Goal: Entertainment & Leisure: Browse casually

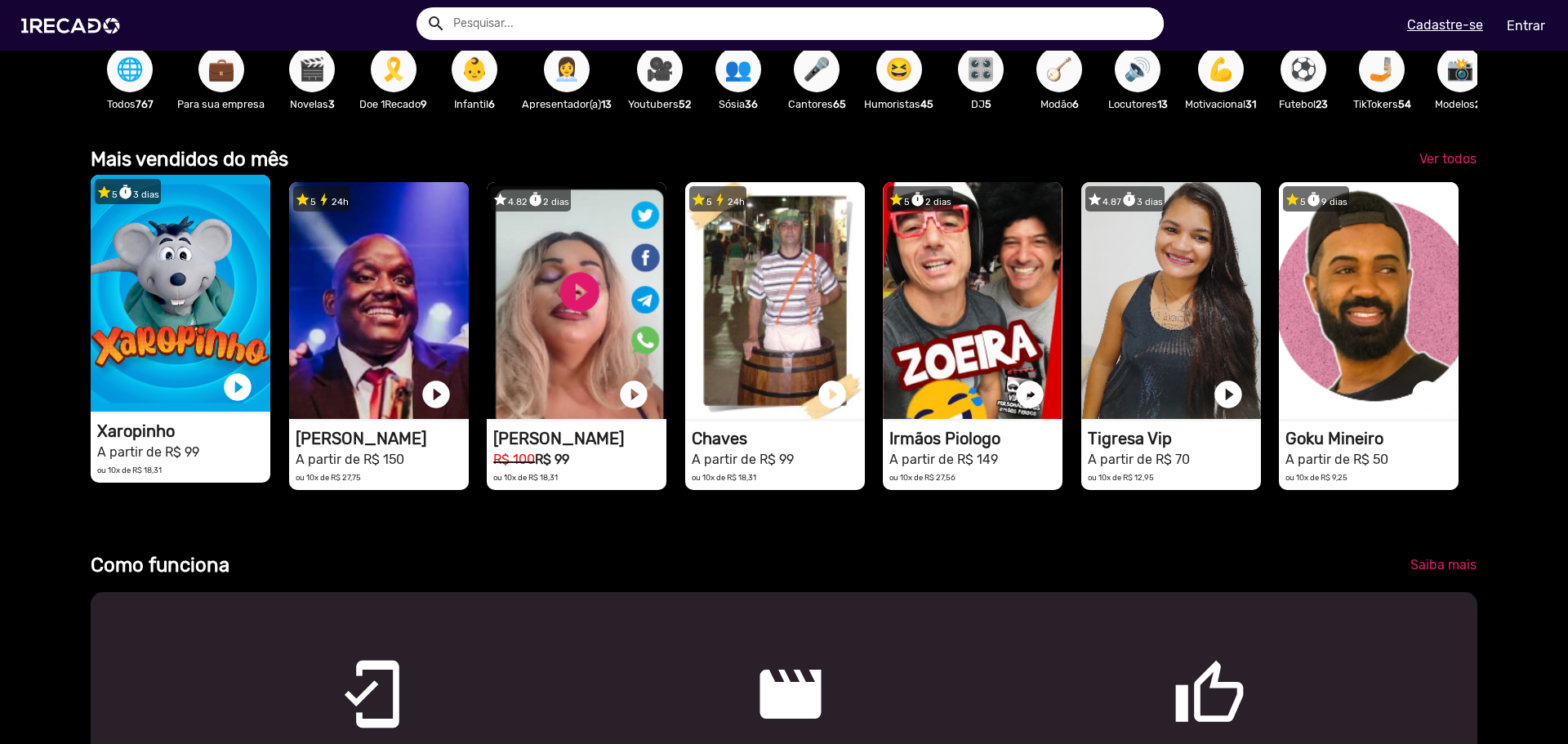
scroll to position [0, 4667]
click at [236, 400] on link "play_circle_filled" at bounding box center [238, 387] width 33 height 33
click at [230, 399] on link "pause_circle" at bounding box center [238, 387] width 33 height 33
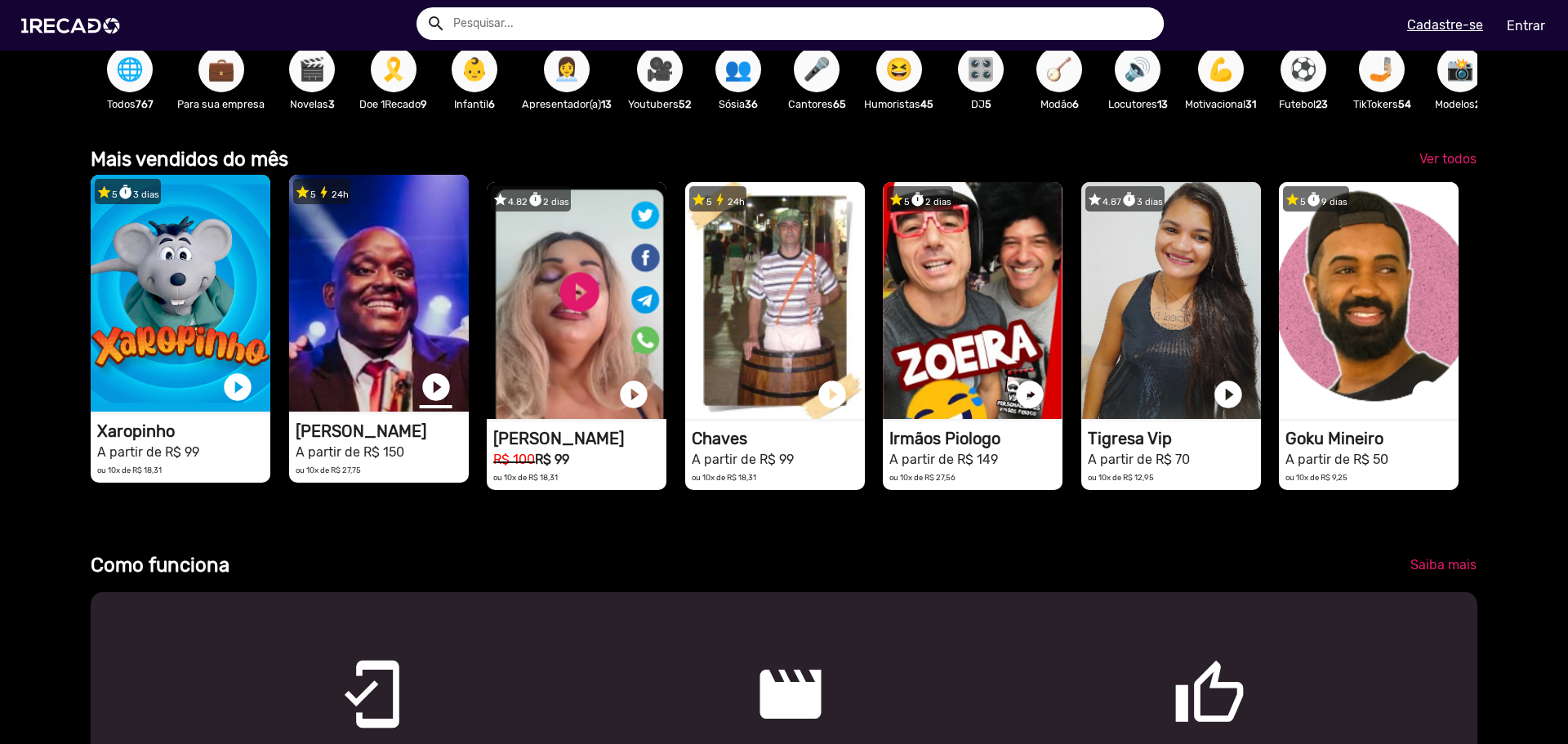
click at [428, 400] on link "play_circle_filled" at bounding box center [436, 387] width 33 height 33
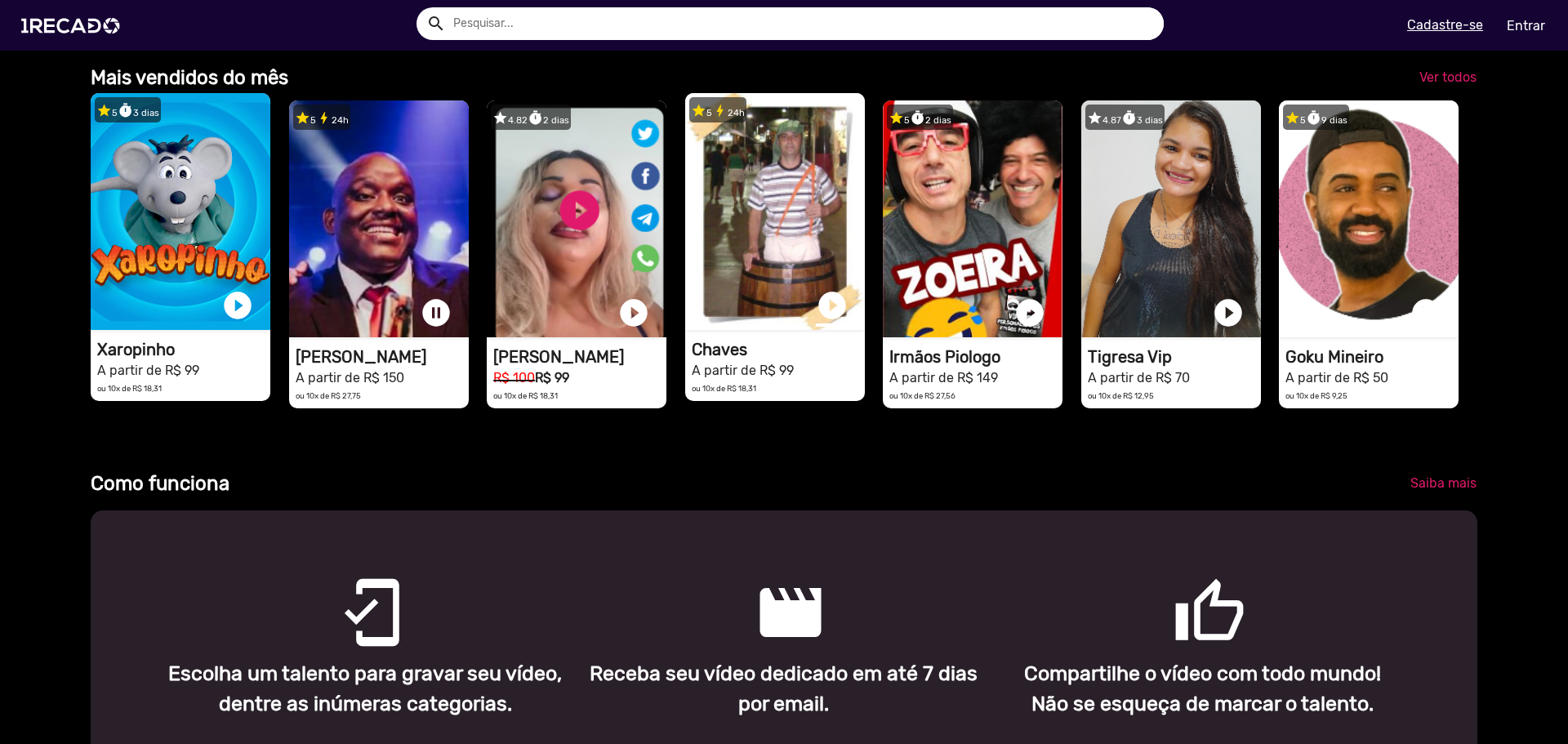
click at [826, 317] on link "play_circle_filled" at bounding box center [832, 305] width 33 height 33
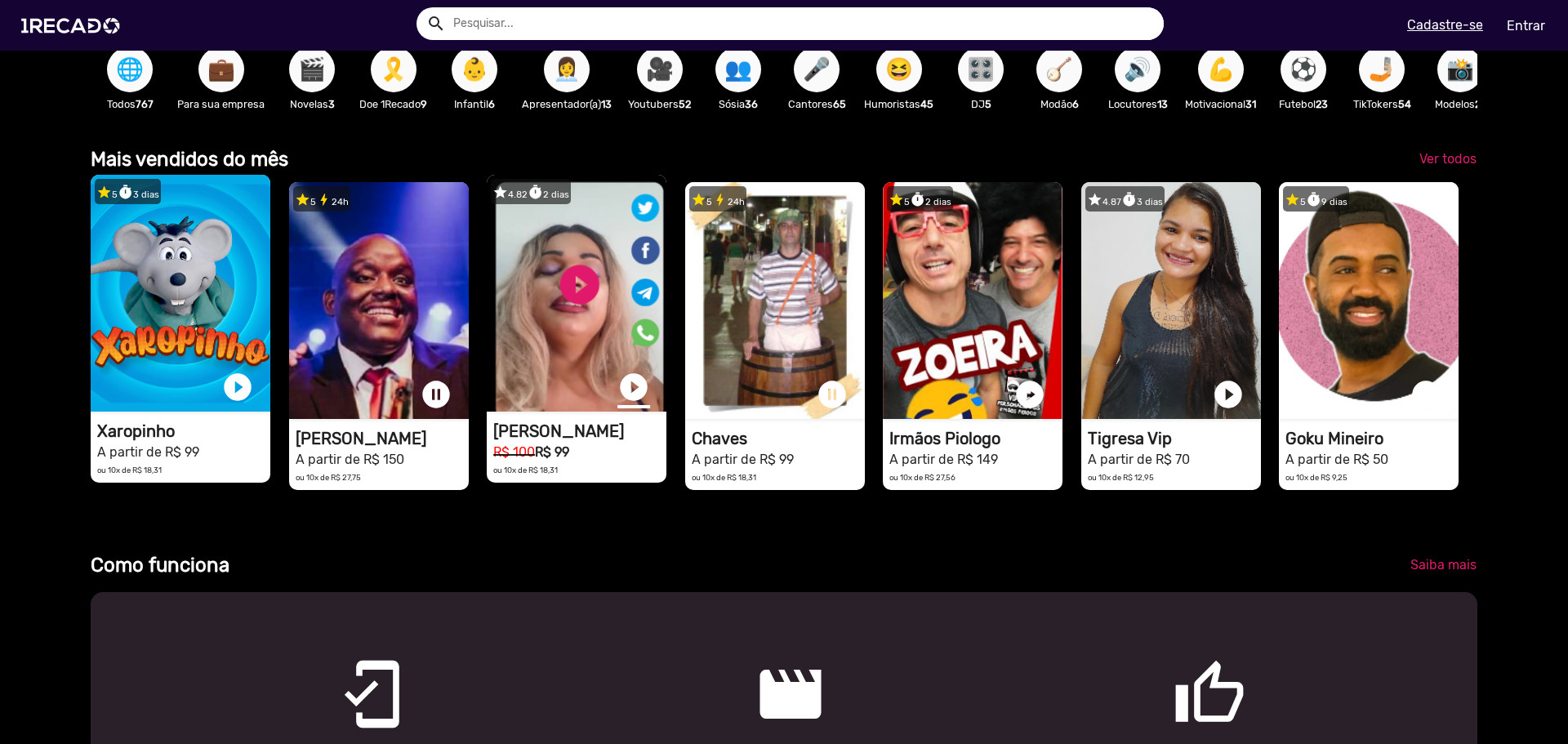
scroll to position [0, 0]
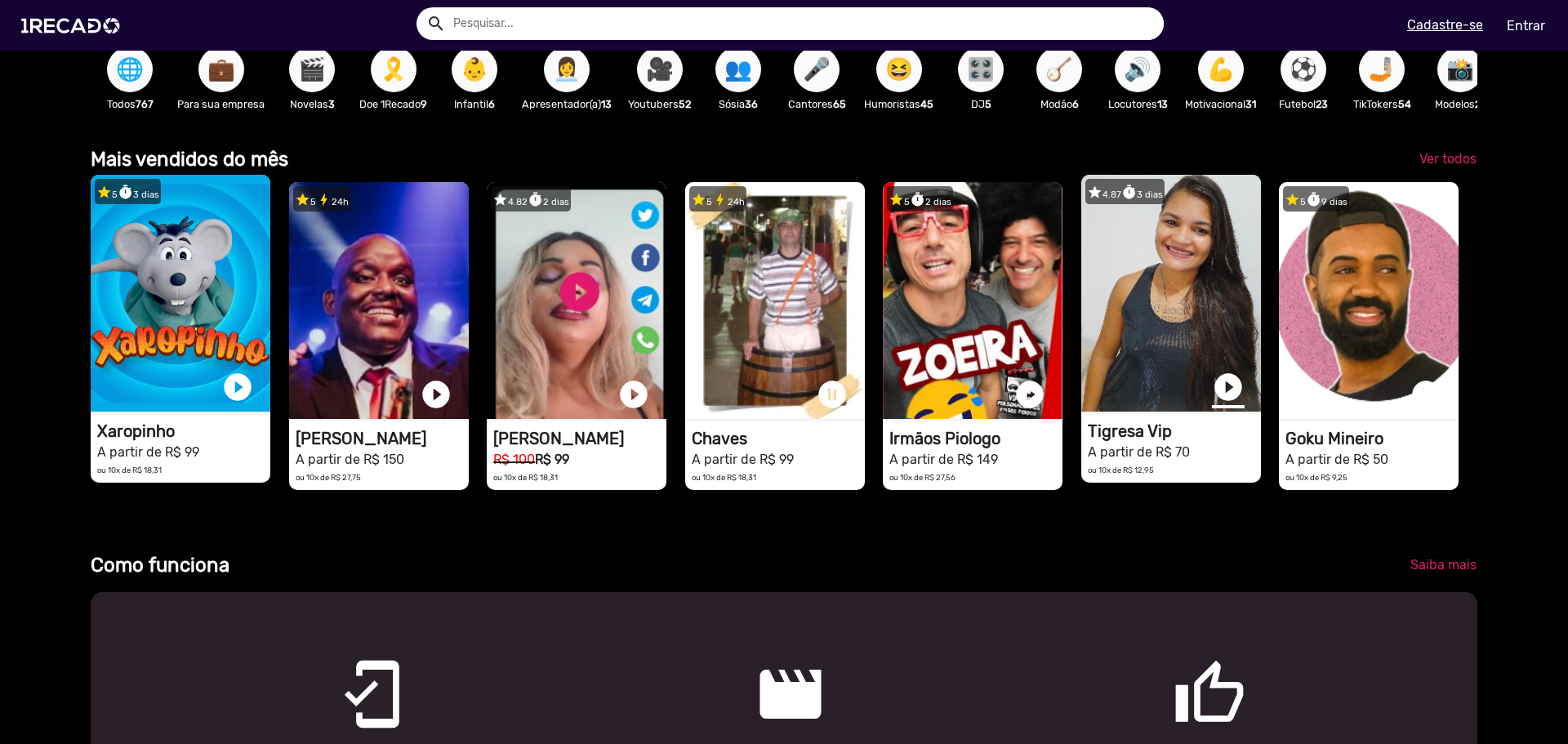
click at [1225, 403] on link "play_circle_filled" at bounding box center [1228, 387] width 33 height 33
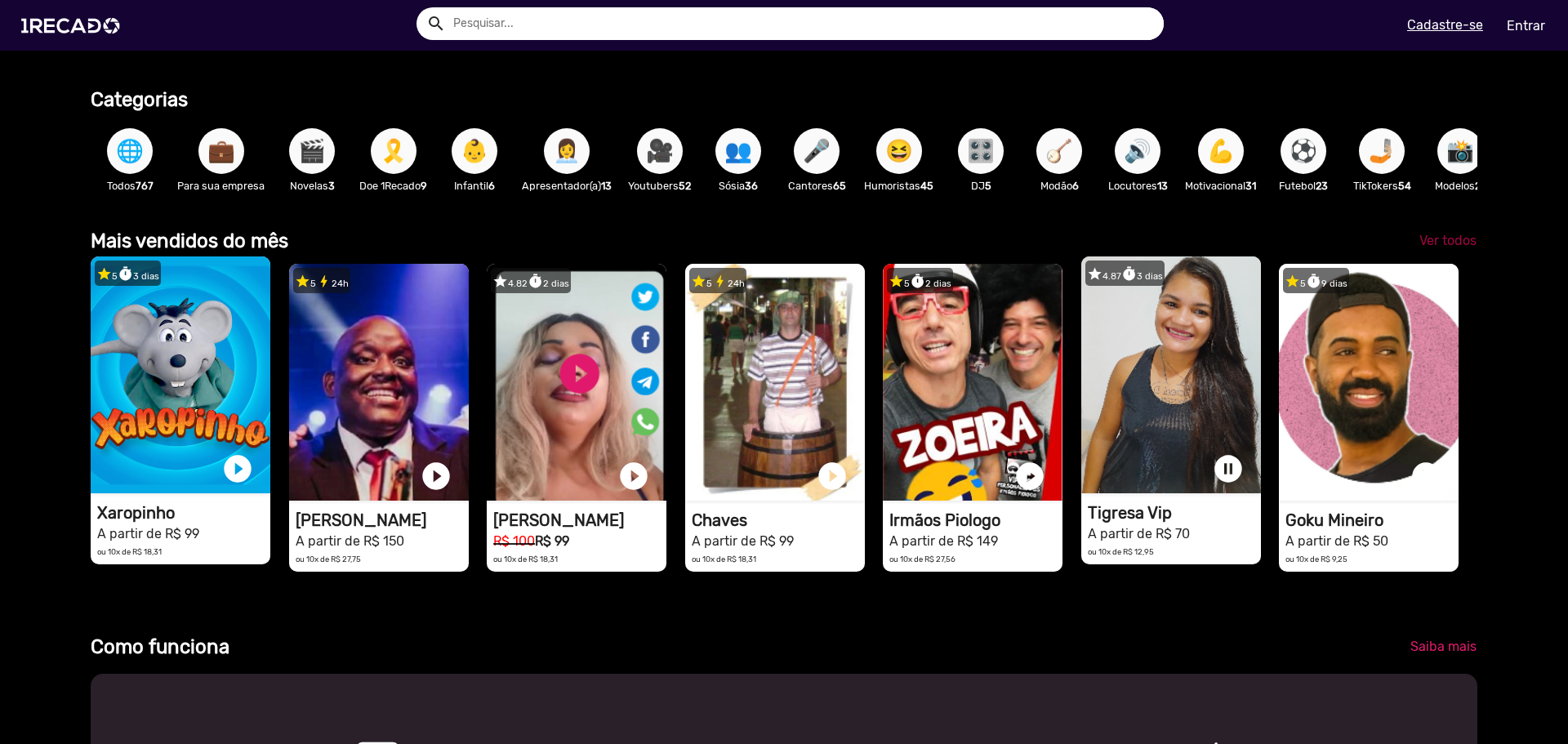
click at [1442, 248] on span "Ver todos" at bounding box center [1448, 240] width 57 height 16
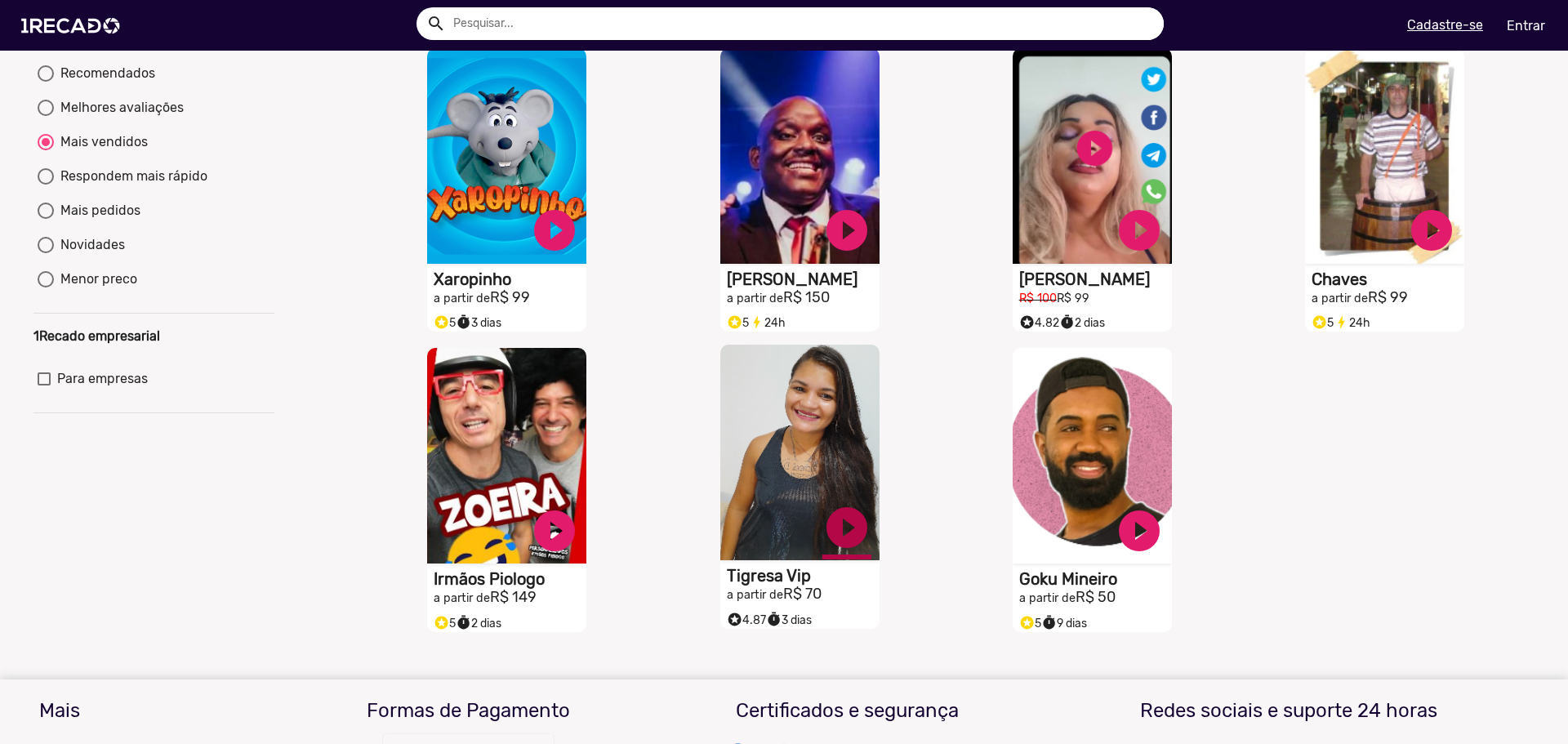
click at [833, 540] on link "play_circle_filled" at bounding box center [847, 528] width 49 height 49
click at [745, 560] on video "S1RECADO vídeos dedicados para fãs e empresas" at bounding box center [800, 452] width 159 height 216
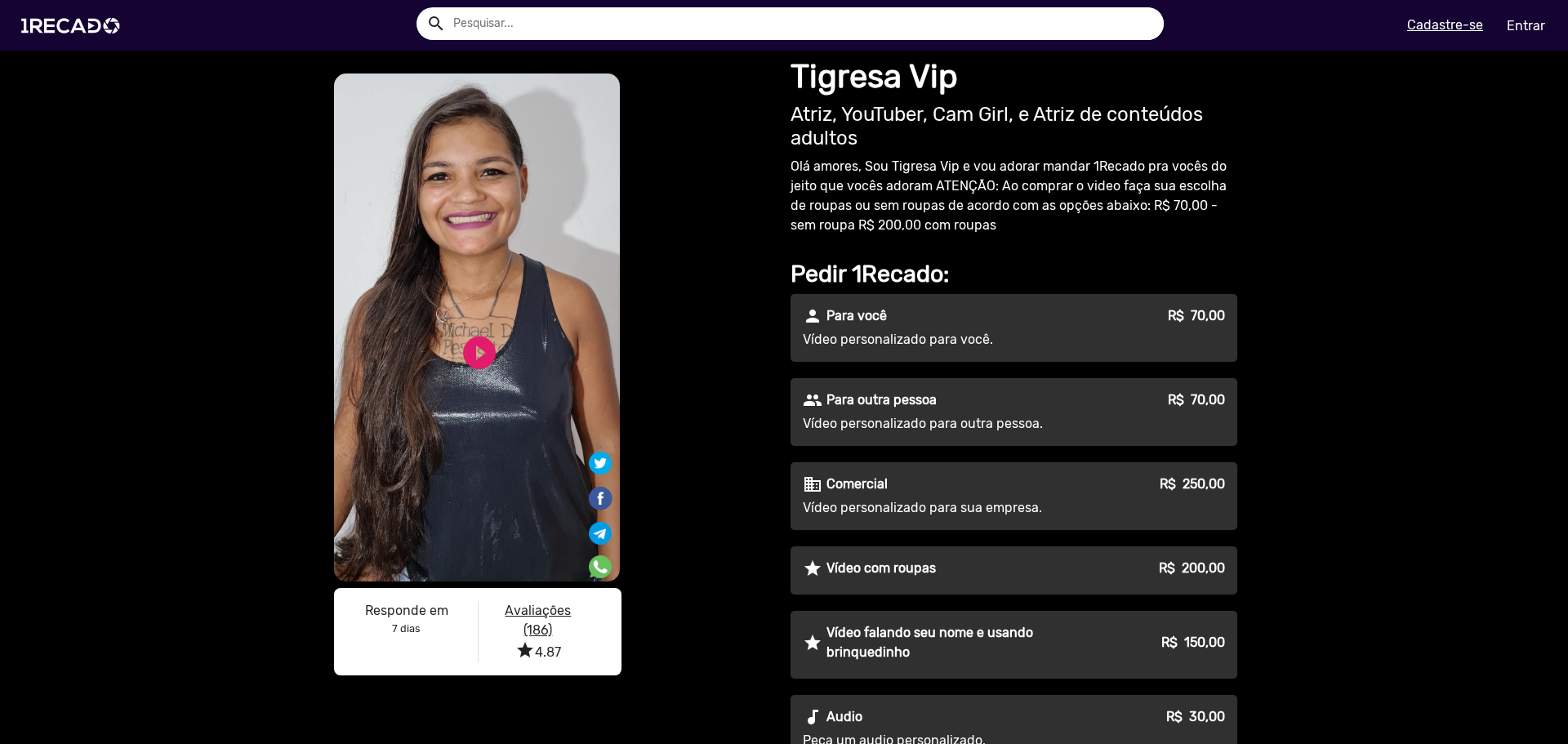
drag, startPoint x: 439, startPoint y: 343, endPoint x: 449, endPoint y: 341, distance: 10.2
click at [444, 344] on div "play_circle_filled" at bounding box center [452, 347] width 50 height 62
click at [476, 349] on link "play_circle_filled" at bounding box center [479, 353] width 39 height 39
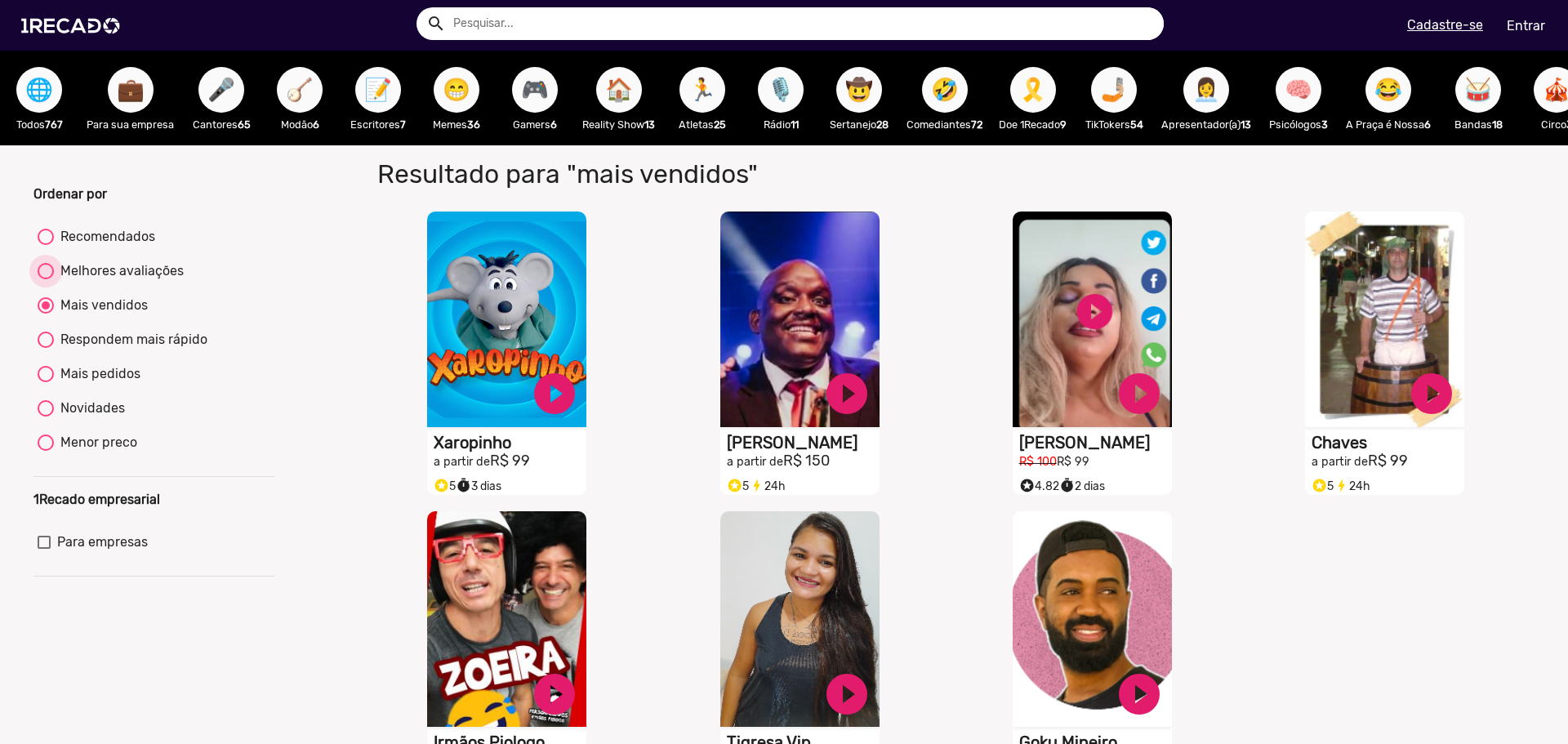
click at [83, 278] on div "Melhores avaliações" at bounding box center [118, 271] width 130 height 20
click at [46, 279] on input "Melhores avaliações" at bounding box center [45, 279] width 1 height 1
radio input "true"
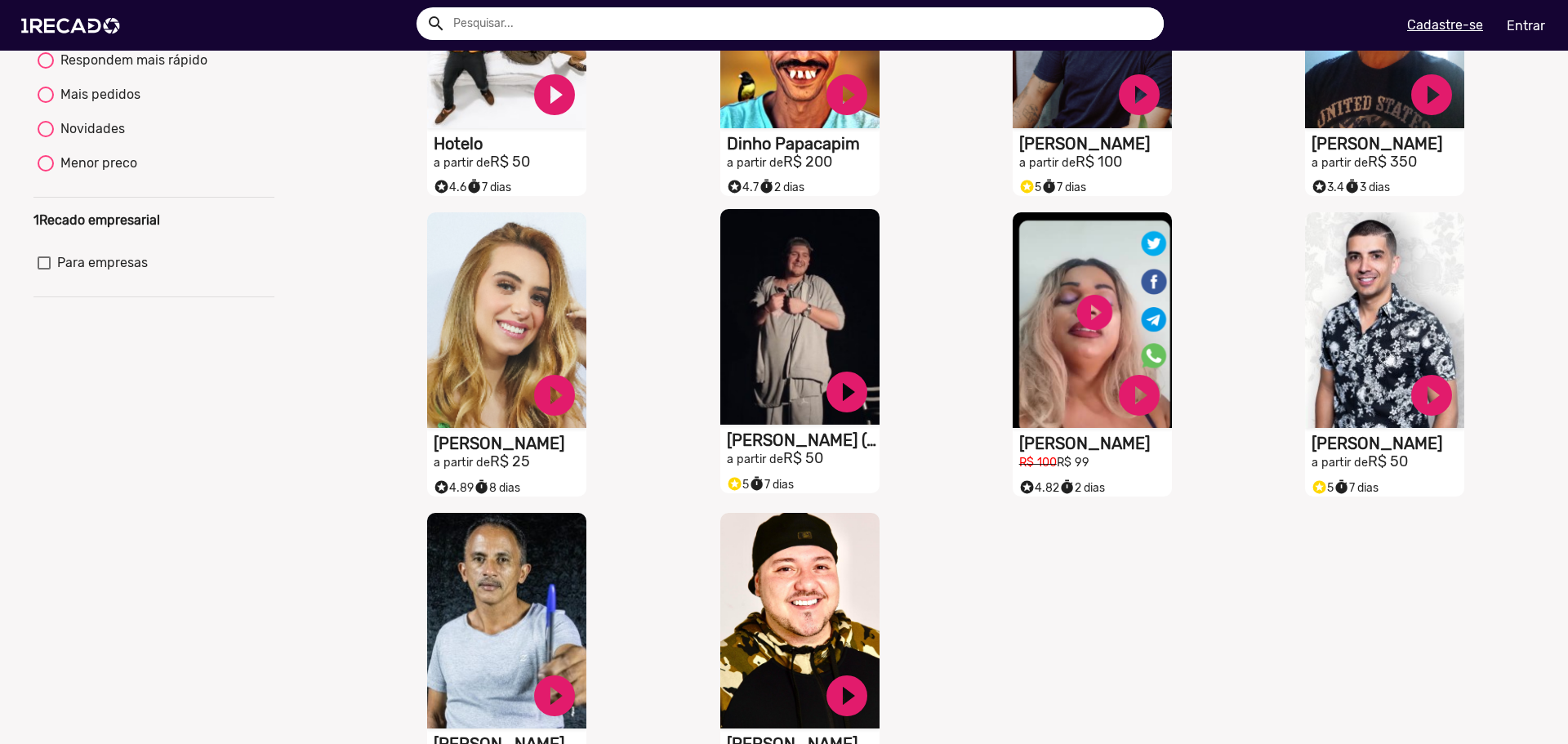
scroll to position [408, 0]
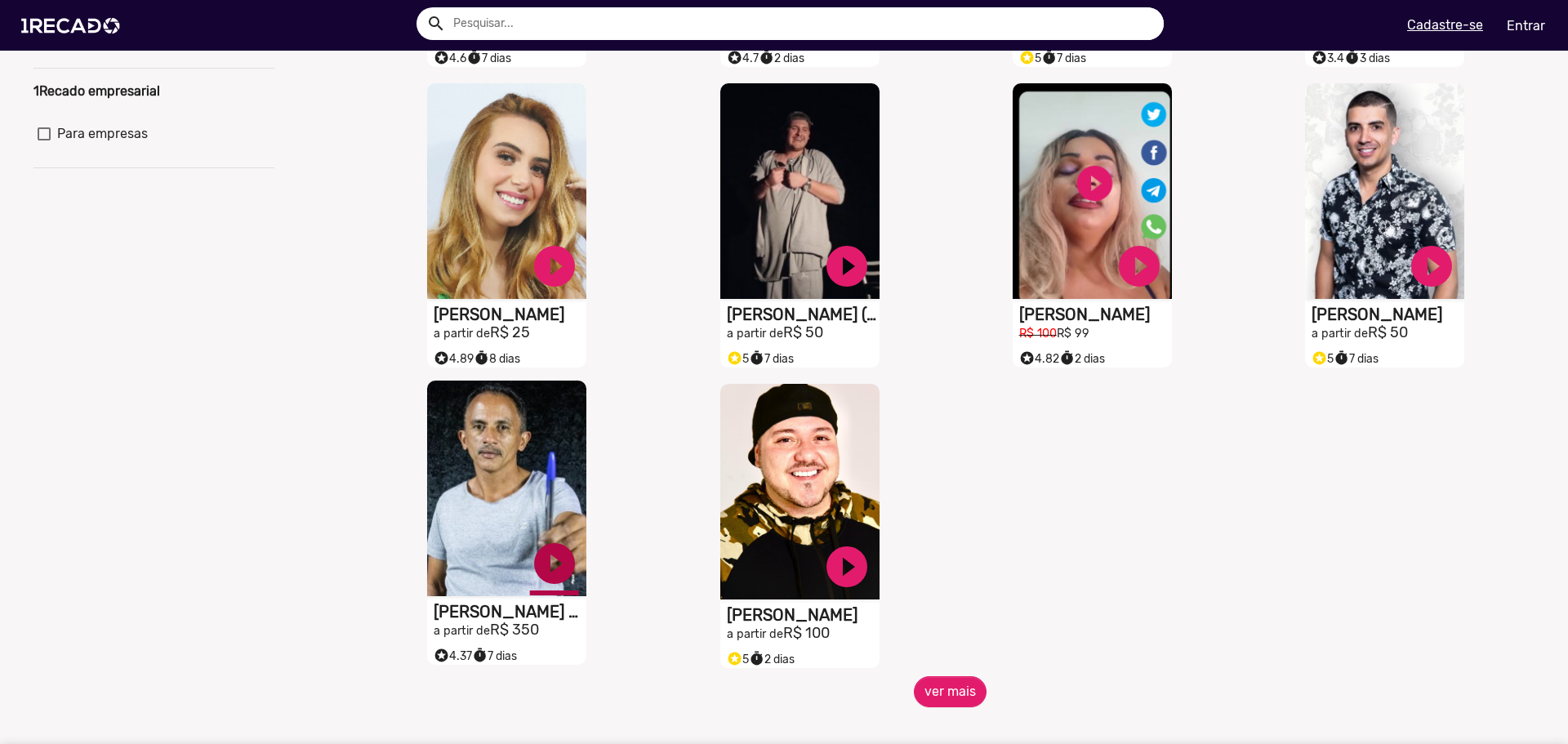
click at [559, 572] on link "play_circle_filled" at bounding box center [555, 564] width 49 height 49
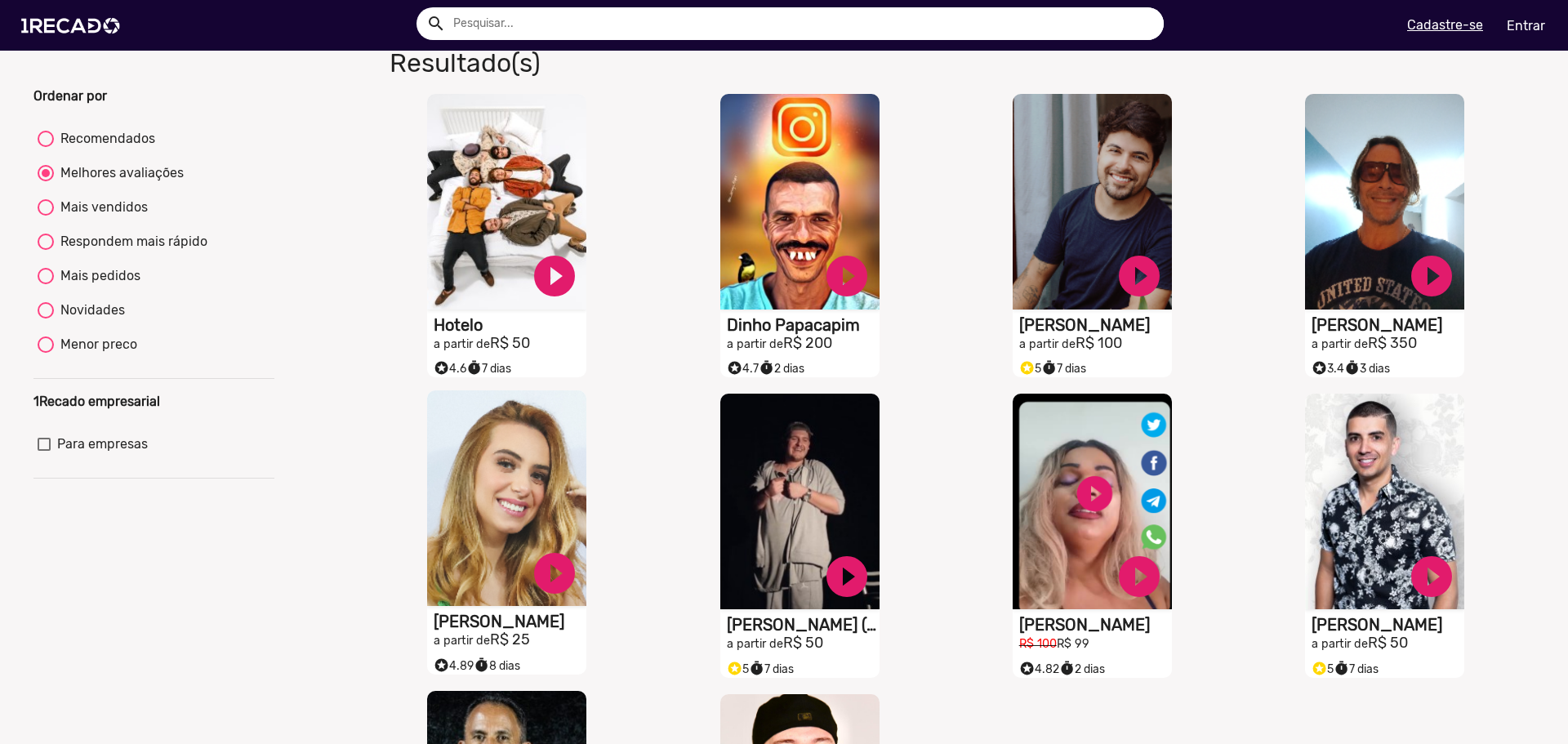
scroll to position [82, 0]
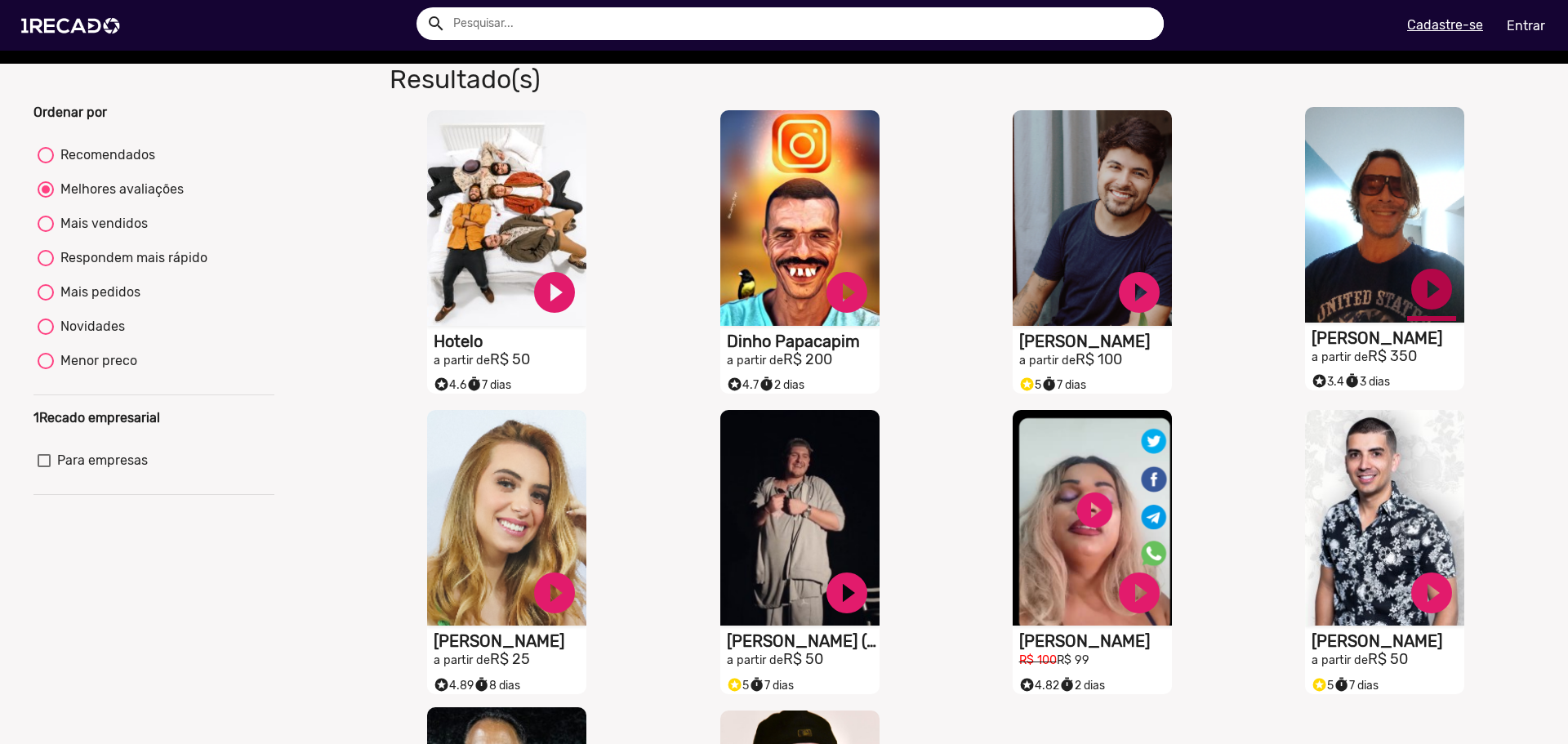
click at [1416, 296] on link "play_circle_filled" at bounding box center [1432, 289] width 49 height 49
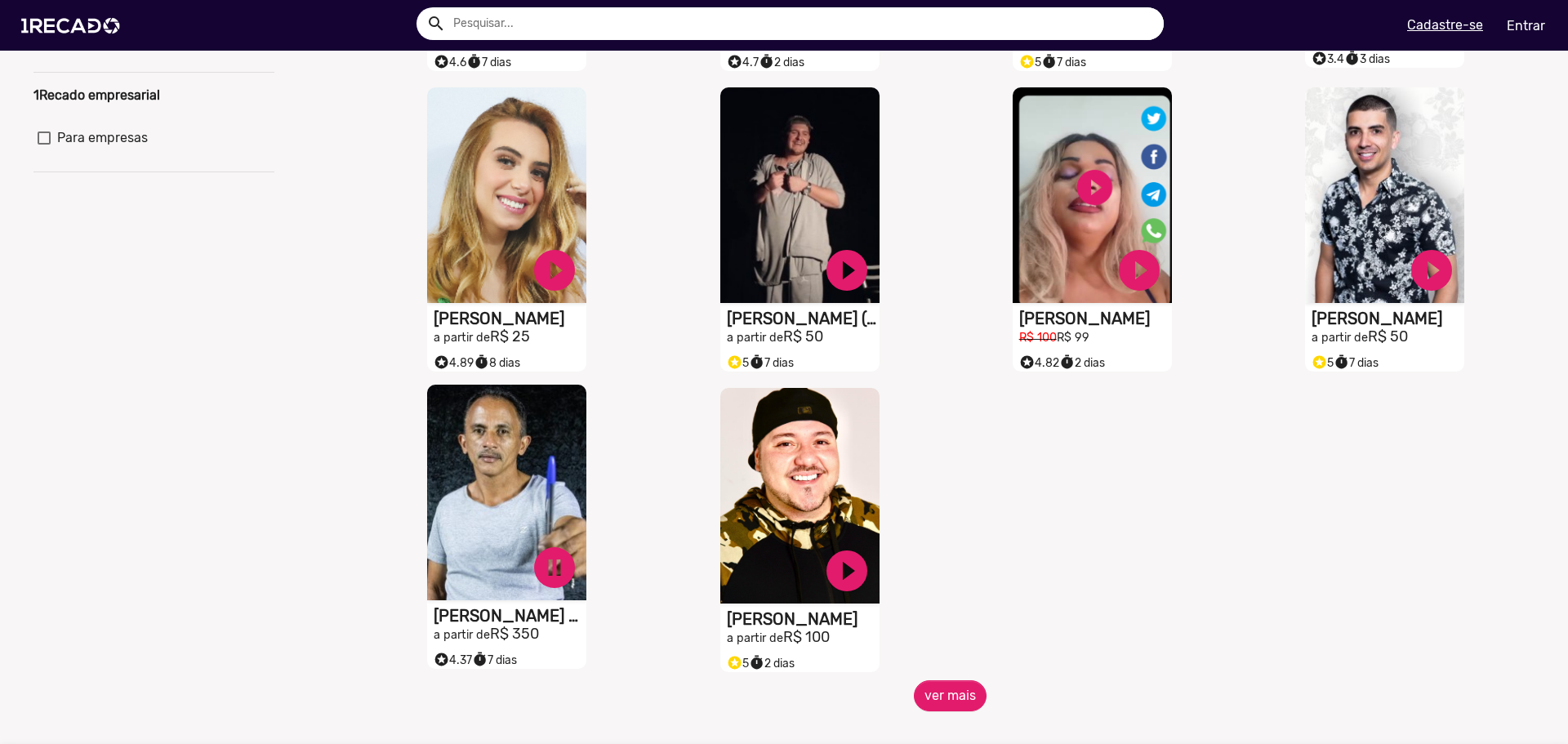
scroll to position [408, 0]
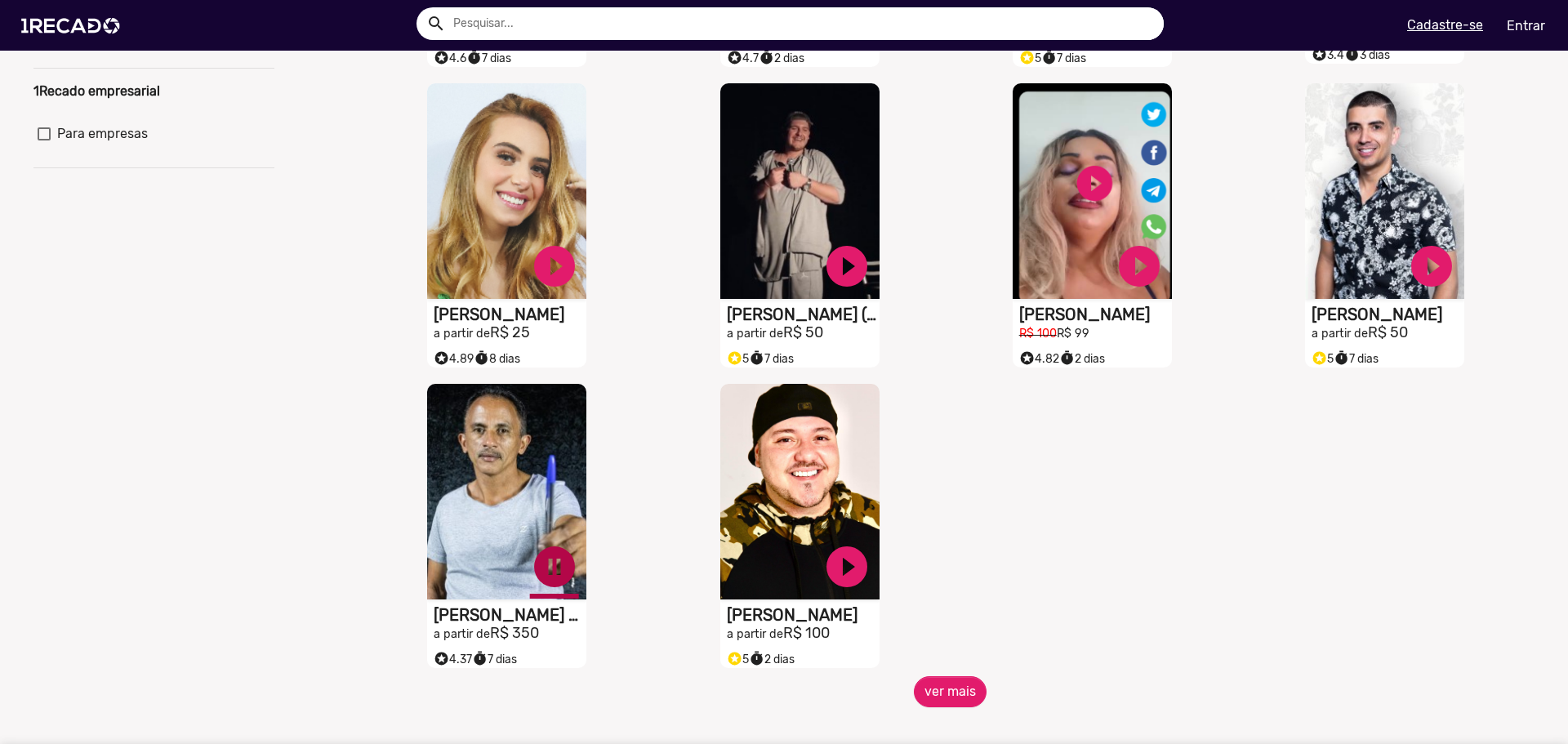
click at [557, 563] on link "pause_circle" at bounding box center [555, 567] width 49 height 49
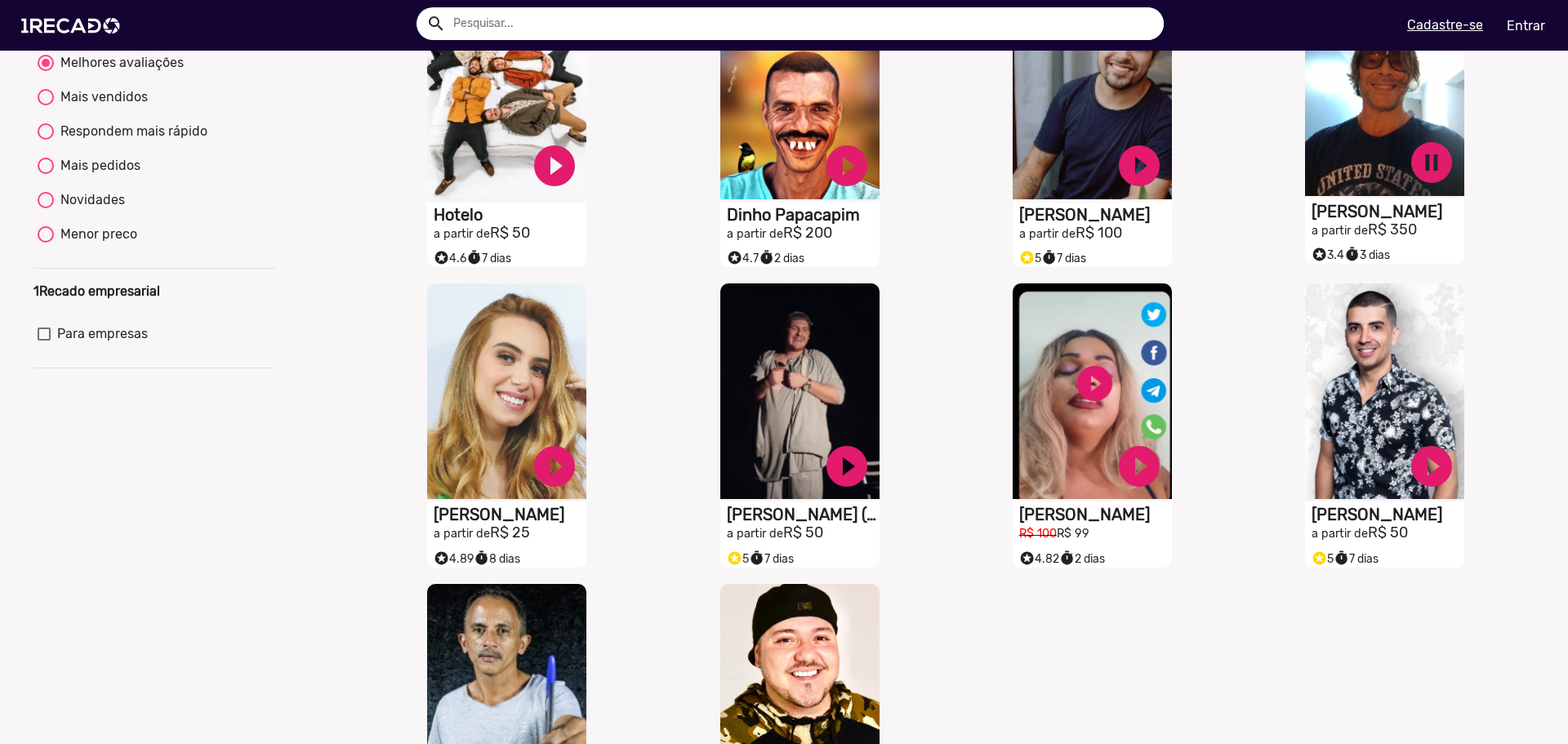
scroll to position [163, 0]
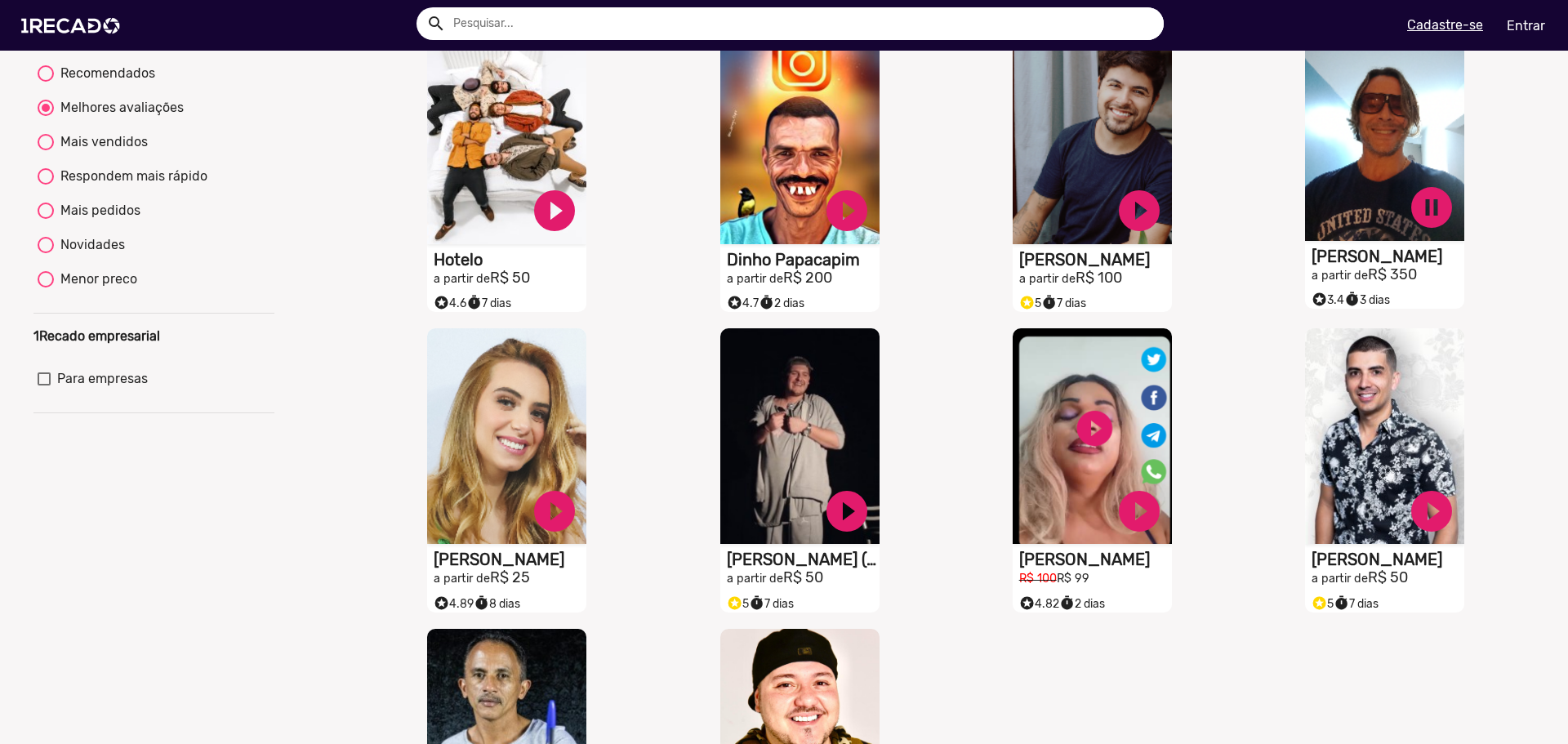
click at [1370, 143] on video "S1RECADO vídeos dedicados para fãs e empresas" at bounding box center [1384, 133] width 159 height 216
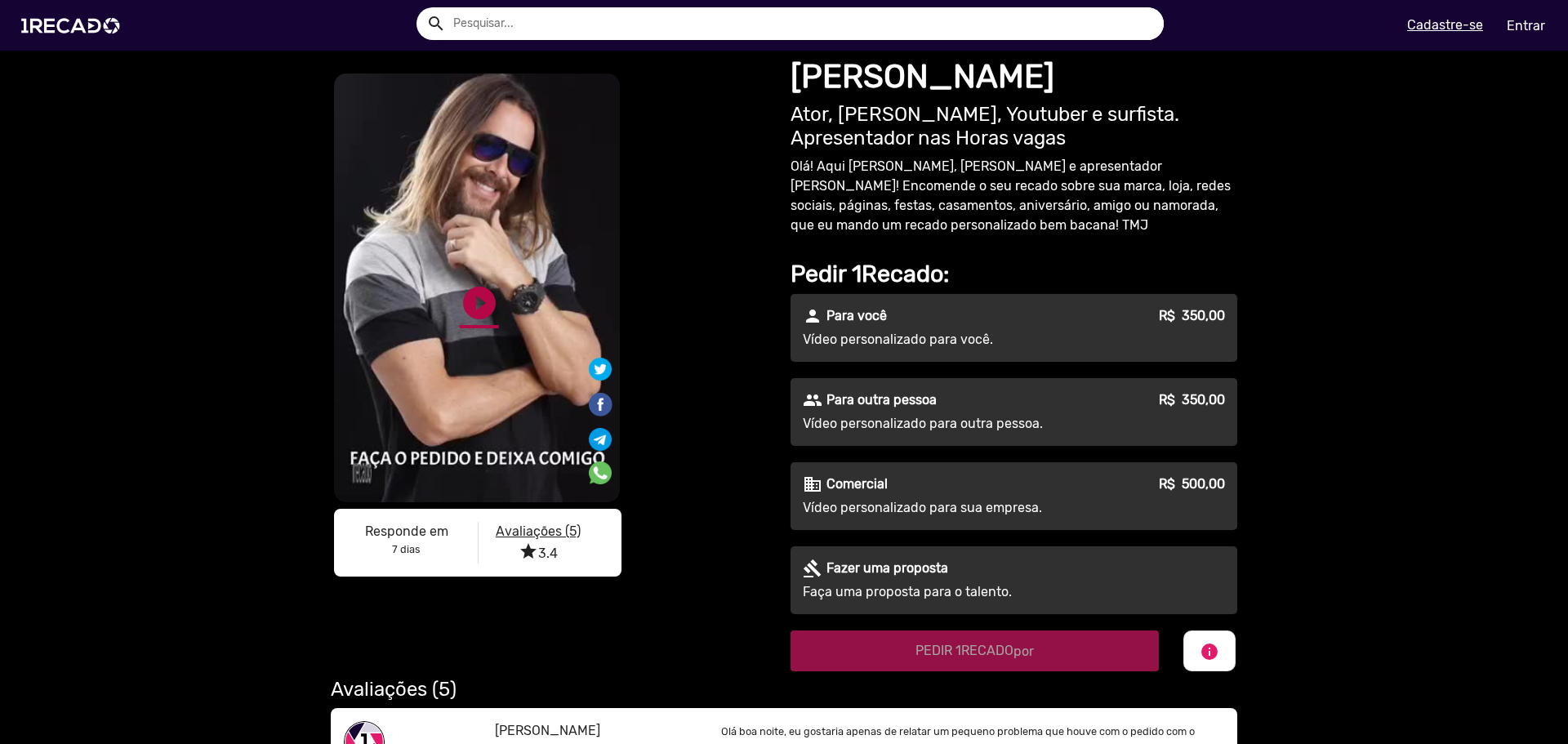
click at [476, 297] on link "play_circle_filled" at bounding box center [479, 303] width 39 height 39
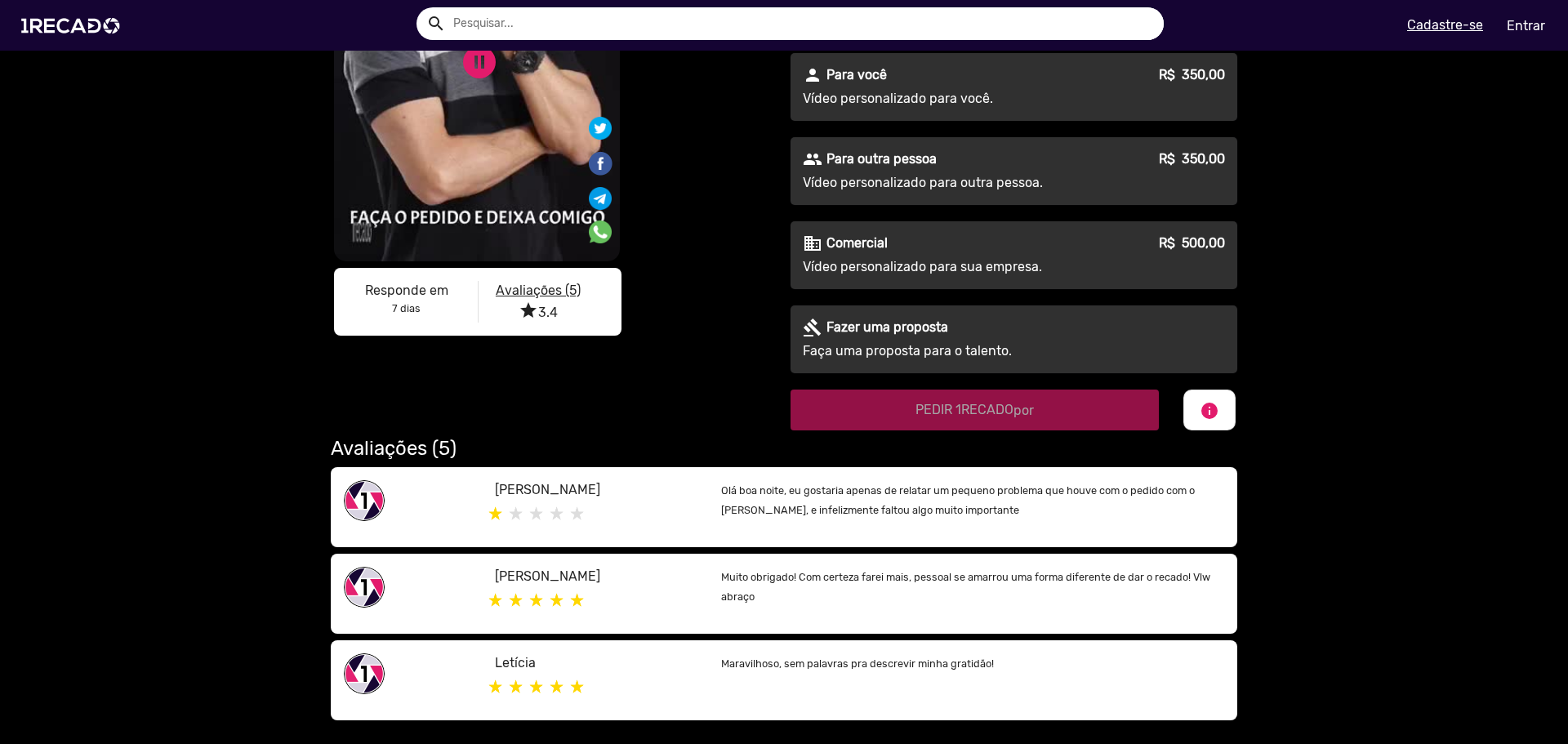
scroll to position [245, 0]
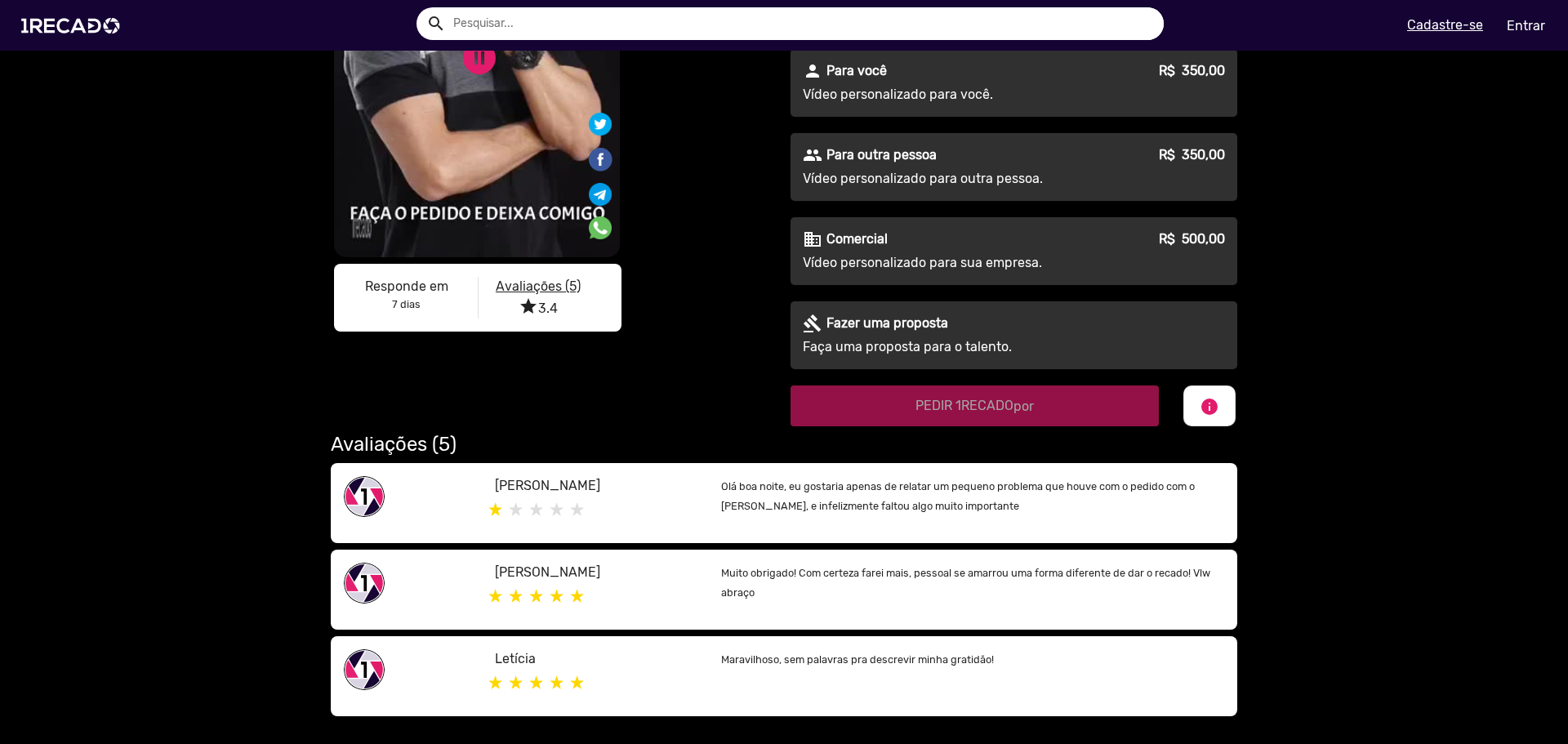
click at [820, 503] on small "Olá boa noite, eu gostaria apenas de relatar um pequeno problema que houve com …" at bounding box center [958, 496] width 474 height 32
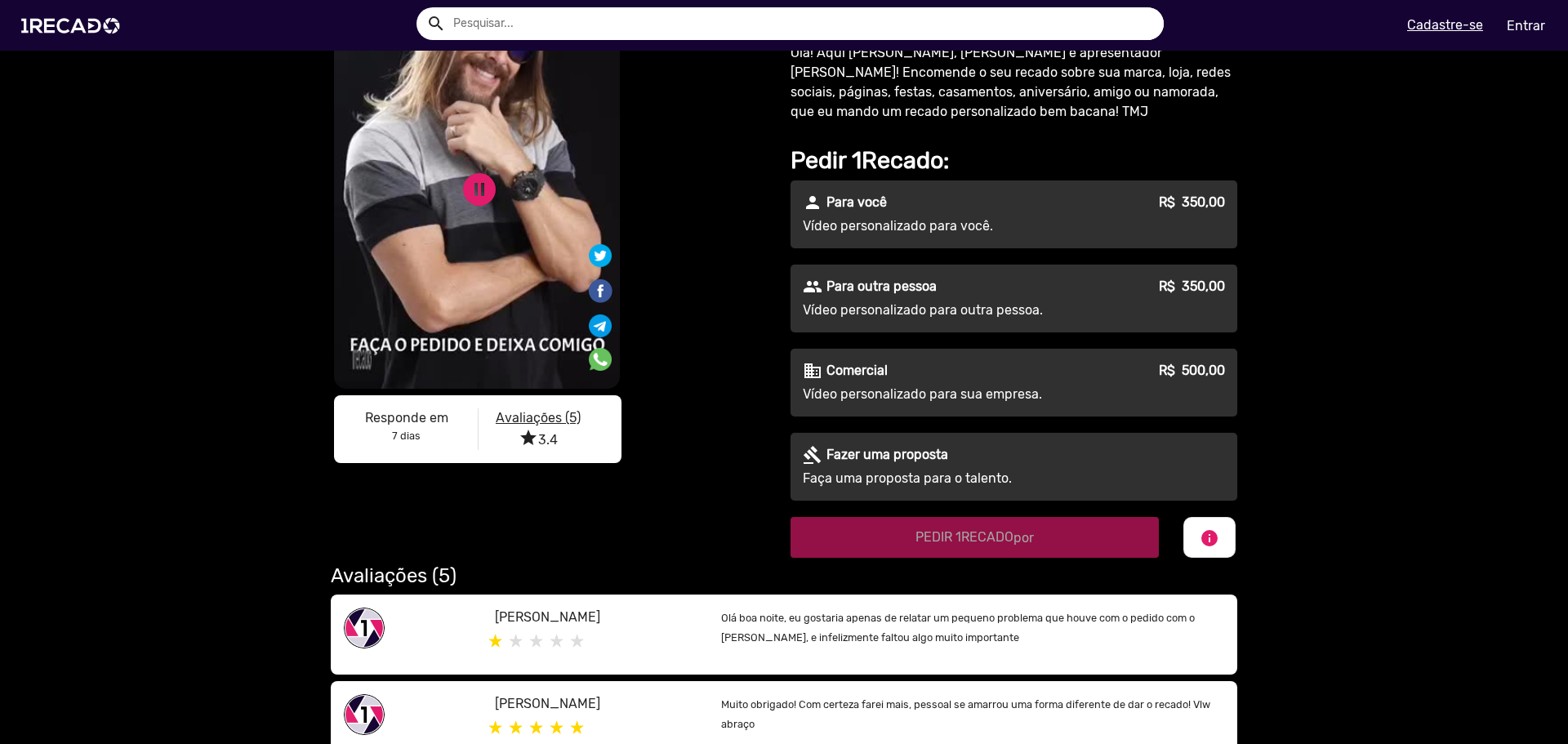
scroll to position [82, 0]
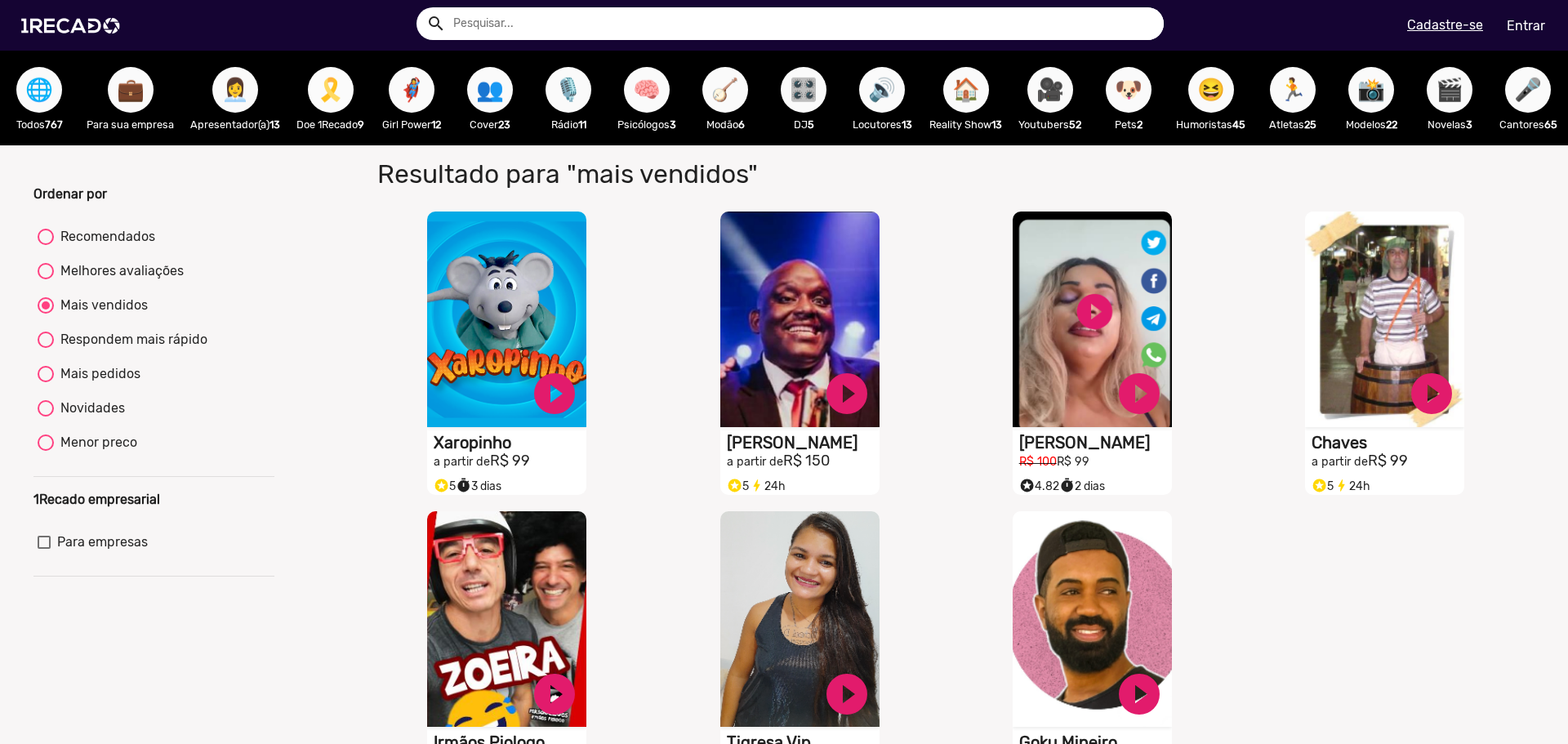
click at [338, 89] on span "🎗️" at bounding box center [331, 90] width 28 height 46
radio input "true"
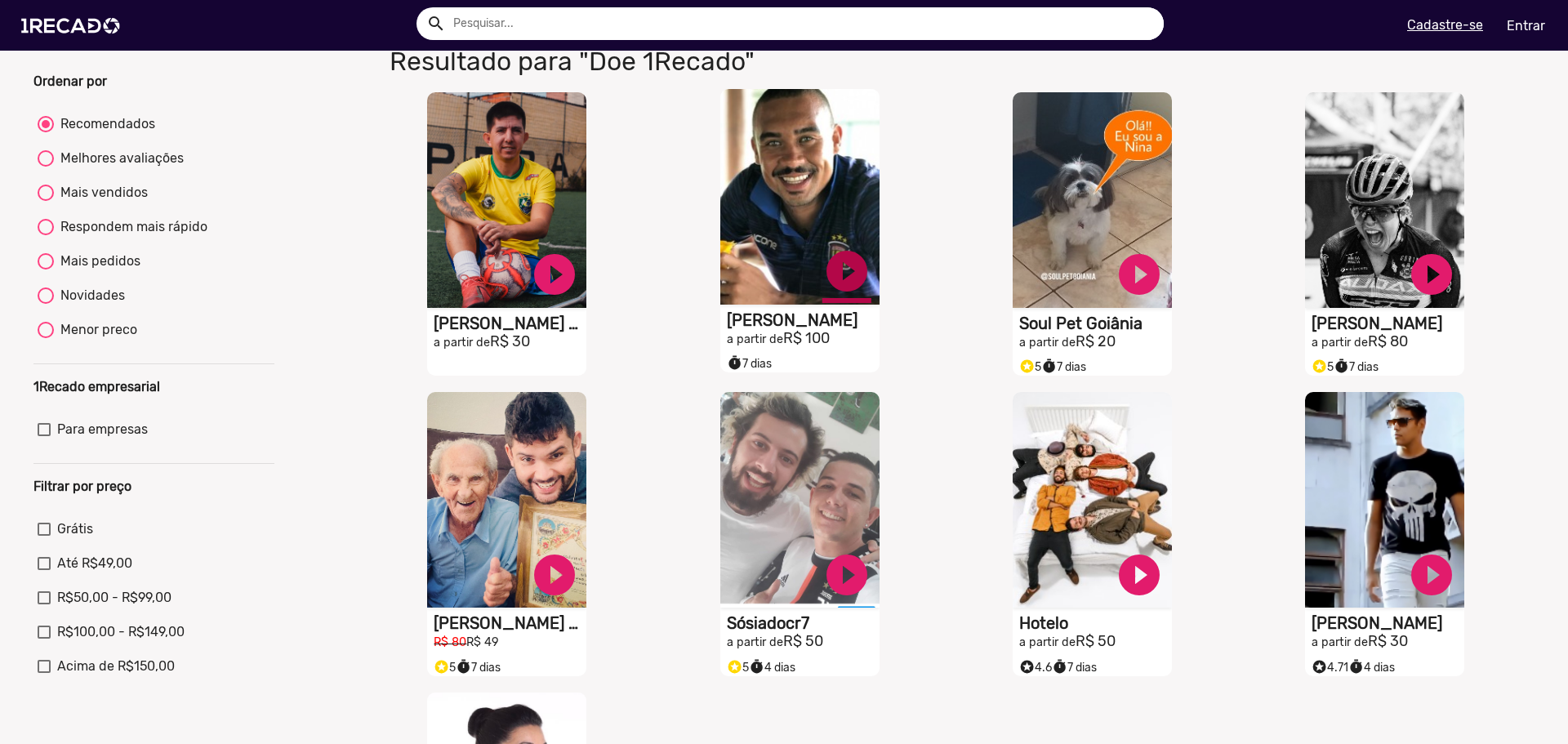
scroll to position [163, 0]
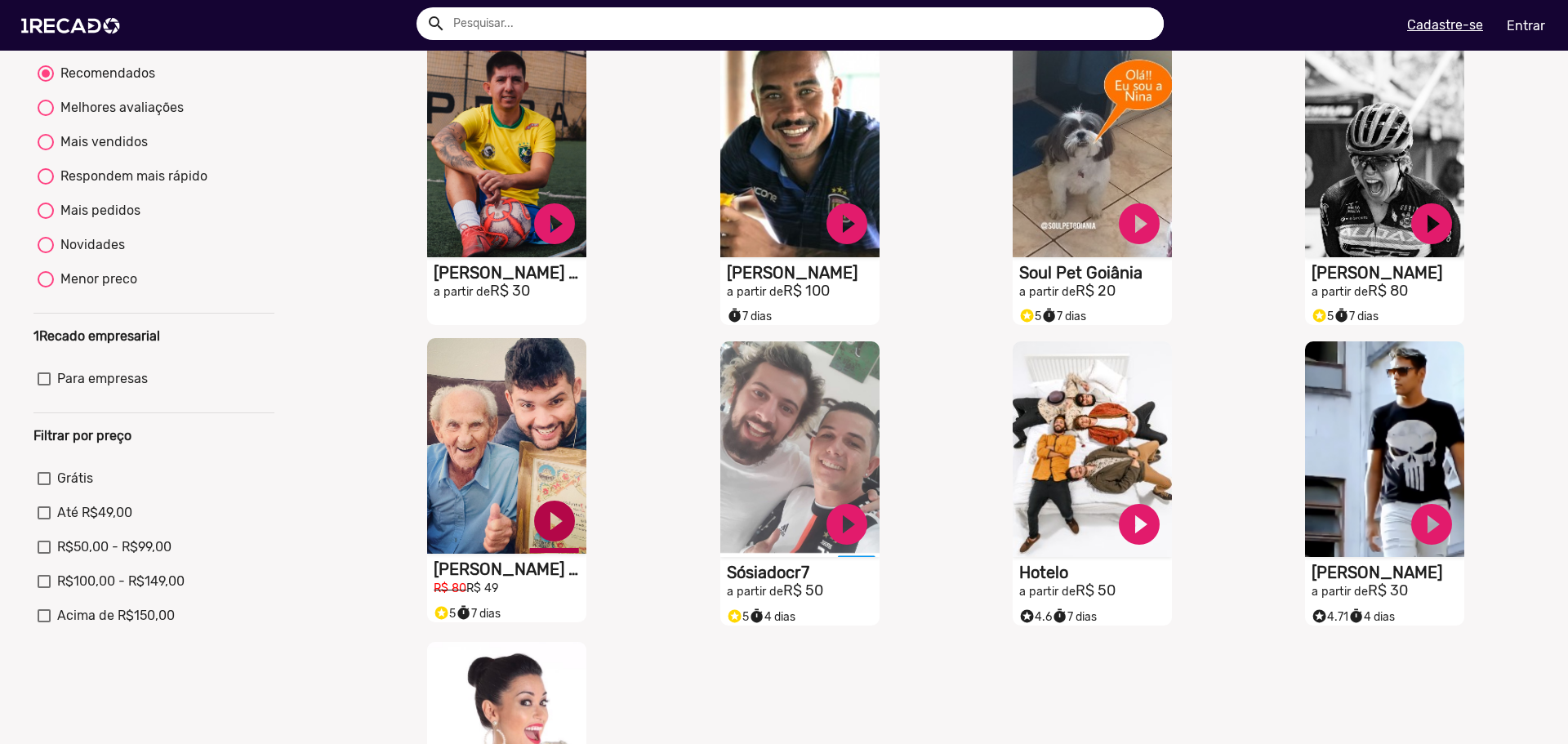
click at [554, 539] on link "play_circle_filled" at bounding box center [555, 521] width 49 height 49
click at [488, 471] on video "S1RECADO vídeos dedicados para fãs e empresas" at bounding box center [506, 446] width 159 height 216
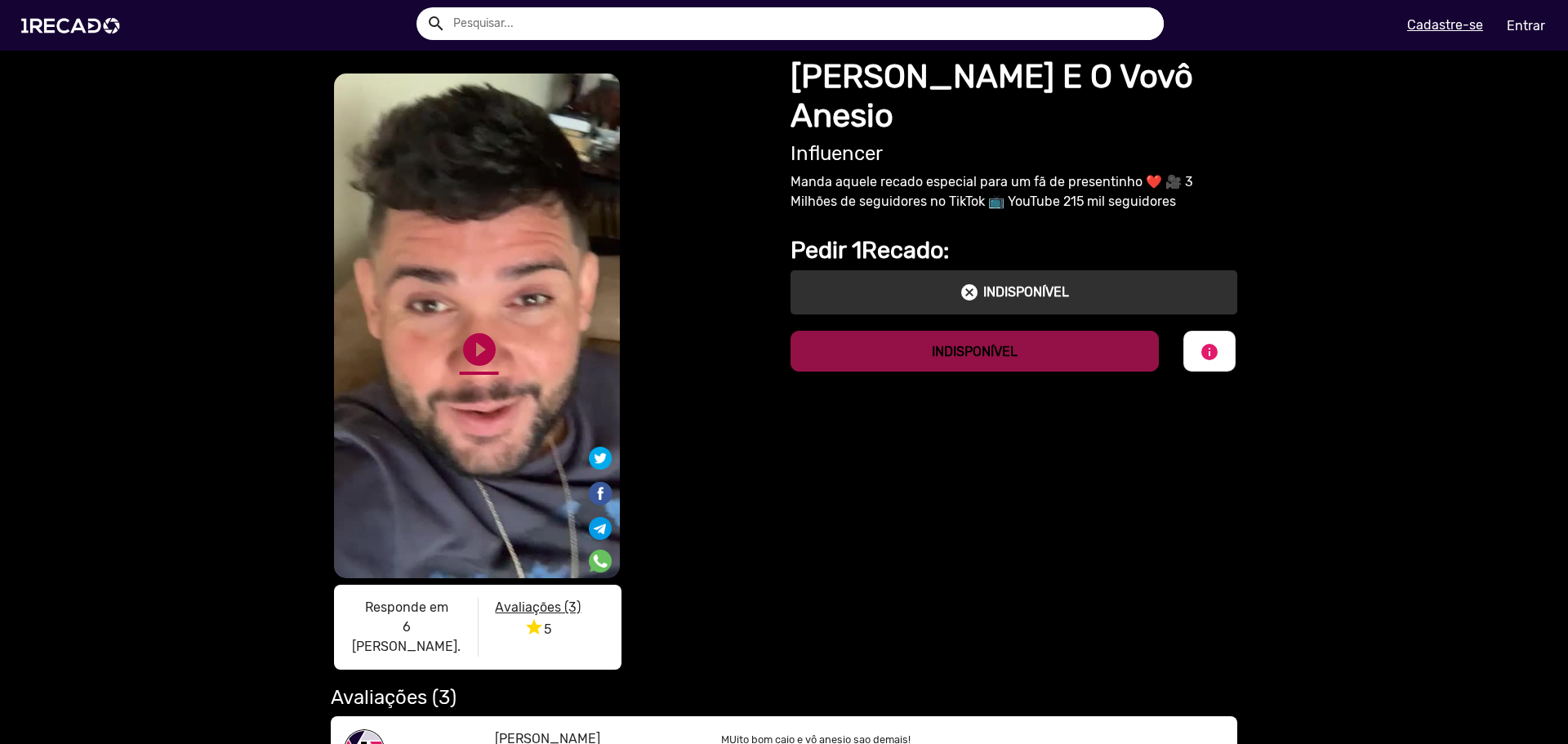
click at [481, 330] on link "play_circle_filled" at bounding box center [479, 350] width 39 height 39
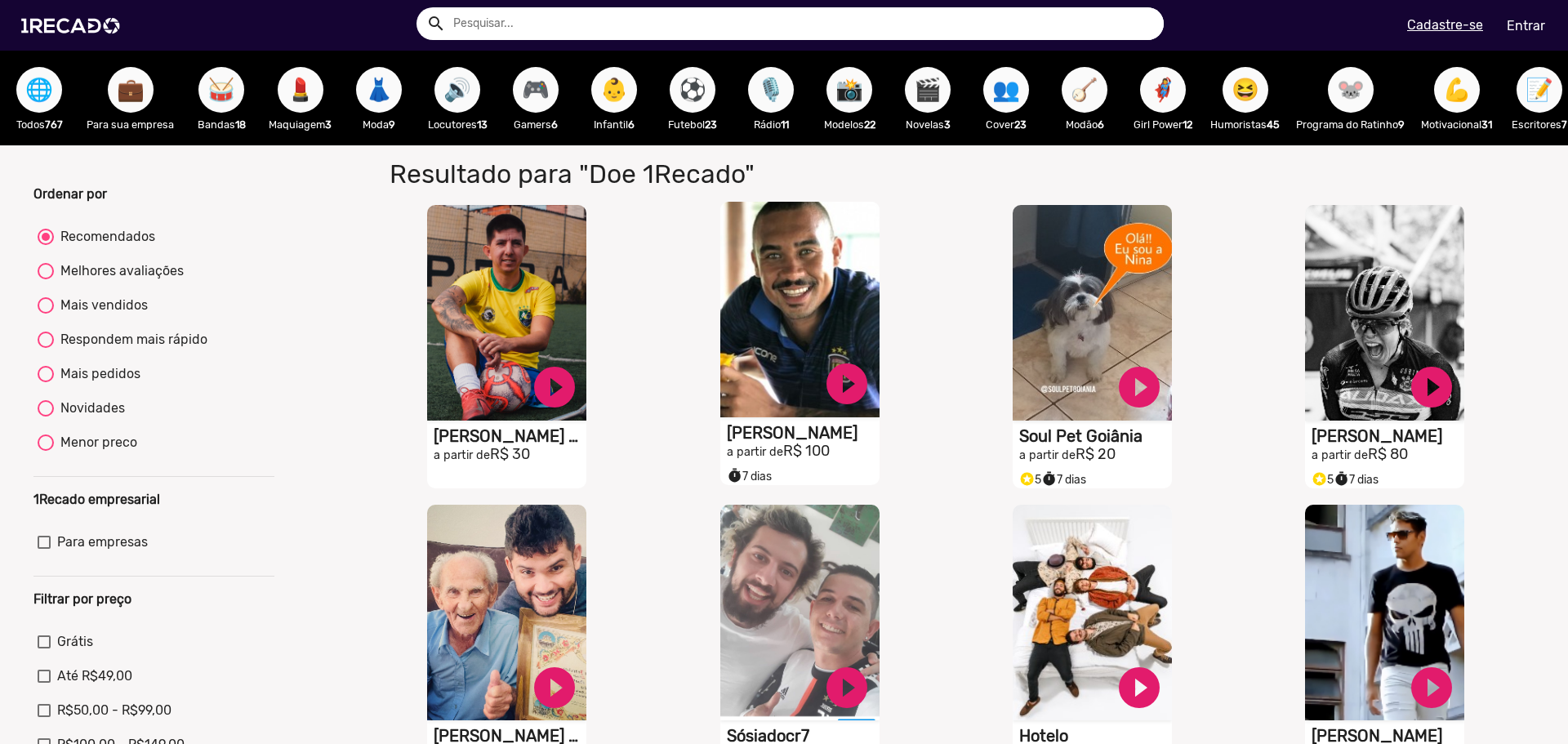
click at [808, 360] on video "S1RECADO vídeos dedicados para fãs e empresas" at bounding box center [800, 310] width 159 height 216
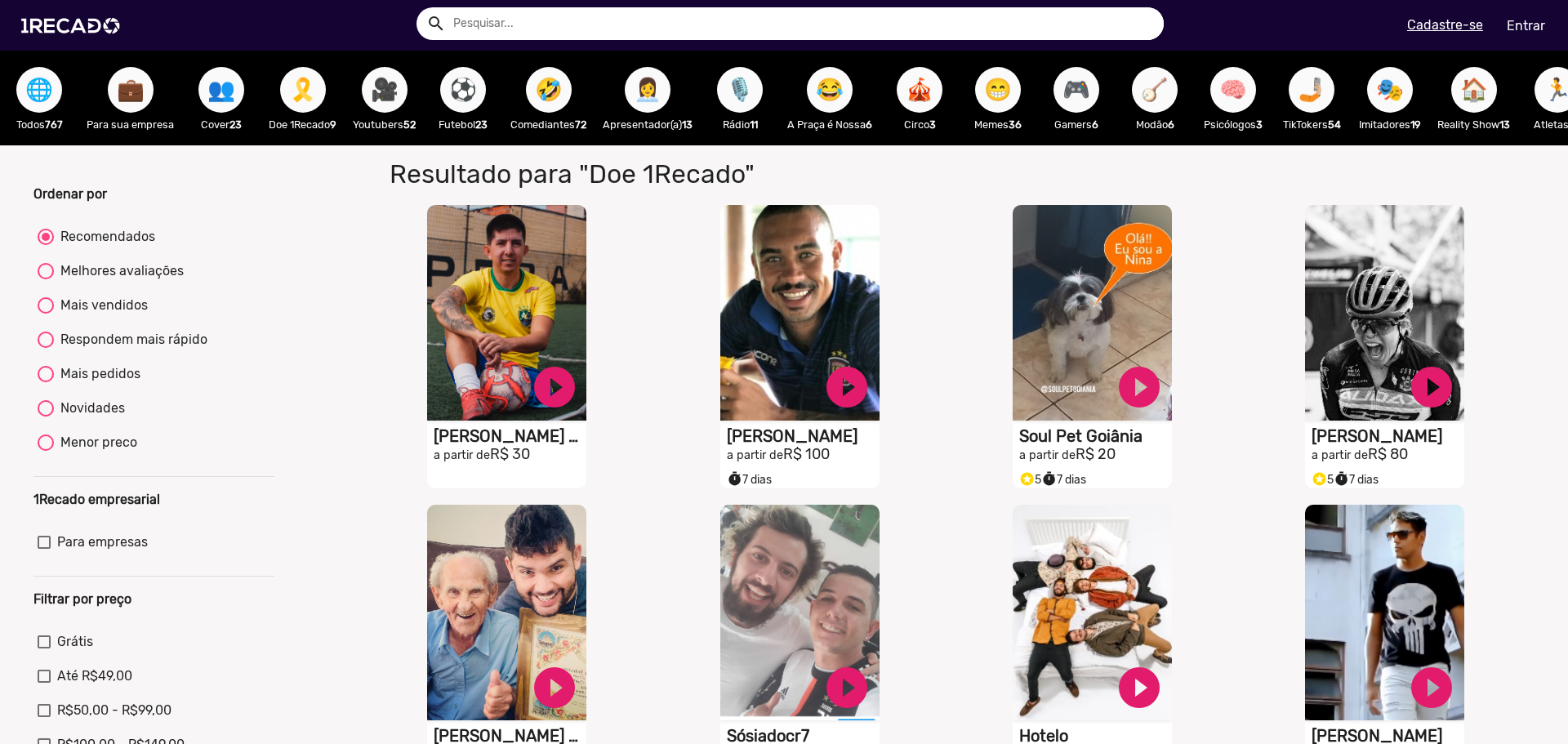
click at [838, 97] on span "😂" at bounding box center [830, 90] width 28 height 46
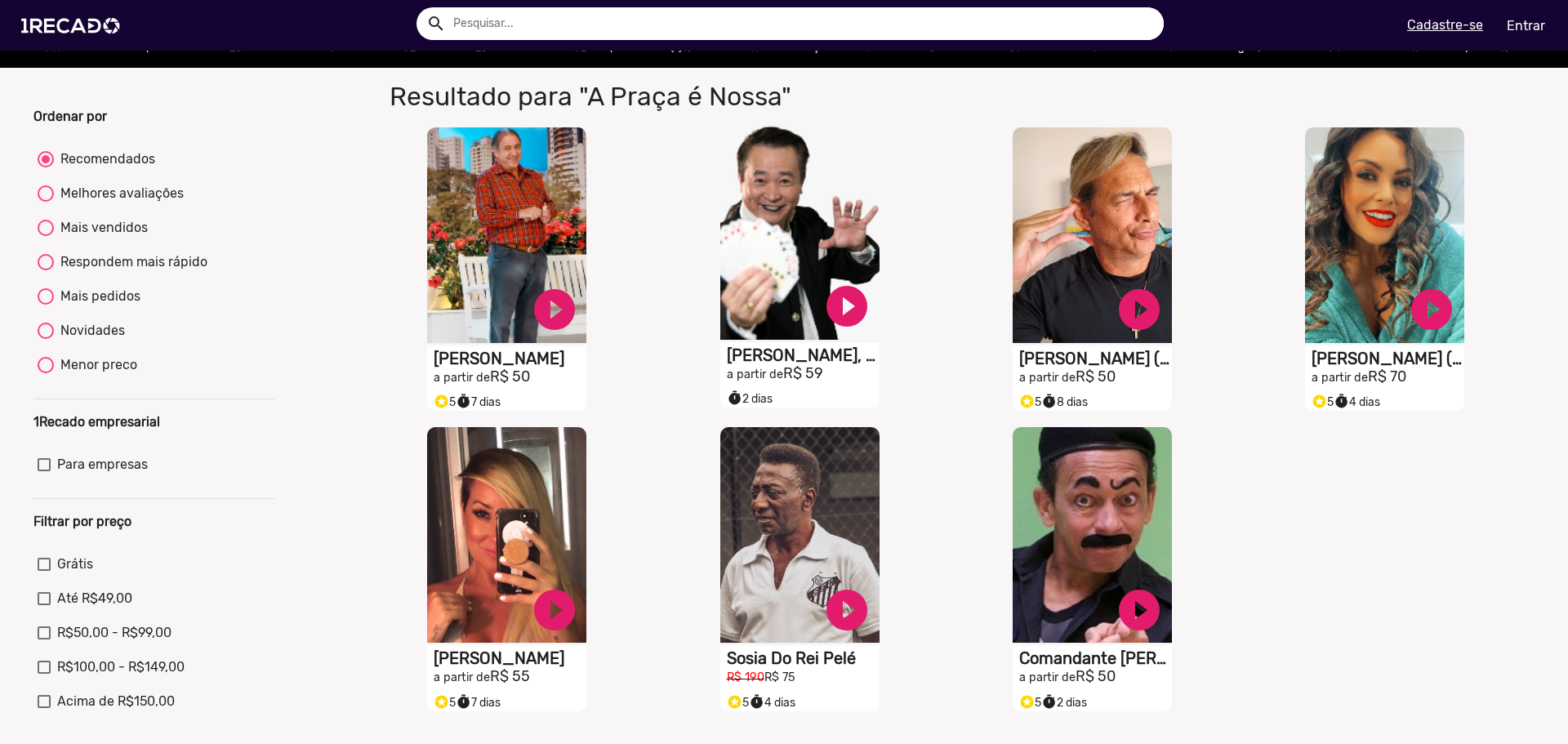
scroll to position [82, 0]
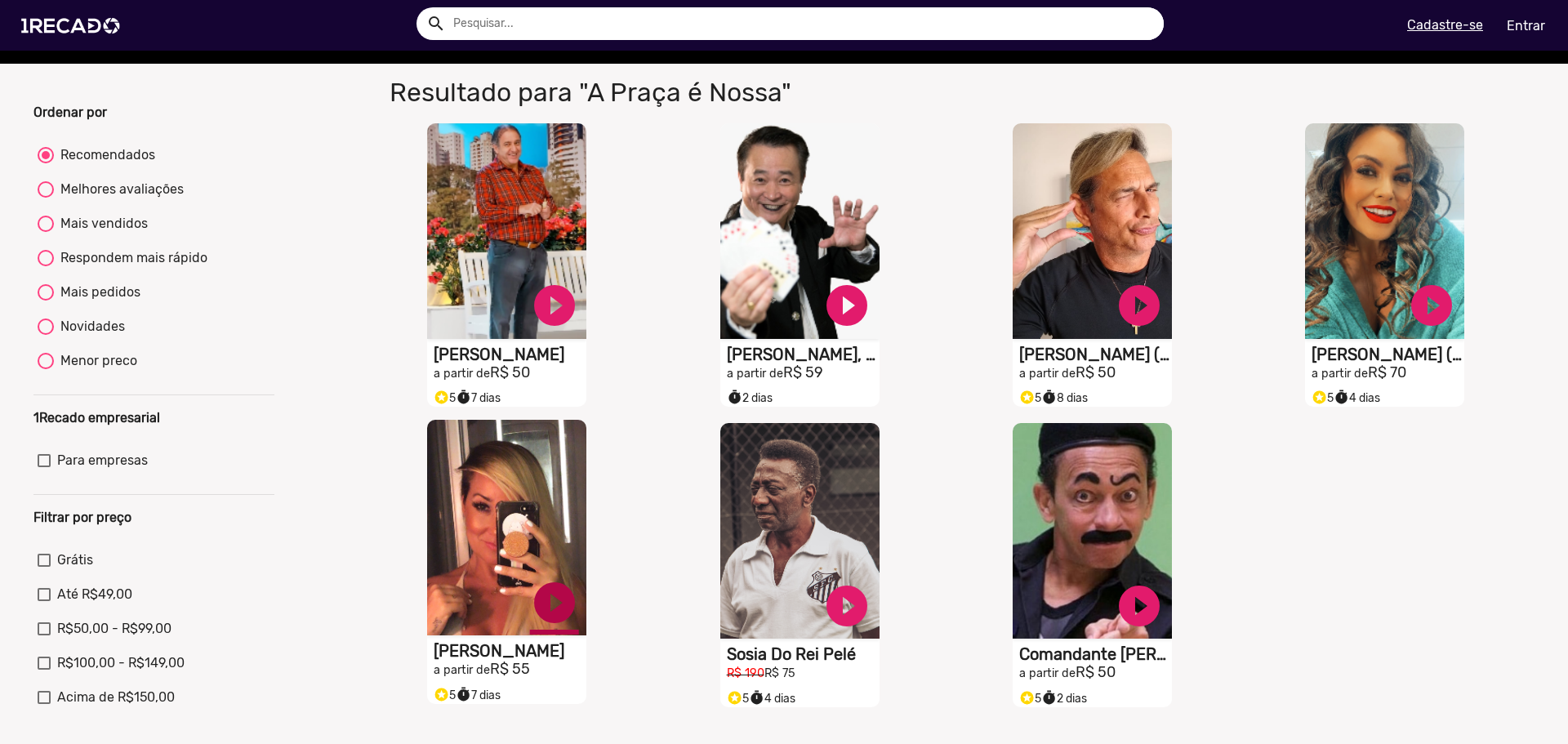
click at [552, 627] on link "play_circle_filled" at bounding box center [555, 603] width 49 height 49
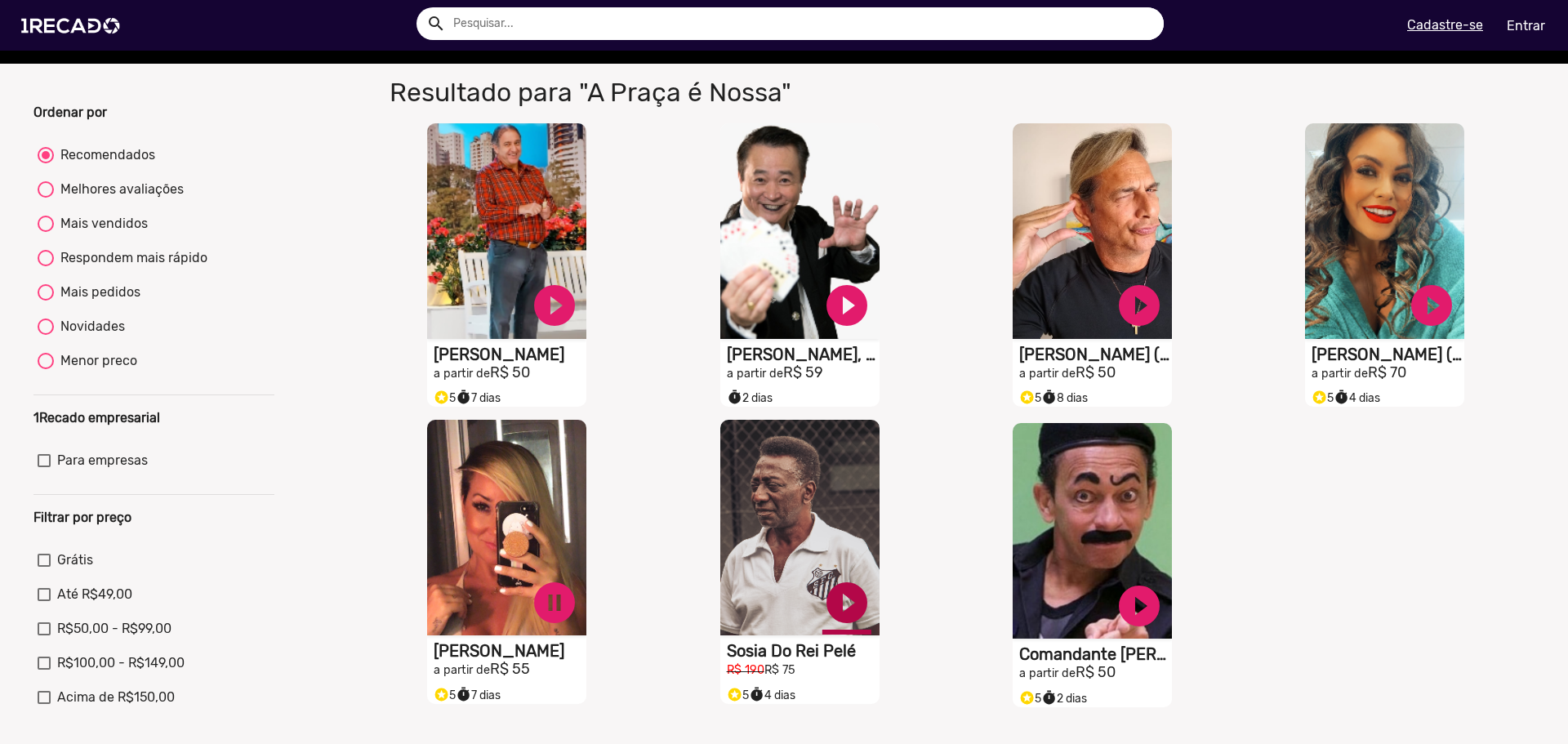
click at [844, 613] on link "play_circle_filled" at bounding box center [847, 603] width 49 height 49
click at [842, 607] on link "pause_circle" at bounding box center [847, 603] width 49 height 49
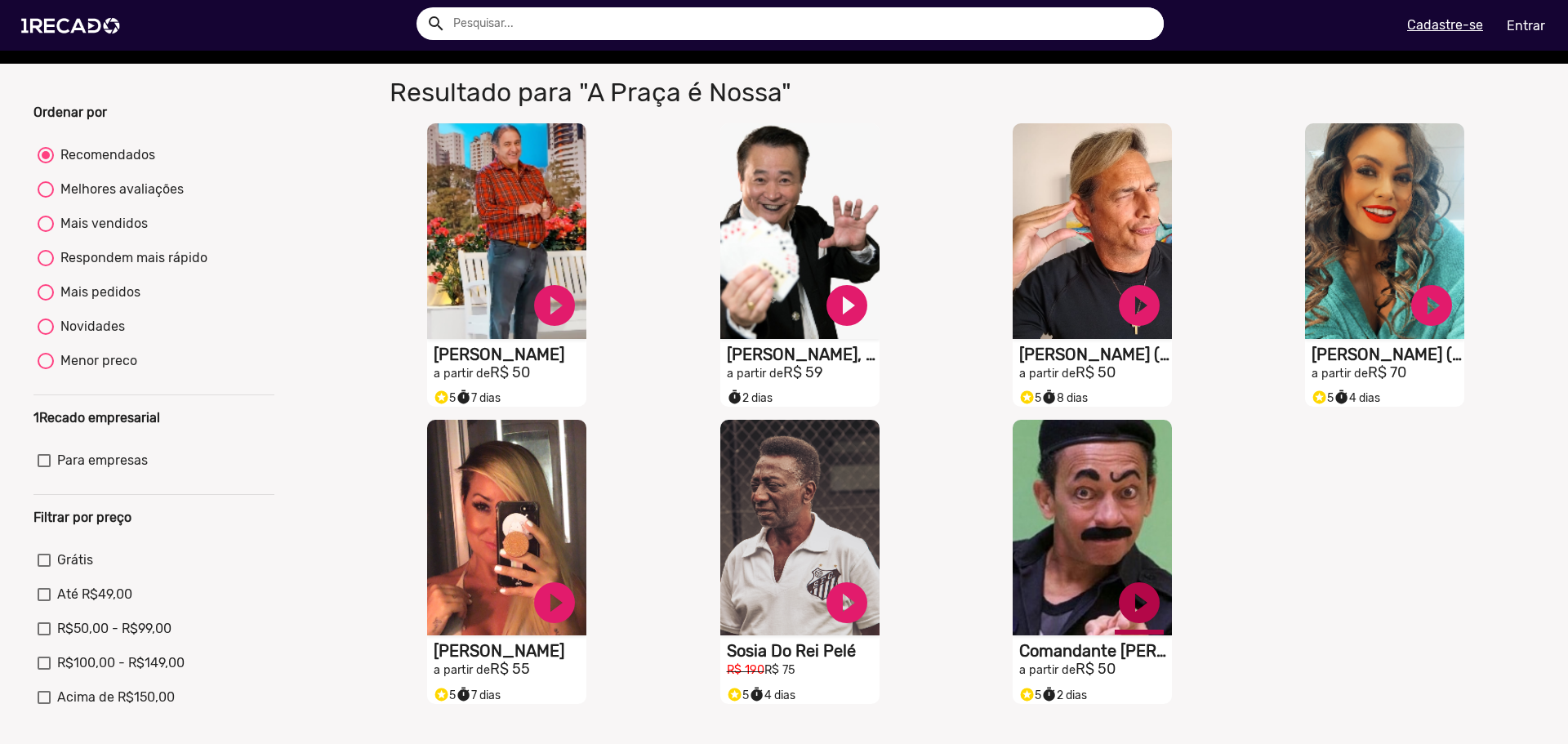
click at [1132, 617] on link "play_circle_filled" at bounding box center [1139, 603] width 49 height 49
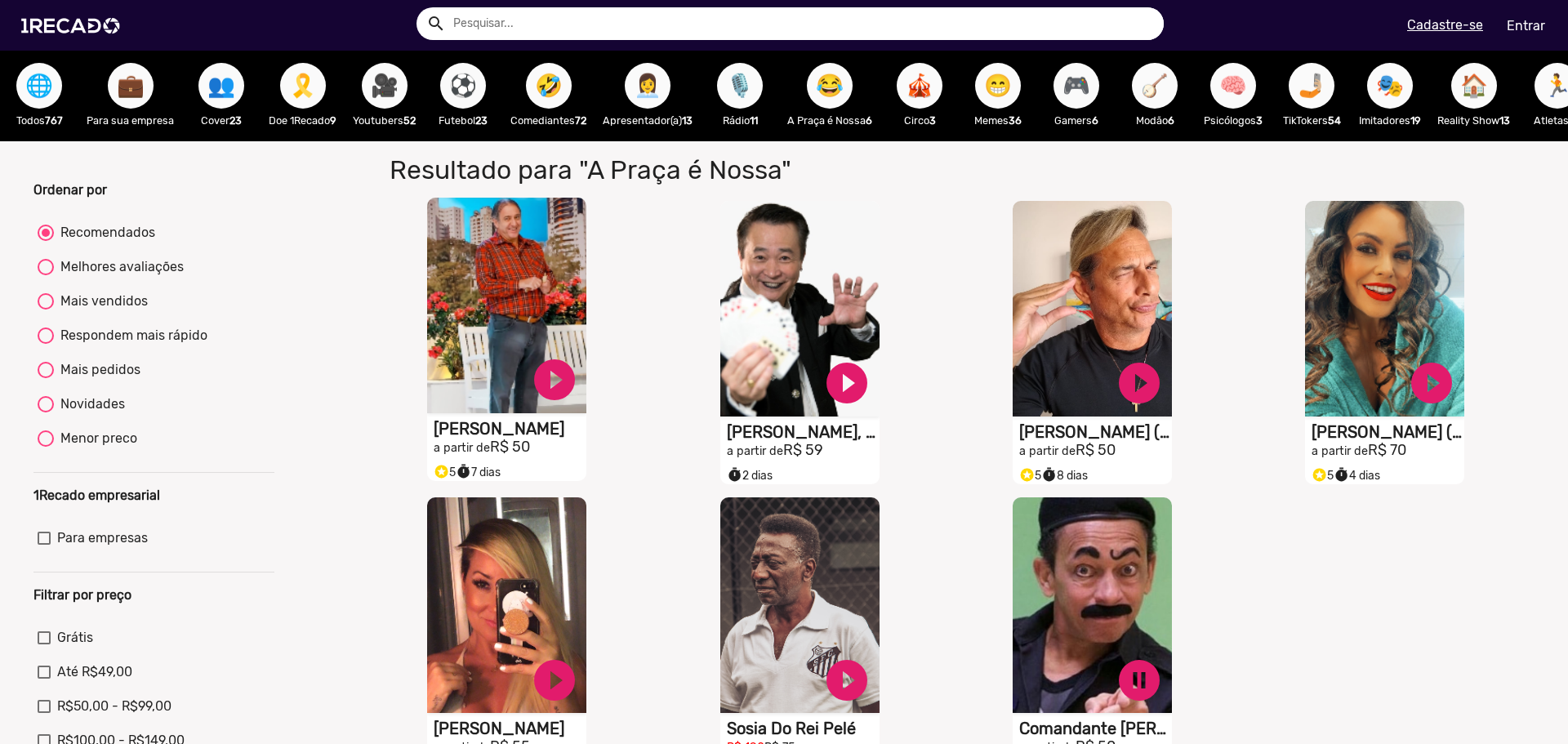
scroll to position [0, 0]
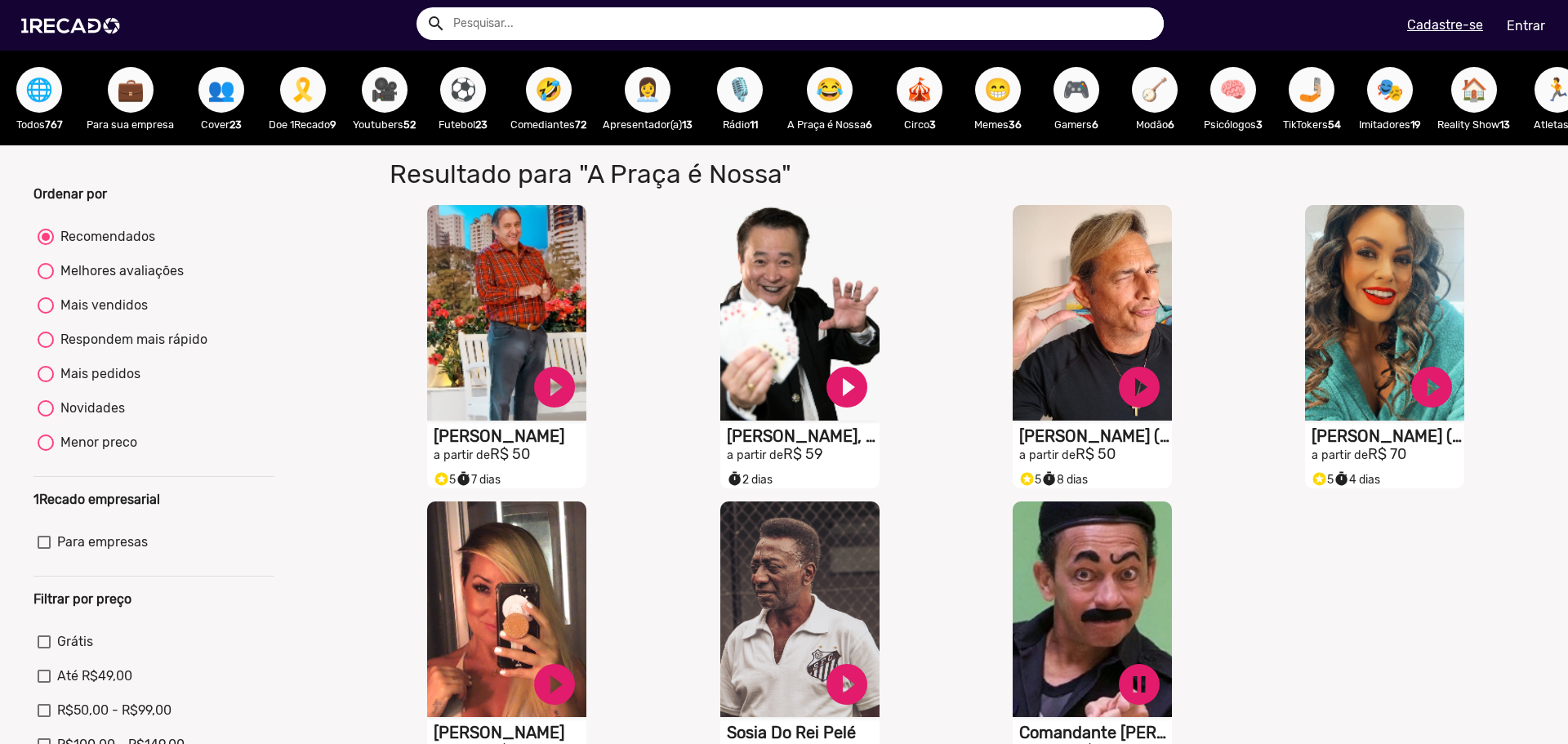
drag, startPoint x: 1325, startPoint y: 102, endPoint x: 1270, endPoint y: 150, distance: 73.0
click at [1270, 145] on div "🌐 Todos 767 💼 Para sua empresa 👥 Cover 23 🎗️ Doe 1Recado 9 🎥 Youtubers 52 ⚽ Fut…" at bounding box center [784, 98] width 1568 height 95
click at [1169, 104] on span "🪕" at bounding box center [1155, 90] width 28 height 46
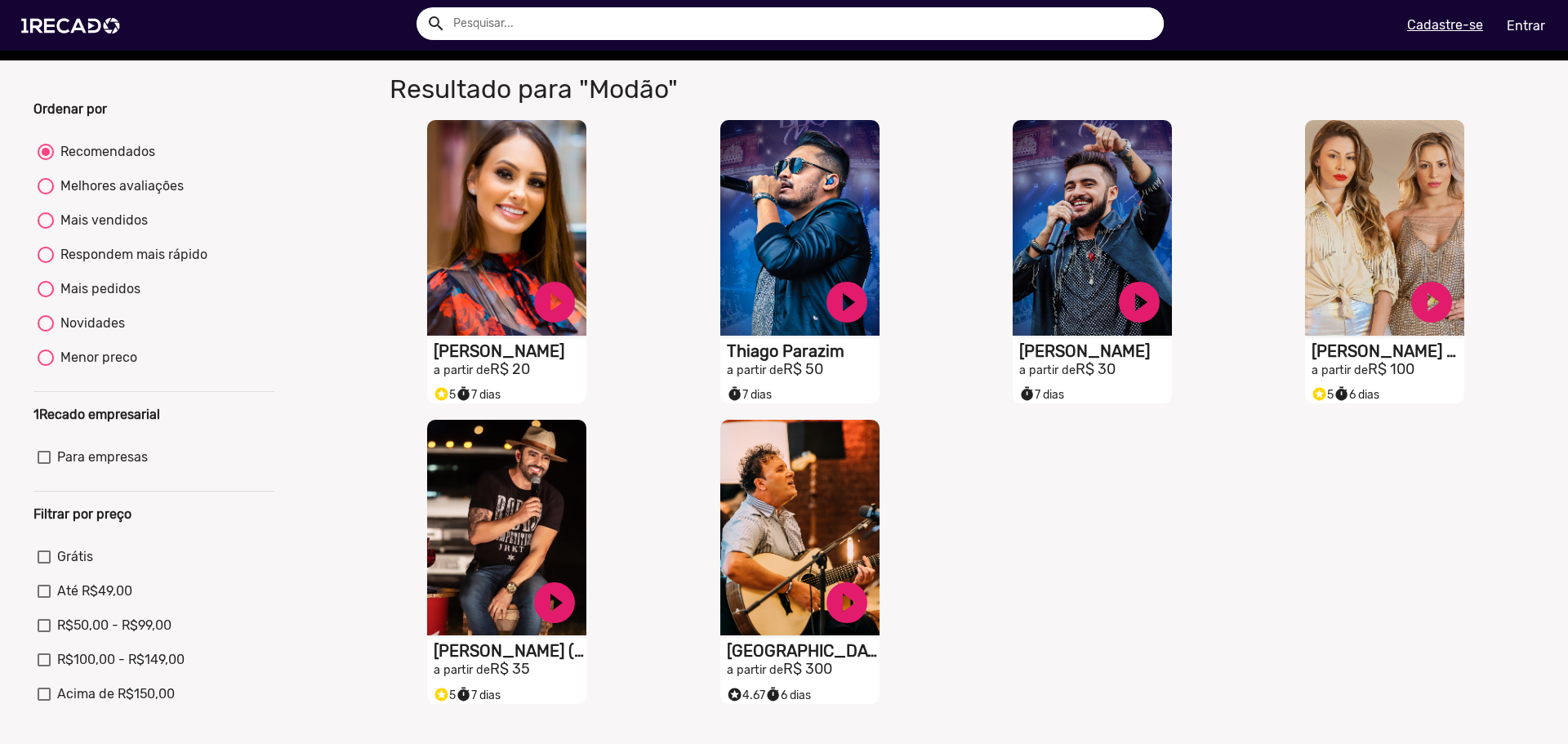
scroll to position [82, 0]
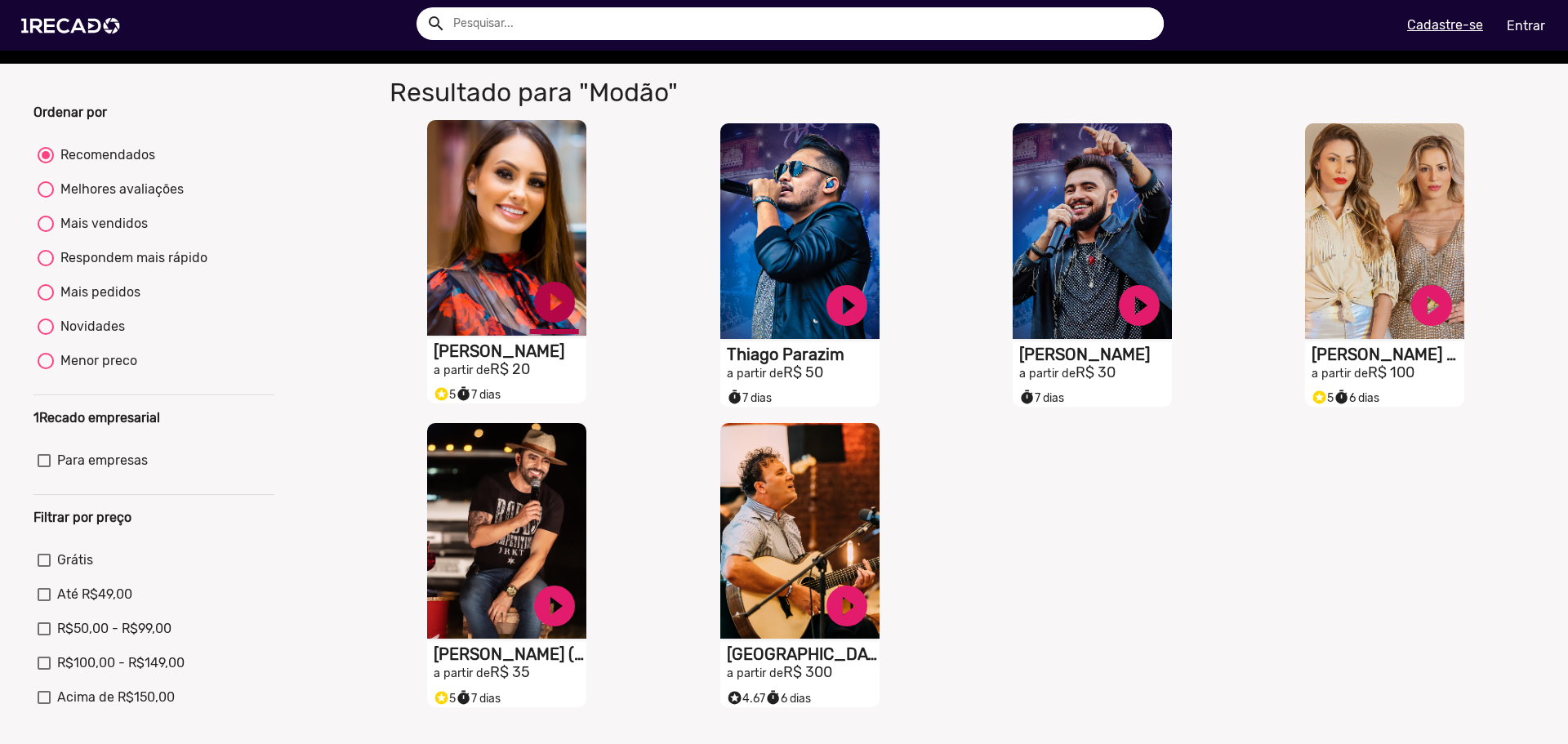
click at [550, 304] on link "play_circle_filled" at bounding box center [555, 302] width 49 height 49
click at [541, 308] on link "pause_circle" at bounding box center [555, 302] width 49 height 49
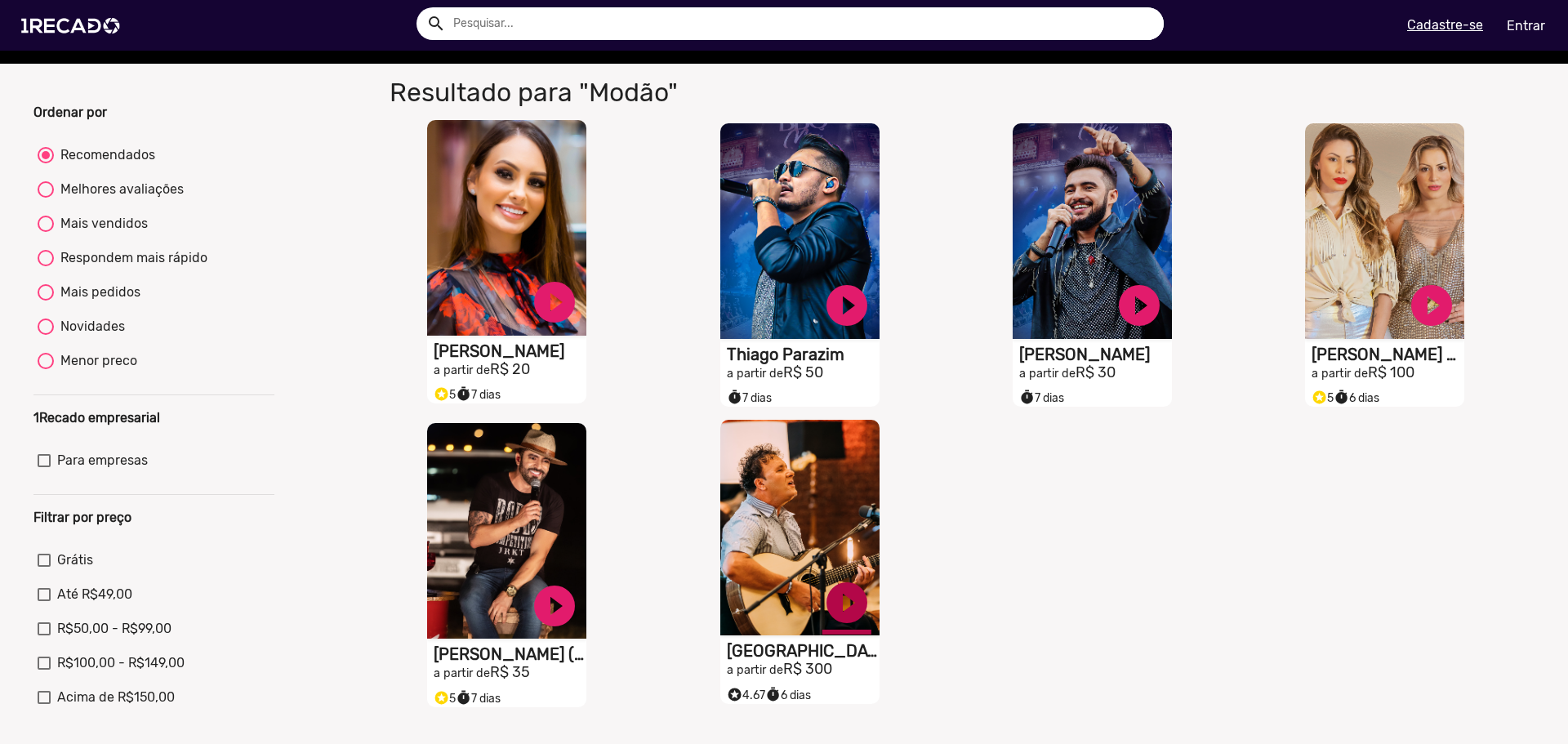
click at [845, 625] on link "play_circle_filled" at bounding box center [847, 603] width 49 height 49
click at [845, 617] on link "pause_circle" at bounding box center [847, 603] width 49 height 49
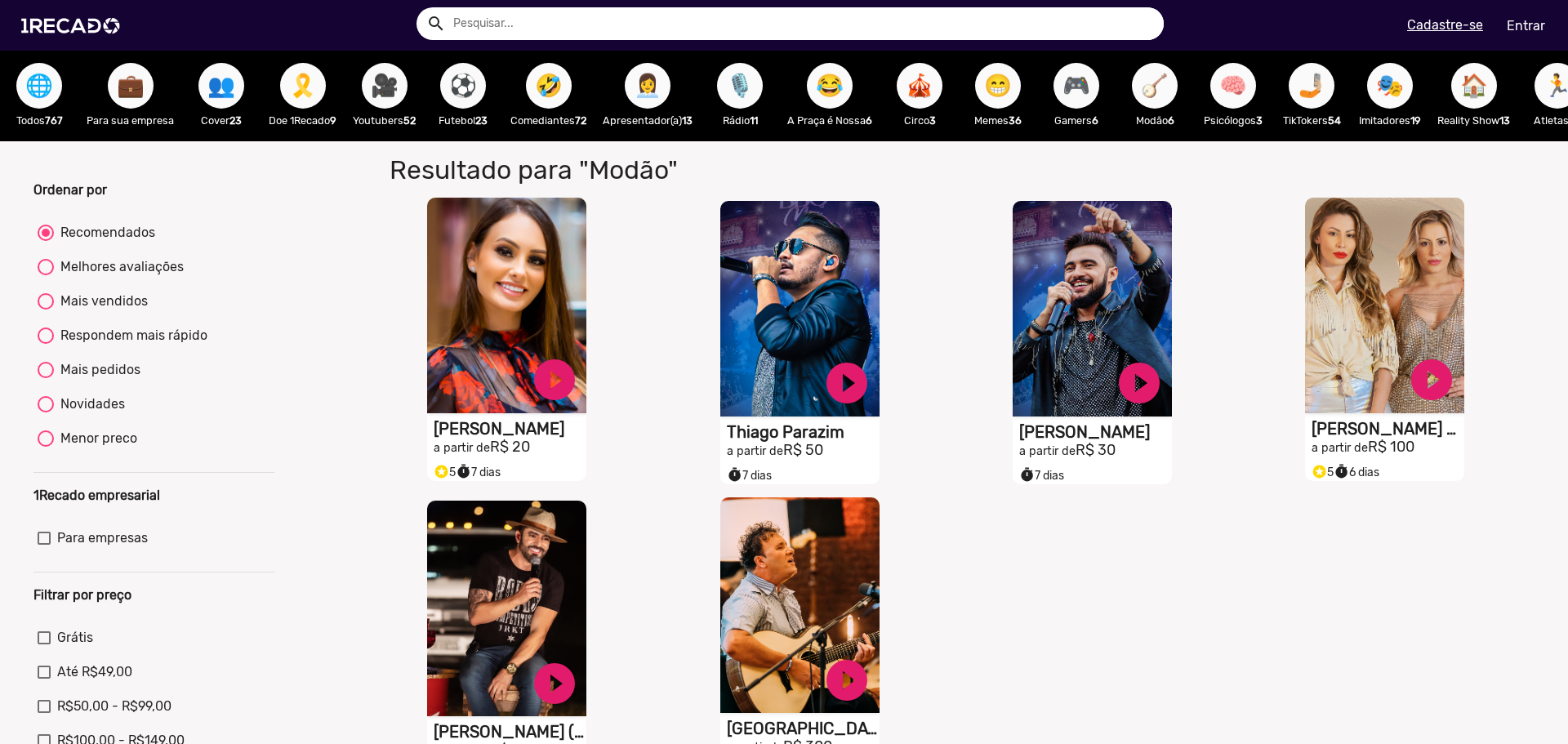
scroll to position [0, 0]
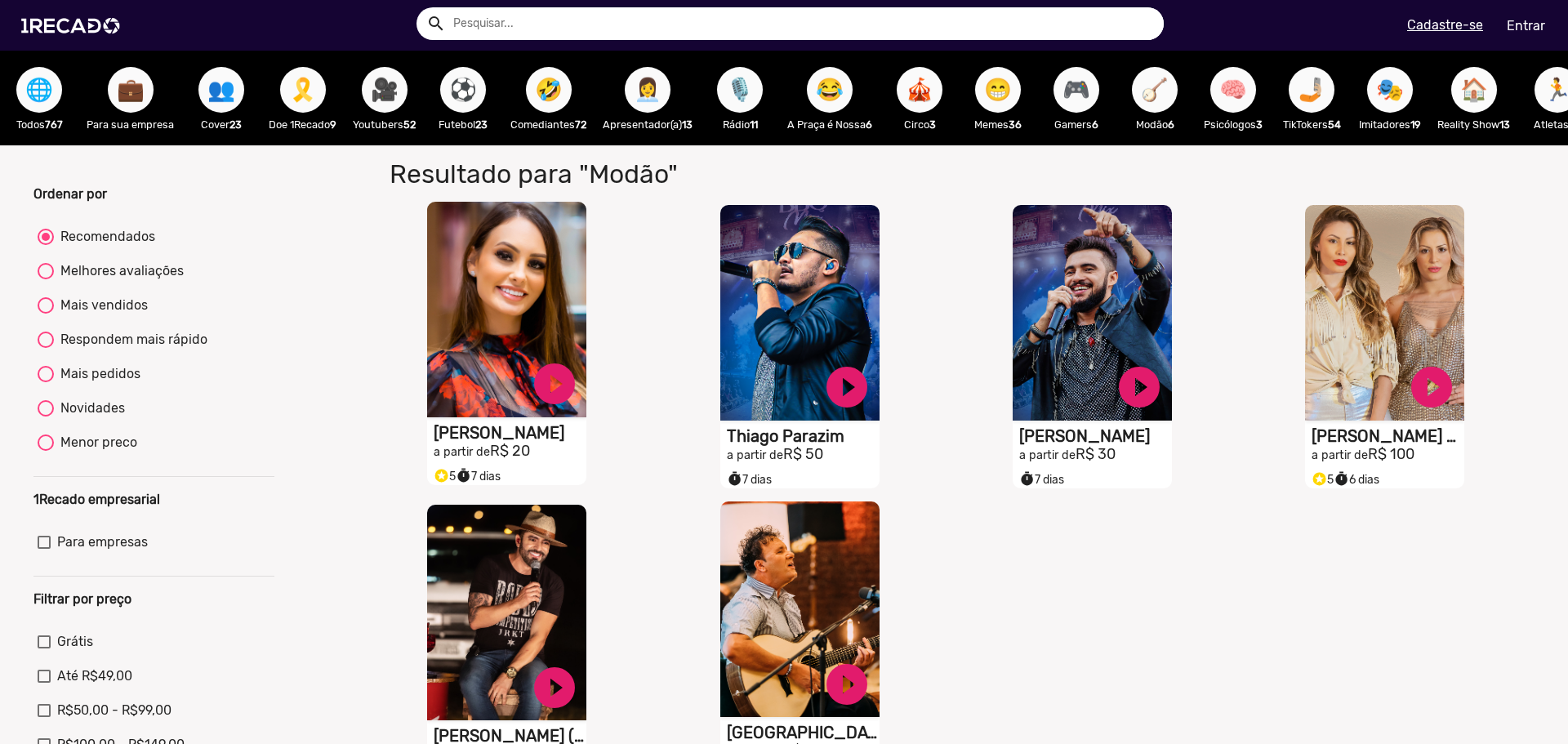
click at [1471, 96] on button "🏠" at bounding box center [1474, 90] width 46 height 46
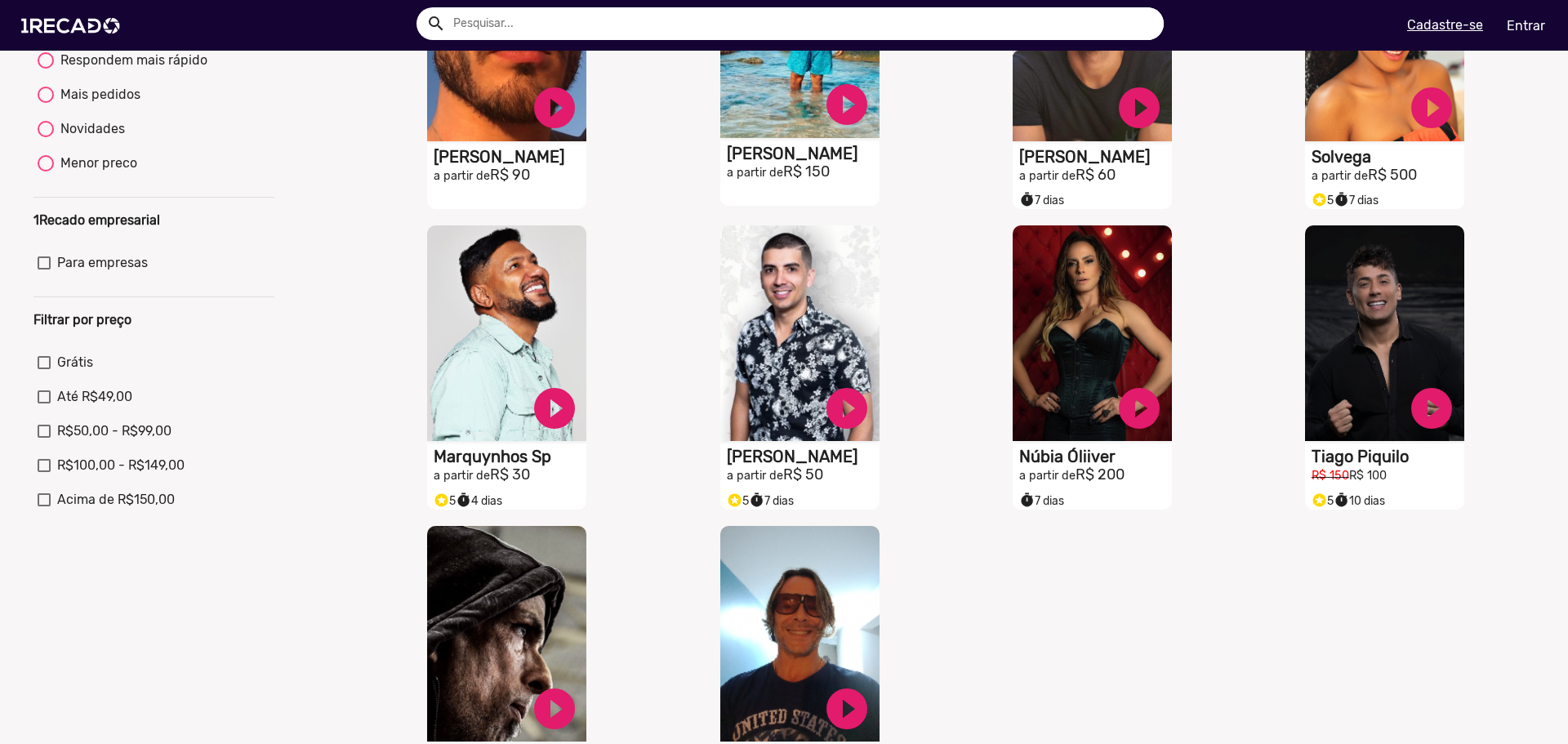
scroll to position [327, 0]
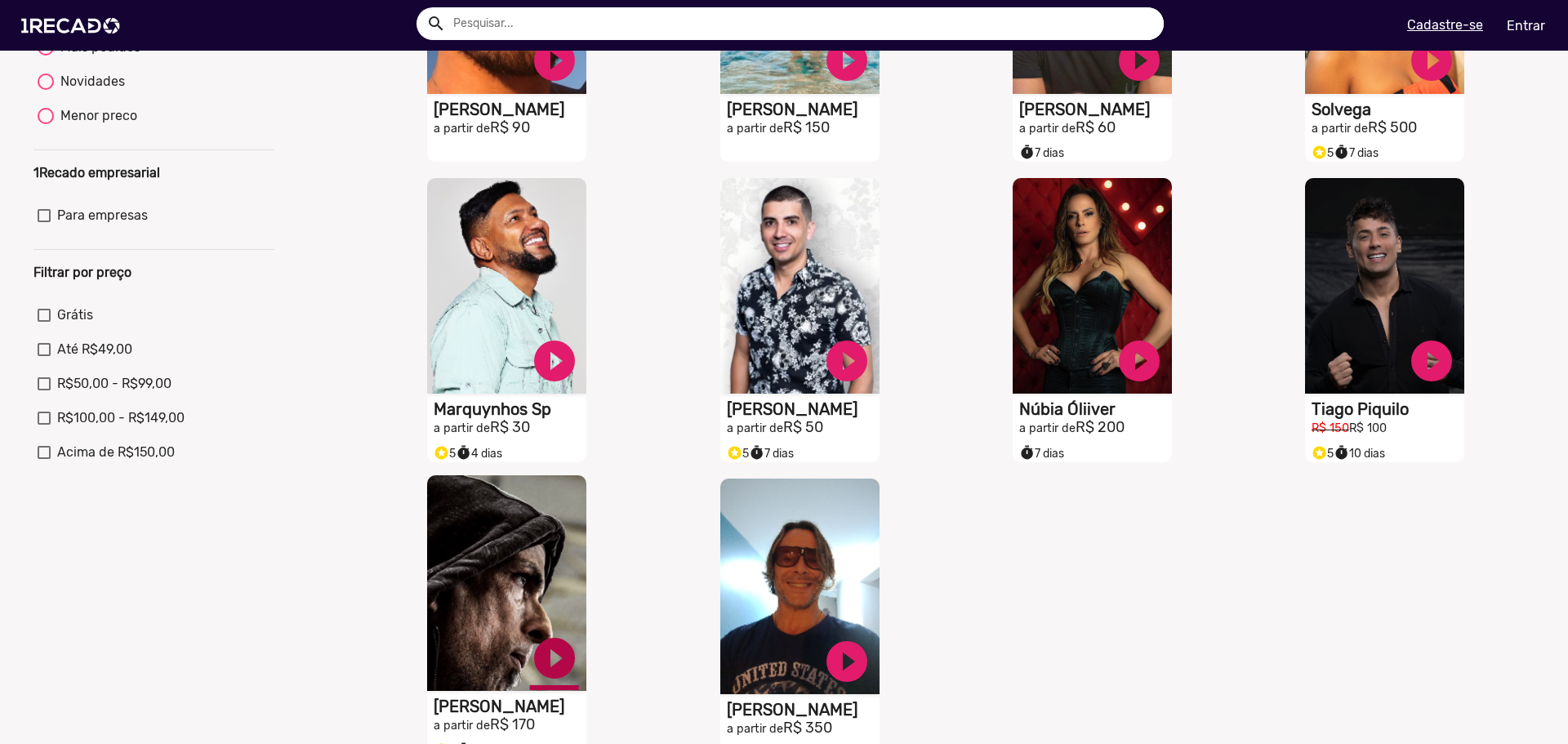
click at [567, 668] on link "play_circle_filled" at bounding box center [555, 658] width 49 height 49
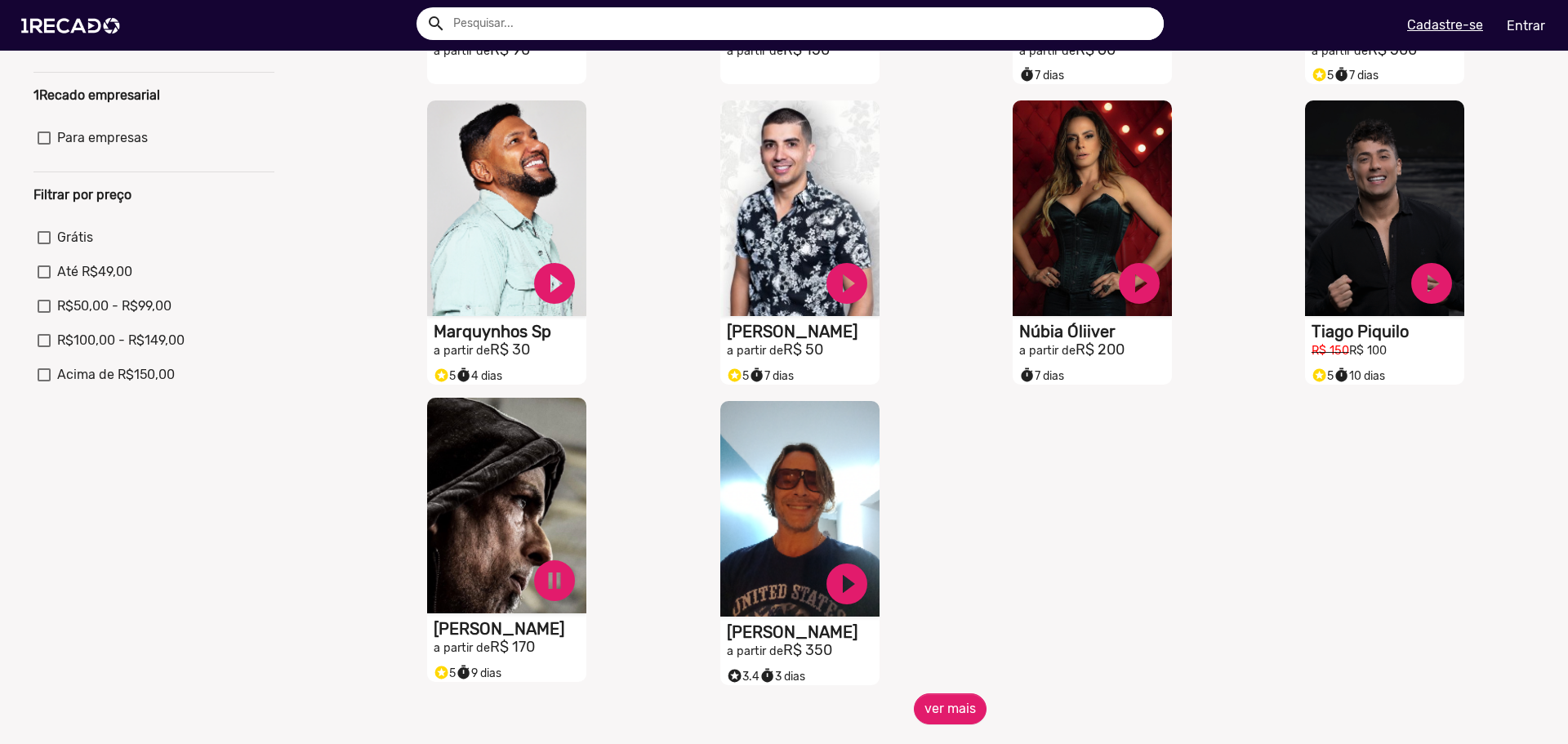
scroll to position [408, 0]
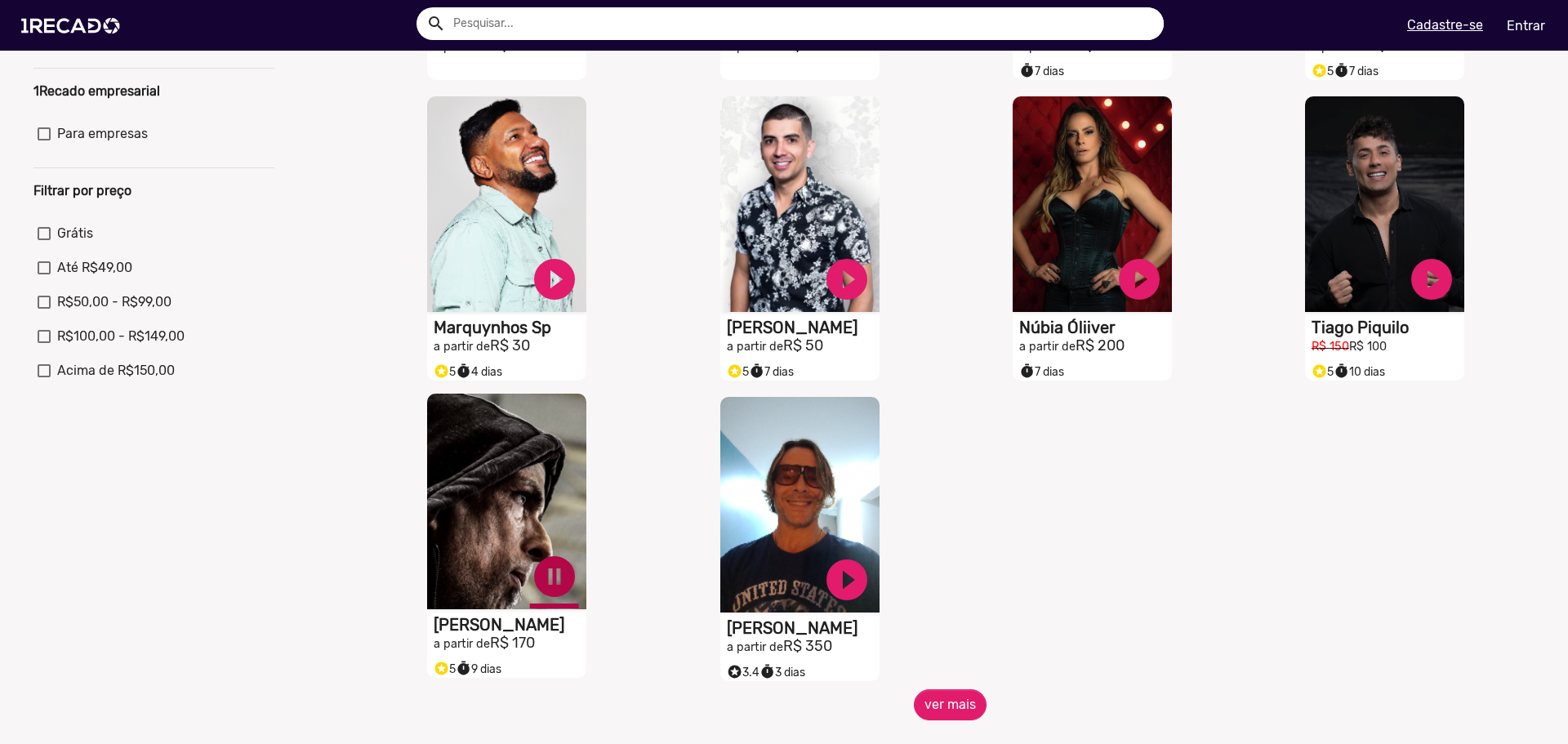
click at [547, 587] on link "pause_circle" at bounding box center [555, 577] width 49 height 49
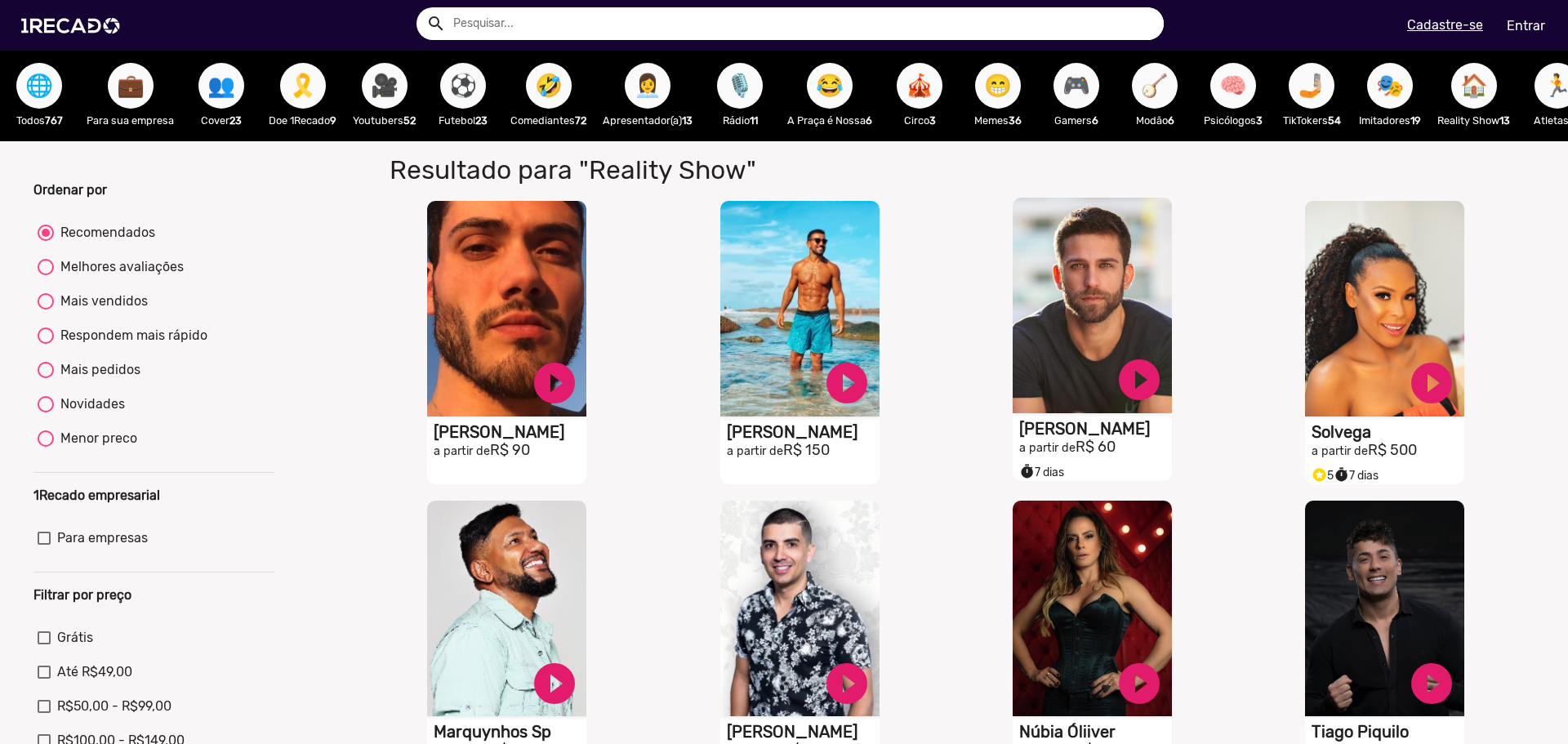
scroll to position [0, 0]
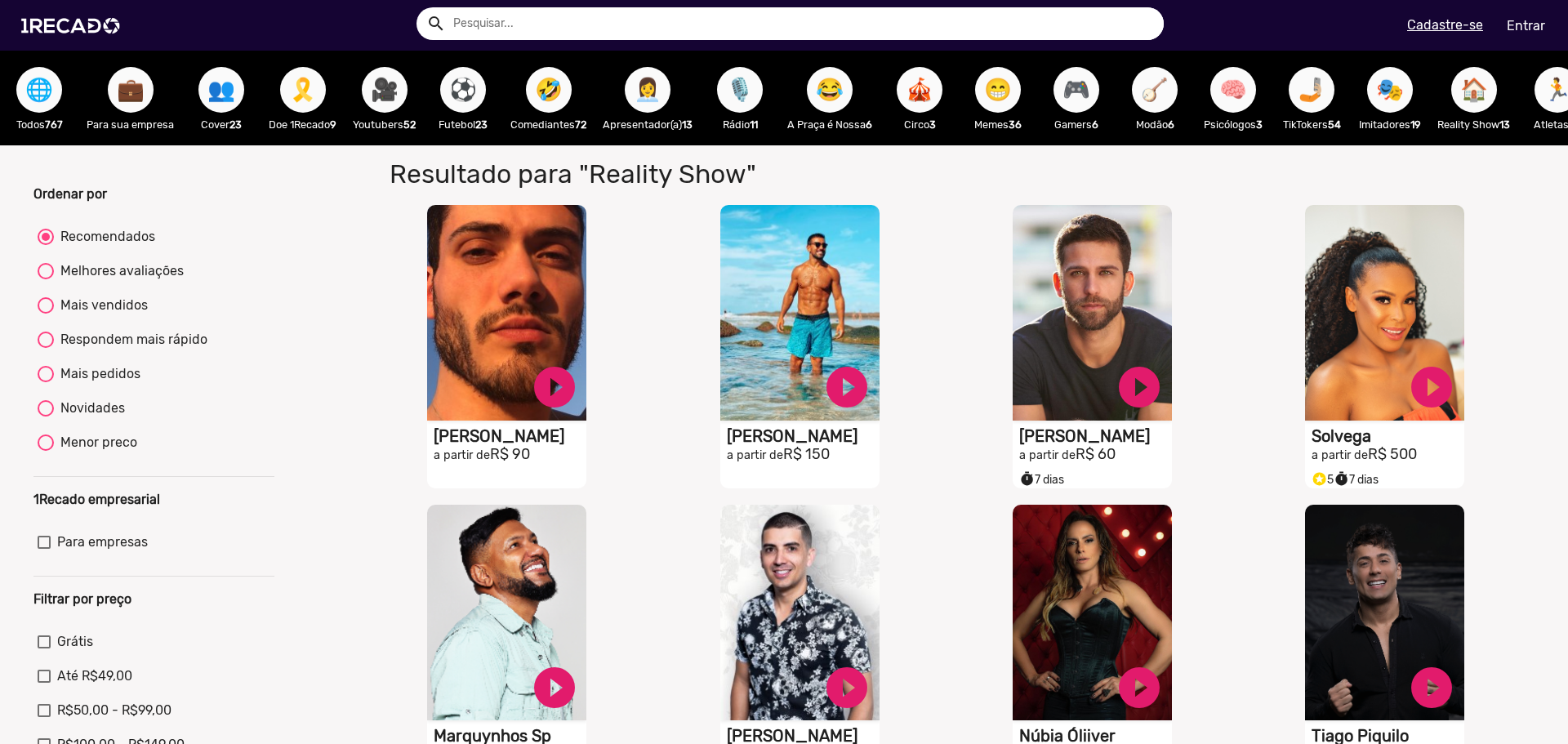
click at [130, 86] on span "💼" at bounding box center [131, 90] width 28 height 46
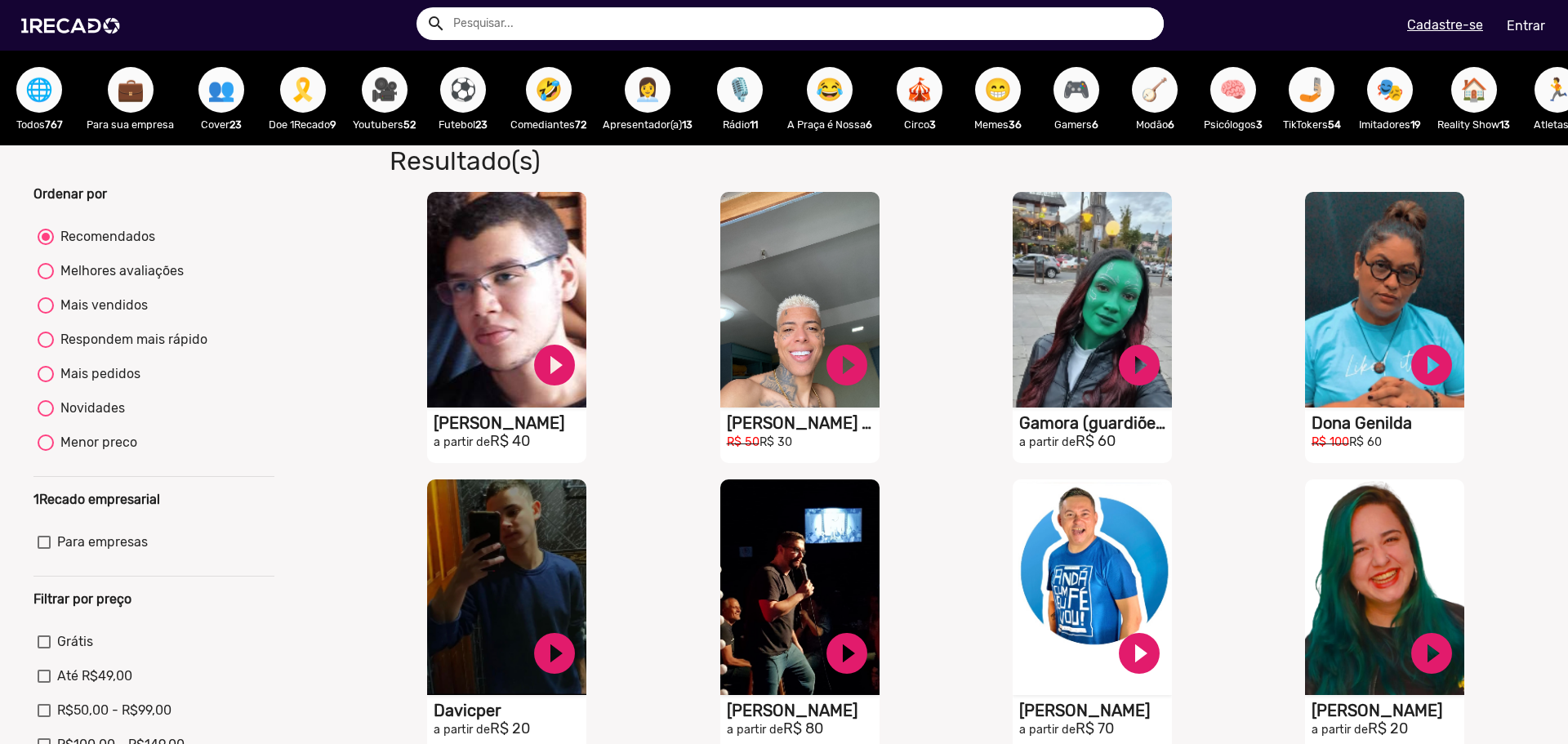
click at [212, 91] on span "👥" at bounding box center [221, 90] width 28 height 46
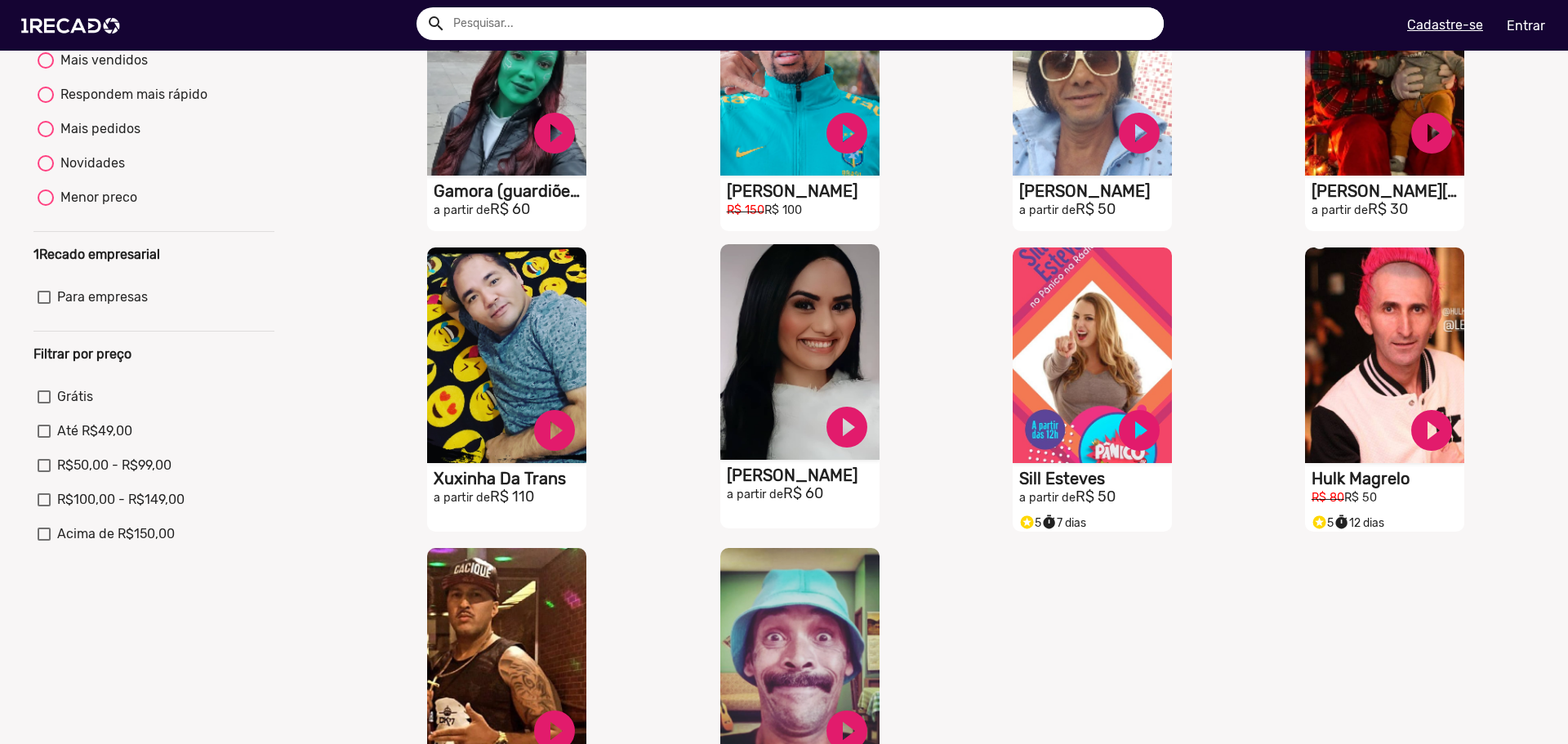
scroll to position [490, 0]
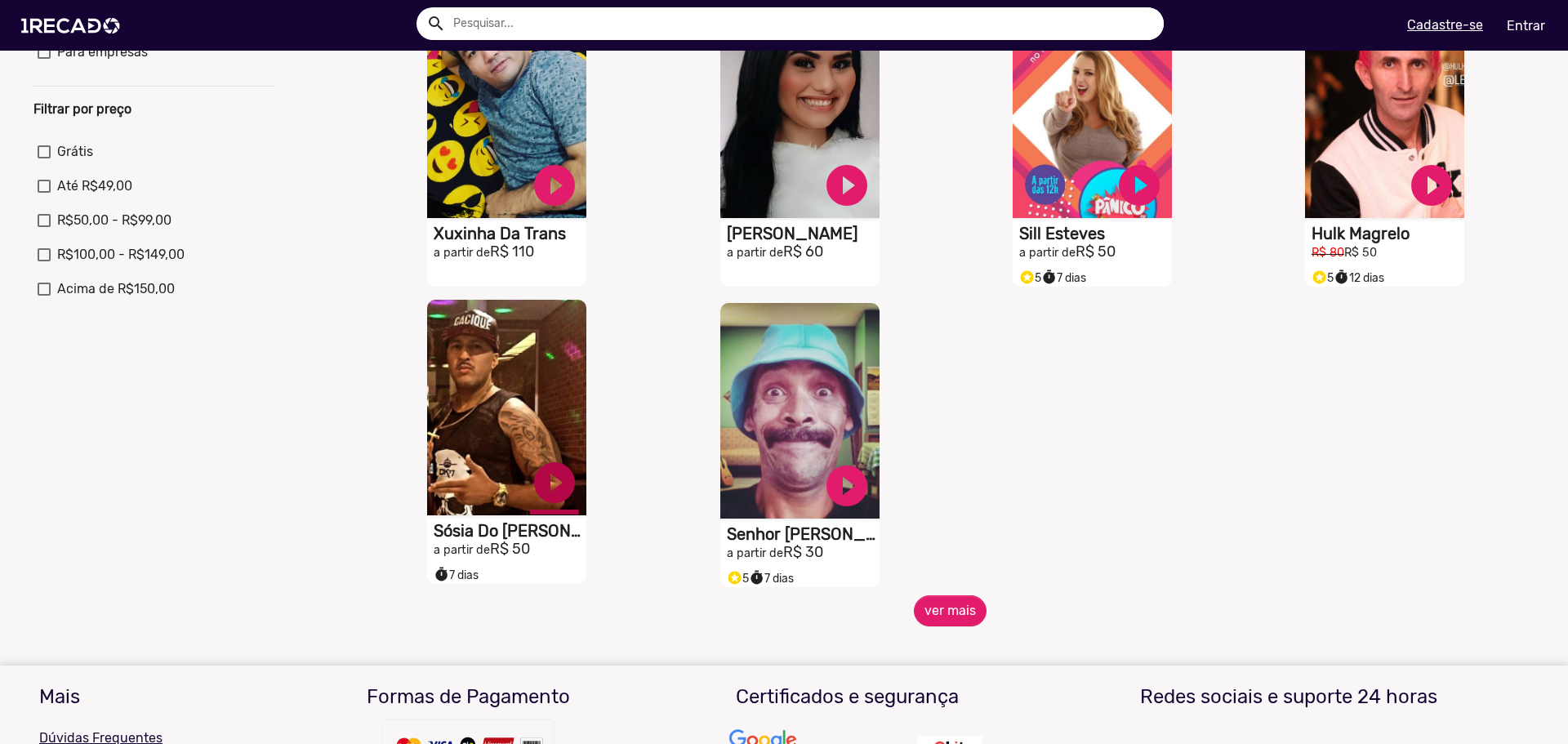
click at [547, 507] on link "play_circle_filled" at bounding box center [555, 483] width 49 height 49
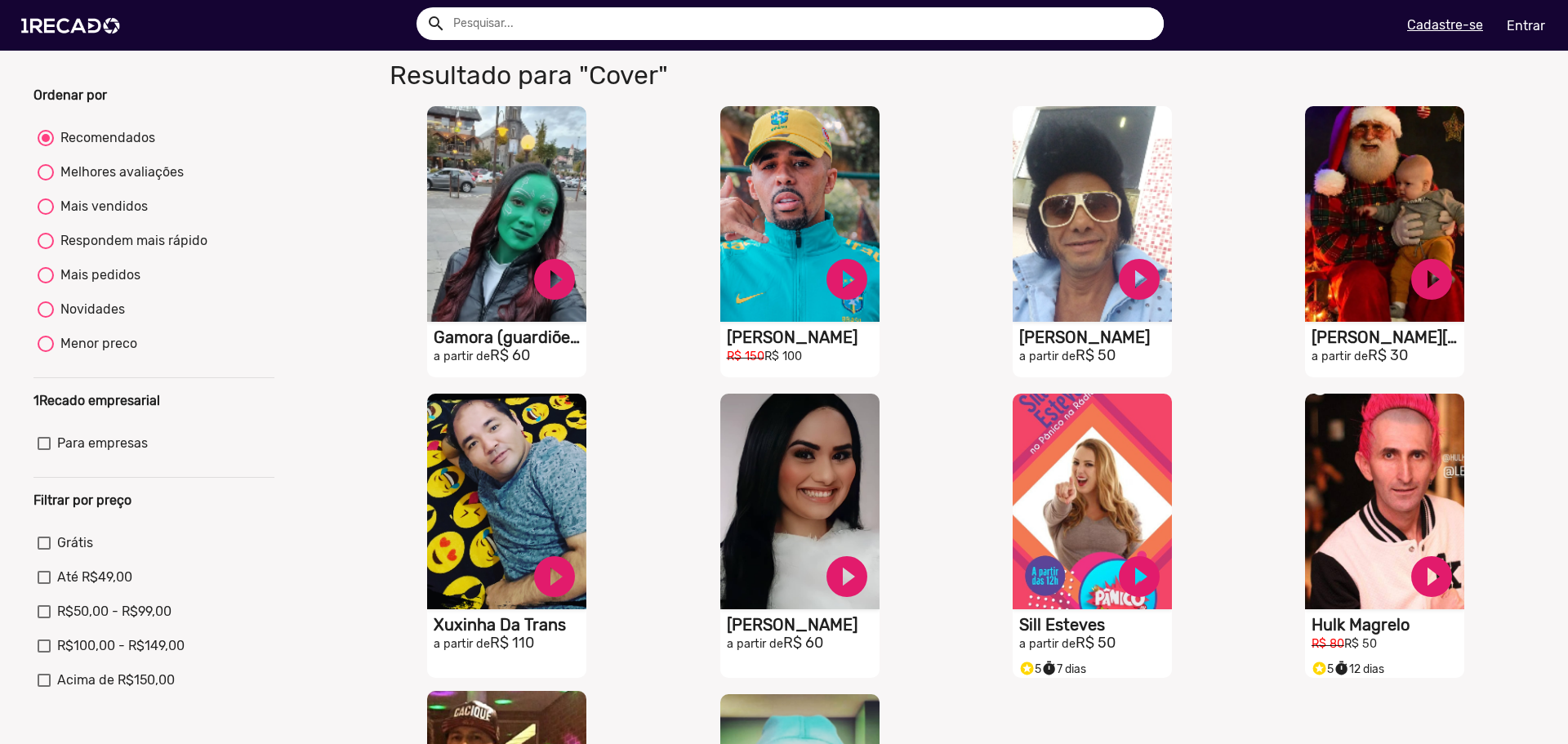
scroll to position [0, 0]
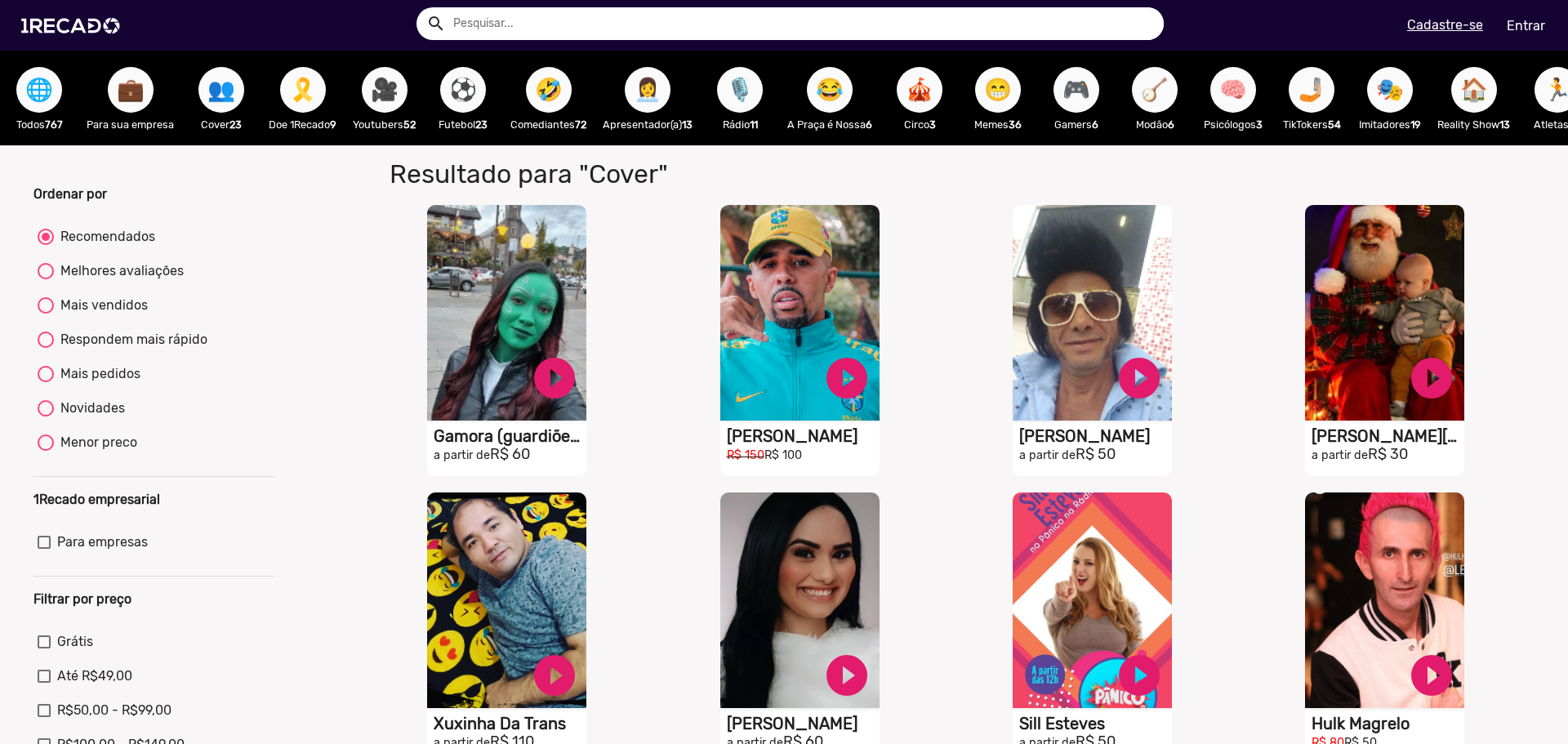
click at [293, 88] on span "🎗️" at bounding box center [303, 90] width 28 height 46
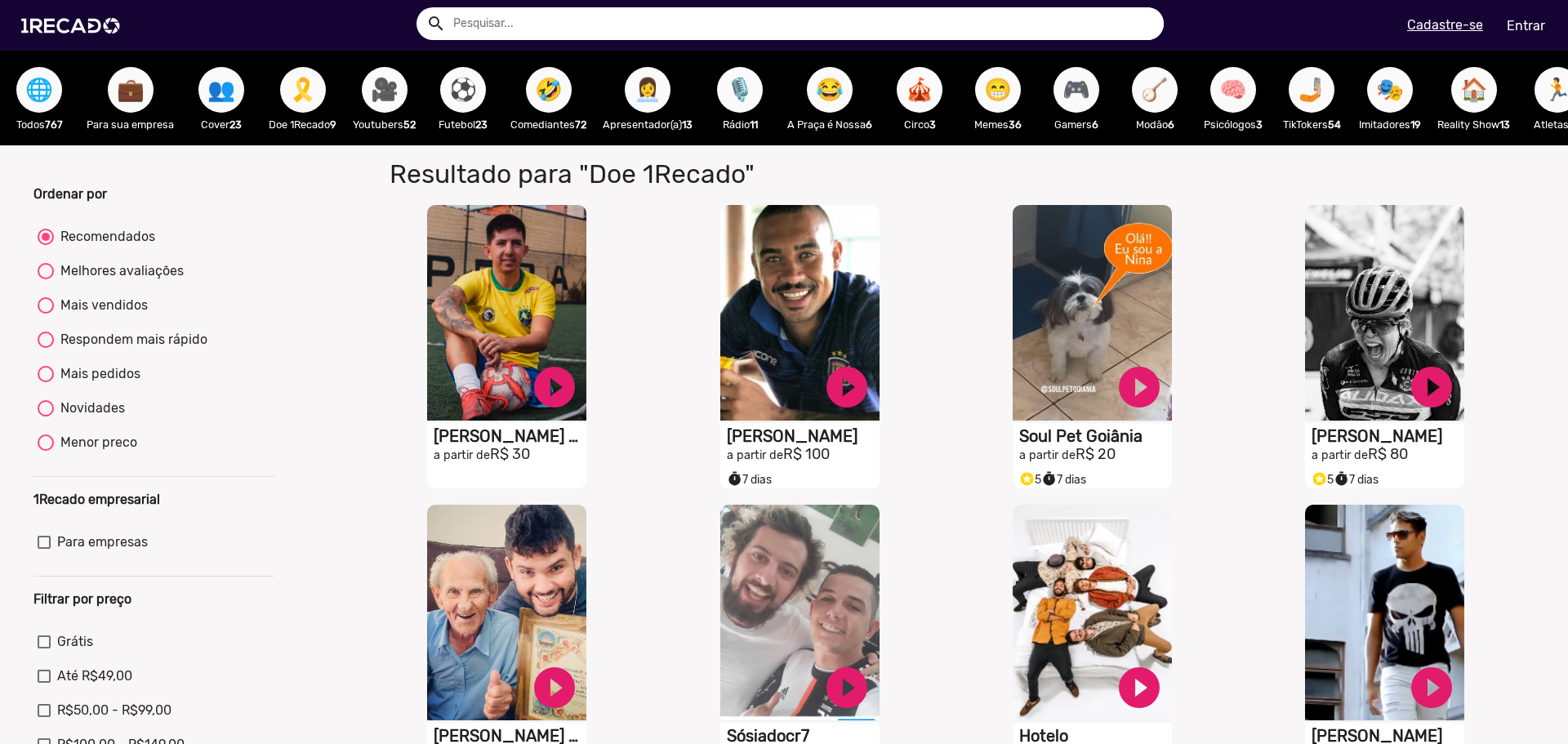
click at [369, 82] on button "🎥" at bounding box center [385, 90] width 46 height 46
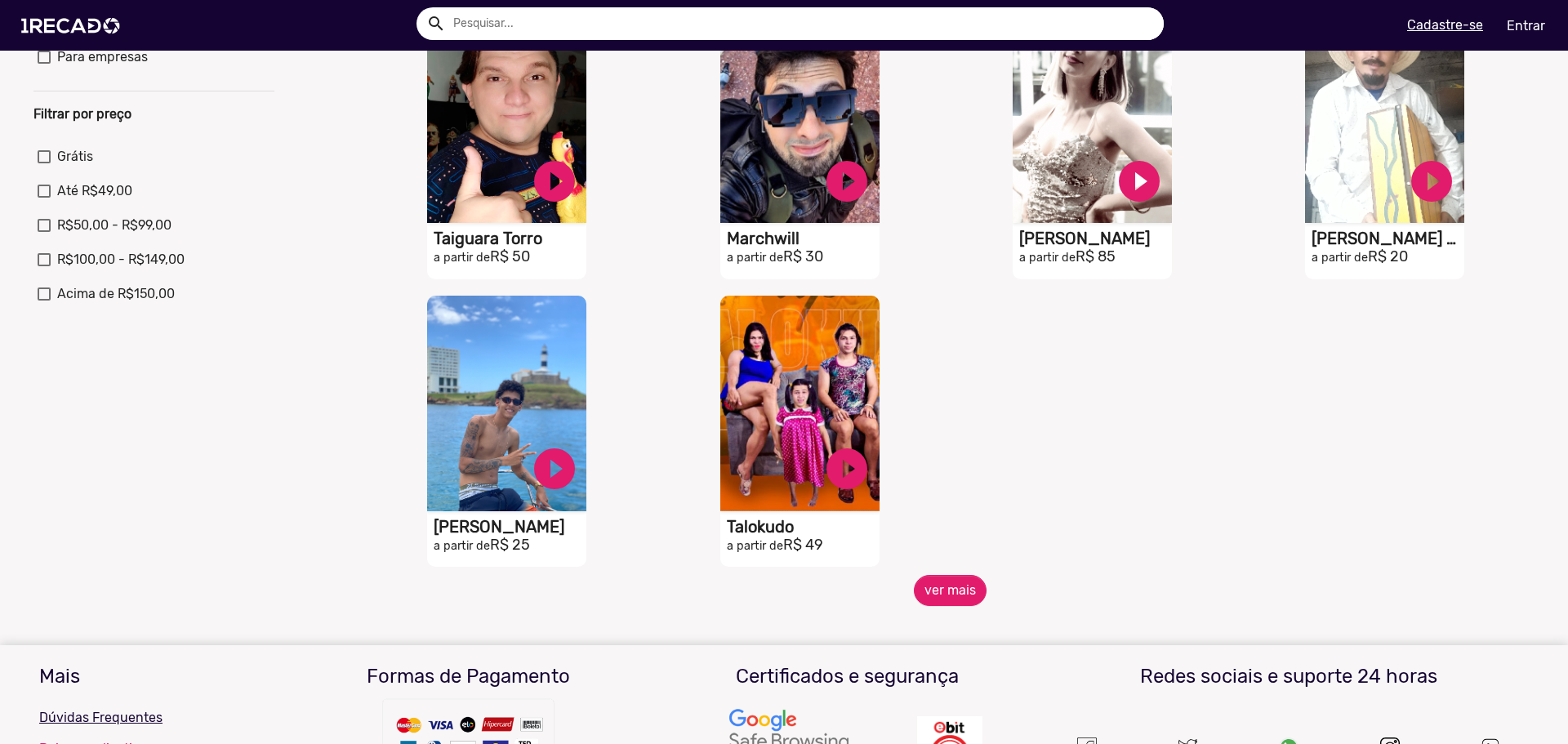
scroll to position [490, 0]
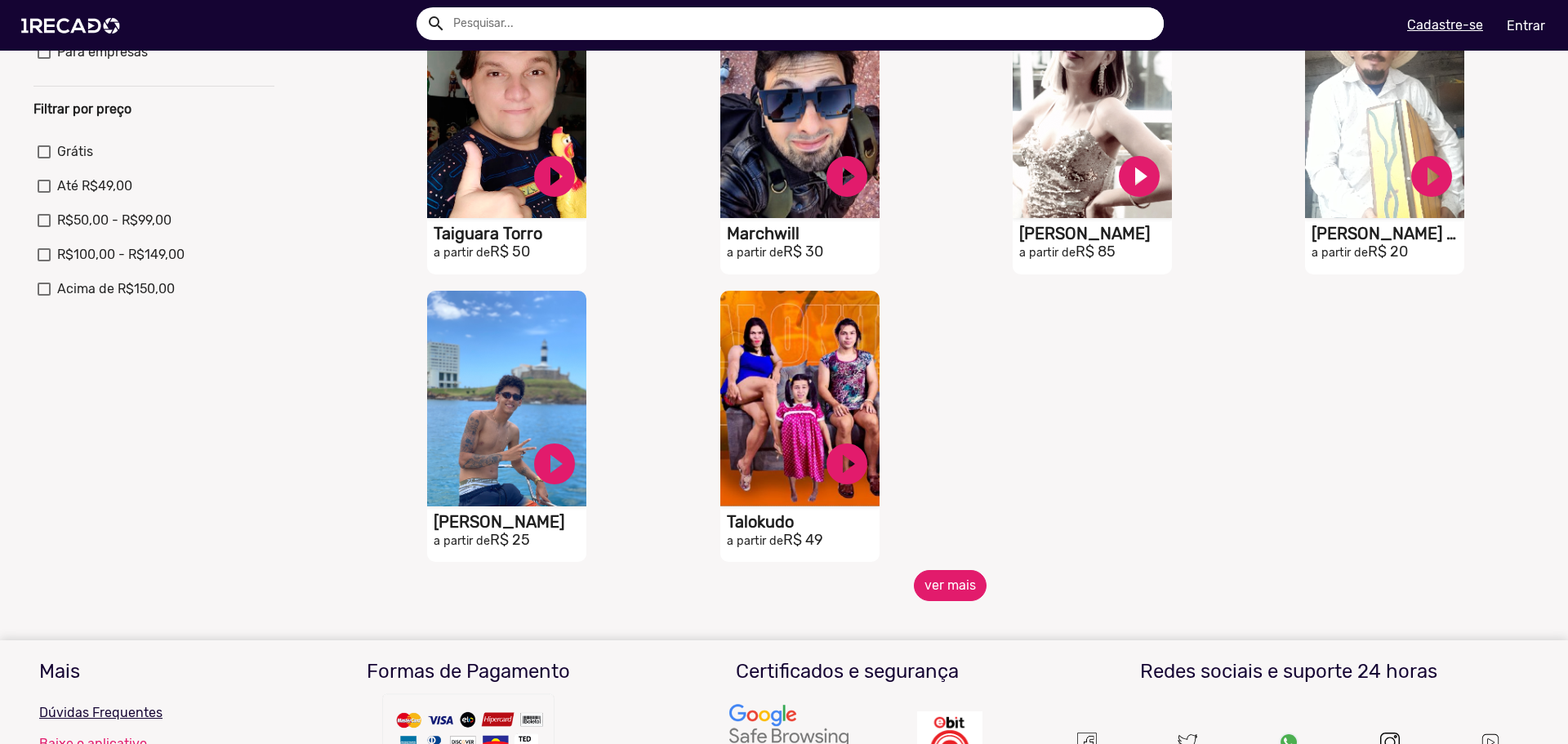
click at [925, 586] on button "ver mais" at bounding box center [950, 586] width 73 height 31
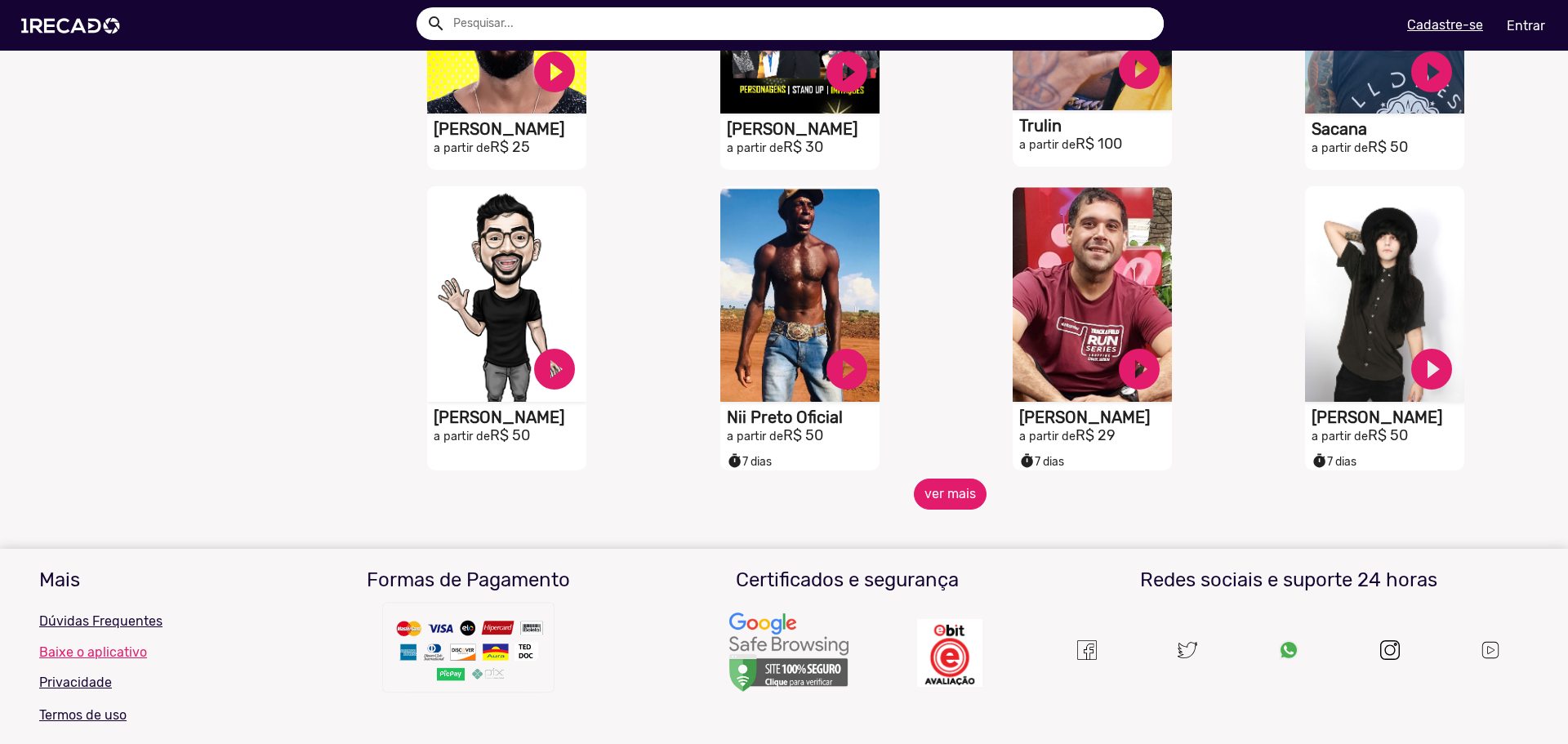
scroll to position [1225, 0]
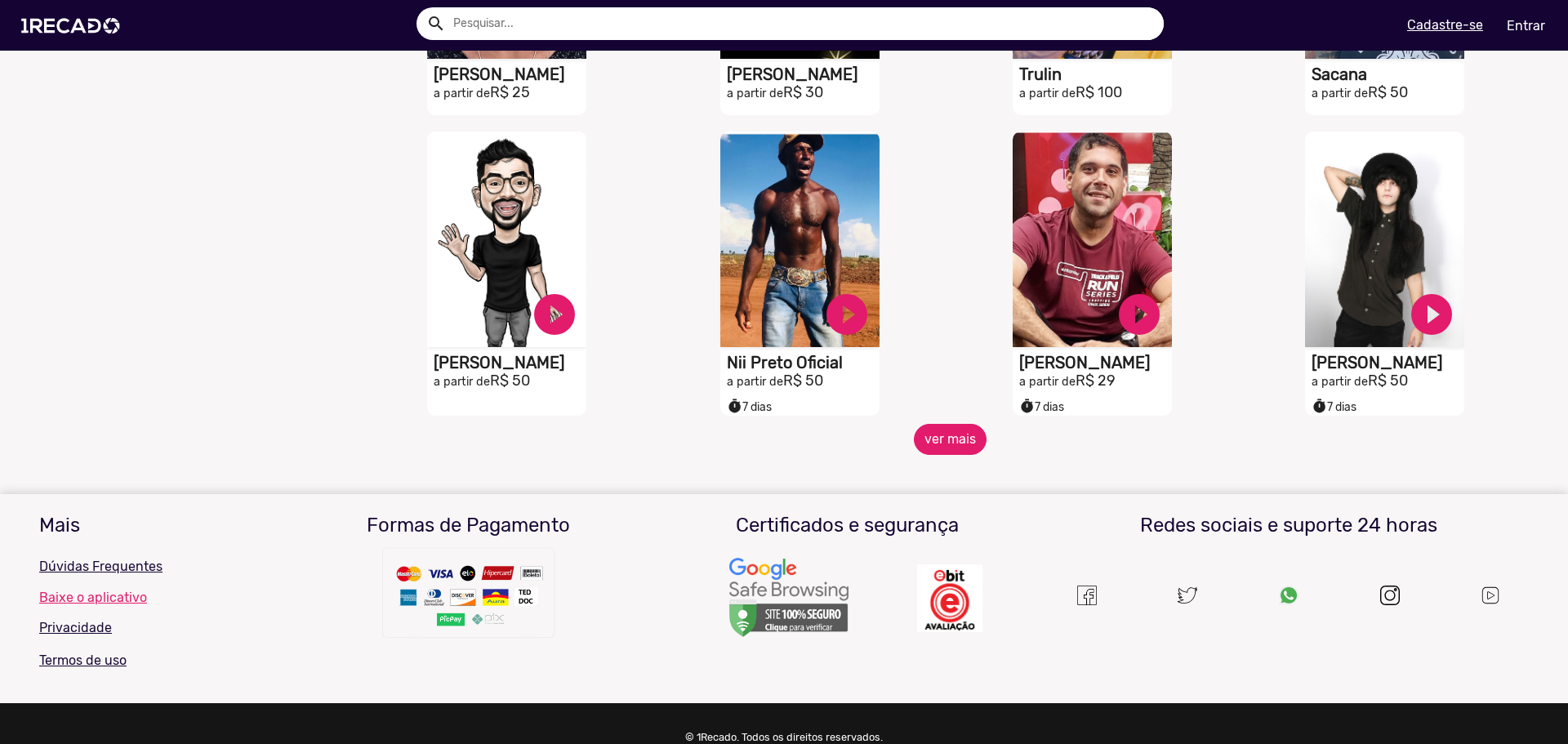
click at [948, 455] on button "ver mais" at bounding box center [950, 439] width 73 height 31
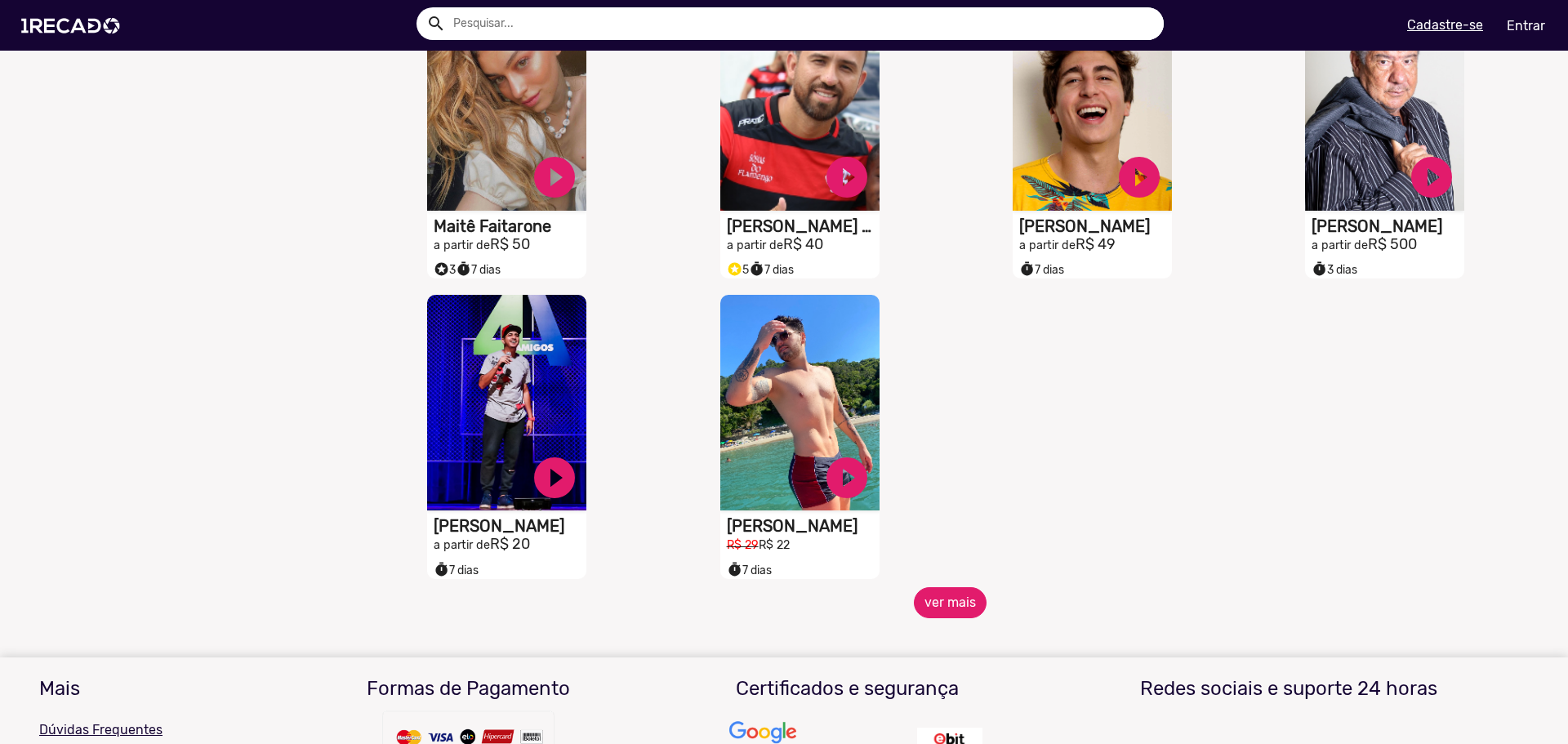
scroll to position [1960, 0]
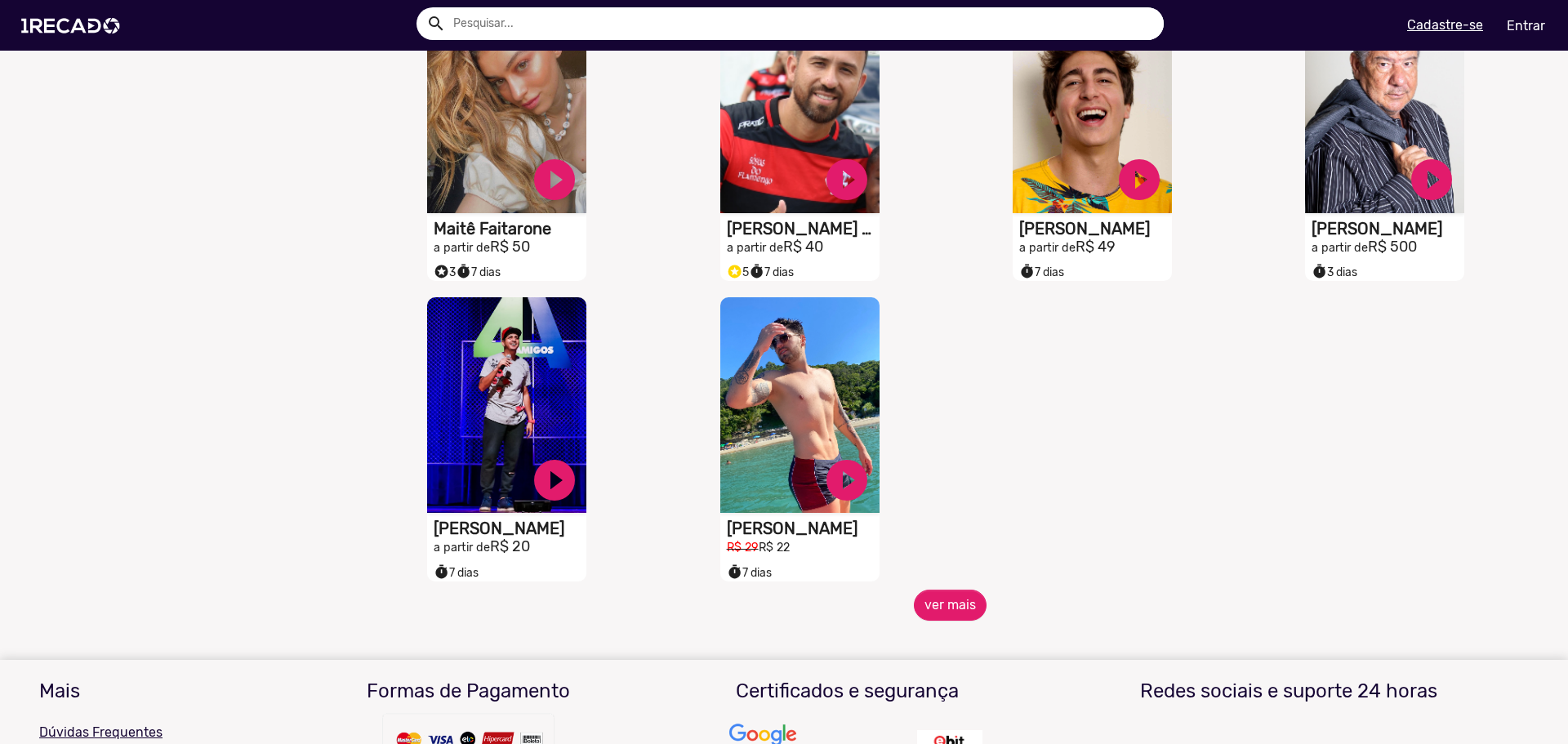
click at [972, 605] on button "ver mais" at bounding box center [950, 605] width 73 height 31
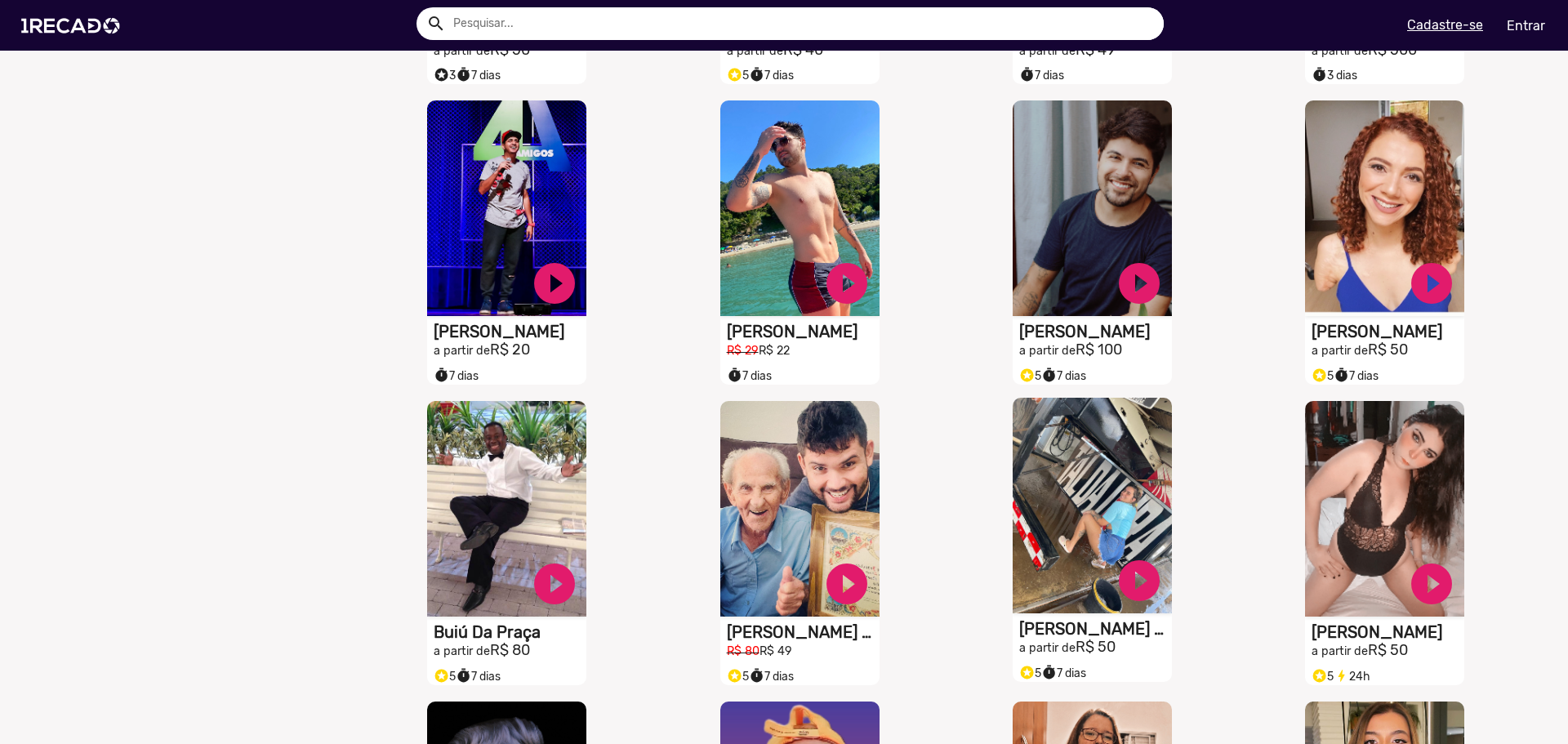
scroll to position [2287, 0]
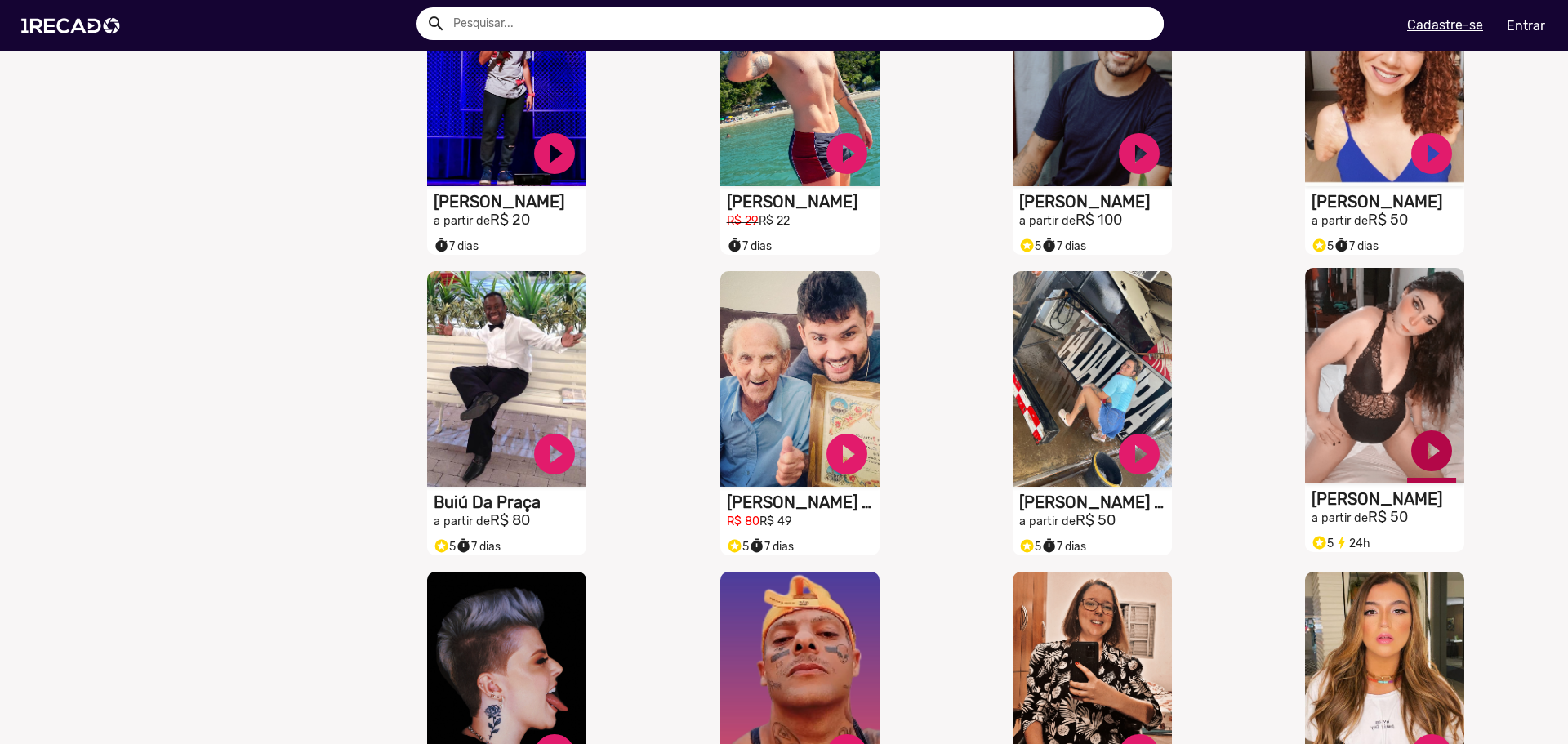
click at [1431, 460] on link "play_circle_filled" at bounding box center [1432, 451] width 49 height 49
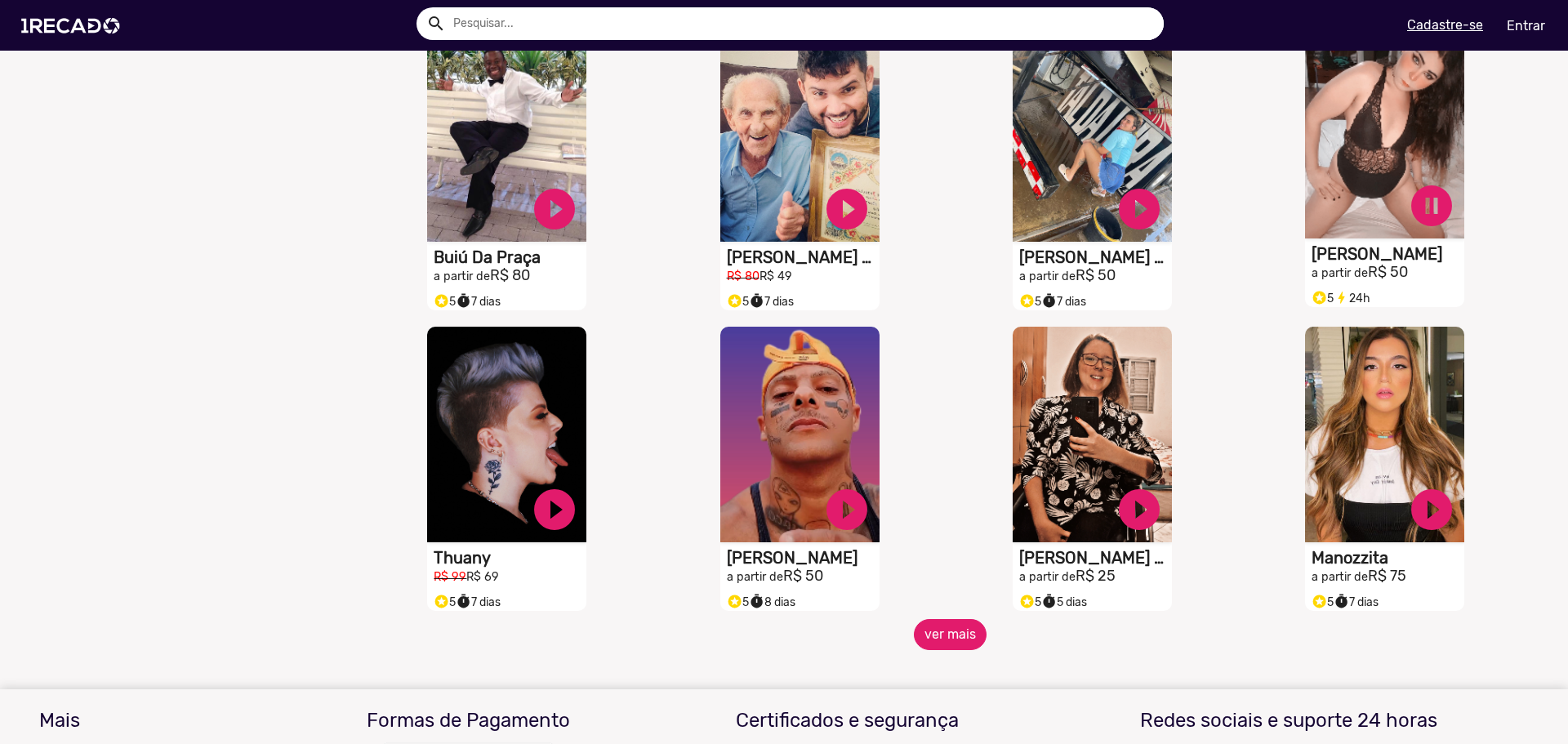
click at [955, 648] on button "ver mais" at bounding box center [950, 635] width 73 height 31
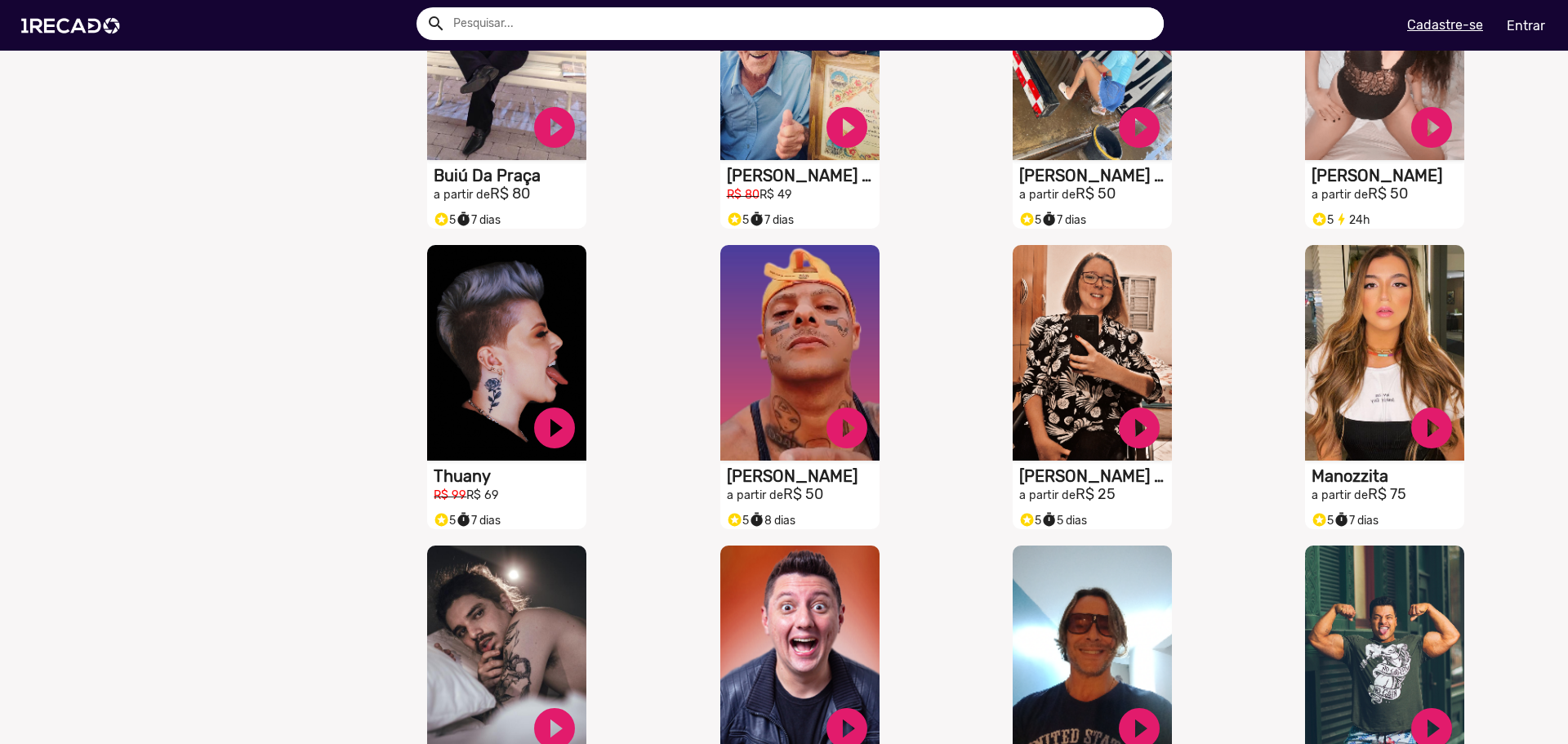
scroll to position [2695, 0]
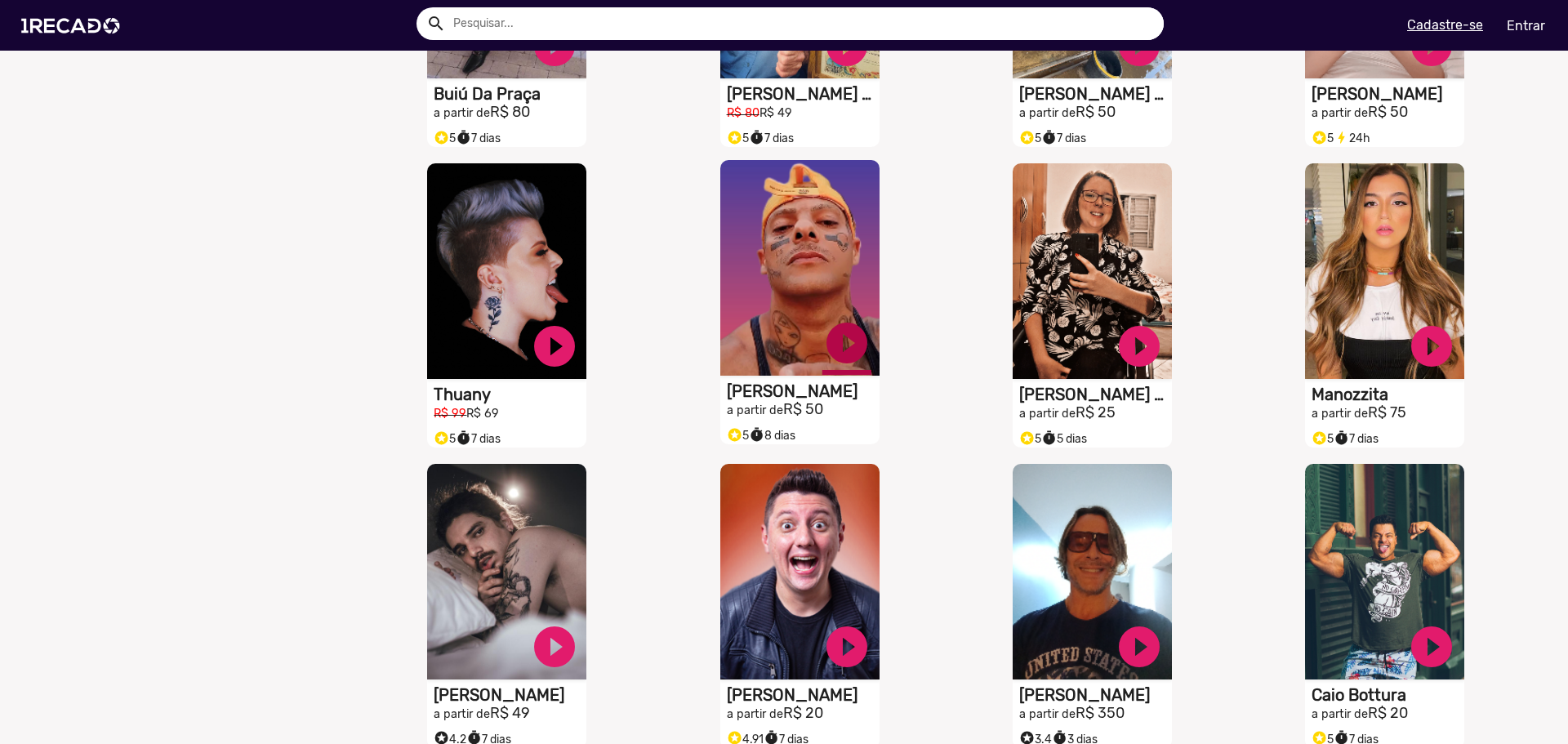
click at [840, 368] on link "play_circle_filled" at bounding box center [847, 343] width 49 height 49
click at [751, 401] on h1 "[PERSON_NAME]" at bounding box center [803, 391] width 153 height 20
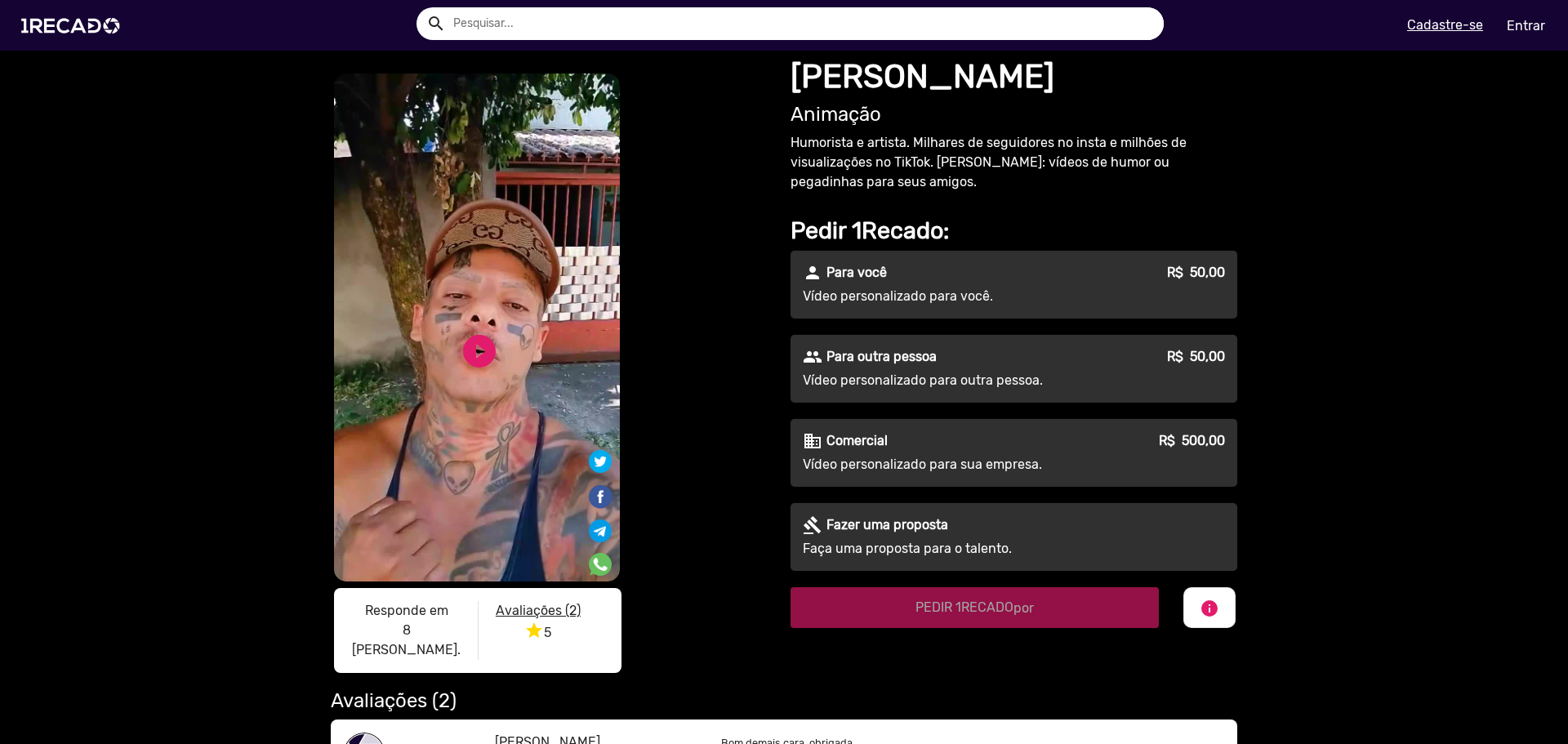
click at [838, 360] on p "Para outra pessoa" at bounding box center [881, 357] width 110 height 20
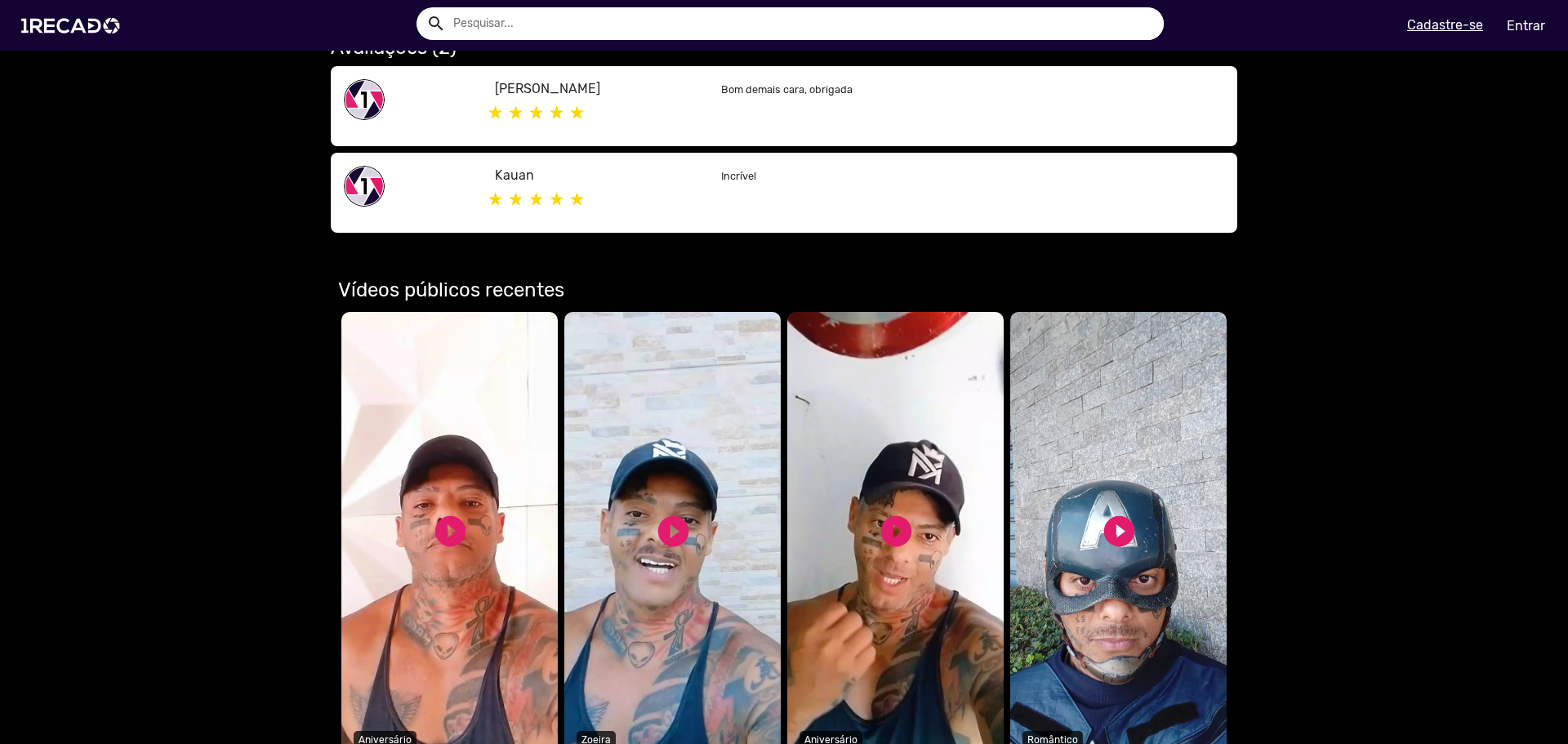
scroll to position [980, 0]
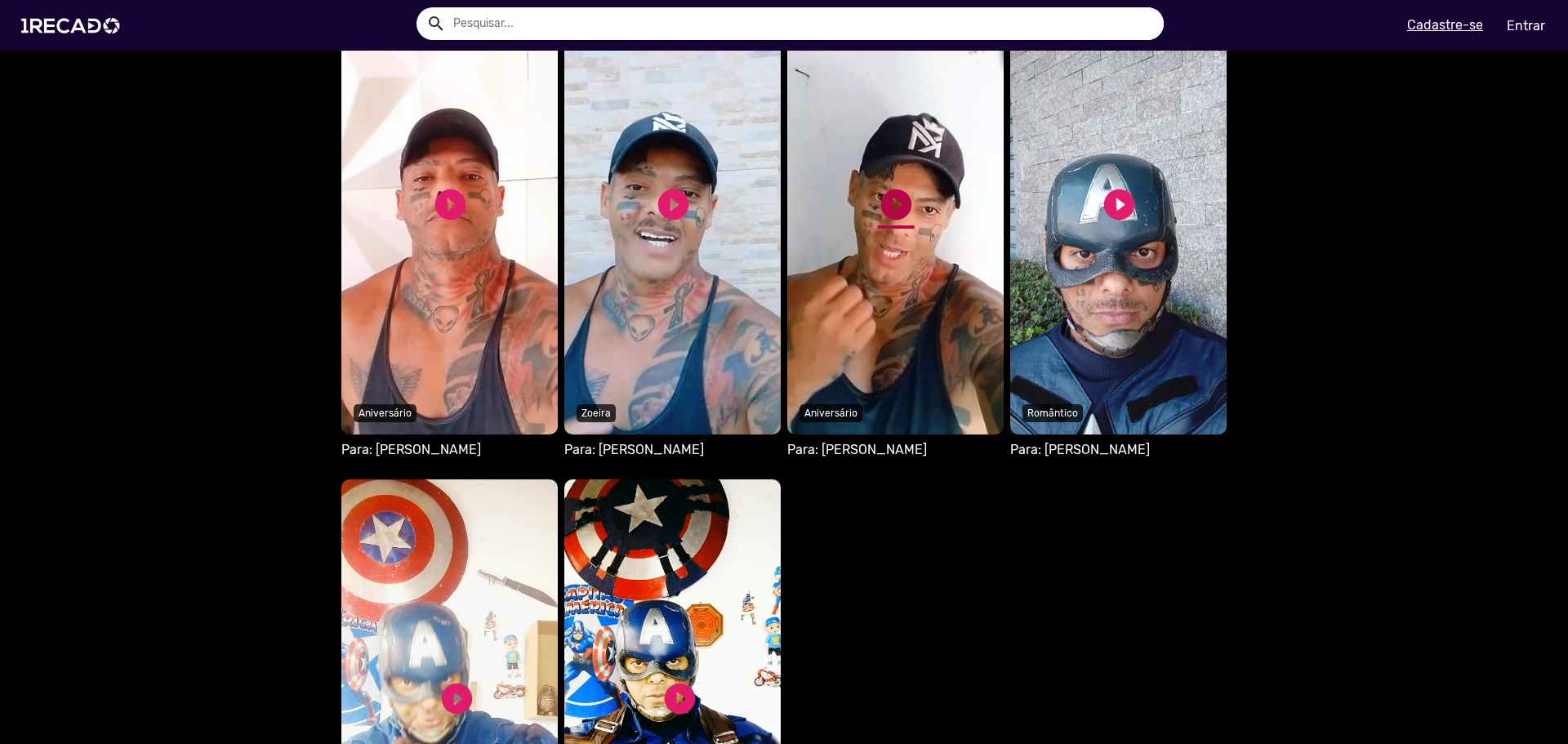
click at [895, 186] on link "play_circle_filled" at bounding box center [896, 204] width 37 height 37
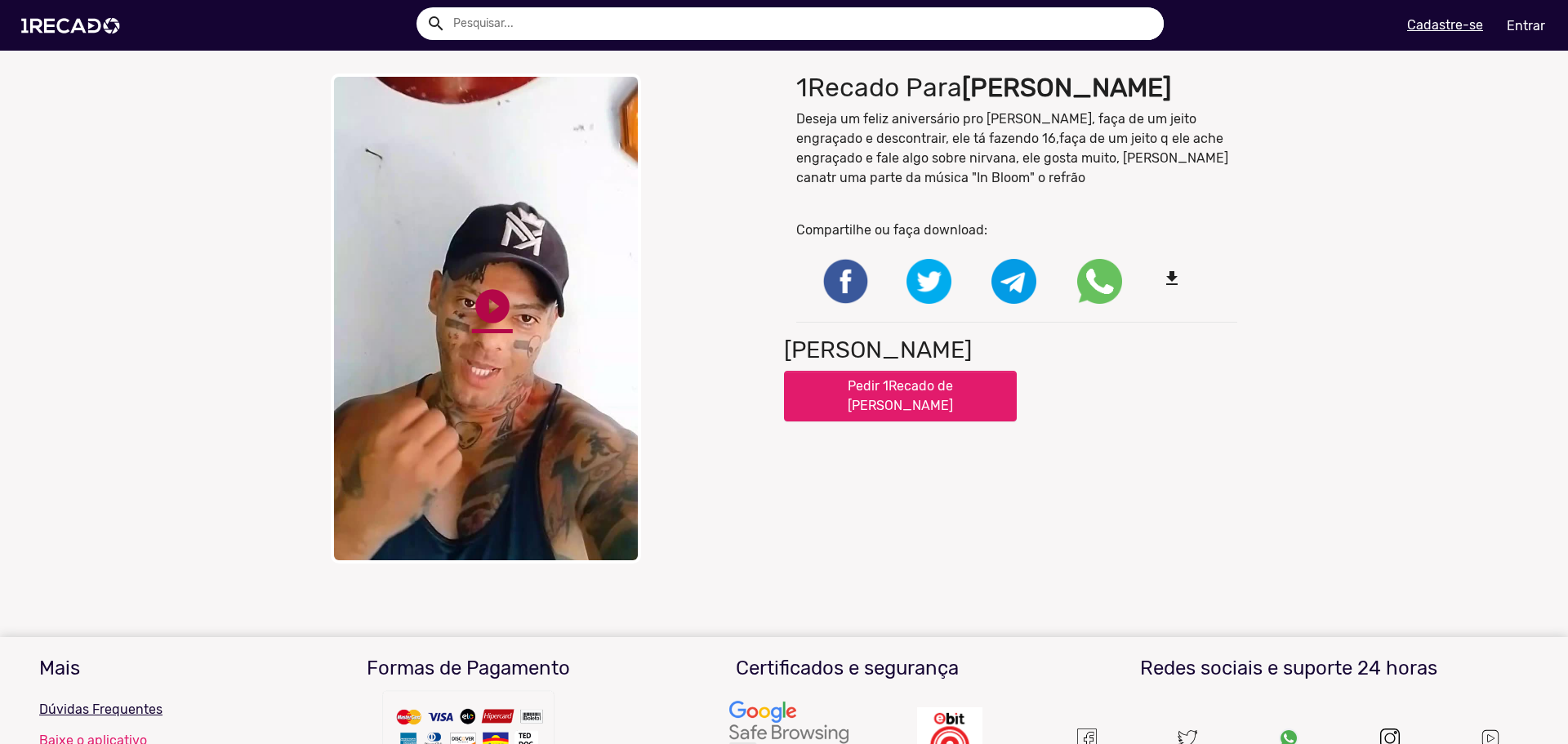
click at [478, 301] on link "play_circle_filled" at bounding box center [492, 306] width 41 height 41
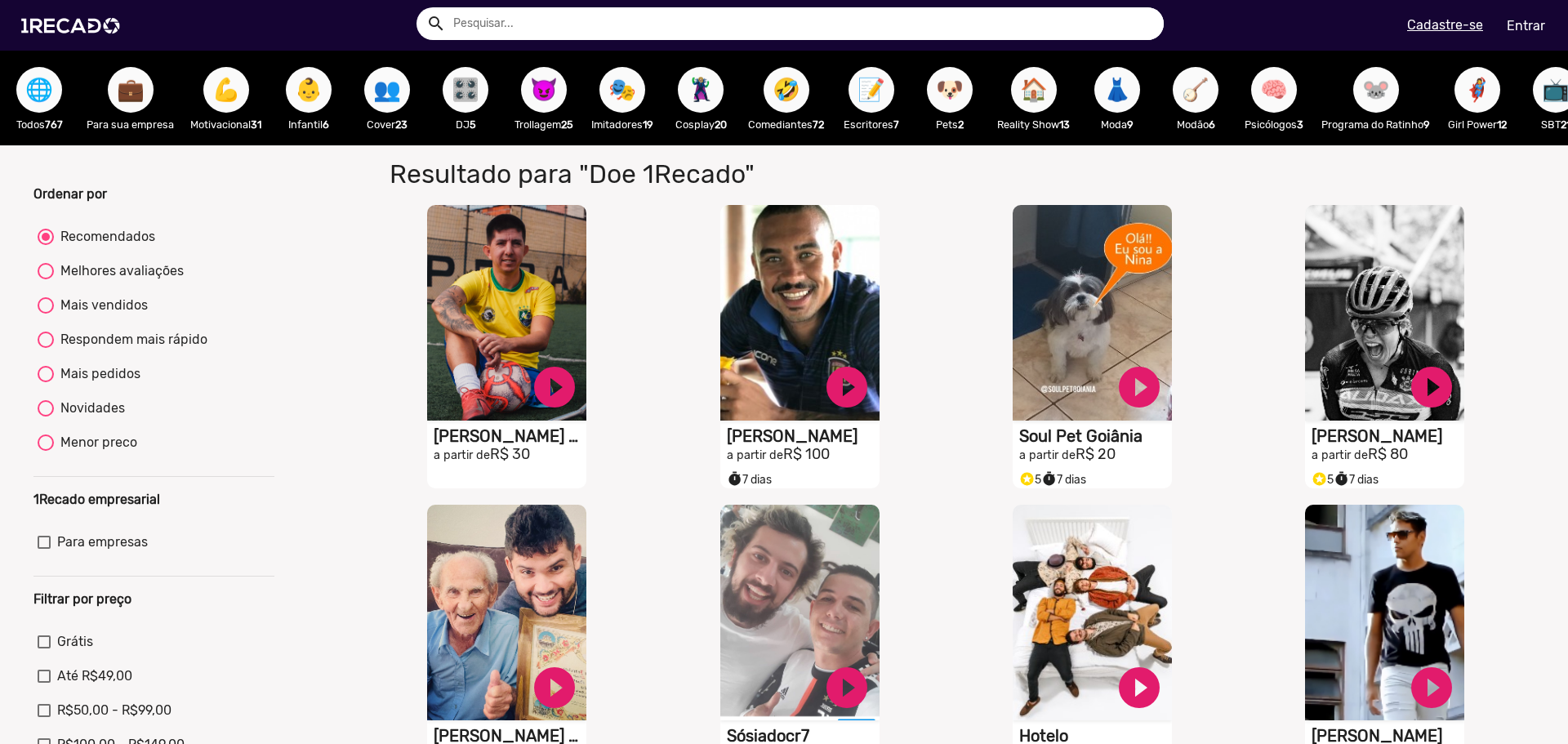
click at [360, 82] on div "👥 Cover 23" at bounding box center [387, 98] width 78 height 95
click at [379, 86] on span "👥" at bounding box center [387, 90] width 28 height 46
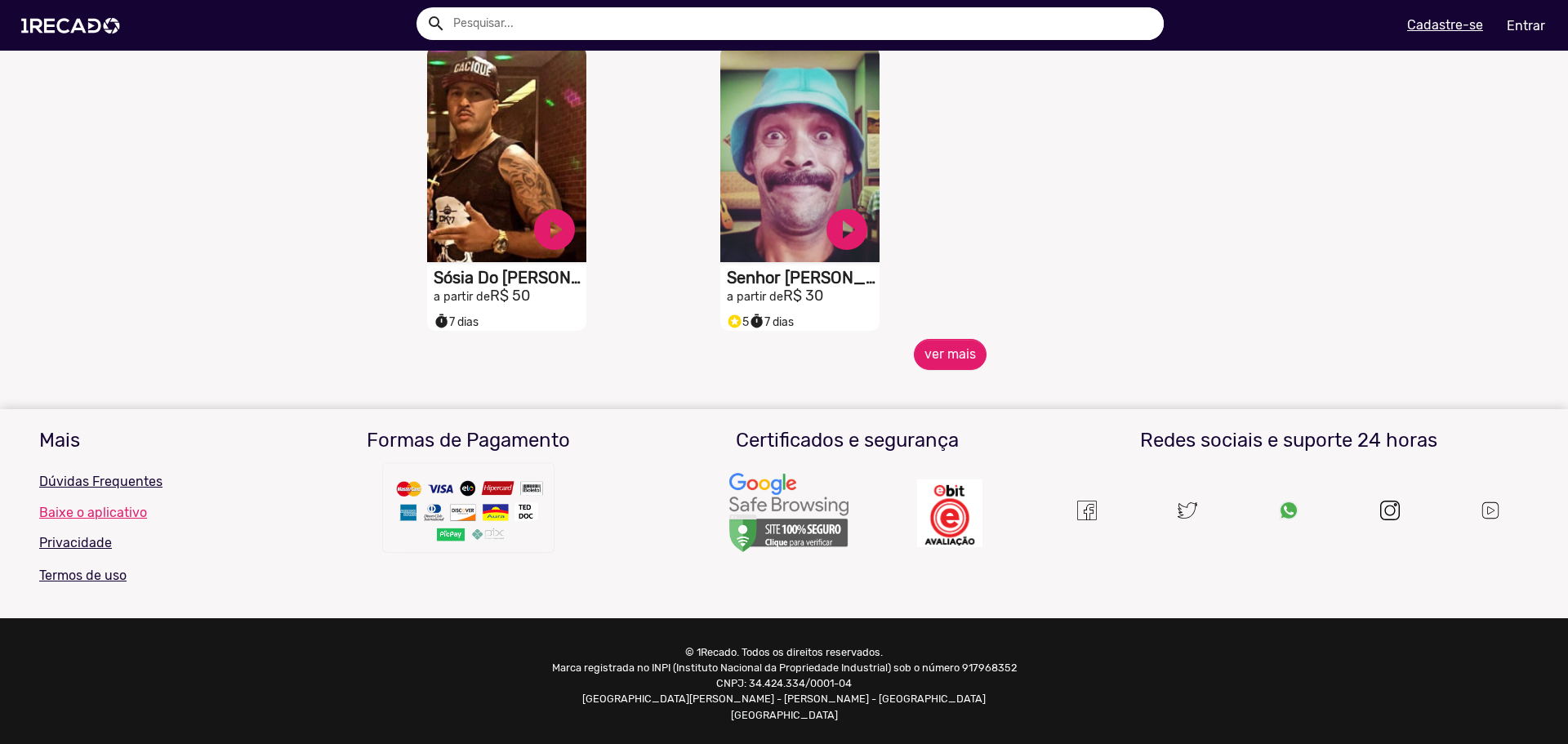
scroll to position [748, 0]
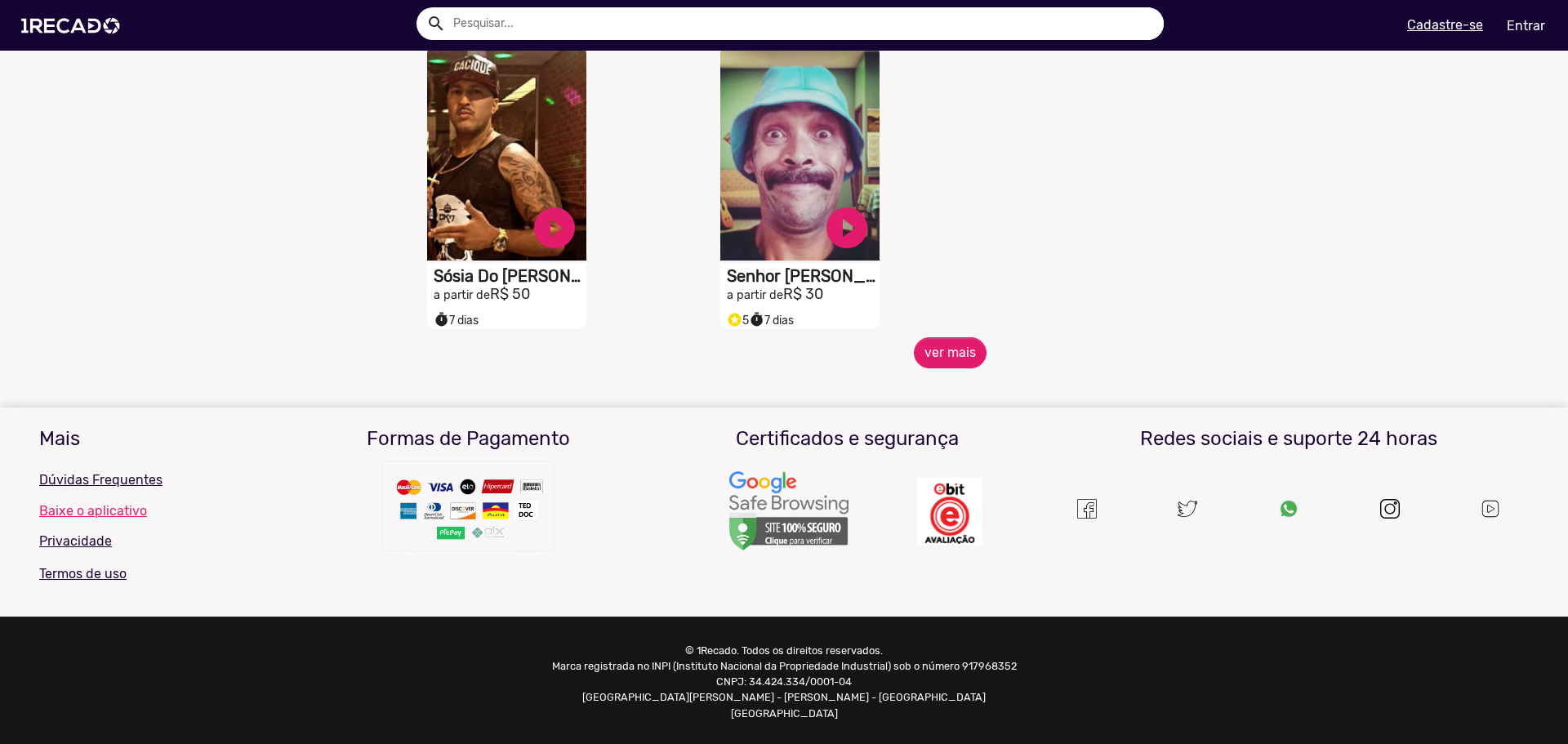
drag, startPoint x: 935, startPoint y: 344, endPoint x: 952, endPoint y: 347, distance: 17.3
click at [959, 355] on button "ver mais" at bounding box center [950, 353] width 73 height 31
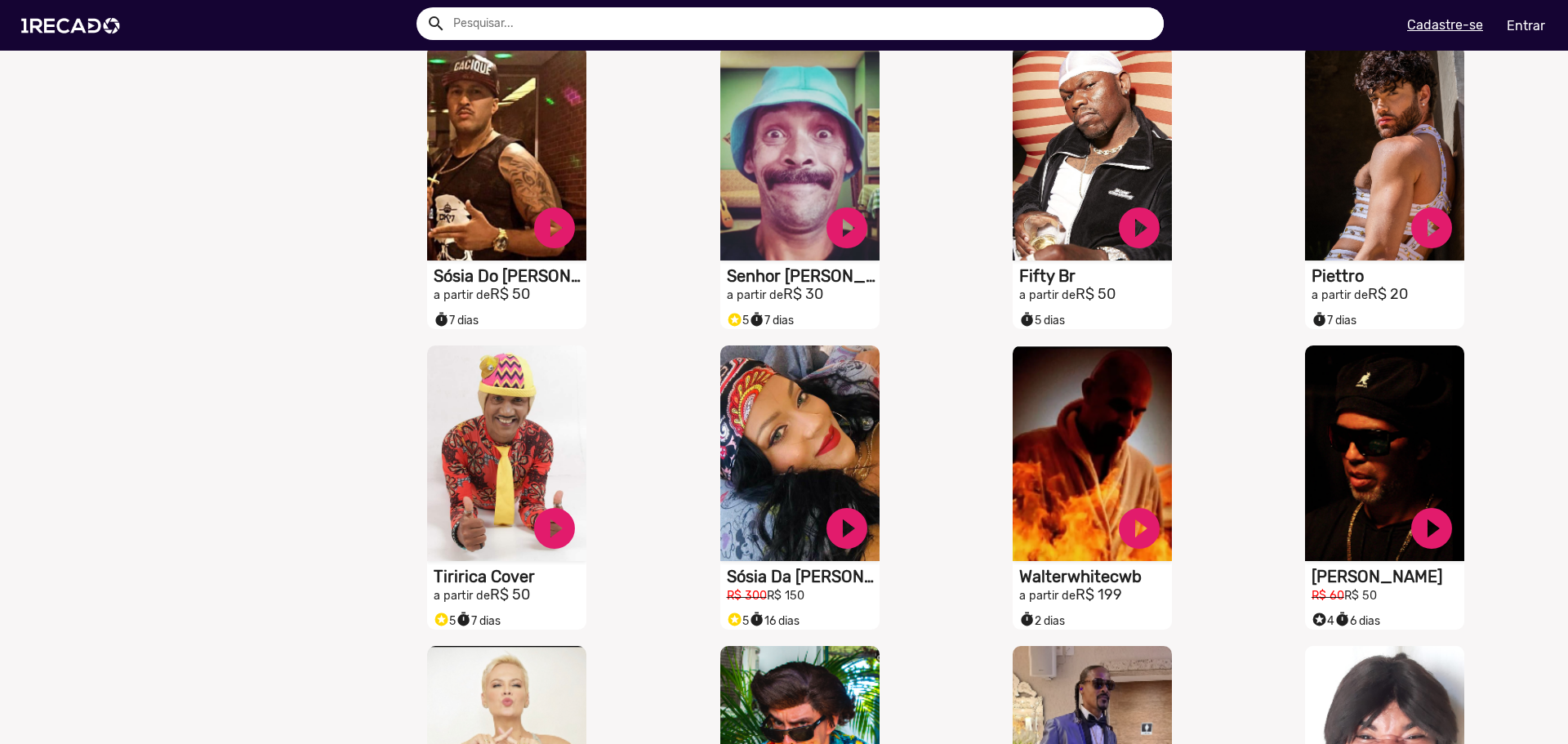
scroll to position [1348, 0]
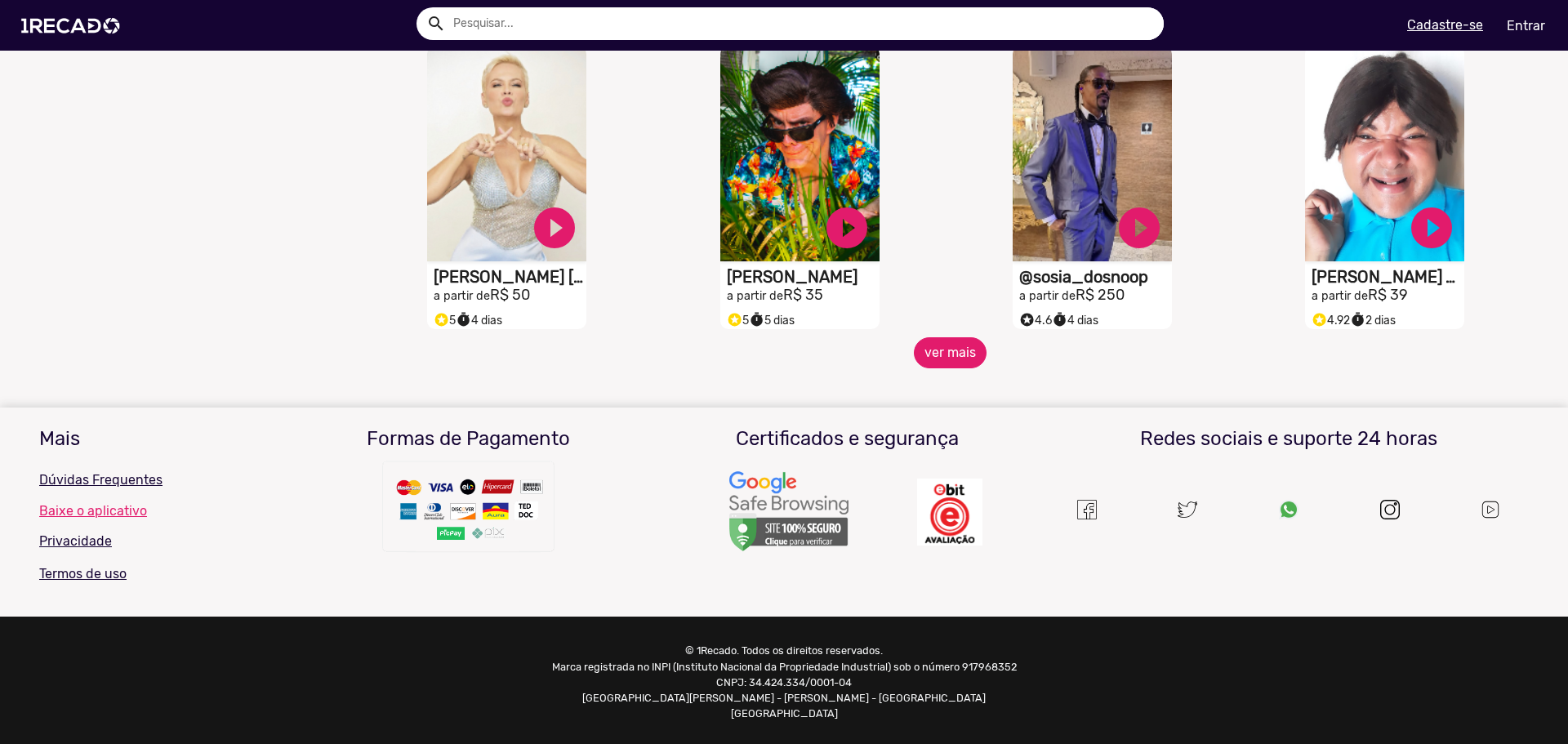
click at [967, 368] on button "ver mais" at bounding box center [950, 353] width 73 height 31
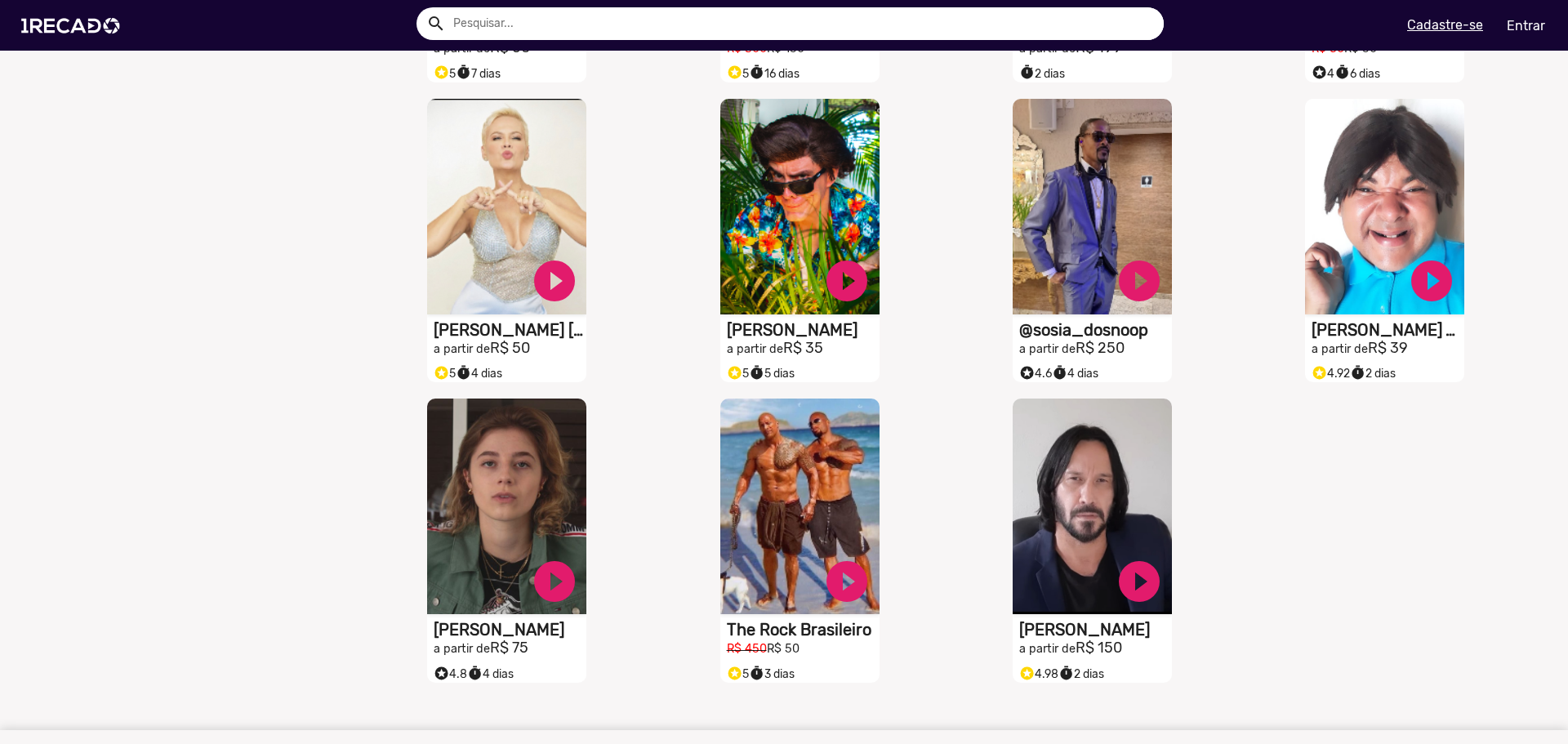
scroll to position [1291, 0]
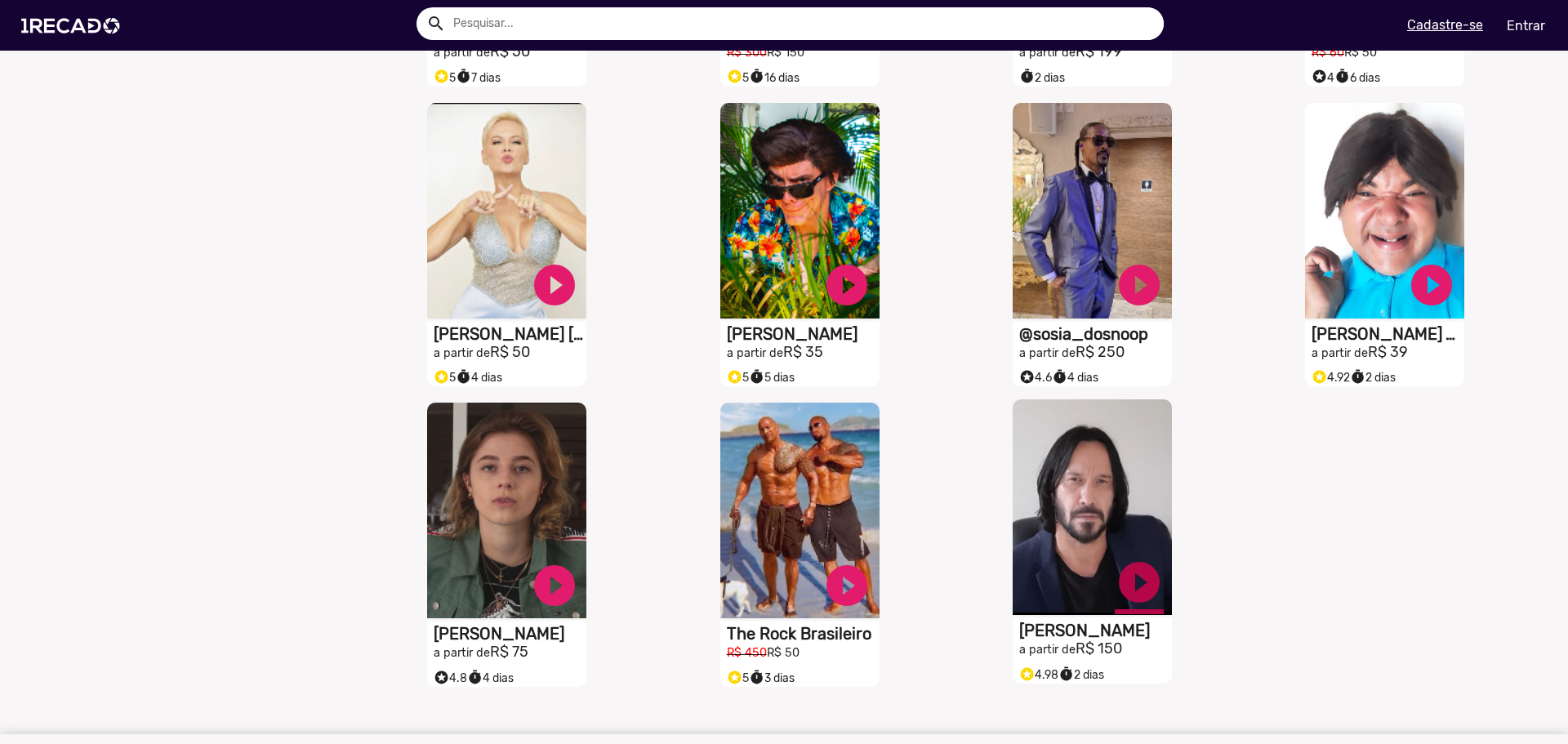
click at [1139, 589] on link "play_circle_filled" at bounding box center [1139, 582] width 49 height 49
click at [1128, 287] on link "play_circle_filled" at bounding box center [1139, 282] width 49 height 49
click at [1127, 605] on link "pause_circle" at bounding box center [1139, 582] width 49 height 49
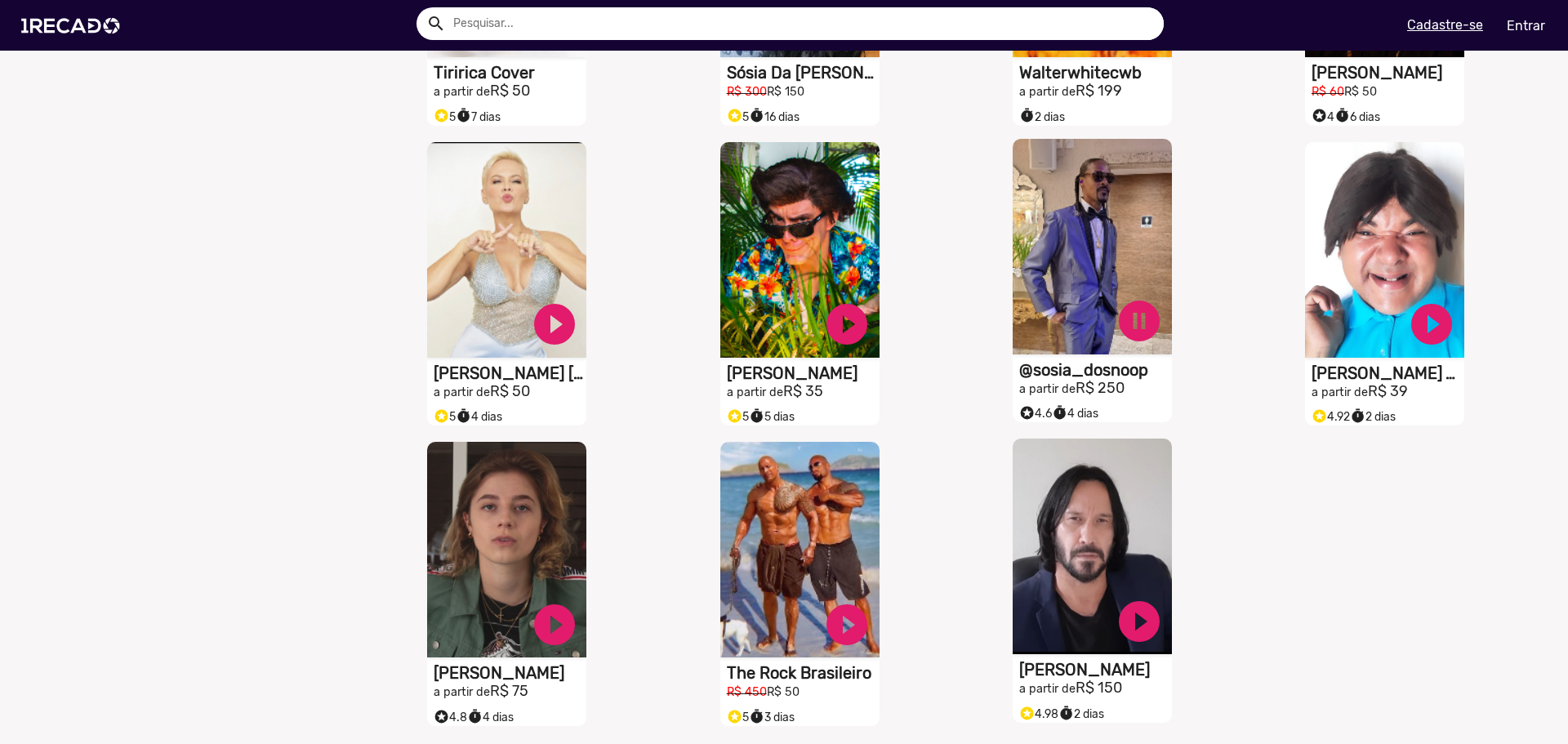
scroll to position [1210, 0]
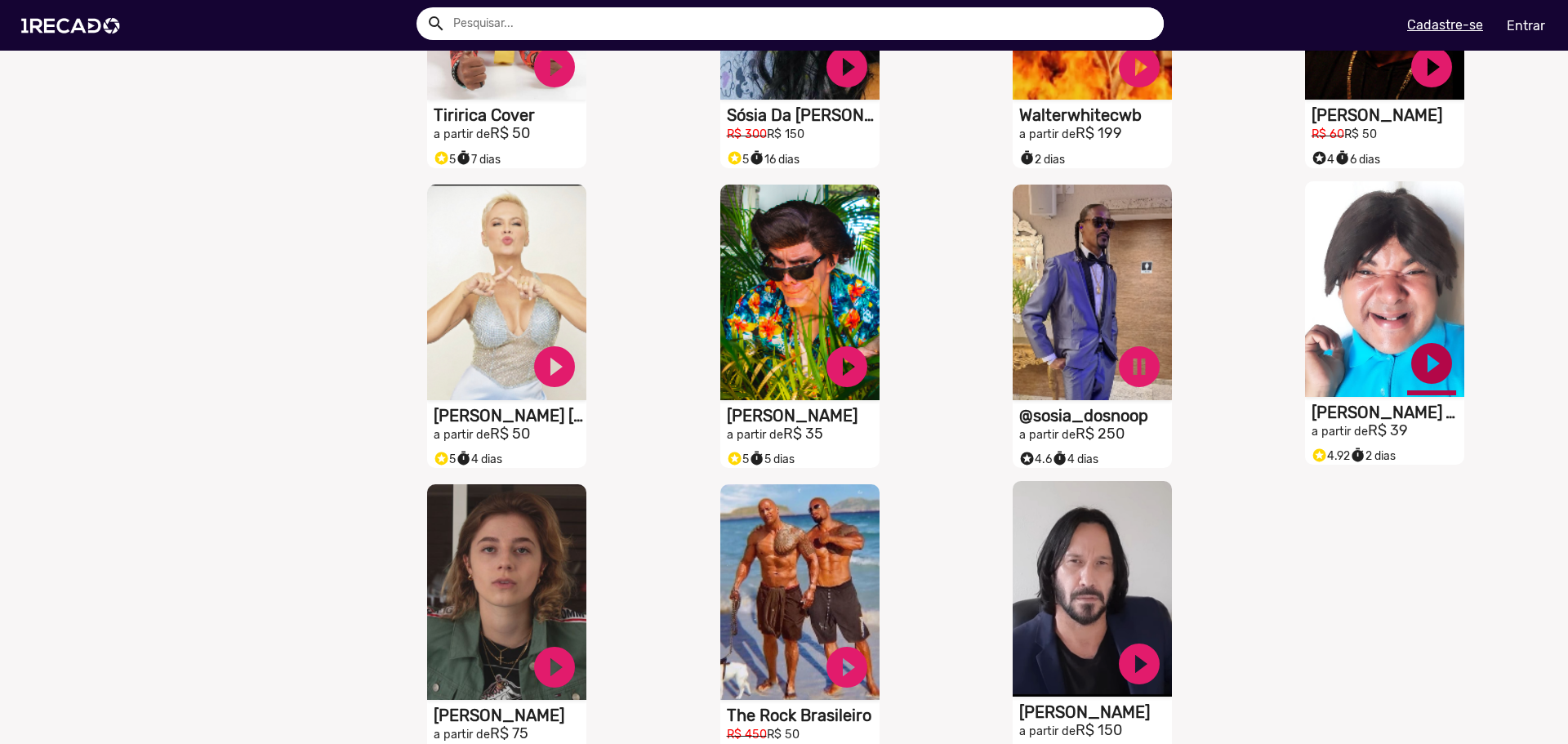
click at [1434, 388] on link "play_circle_filled" at bounding box center [1432, 363] width 49 height 49
click at [1138, 380] on link "pause_circle" at bounding box center [1139, 367] width 49 height 49
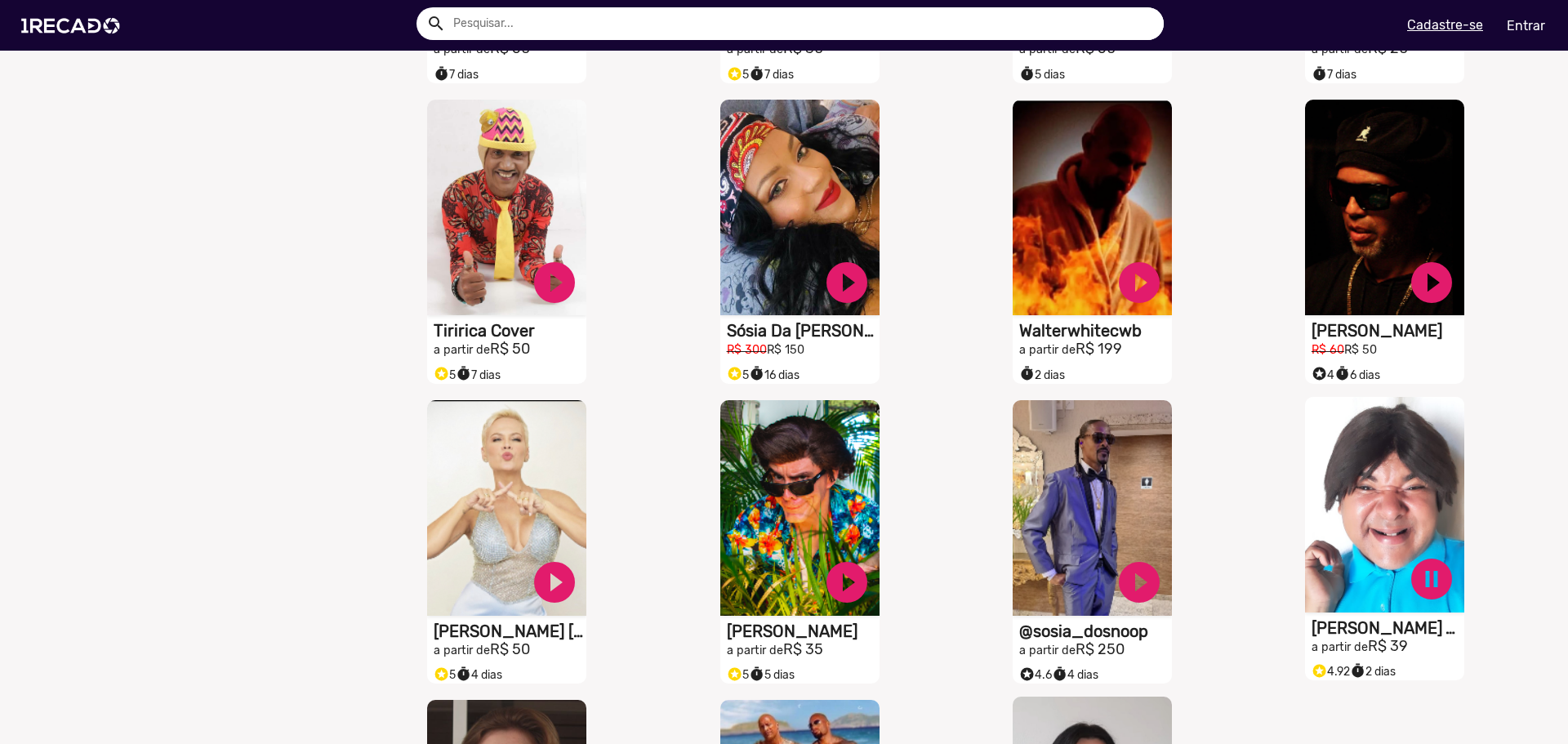
scroll to position [883, 0]
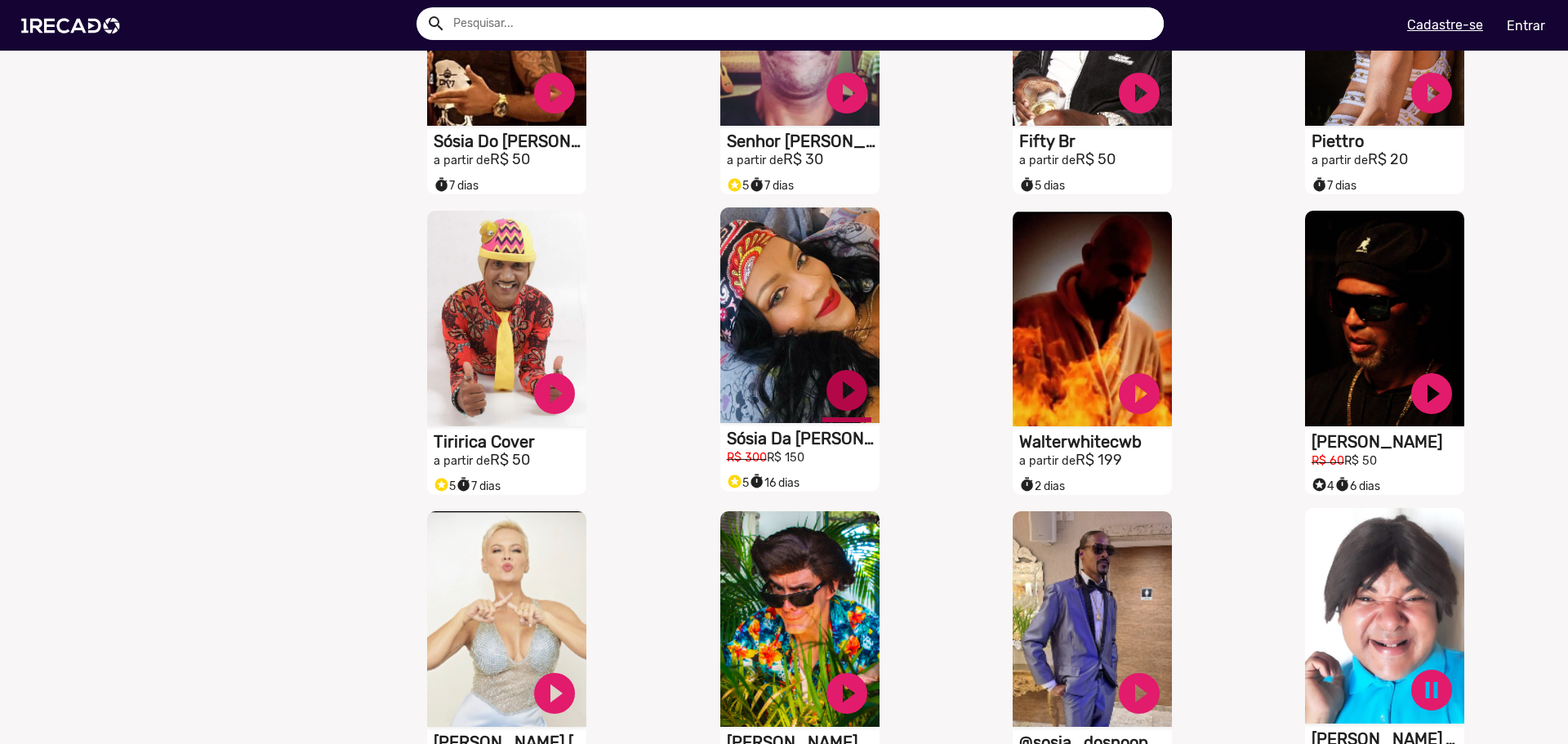
click at [853, 405] on link "play_circle_filled" at bounding box center [847, 390] width 49 height 49
click at [853, 399] on link "pause_circle" at bounding box center [847, 390] width 49 height 49
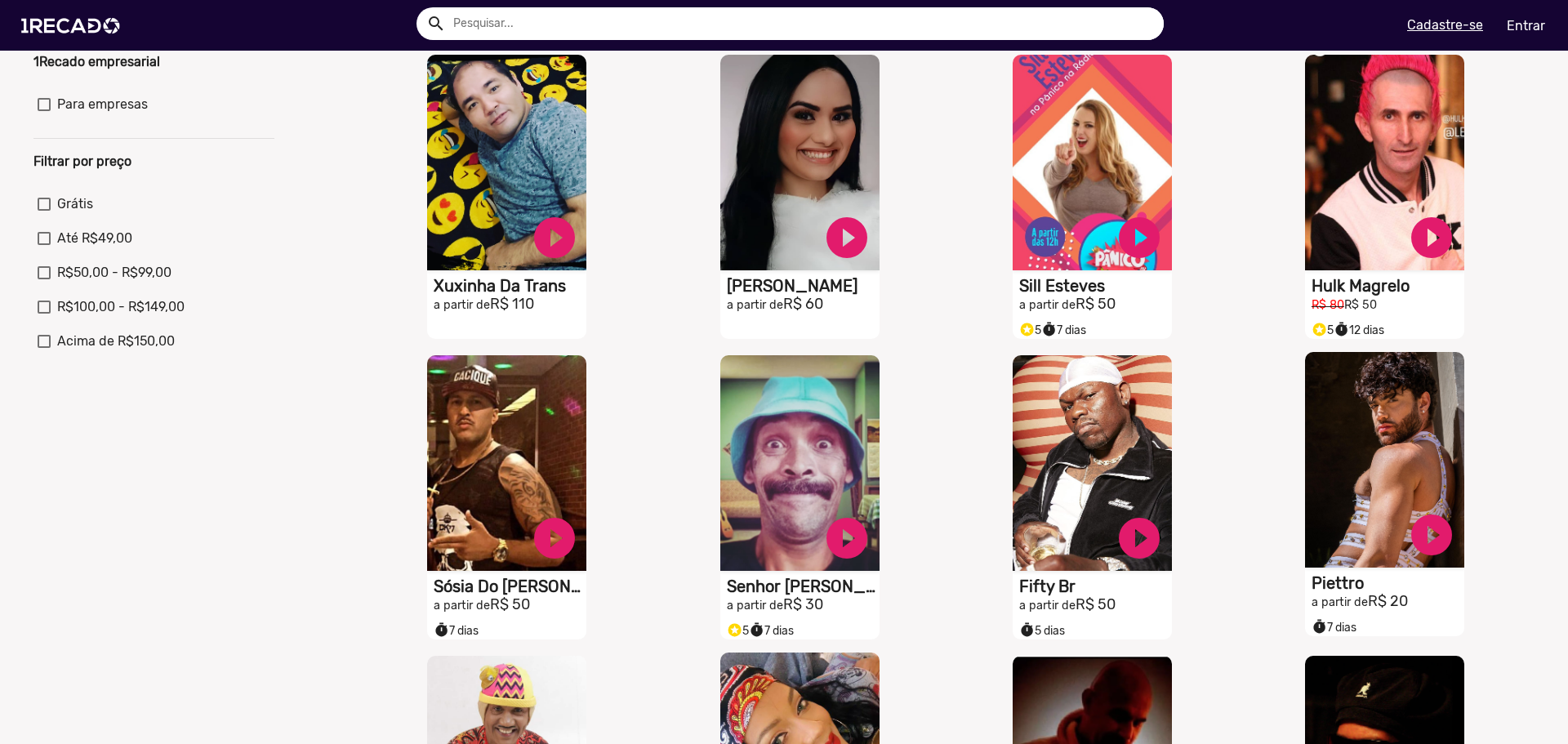
scroll to position [393, 0]
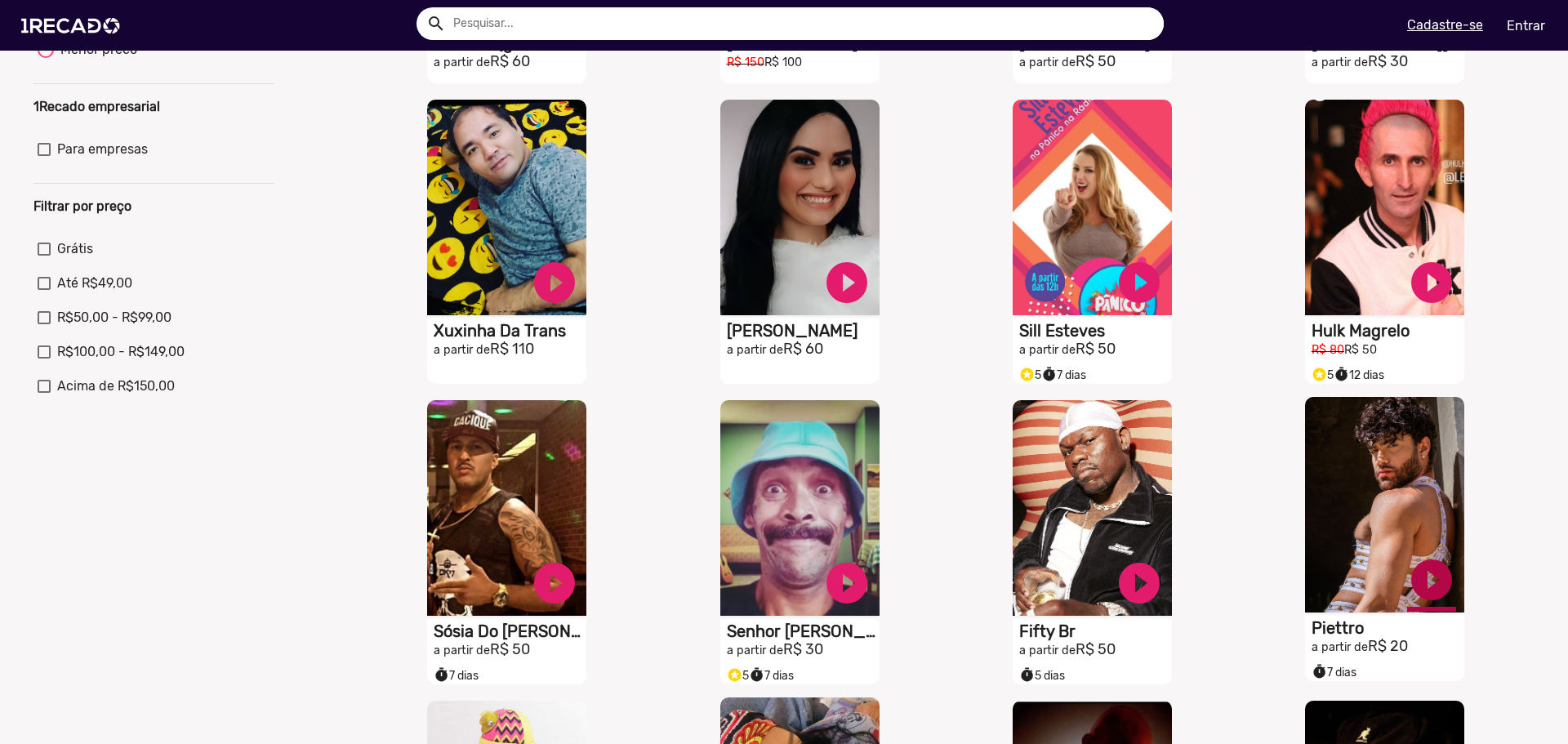
click at [1423, 601] on link "play_circle_filled" at bounding box center [1432, 580] width 49 height 49
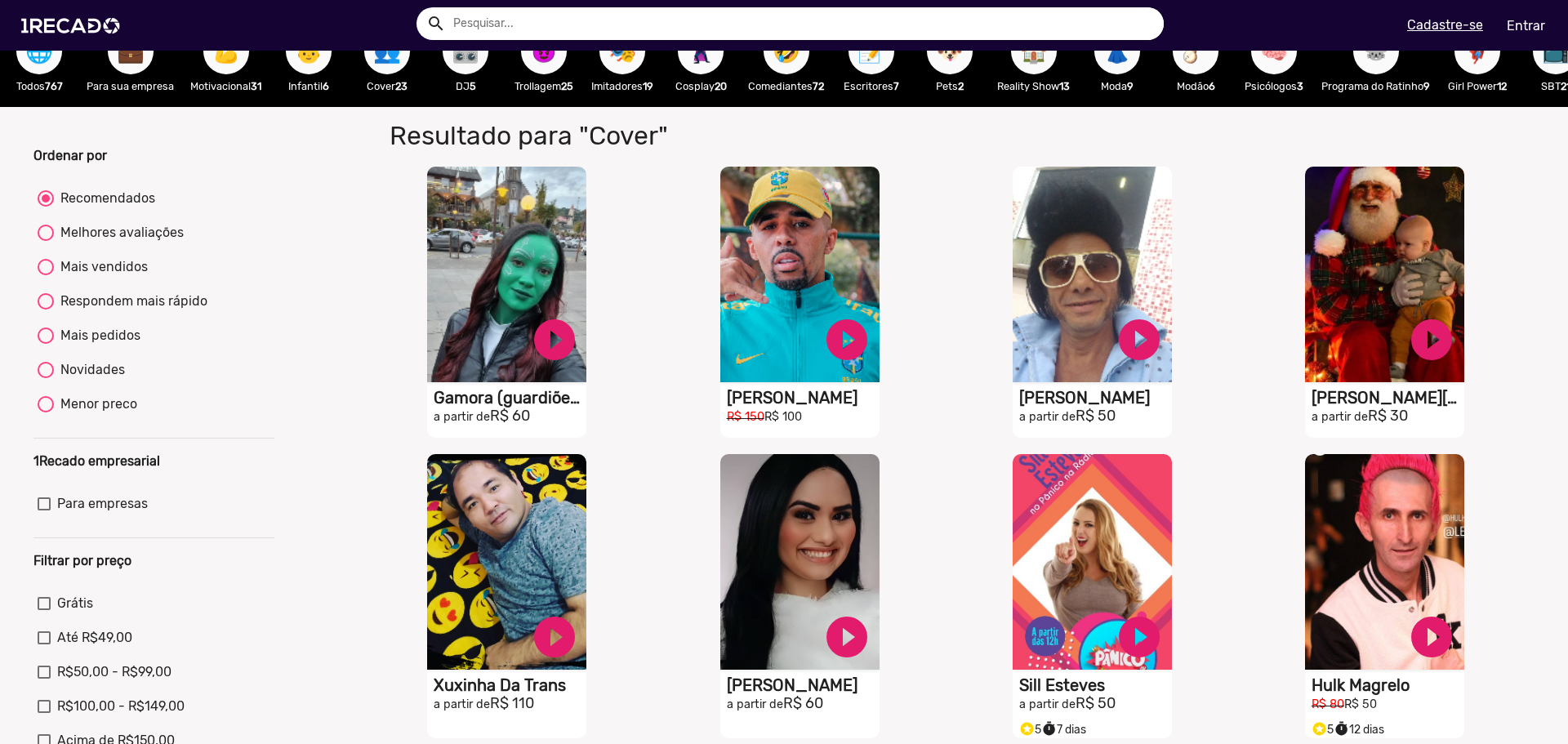
scroll to position [0, 0]
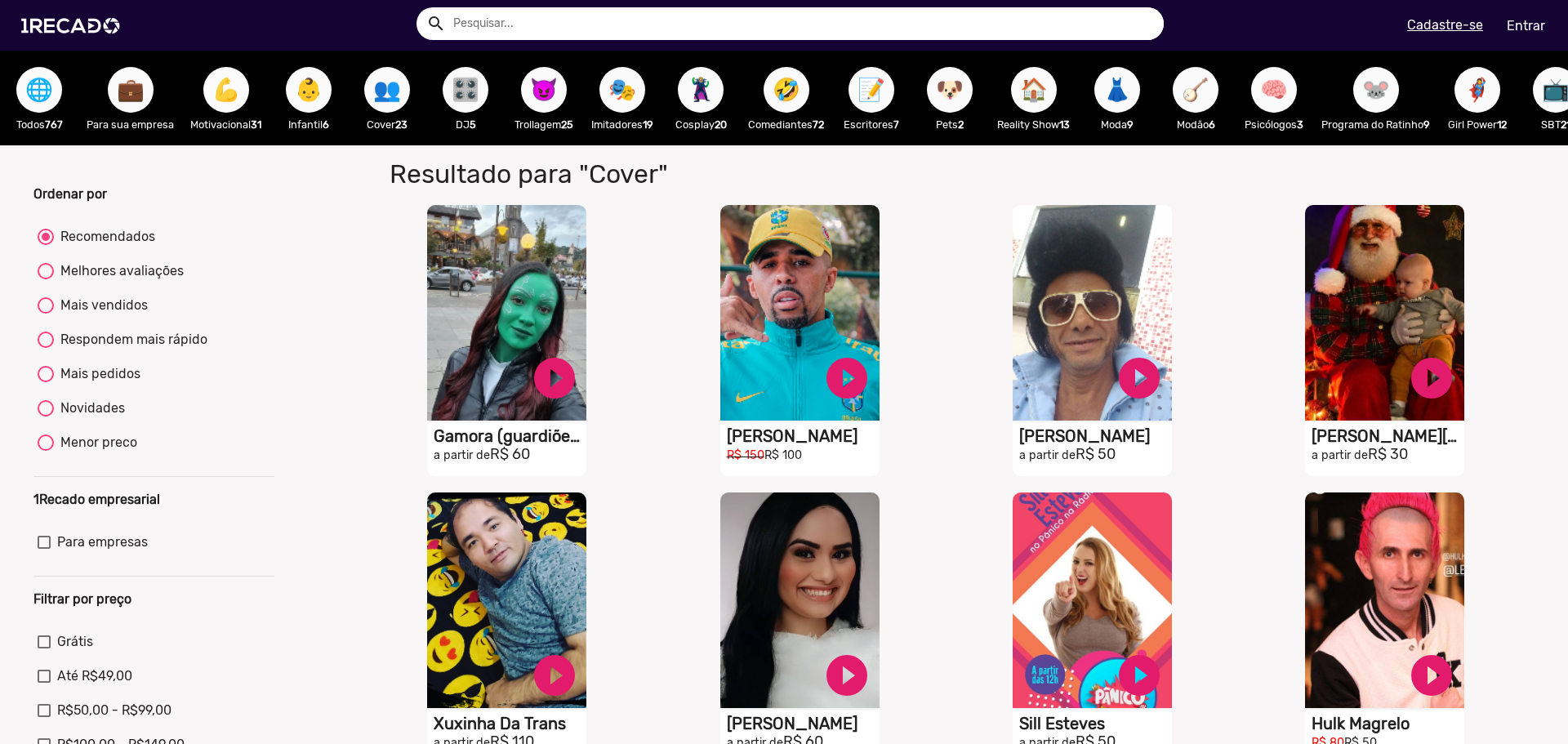
click at [234, 89] on span "💪" at bounding box center [226, 90] width 28 height 46
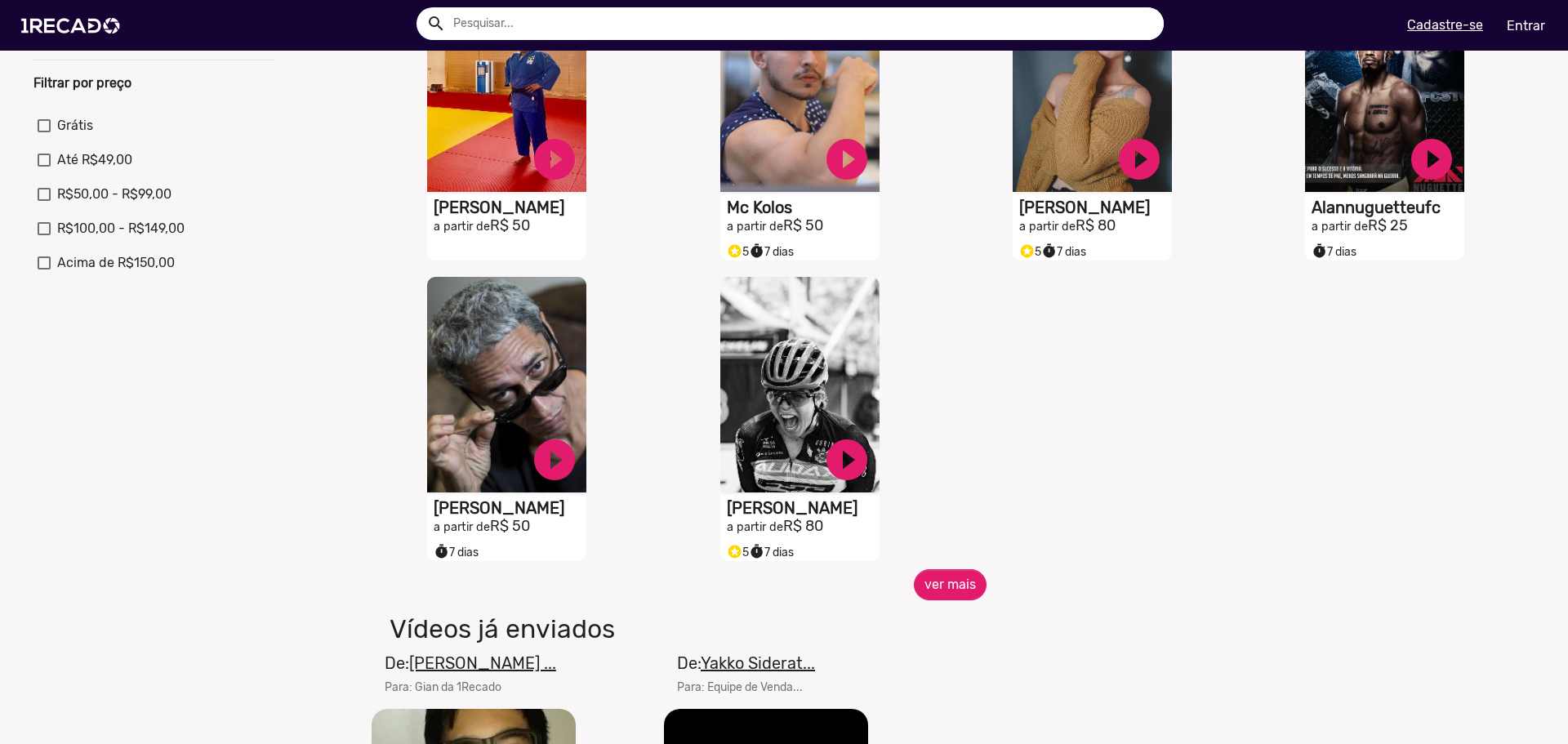
scroll to position [735, 0]
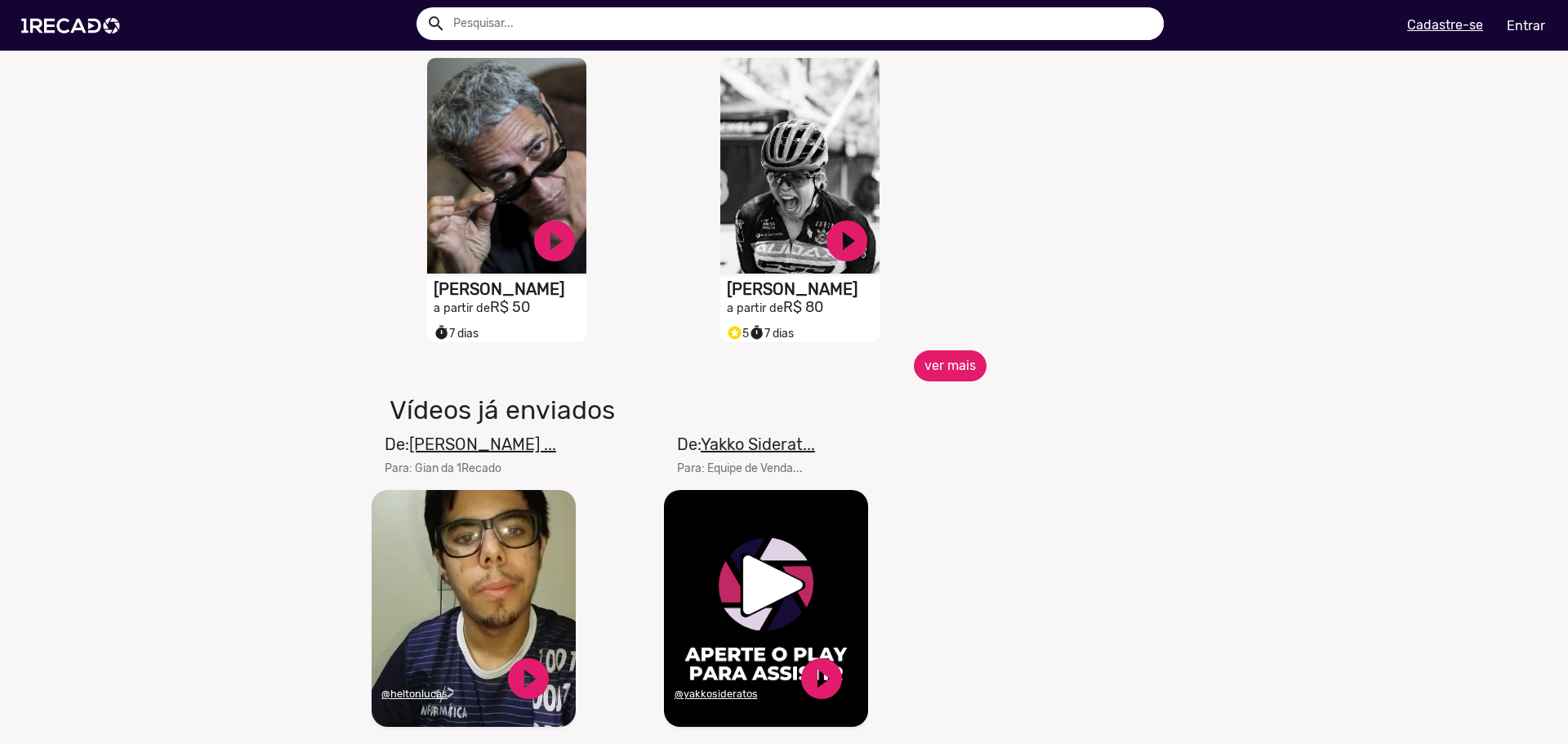
click at [957, 372] on button "ver mais" at bounding box center [950, 366] width 73 height 31
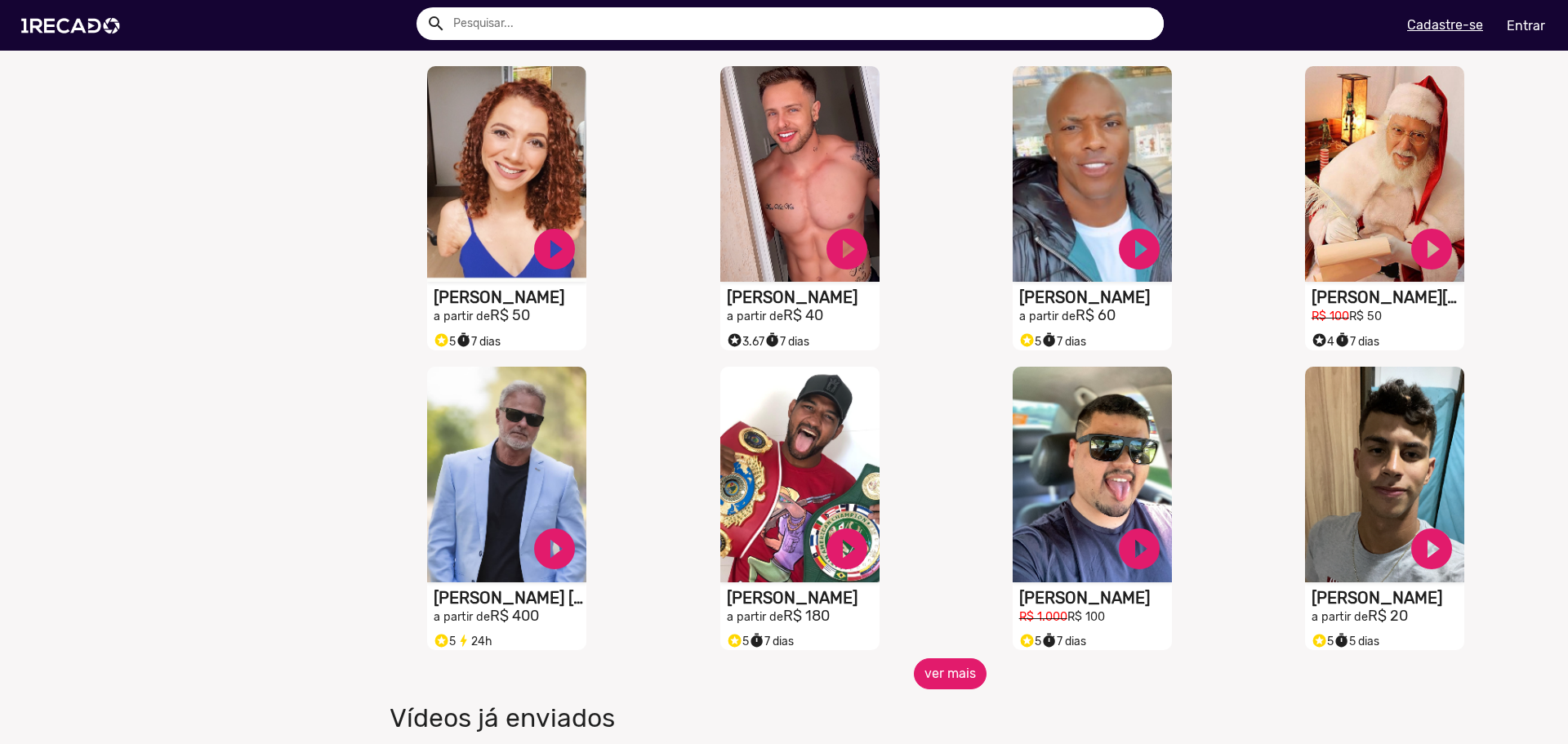
scroll to position [1062, 0]
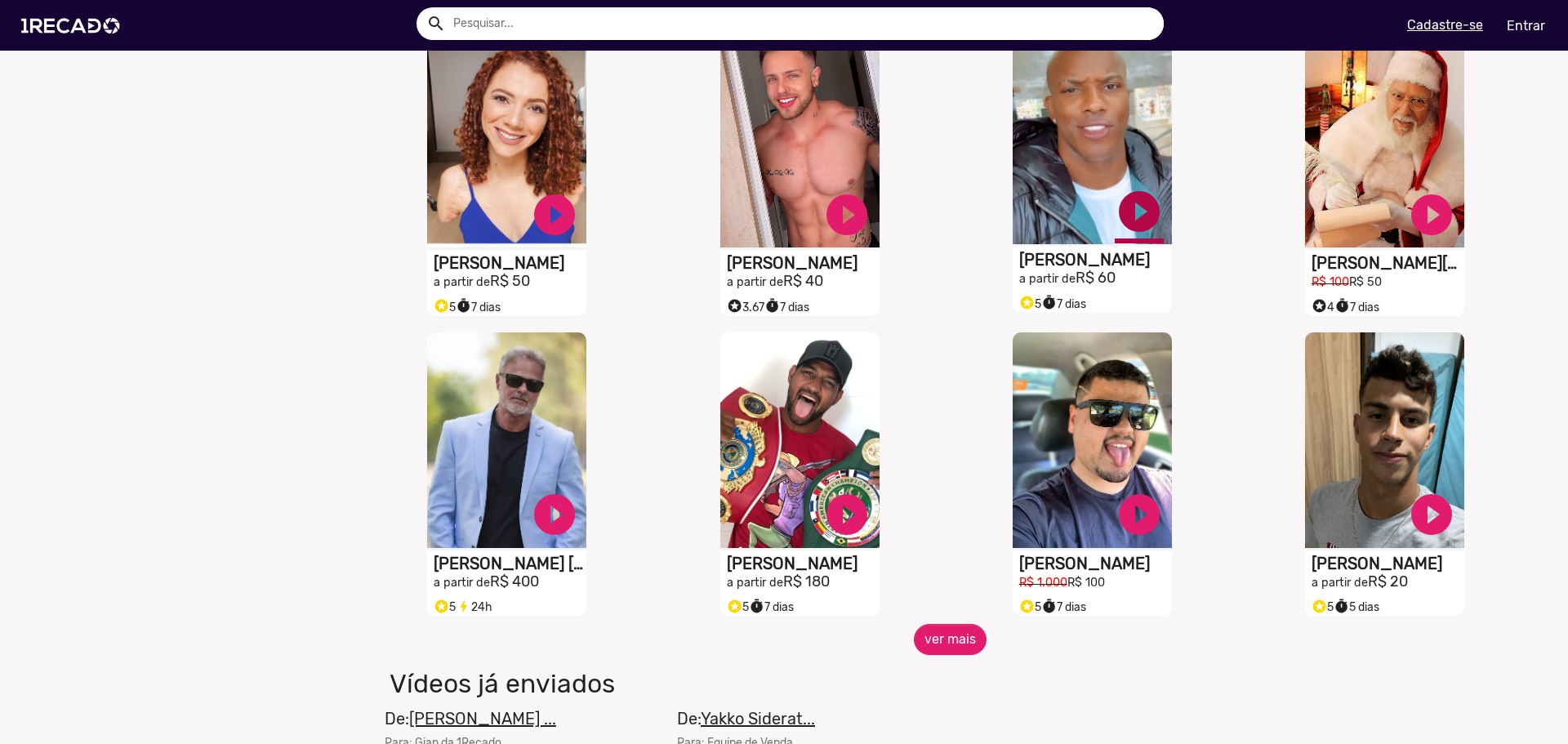
click at [1116, 231] on link "play_circle_filled" at bounding box center [1139, 212] width 49 height 49
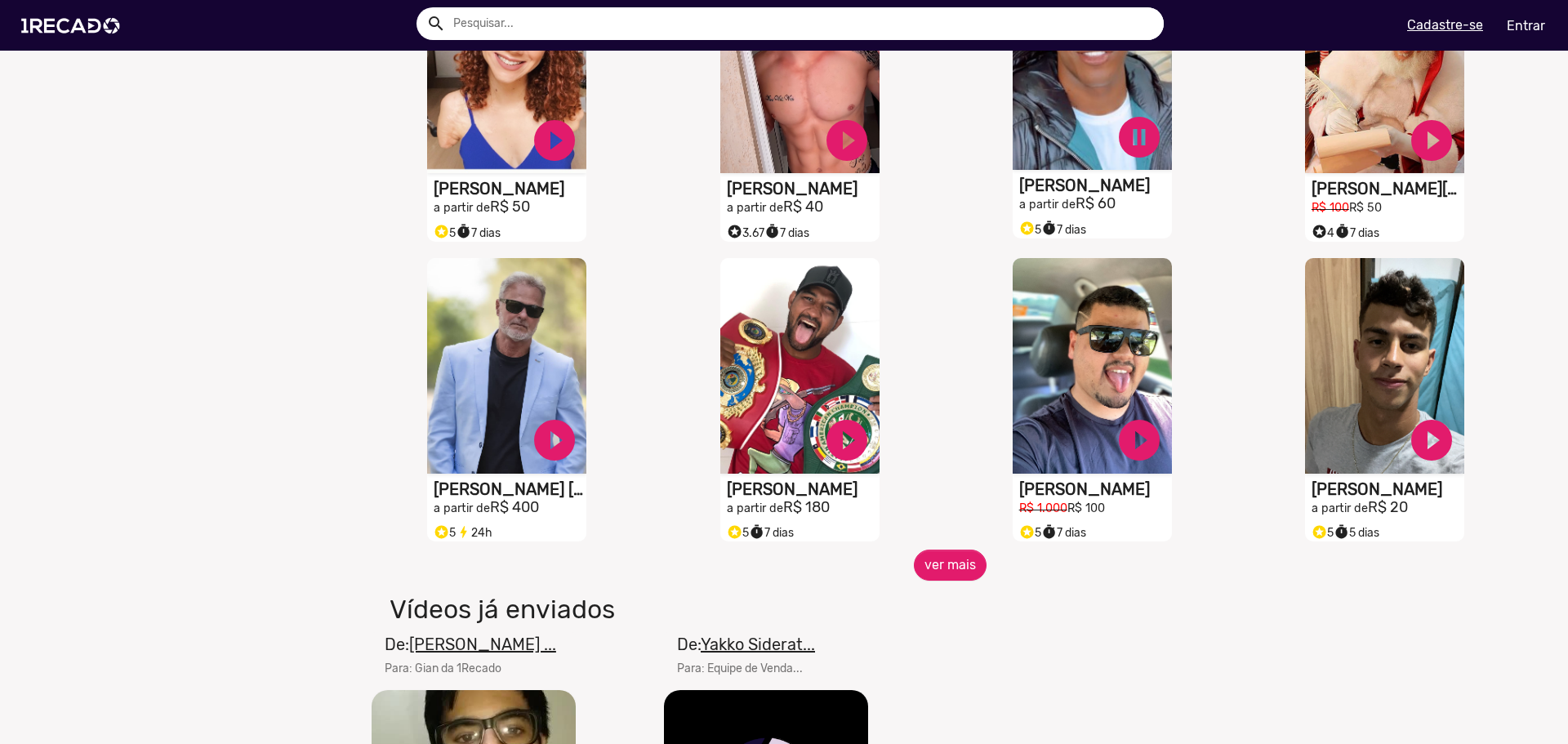
scroll to position [1225, 0]
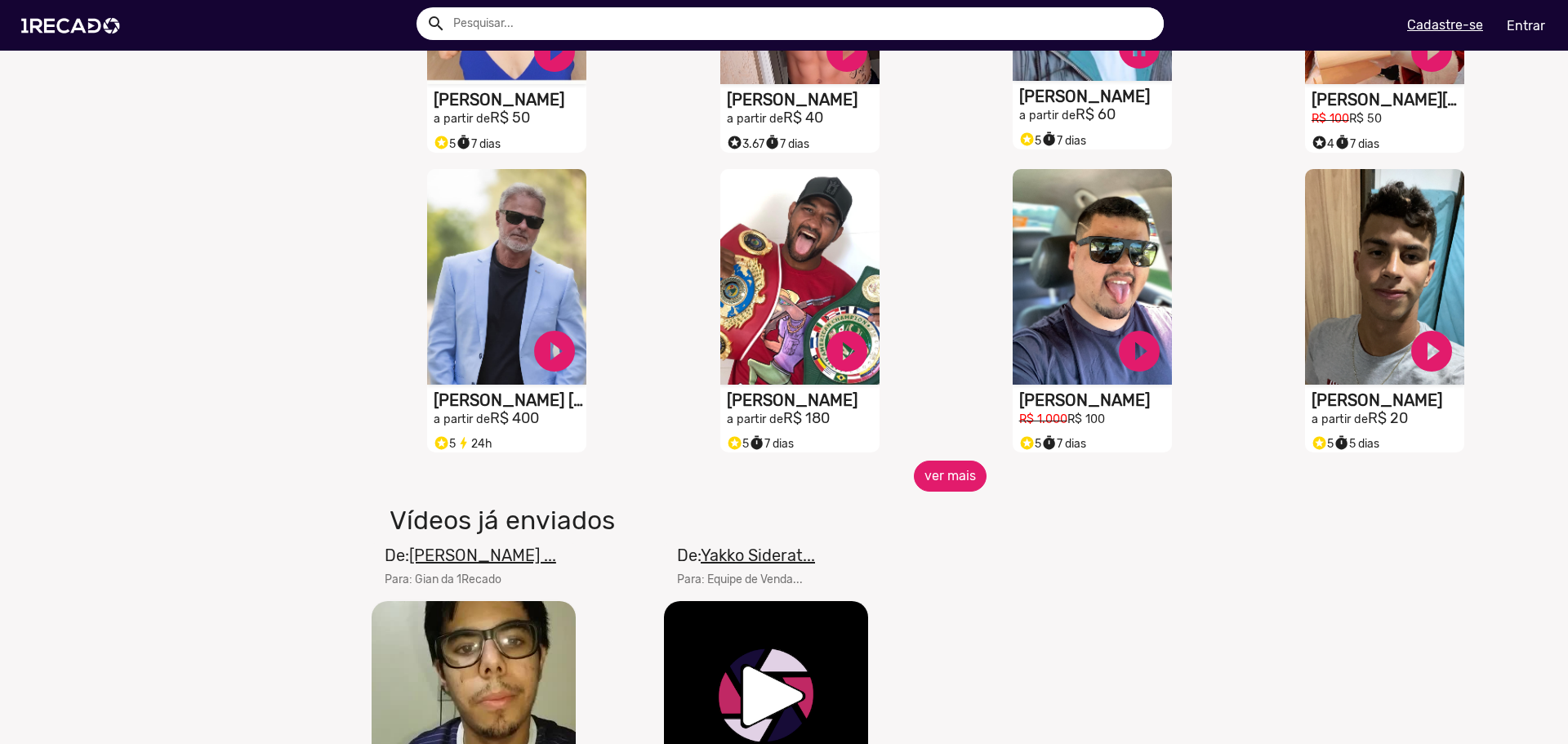
click at [937, 492] on button "ver mais" at bounding box center [950, 476] width 73 height 31
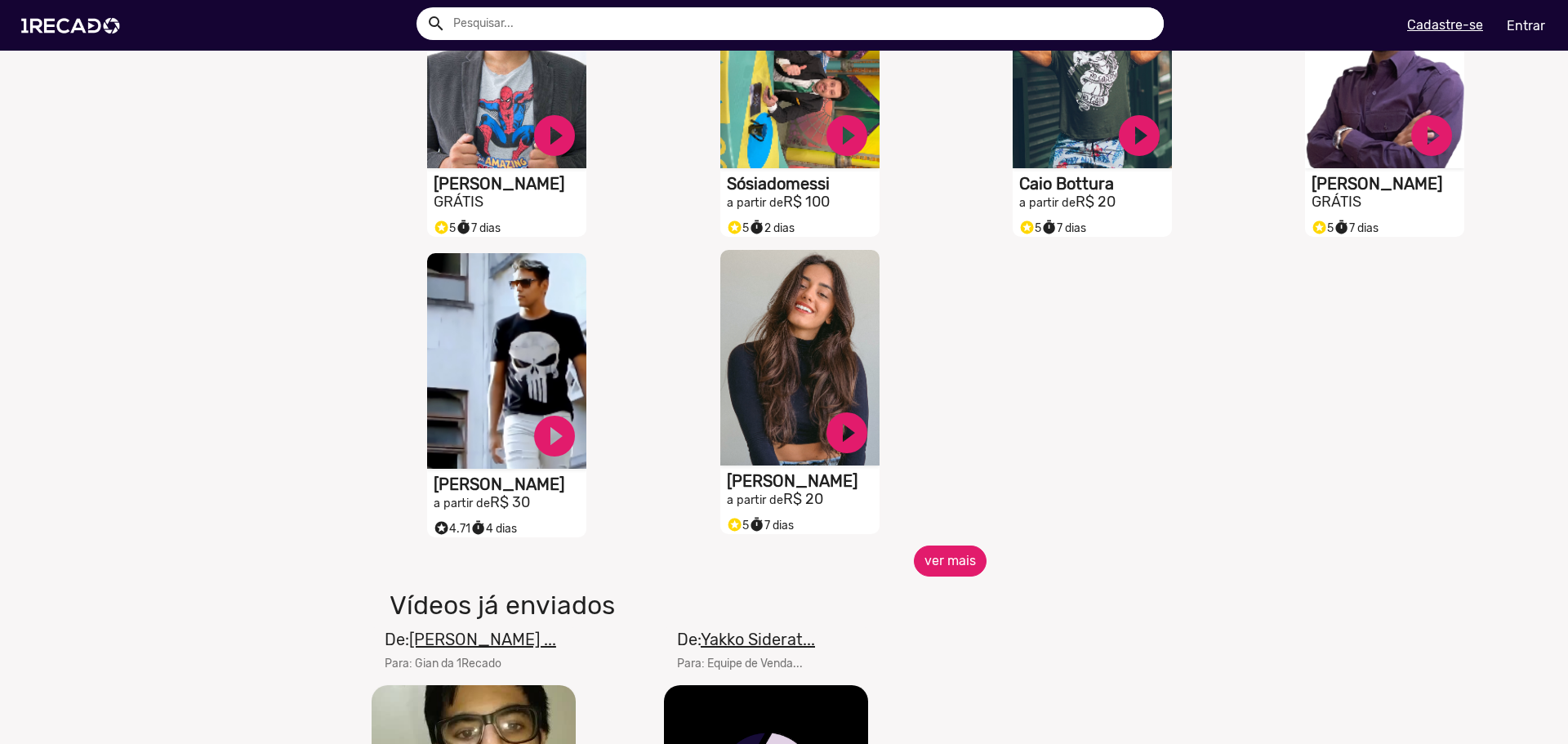
scroll to position [1960, 0]
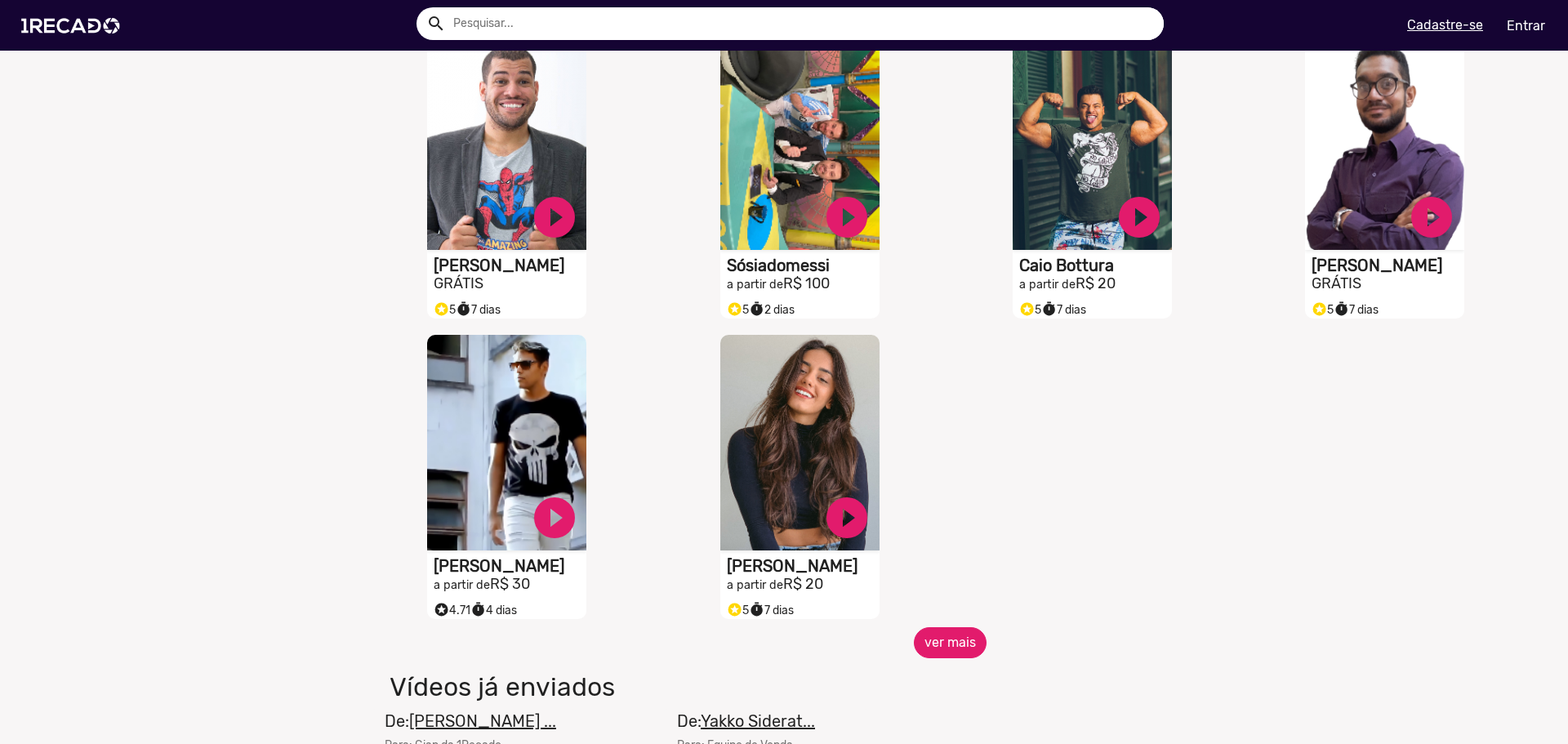
click at [930, 648] on button "ver mais" at bounding box center [950, 643] width 73 height 31
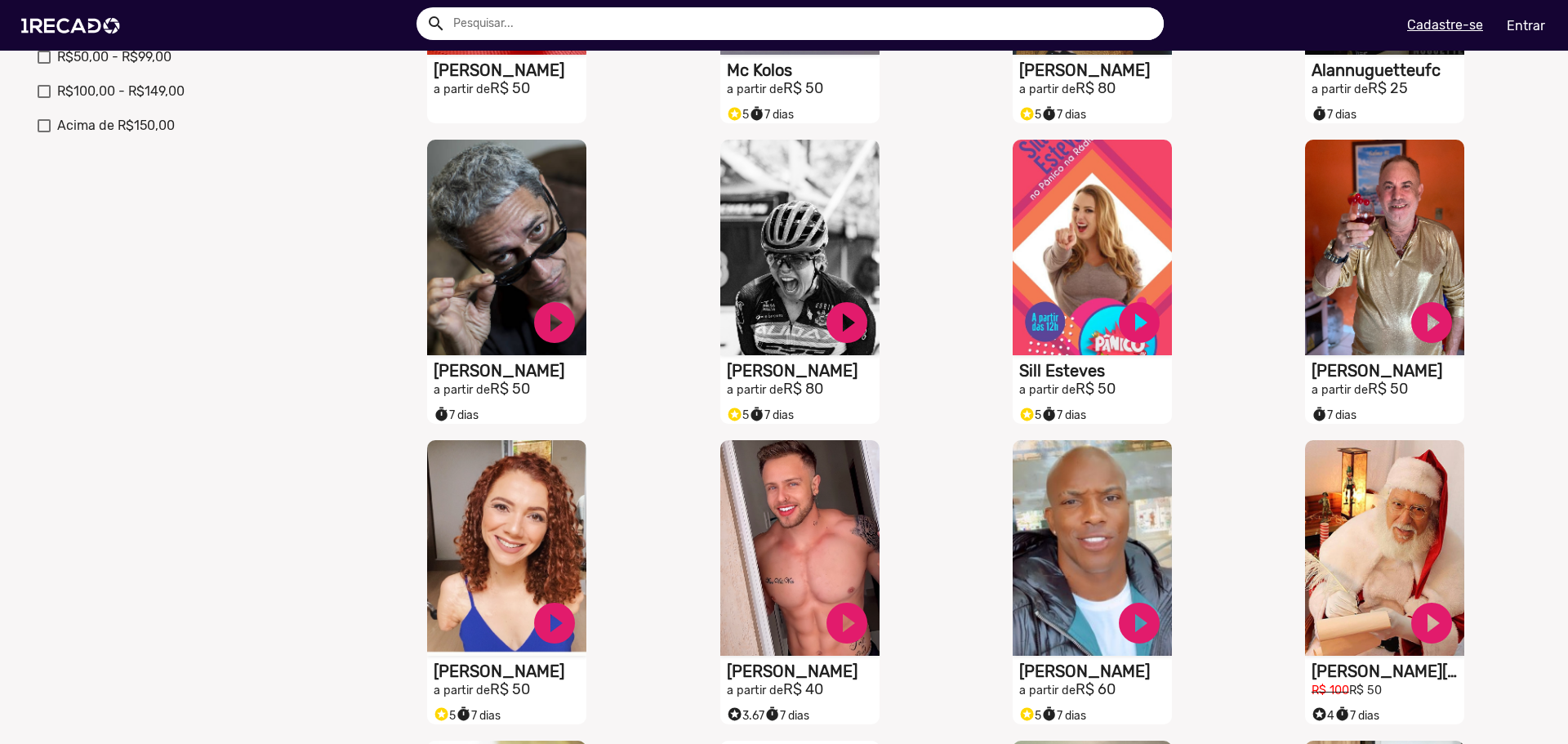
scroll to position [0, 0]
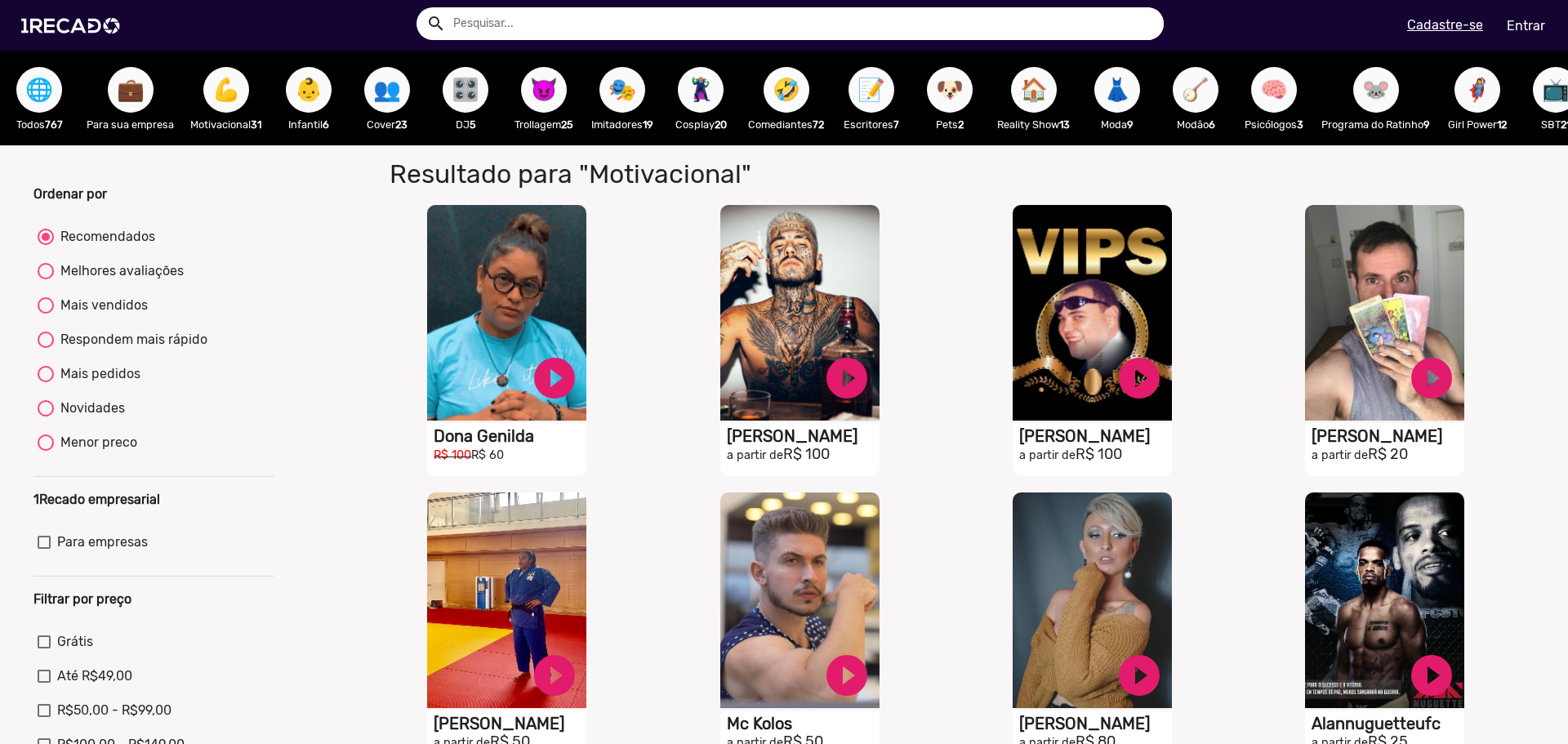
click at [788, 84] on span "🤣" at bounding box center [786, 90] width 28 height 46
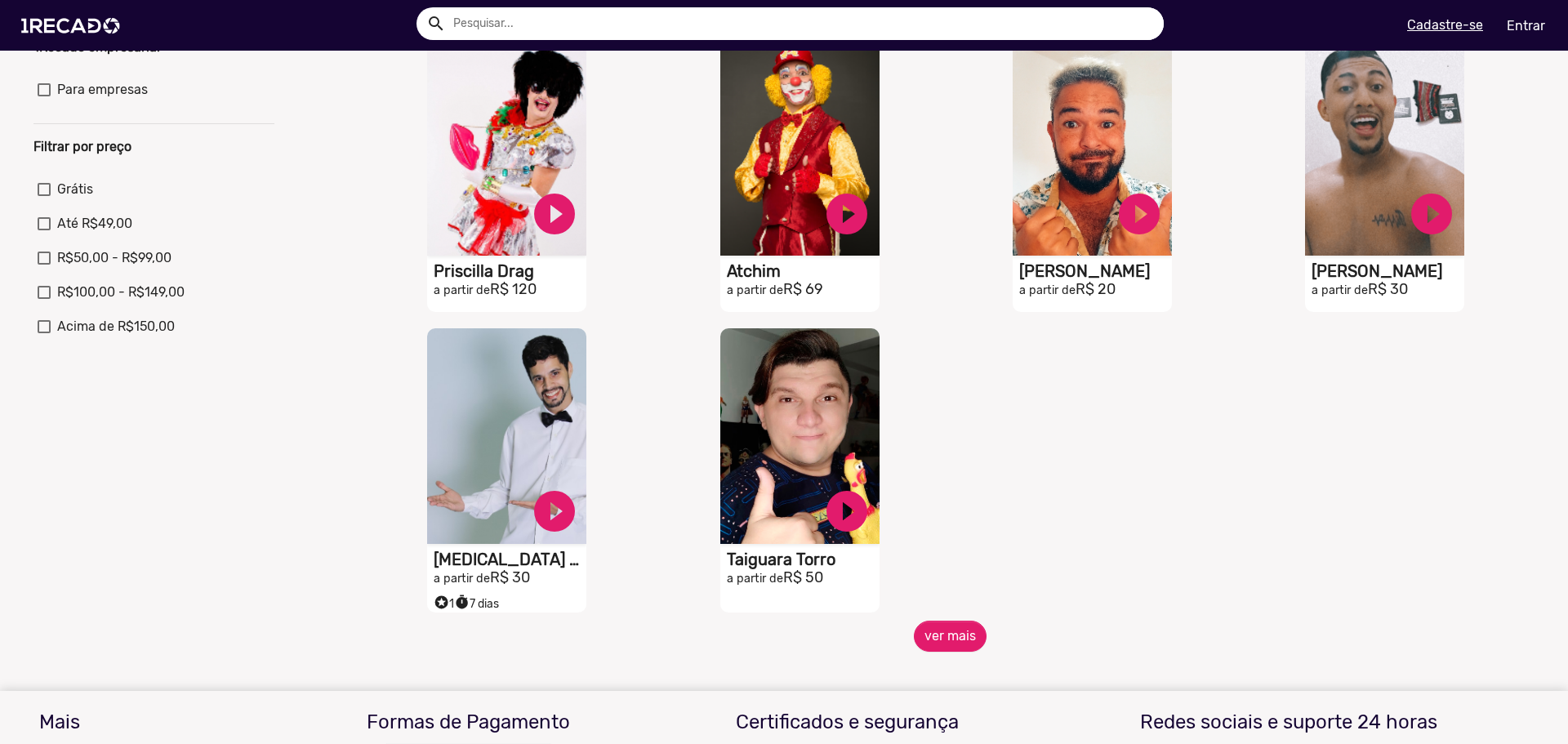
scroll to position [490, 0]
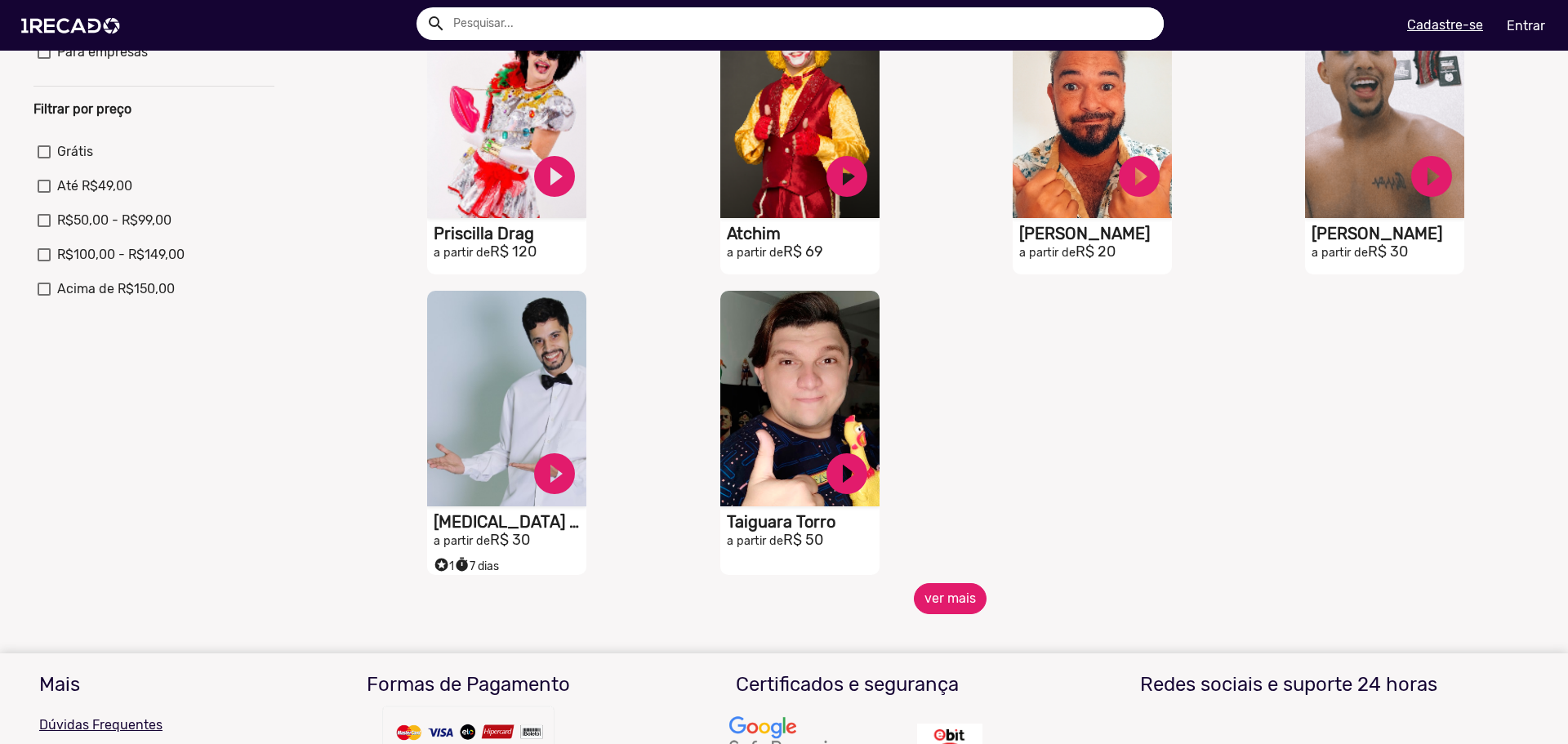
click at [953, 607] on button "ver mais" at bounding box center [950, 599] width 73 height 31
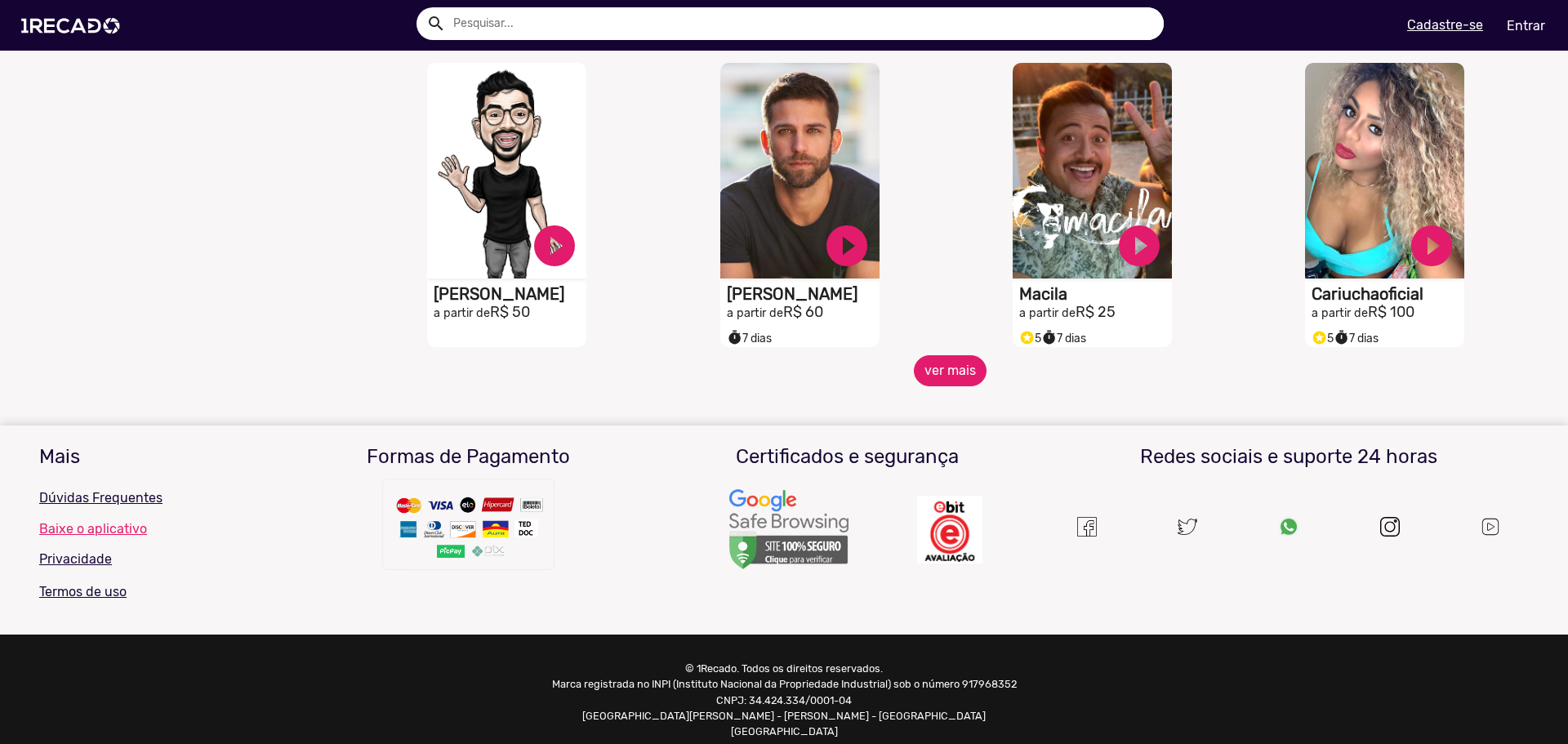
scroll to position [1336, 0]
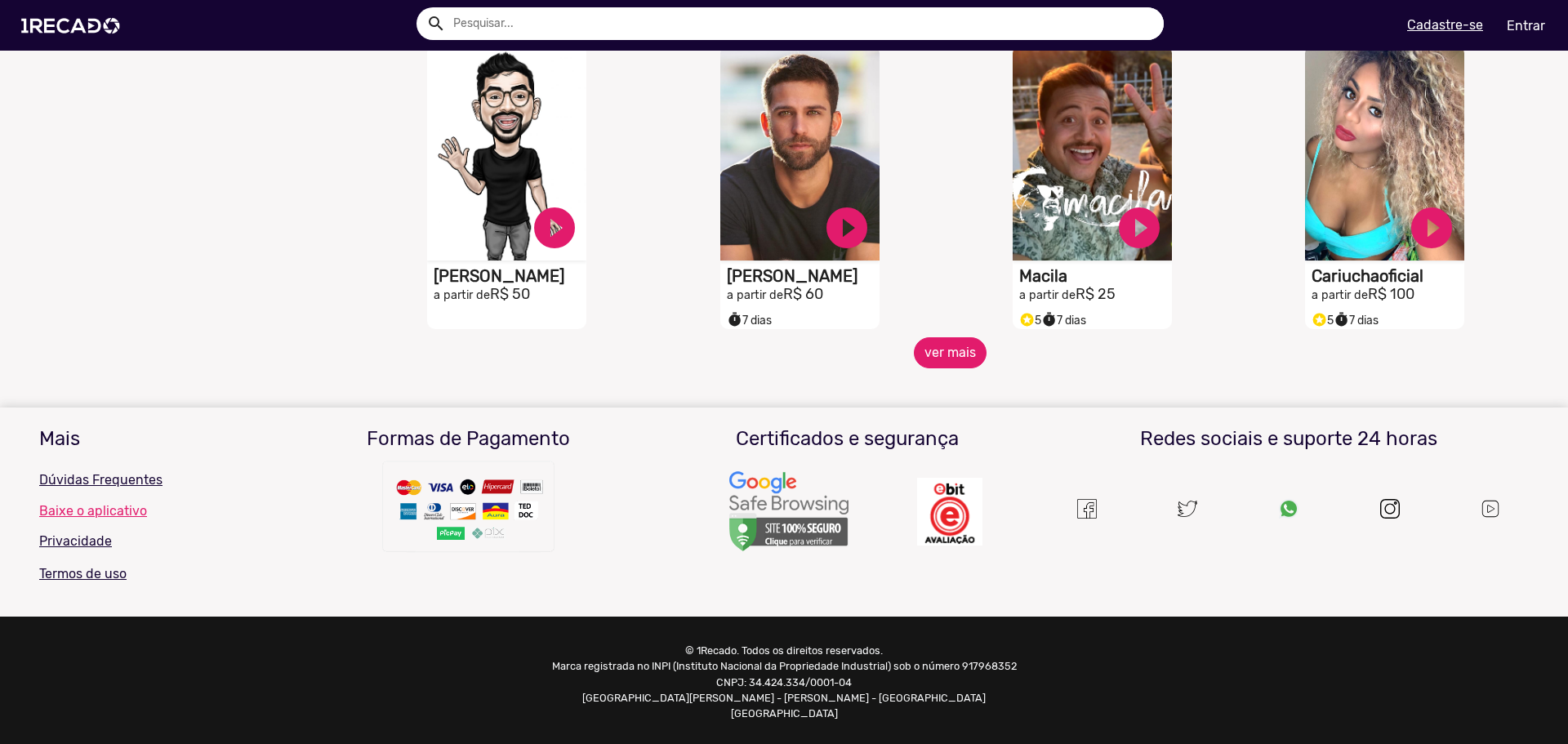
click at [960, 356] on button "ver mais" at bounding box center [950, 353] width 73 height 31
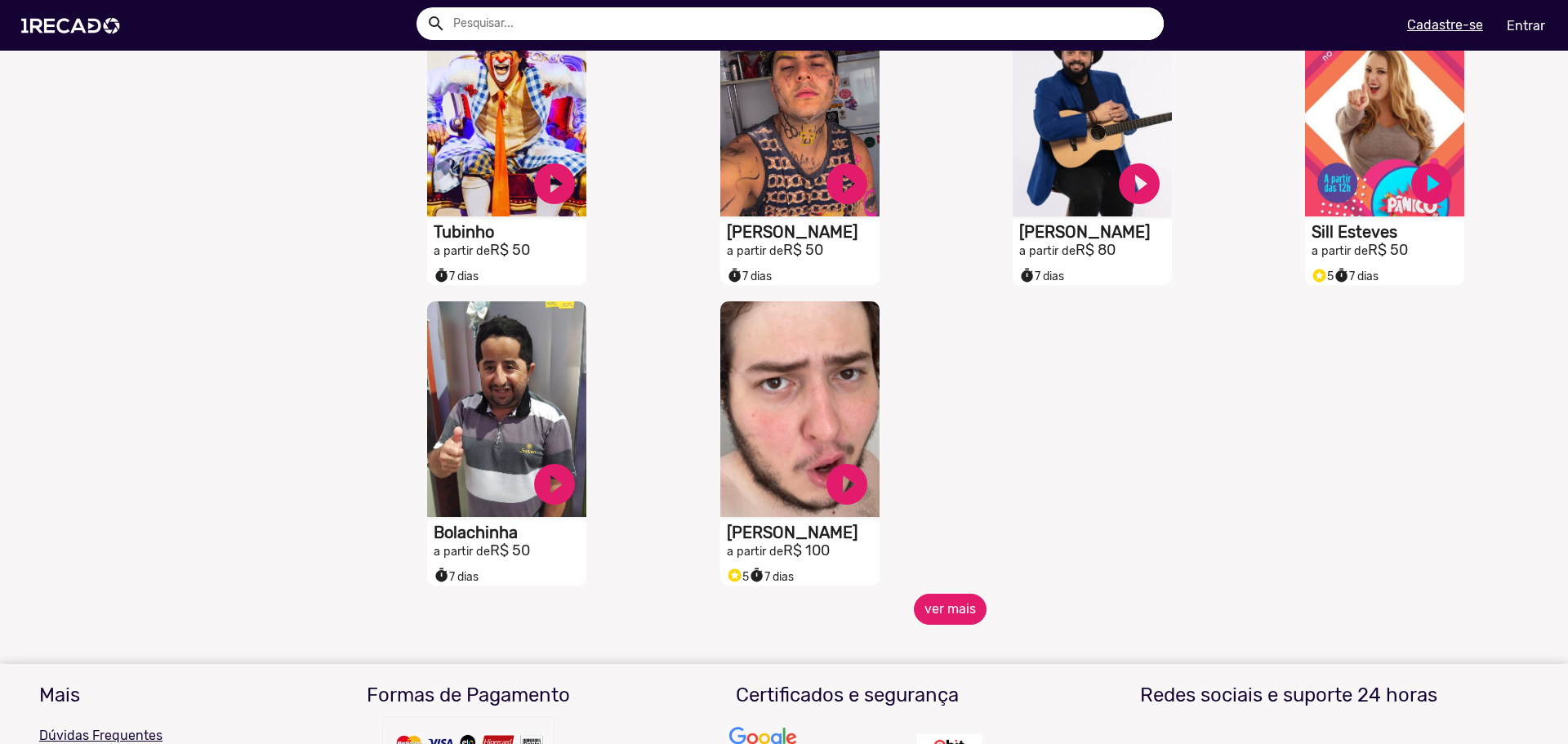
scroll to position [1989, 0]
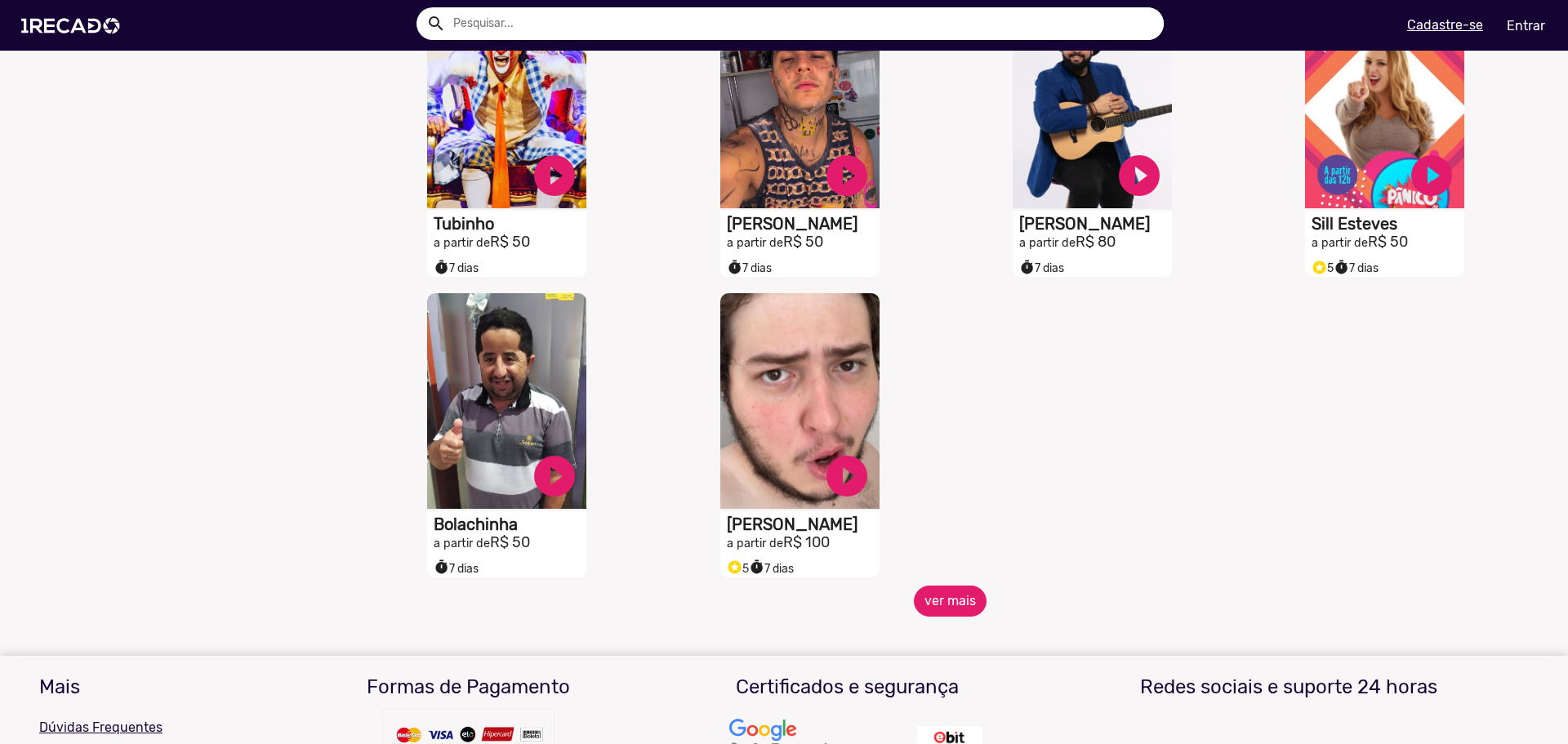
click at [915, 613] on button "ver mais" at bounding box center [950, 601] width 73 height 31
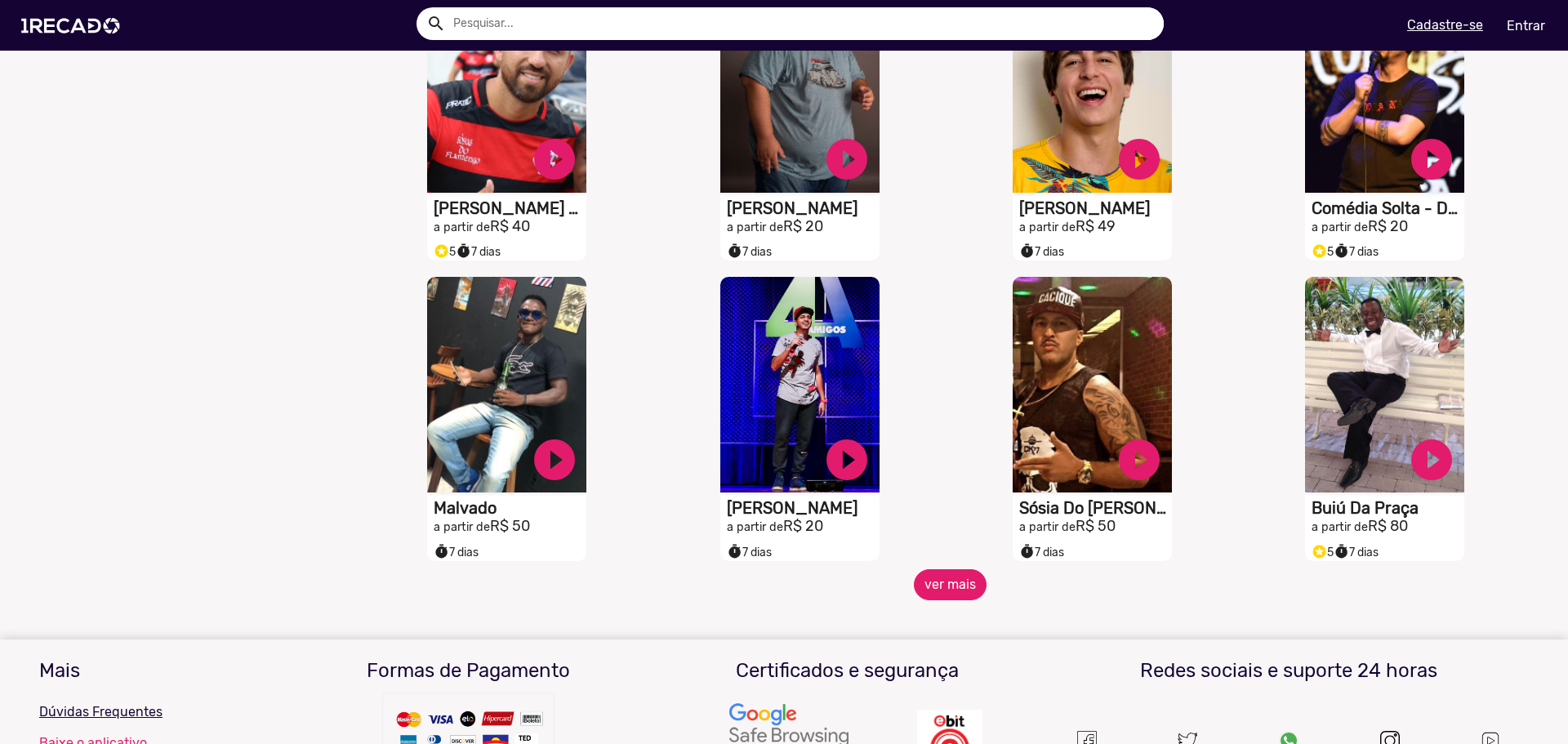
scroll to position [2643, 0]
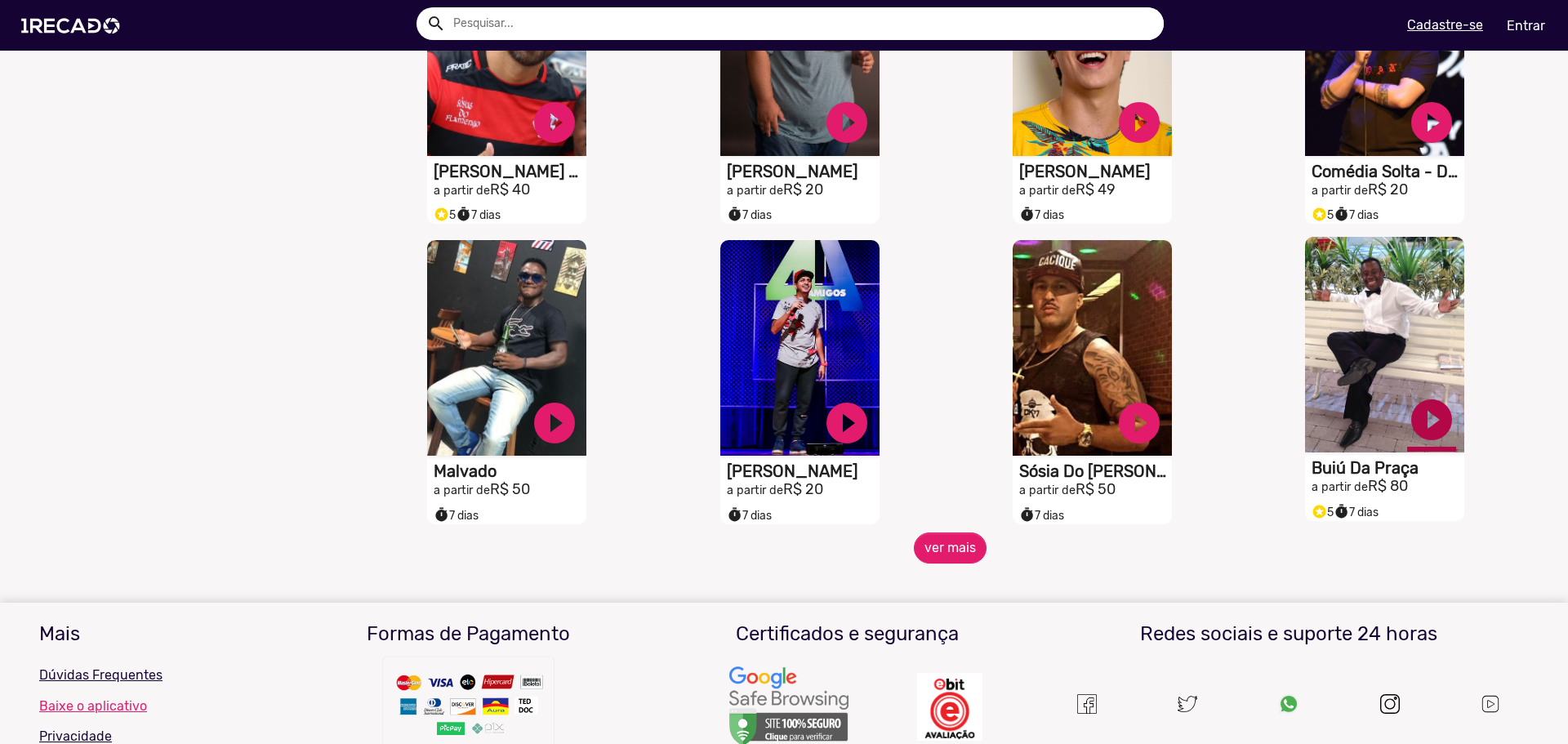
click at [1407, 430] on link "play_circle_filled" at bounding box center [1432, 420] width 49 height 49
click at [946, 564] on button "ver mais" at bounding box center [950, 548] width 73 height 31
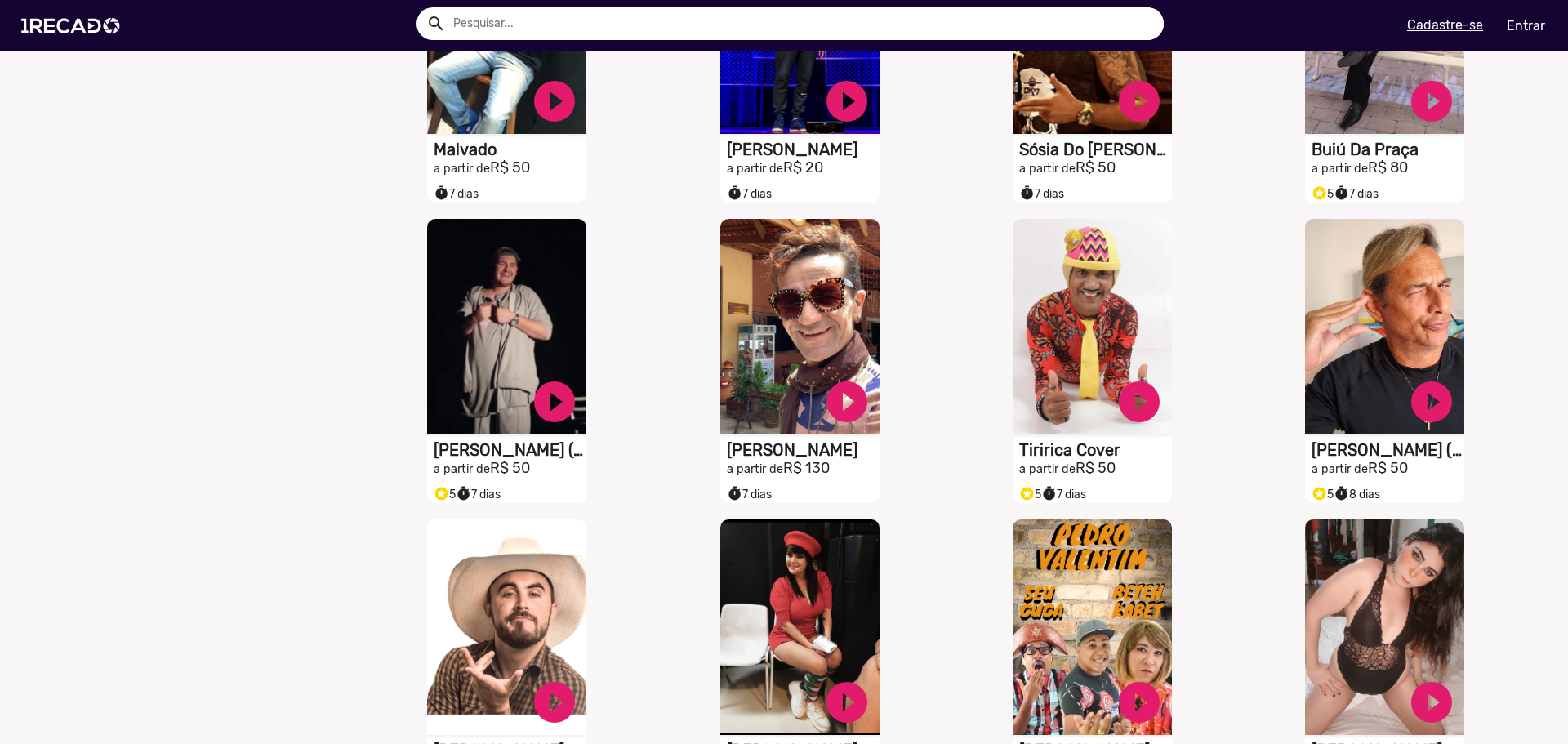
scroll to position [2969, 0]
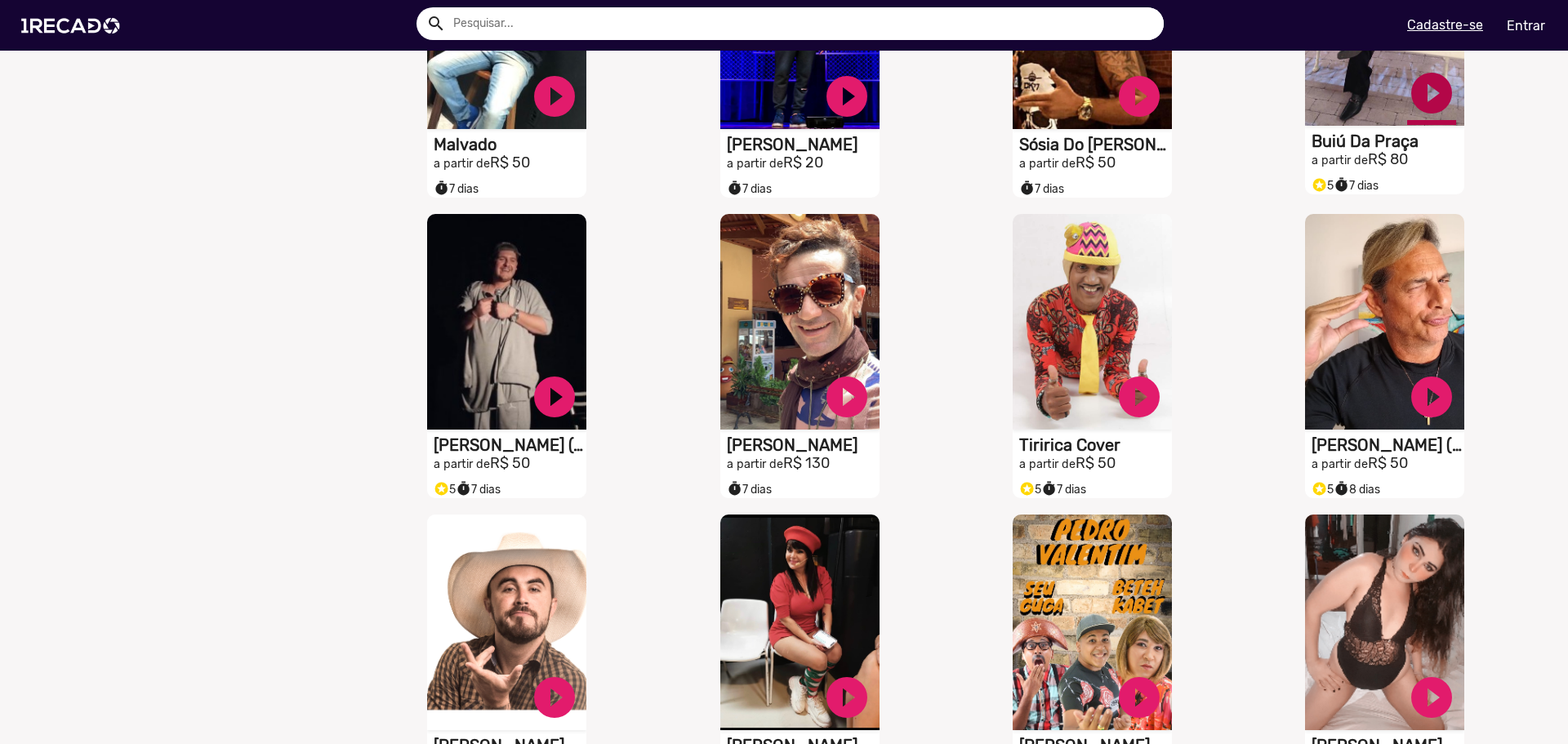
click at [1426, 104] on link "play_circle_filled" at bounding box center [1432, 93] width 49 height 49
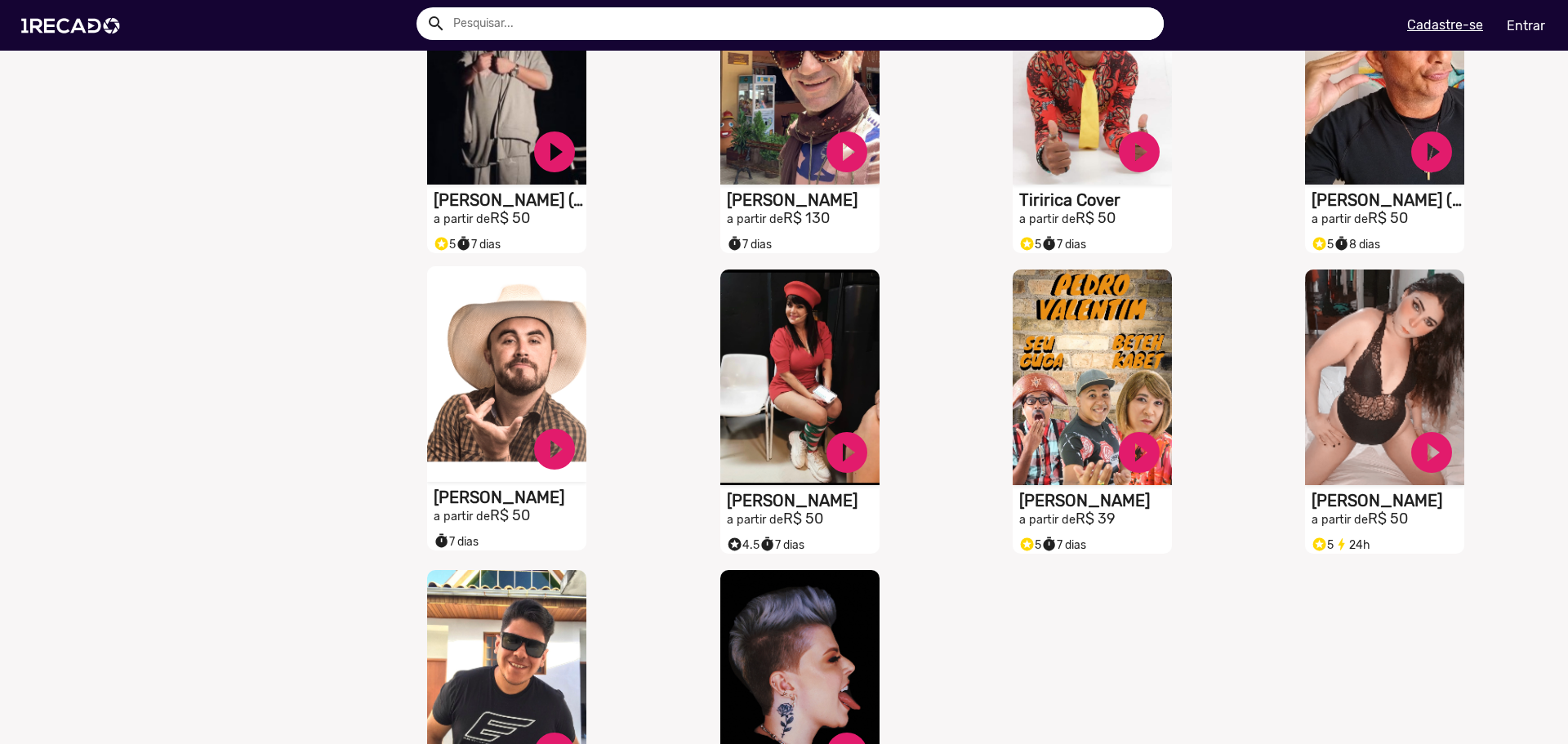
scroll to position [3378, 0]
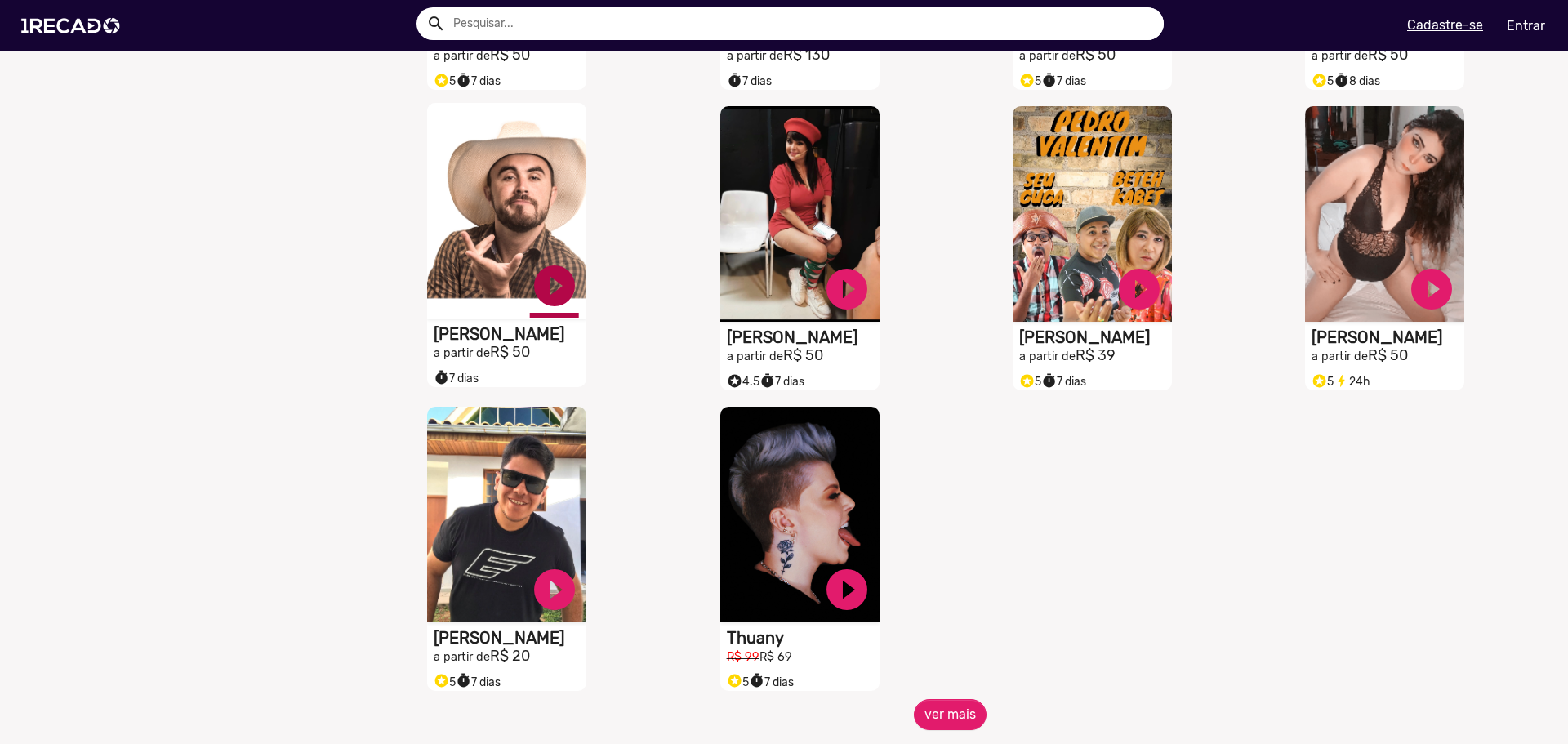
click at [559, 304] on link "play_circle_filled" at bounding box center [555, 286] width 49 height 49
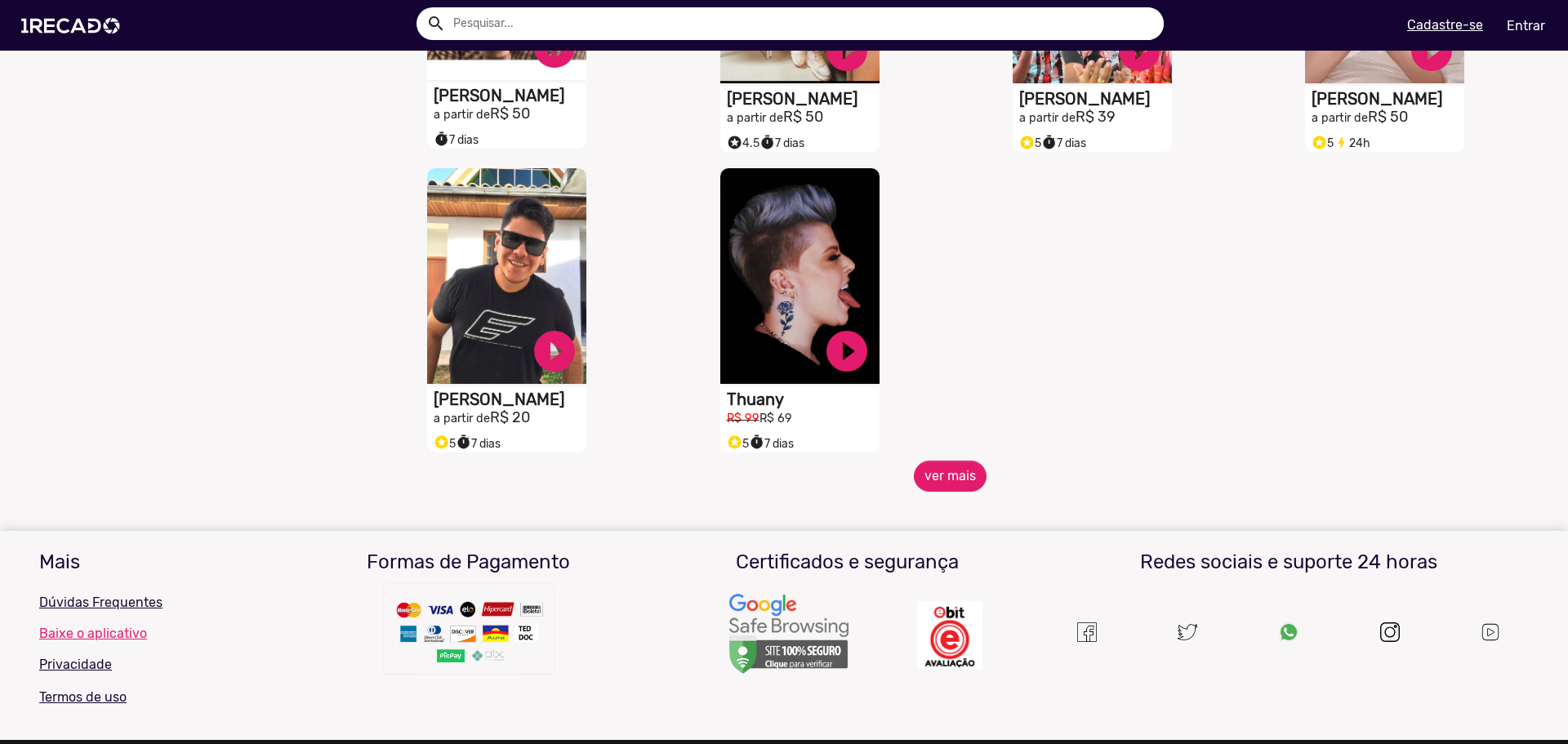
scroll to position [3623, 0]
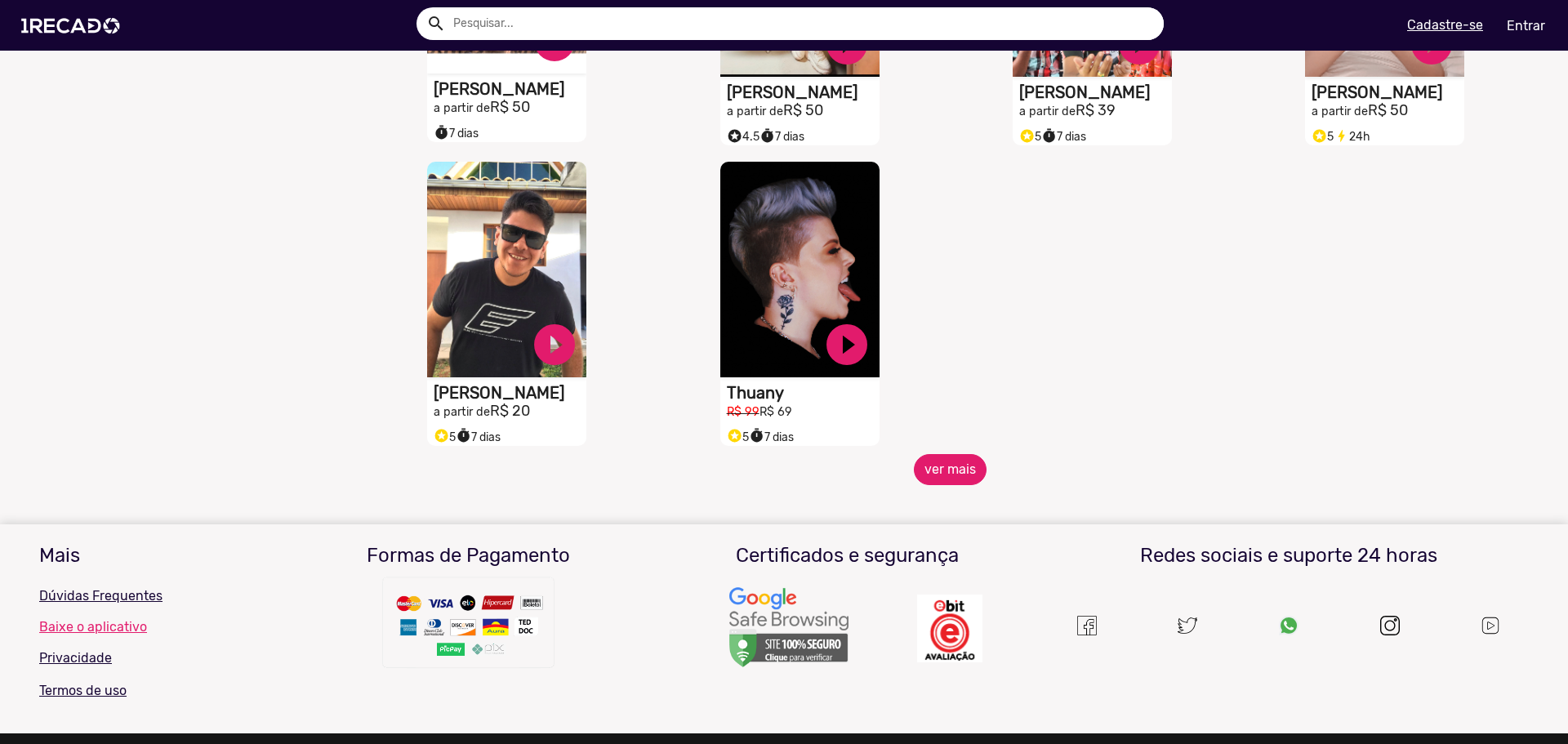
click at [960, 485] on button "ver mais" at bounding box center [950, 470] width 73 height 31
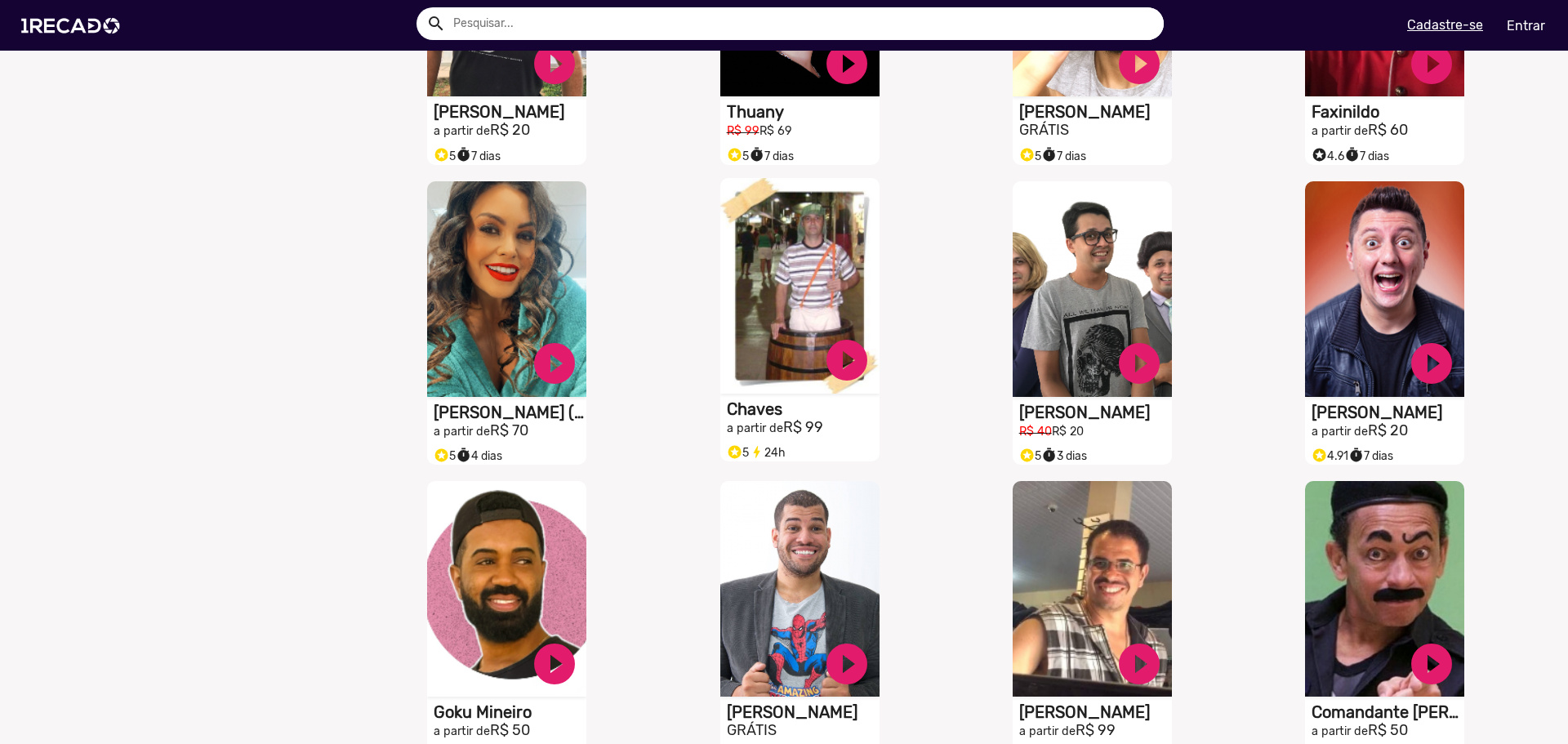
scroll to position [4031, 0]
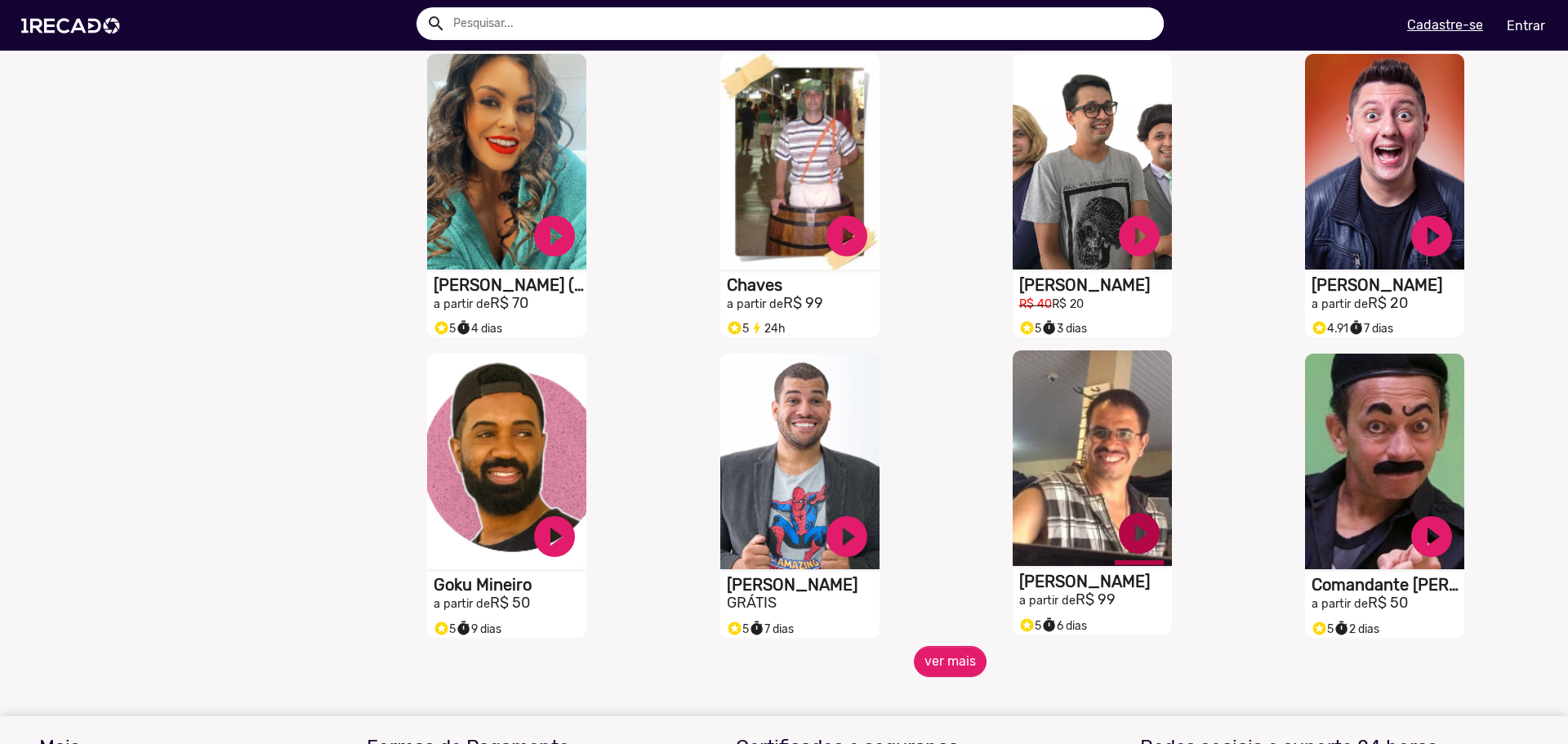
click at [1135, 558] on link "play_circle_filled" at bounding box center [1139, 533] width 49 height 49
click at [933, 677] on button "ver mais" at bounding box center [950, 662] width 73 height 31
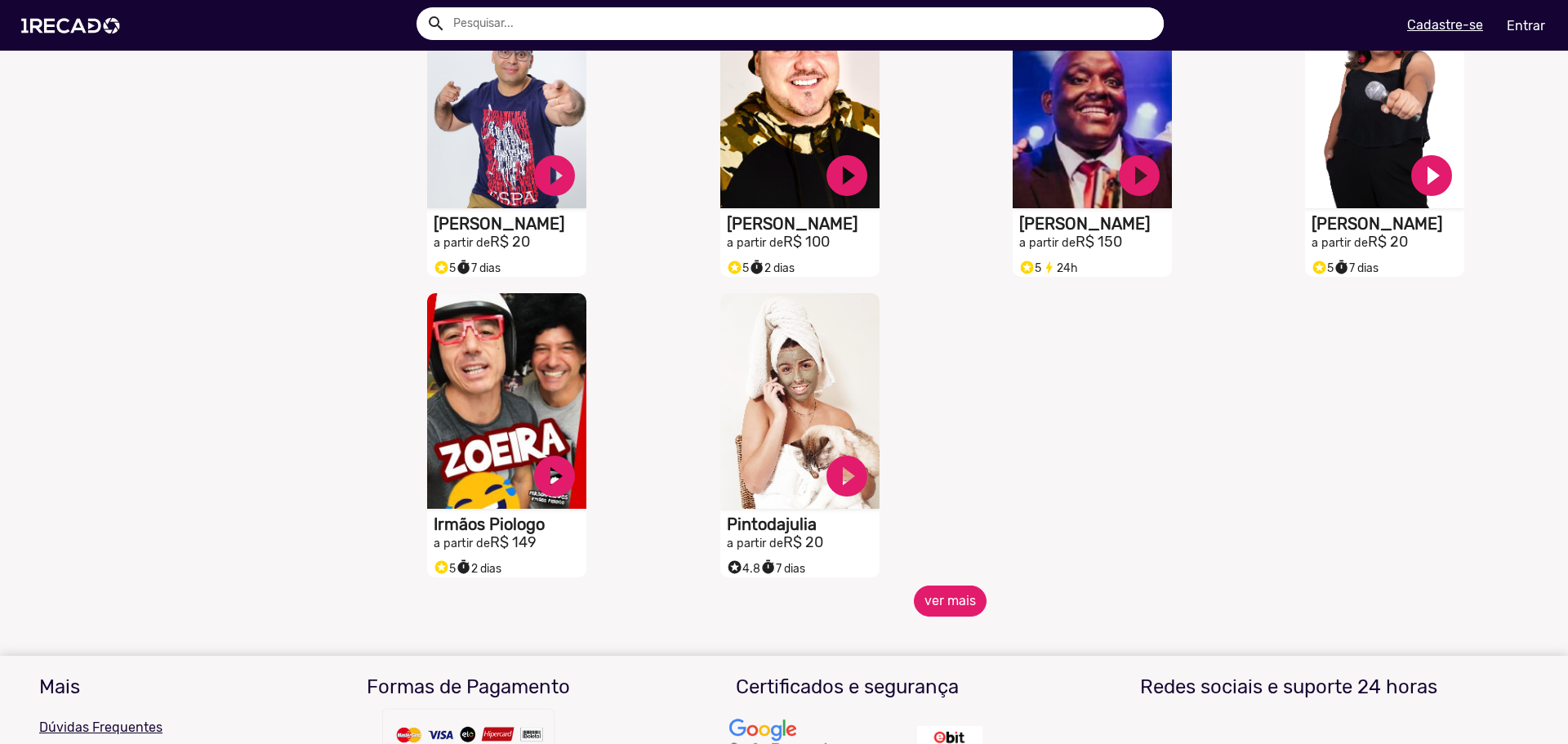
scroll to position [5011, 0]
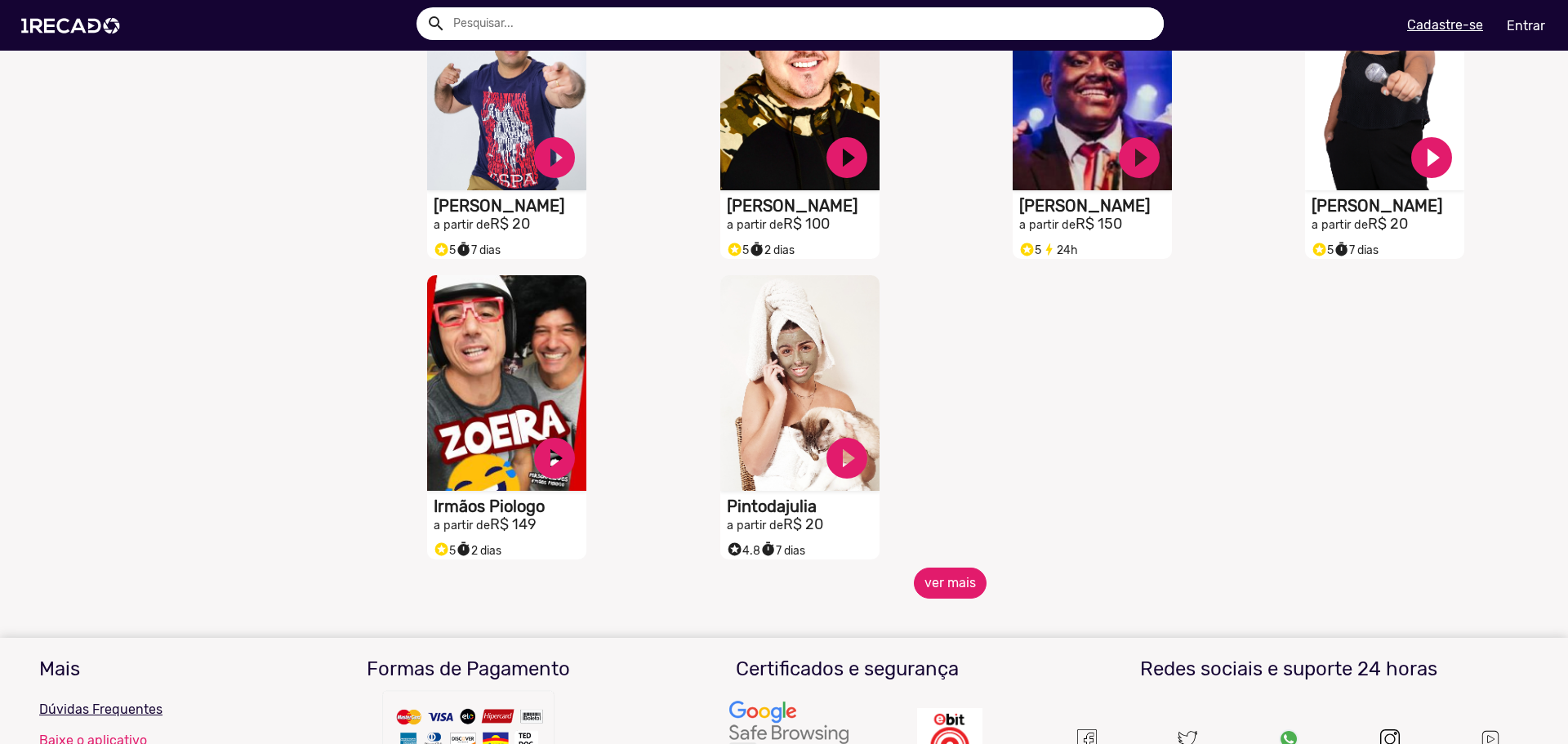
click at [963, 590] on button "ver mais" at bounding box center [950, 583] width 73 height 31
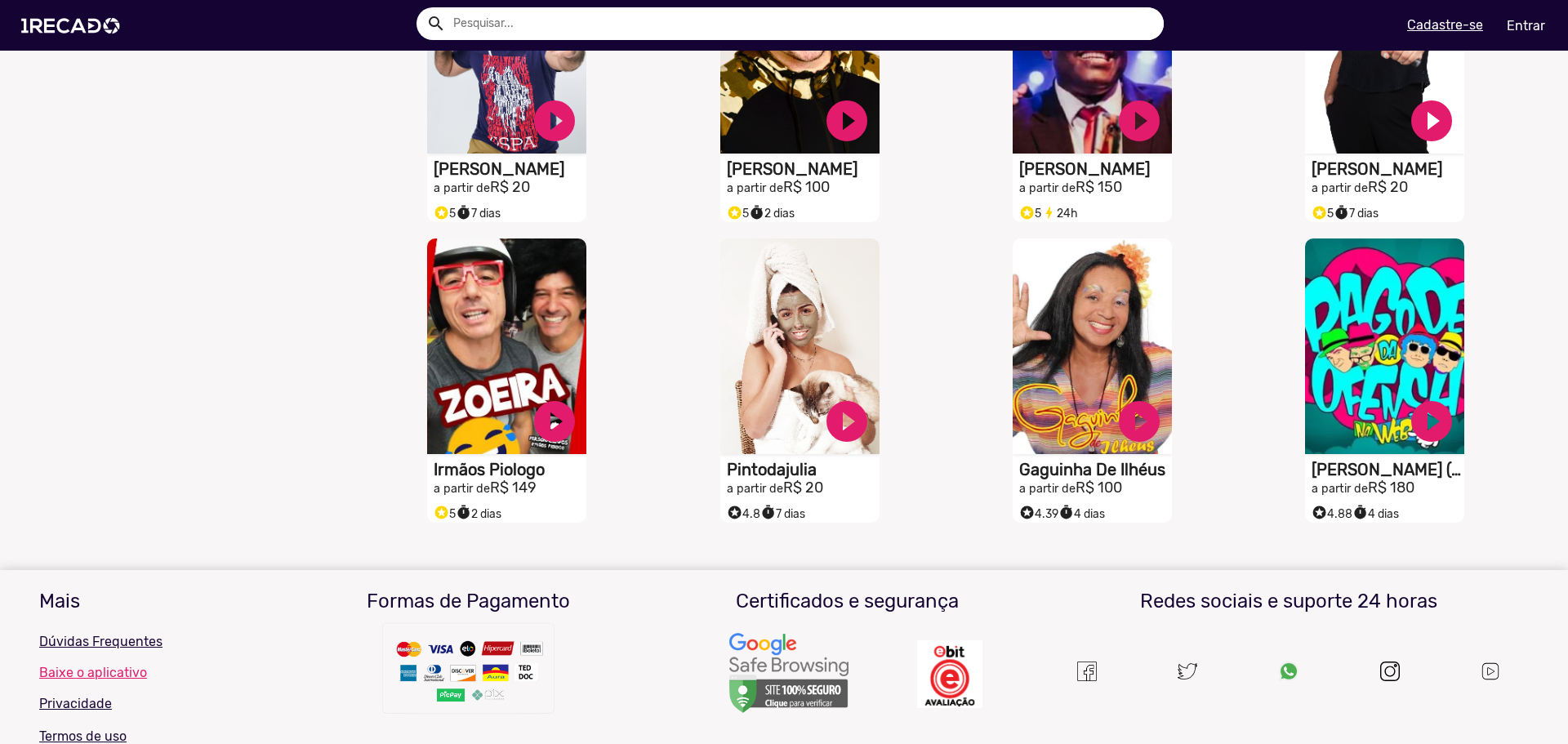
scroll to position [5093, 0]
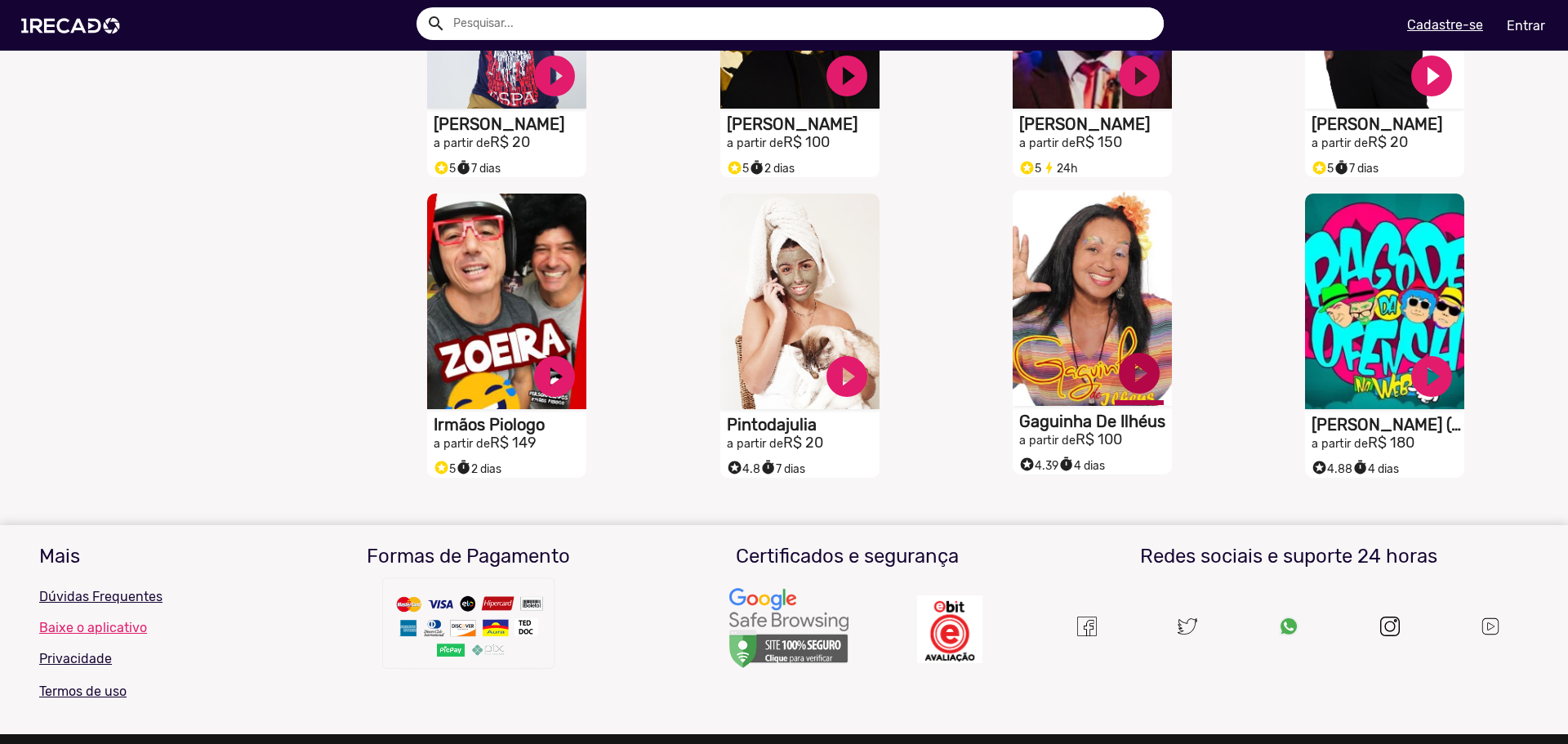
click at [1136, 384] on link "play_circle_filled" at bounding box center [1139, 373] width 49 height 49
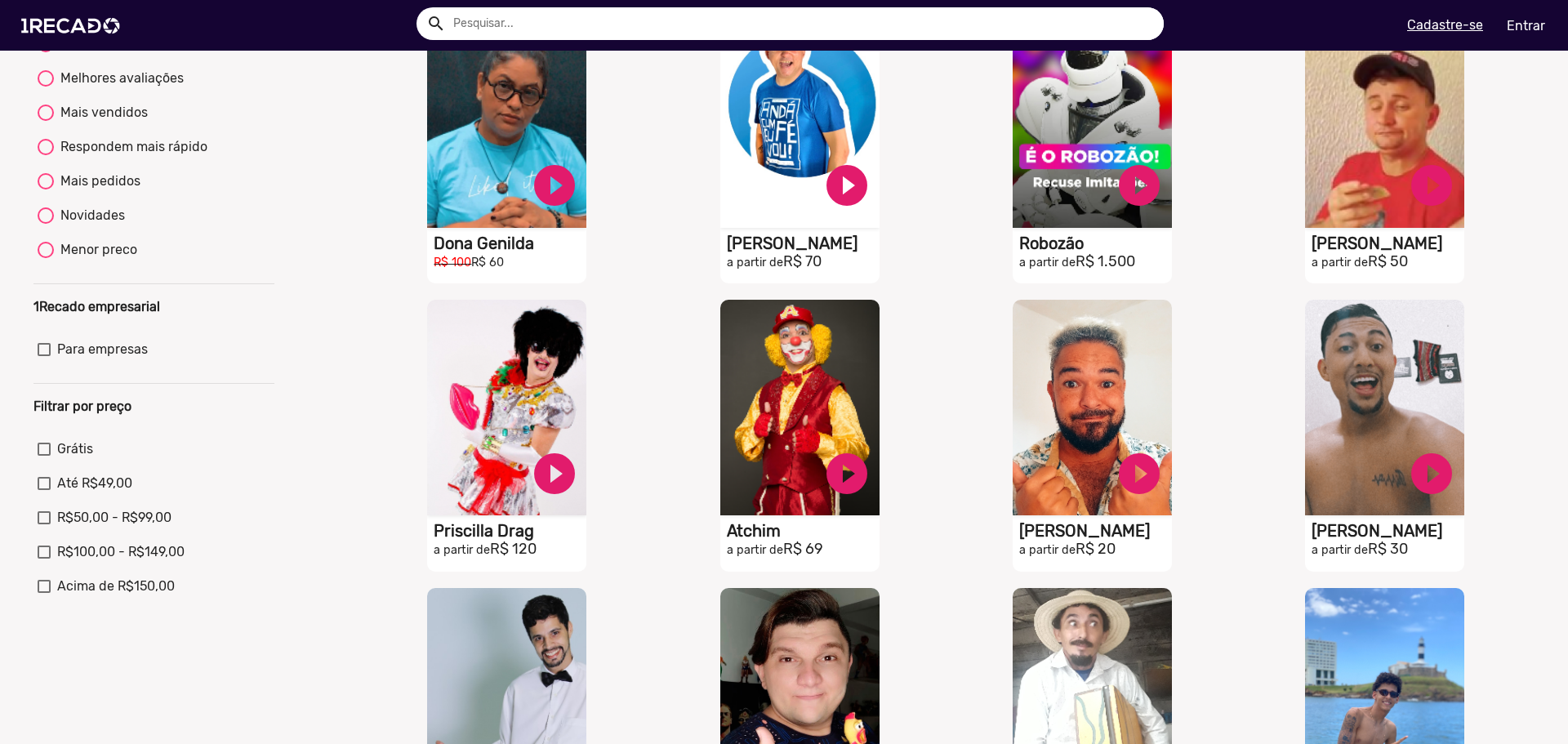
scroll to position [0, 0]
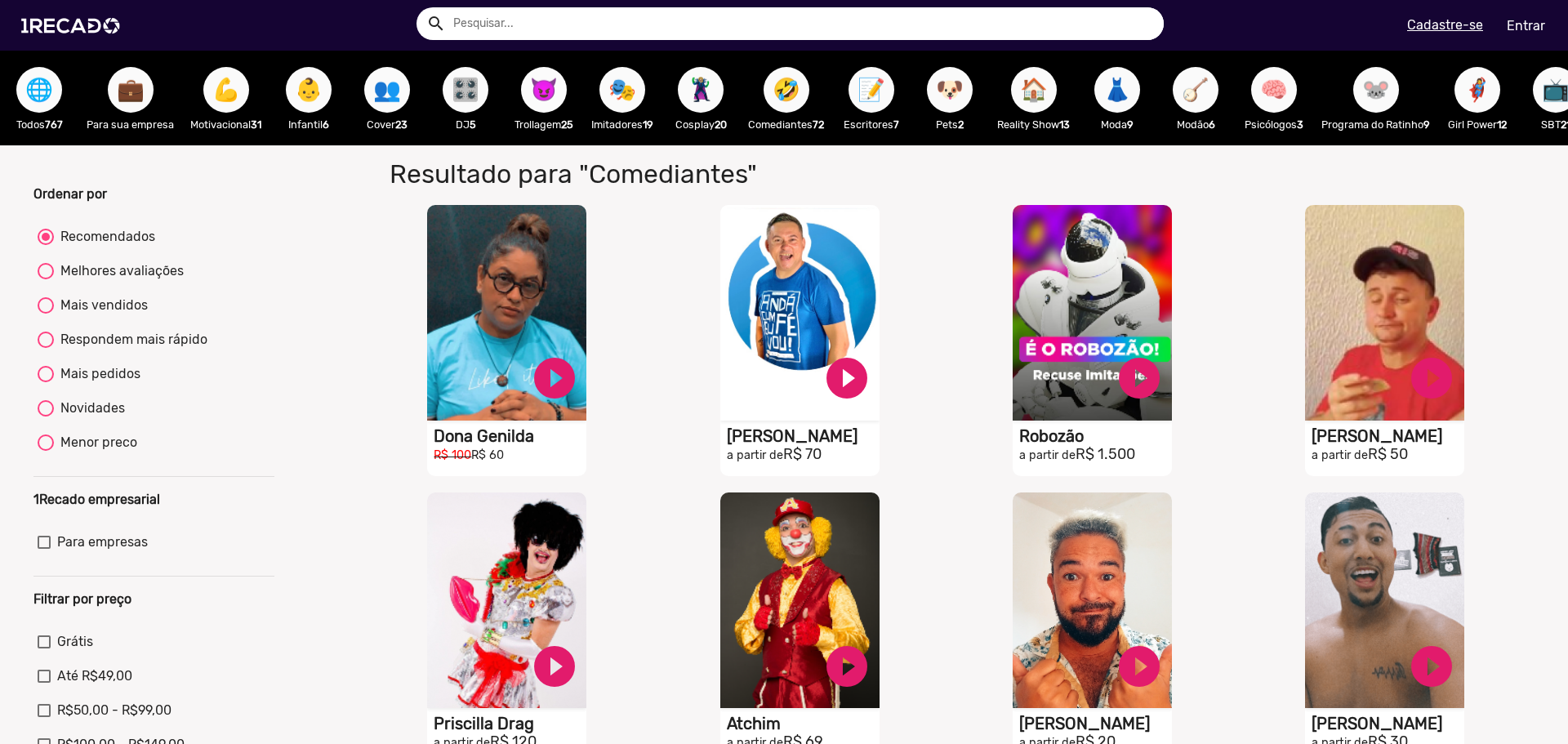
click at [558, 86] on span "😈" at bounding box center [544, 90] width 28 height 46
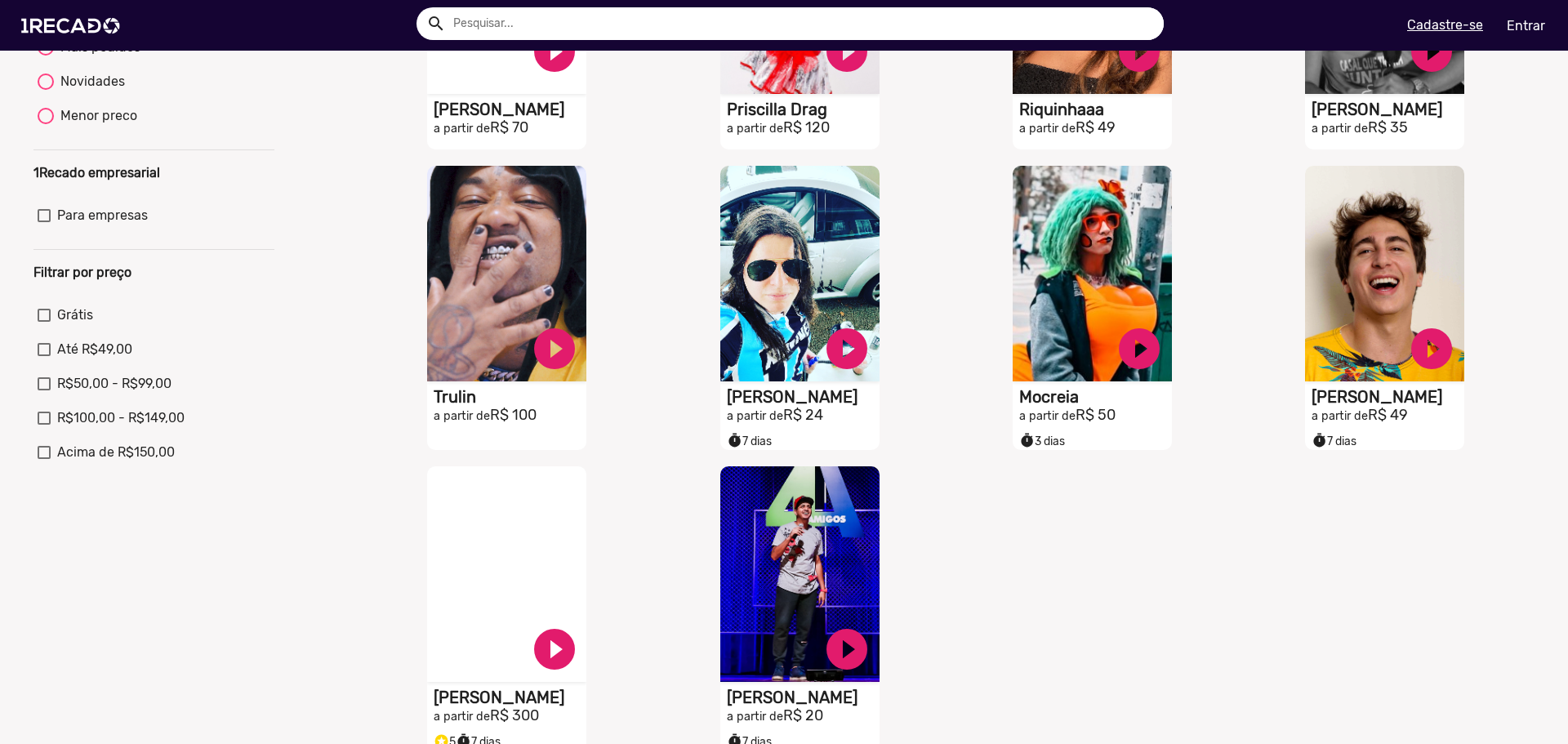
scroll to position [653, 0]
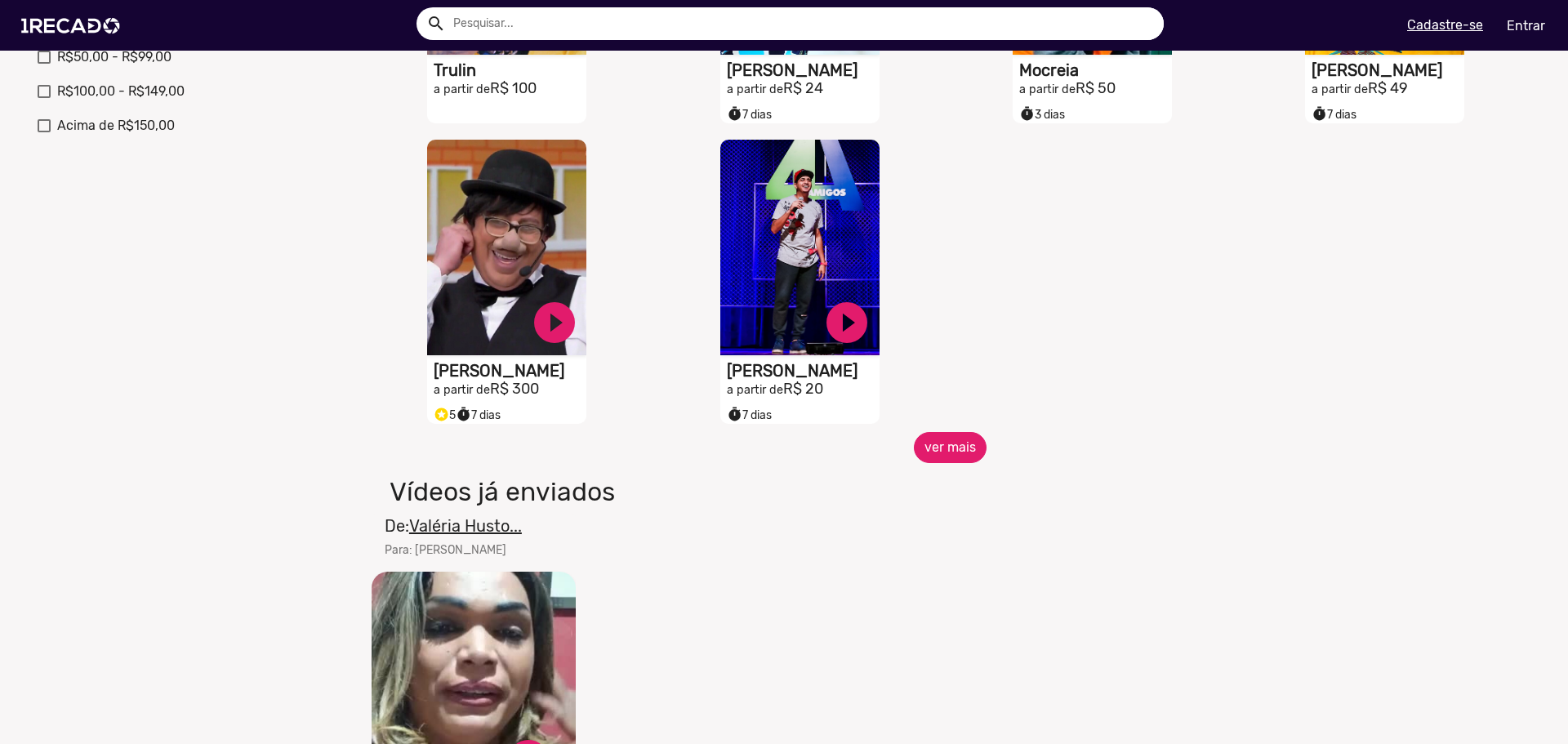
click at [954, 453] on button "ver mais" at bounding box center [950, 448] width 73 height 31
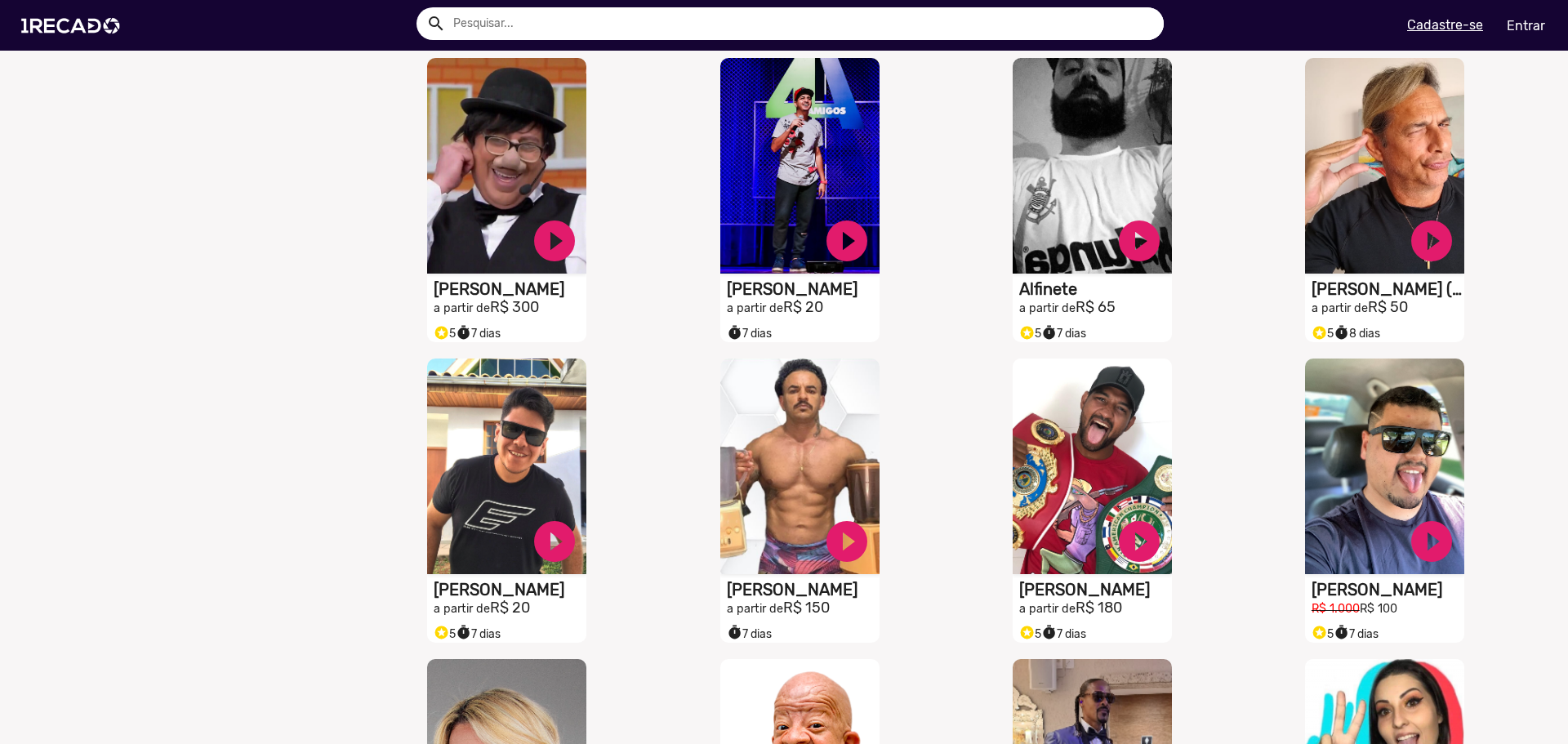
scroll to position [1143, 0]
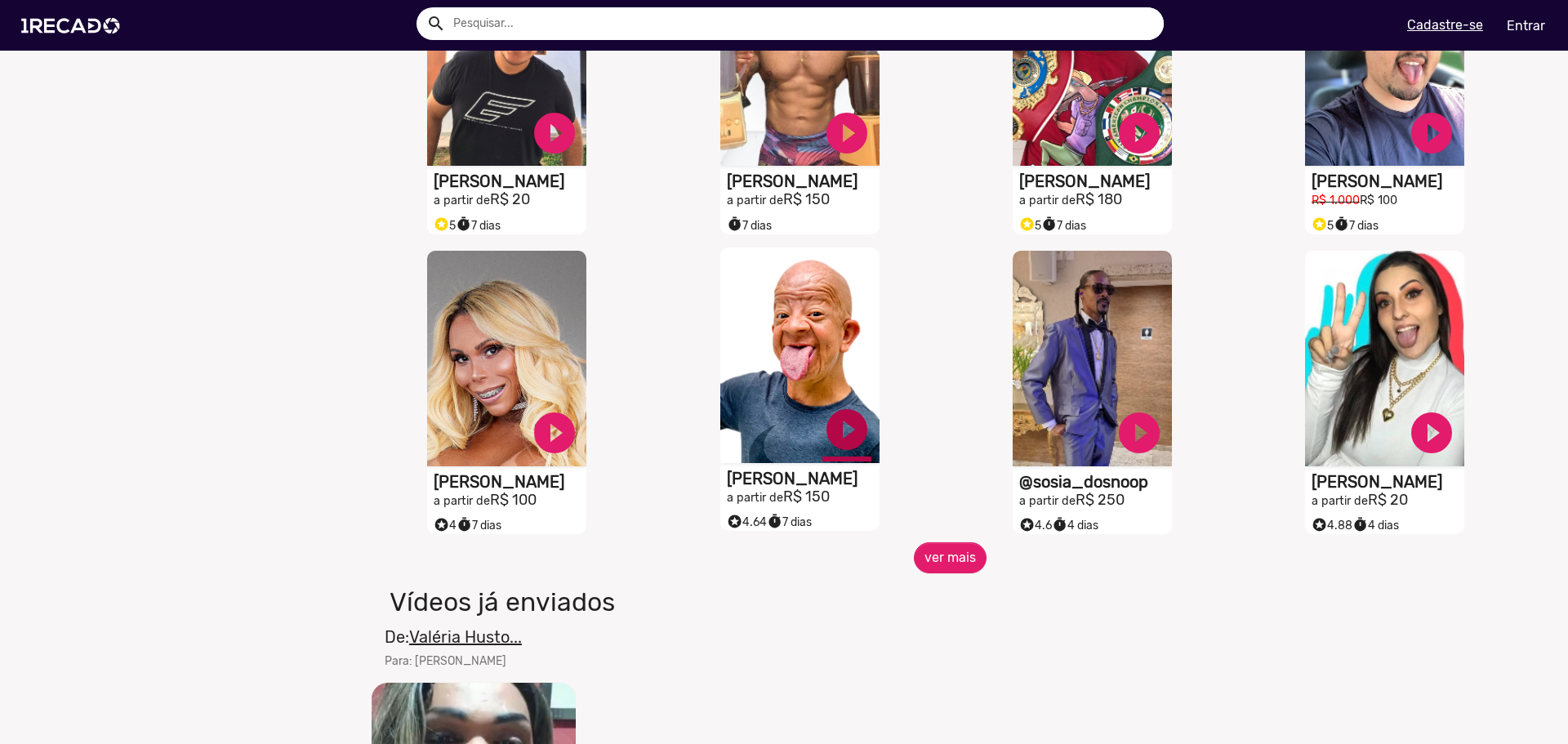
click at [845, 452] on link "play_circle_filled" at bounding box center [847, 430] width 49 height 49
click at [941, 573] on button "ver mais" at bounding box center [950, 558] width 73 height 31
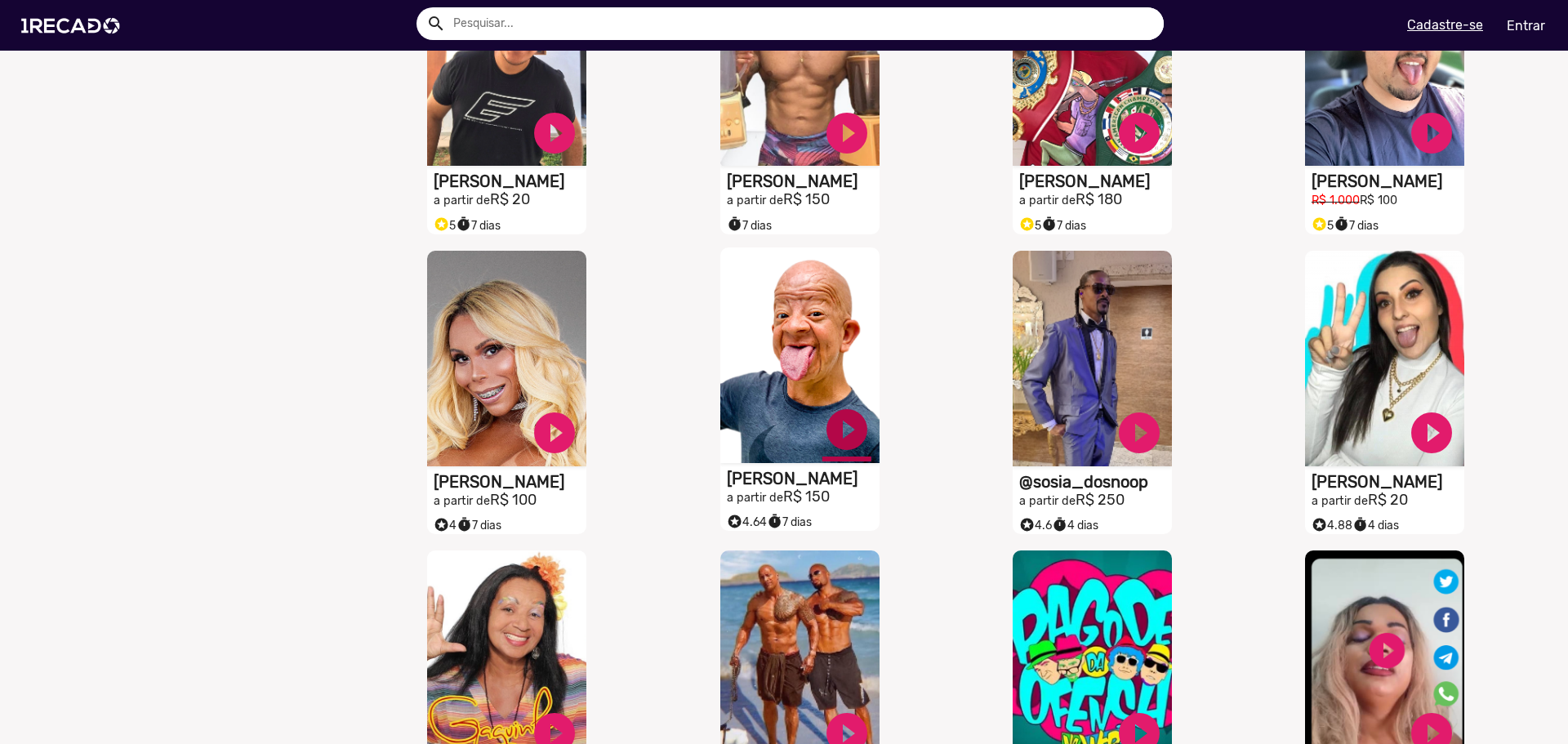
click at [842, 447] on link "play_circle_filled" at bounding box center [847, 430] width 49 height 49
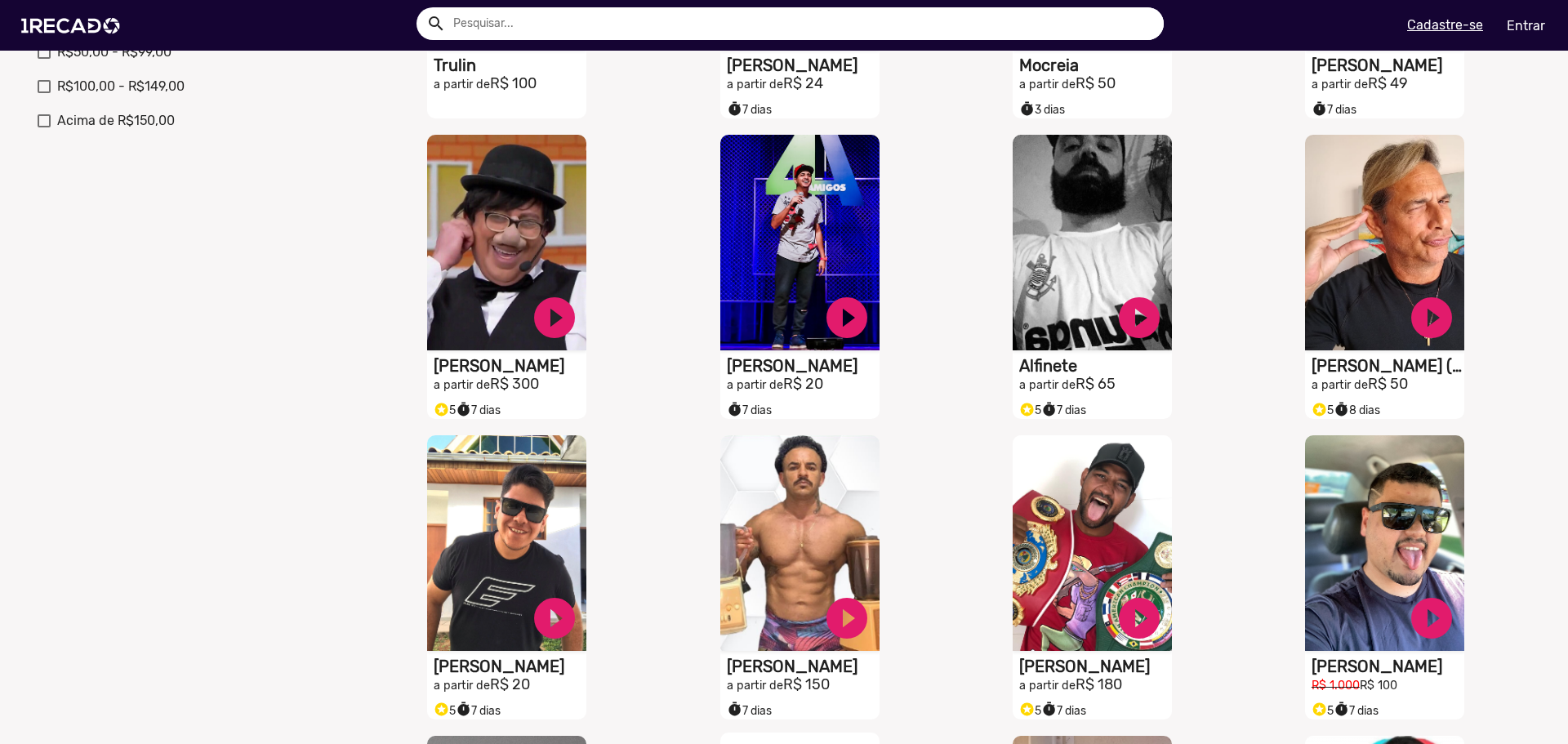
scroll to position [653, 0]
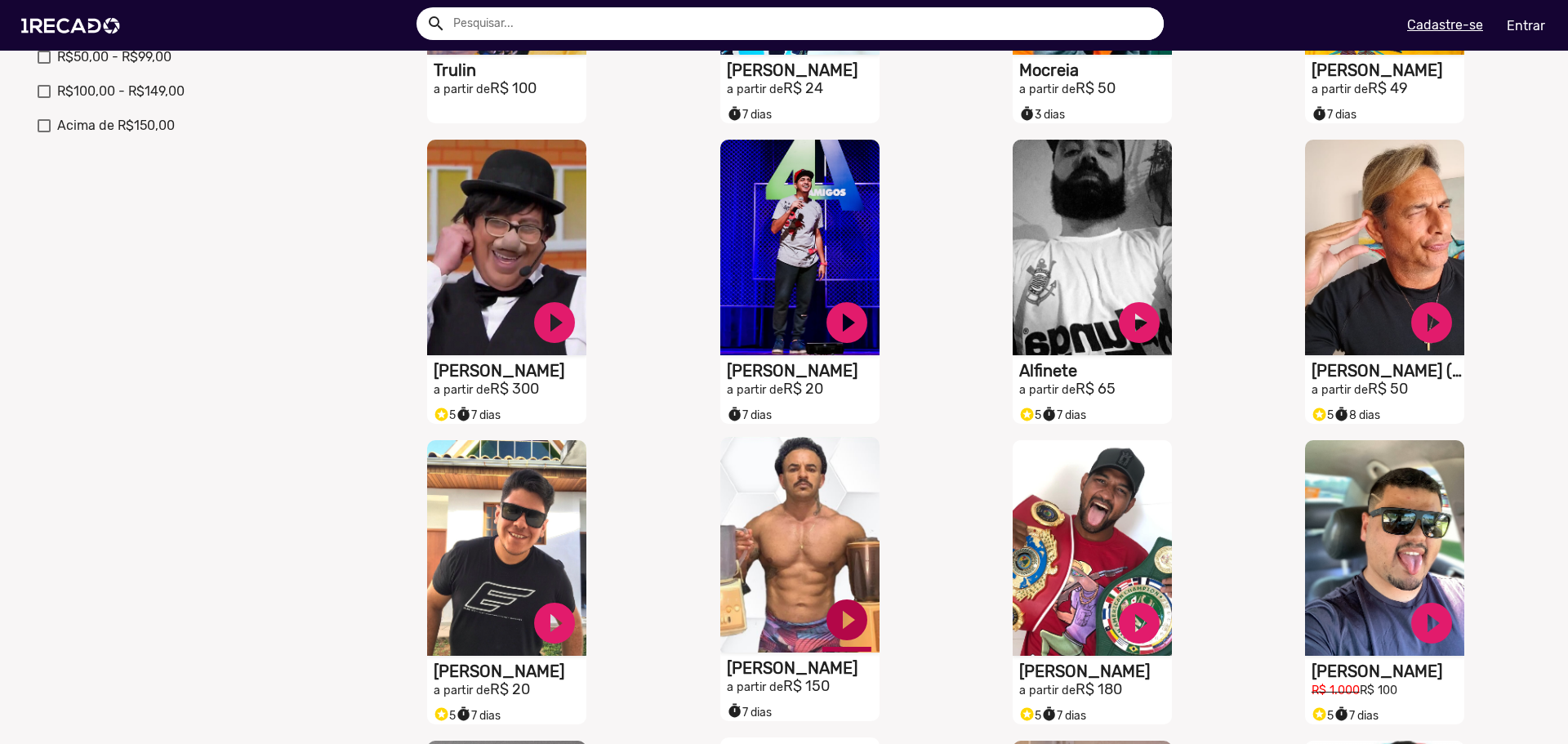
click at [858, 635] on link "play_circle_filled" at bounding box center [847, 620] width 49 height 49
click at [846, 644] on link "pause_circle" at bounding box center [847, 620] width 49 height 49
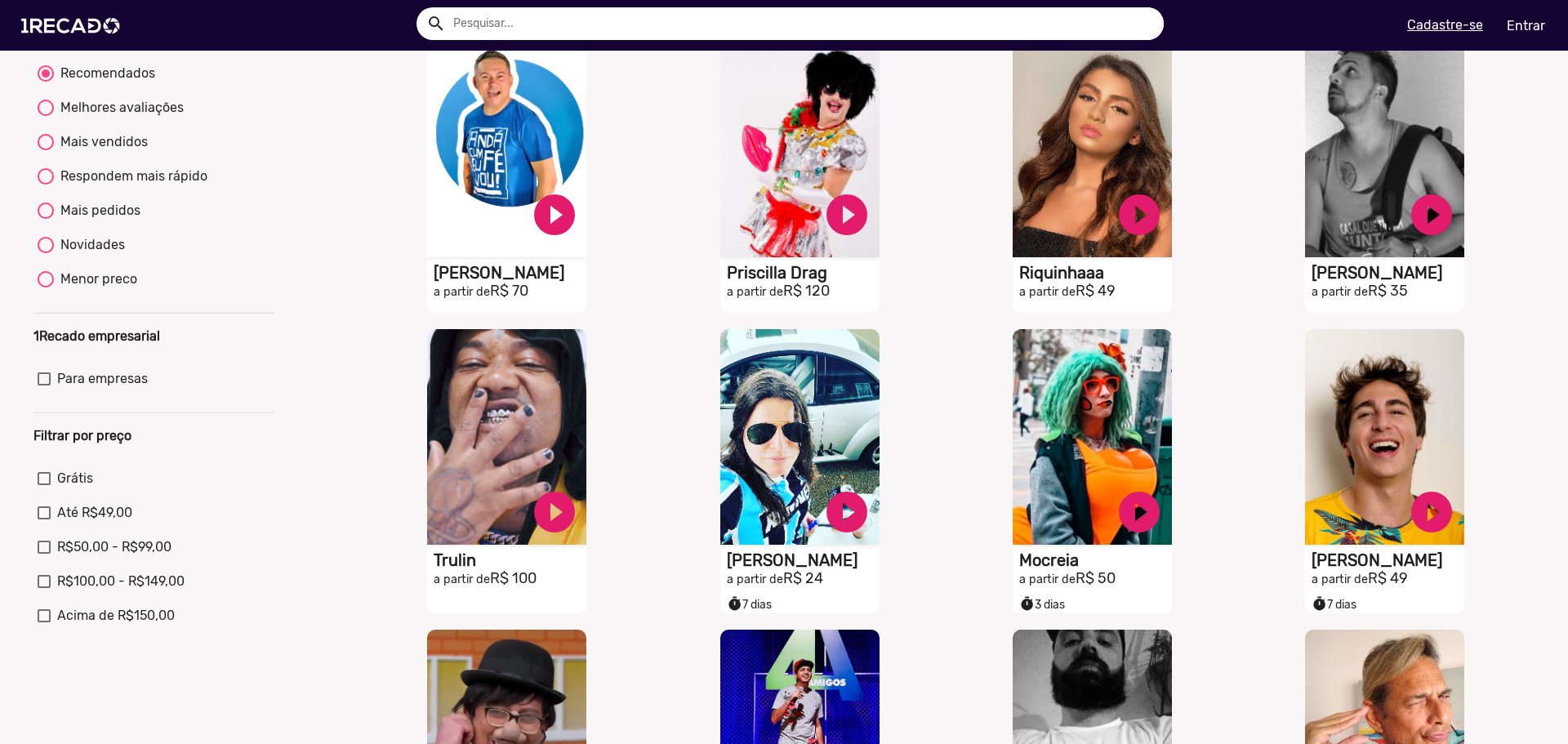
scroll to position [490, 0]
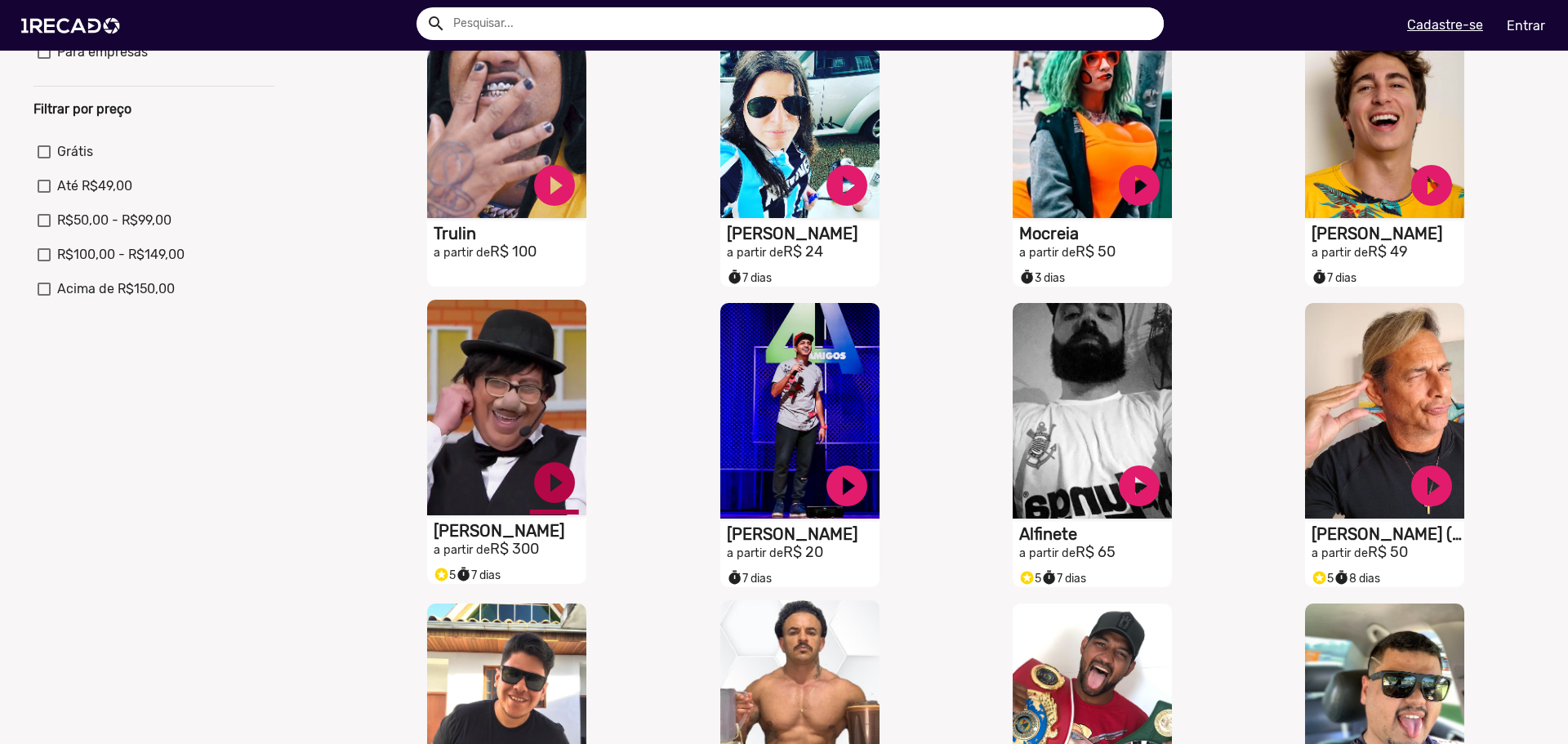
click at [552, 498] on link "play_circle_filled" at bounding box center [555, 483] width 49 height 49
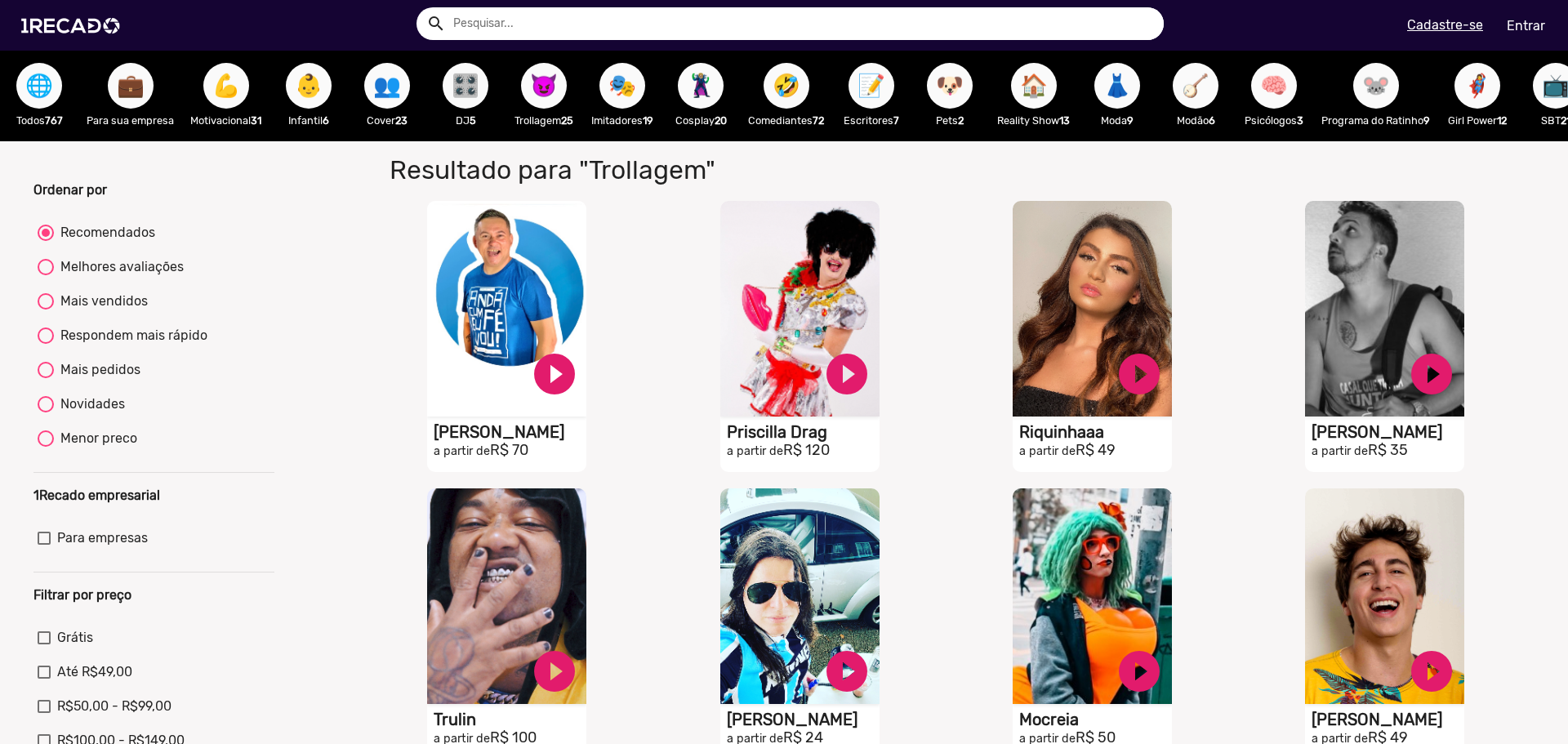
scroll to position [0, 0]
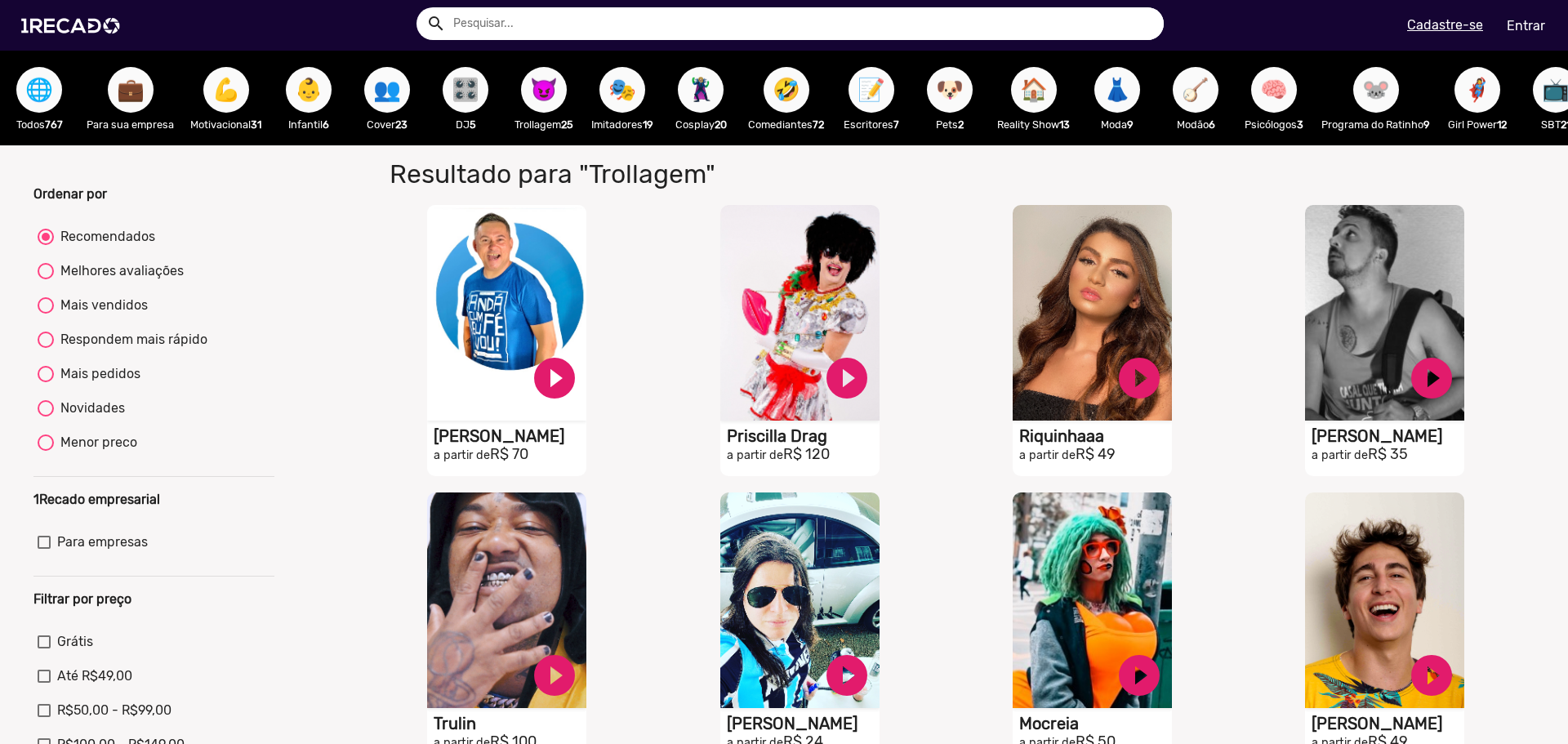
click at [870, 83] on span "📝" at bounding box center [871, 90] width 28 height 46
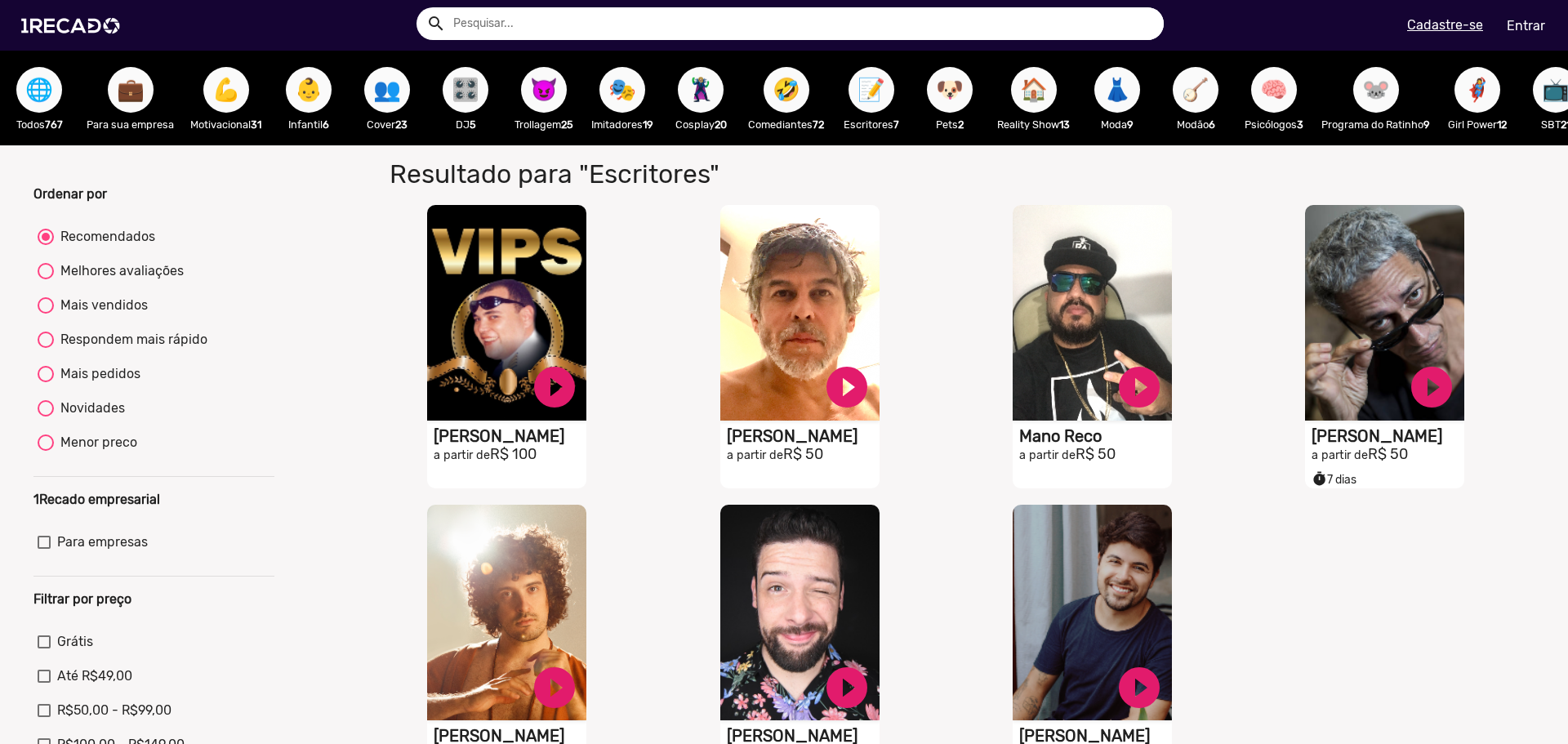
click at [789, 96] on span "🤣" at bounding box center [786, 90] width 28 height 46
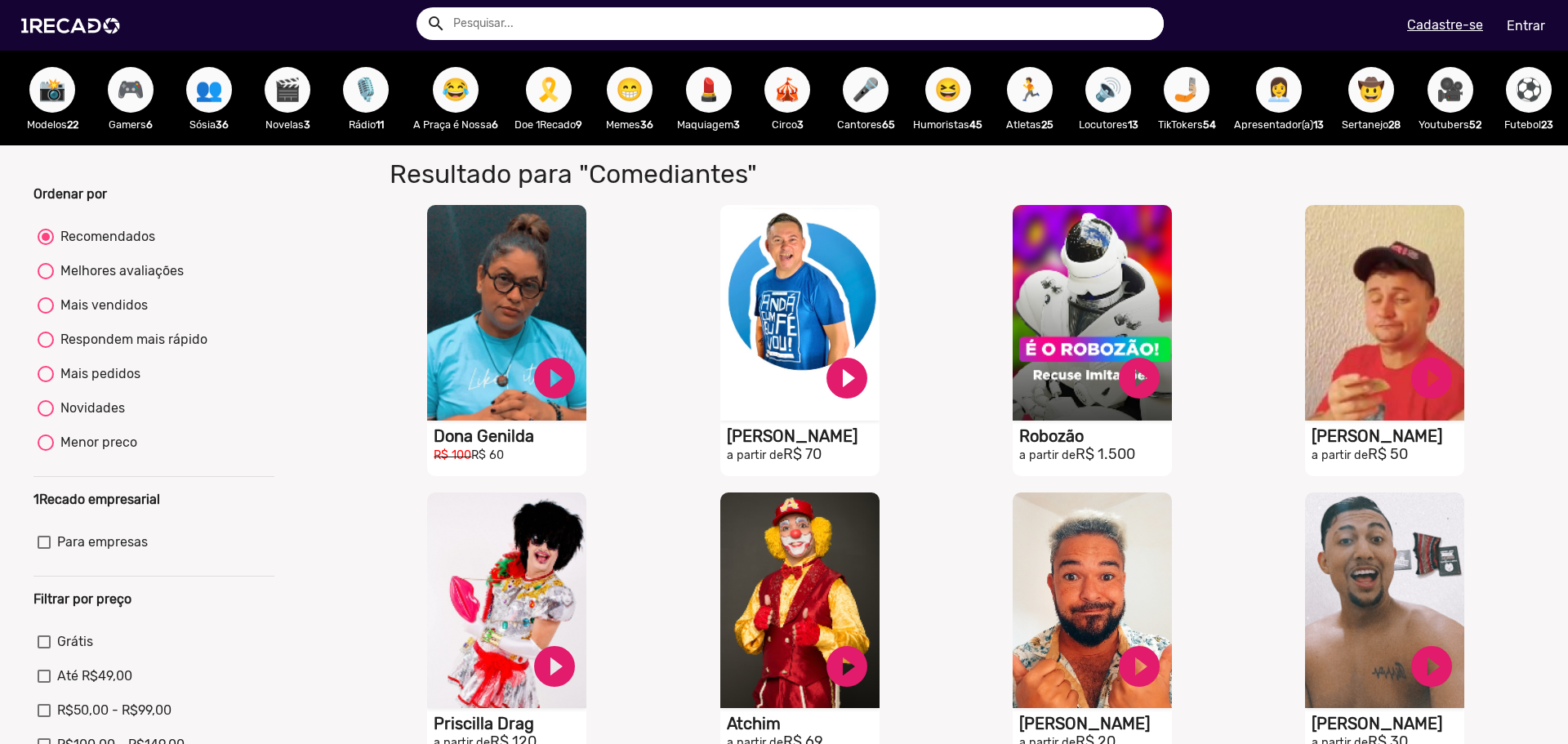
scroll to position [0, 1775]
click at [1515, 99] on span "⚽" at bounding box center [1529, 90] width 28 height 46
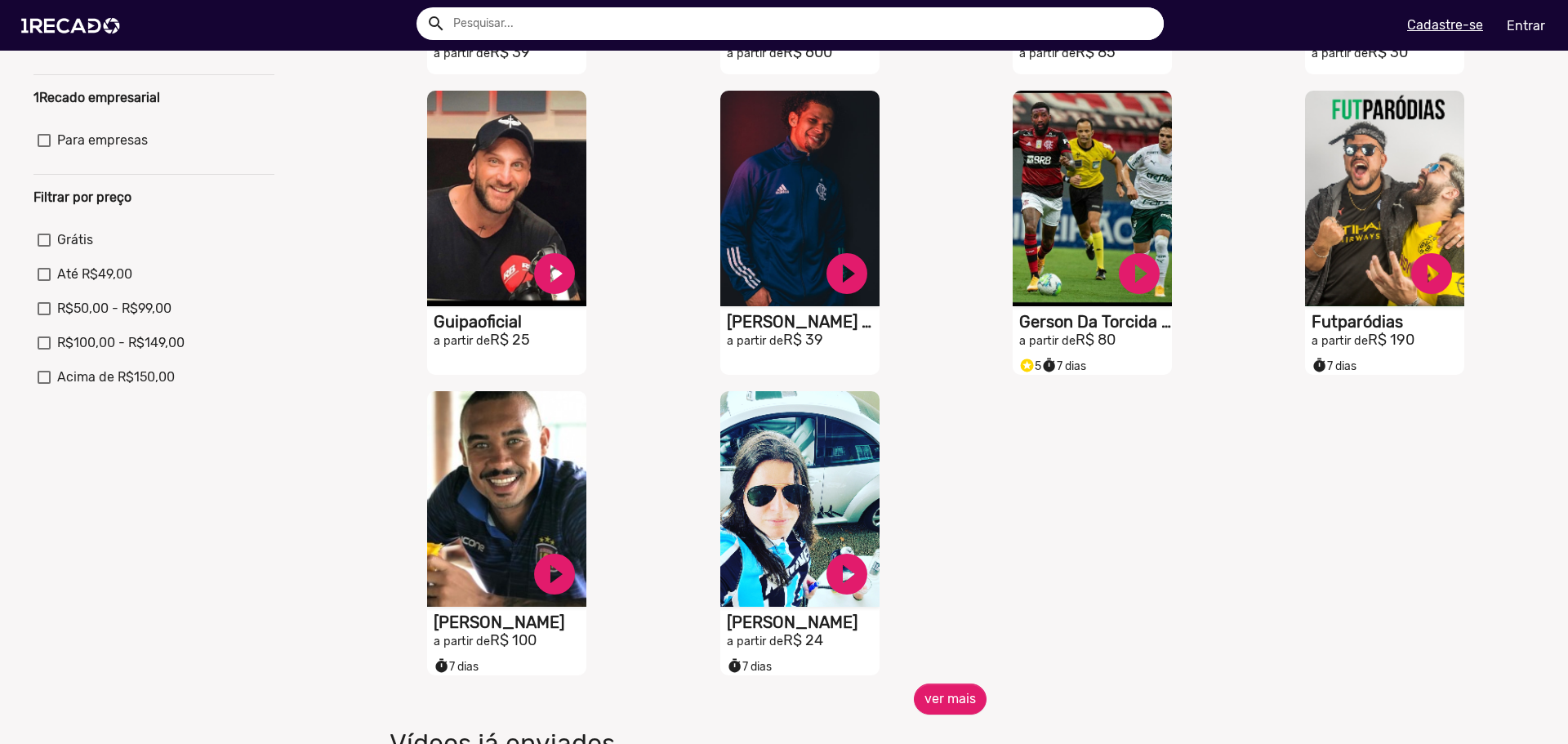
scroll to position [408, 0]
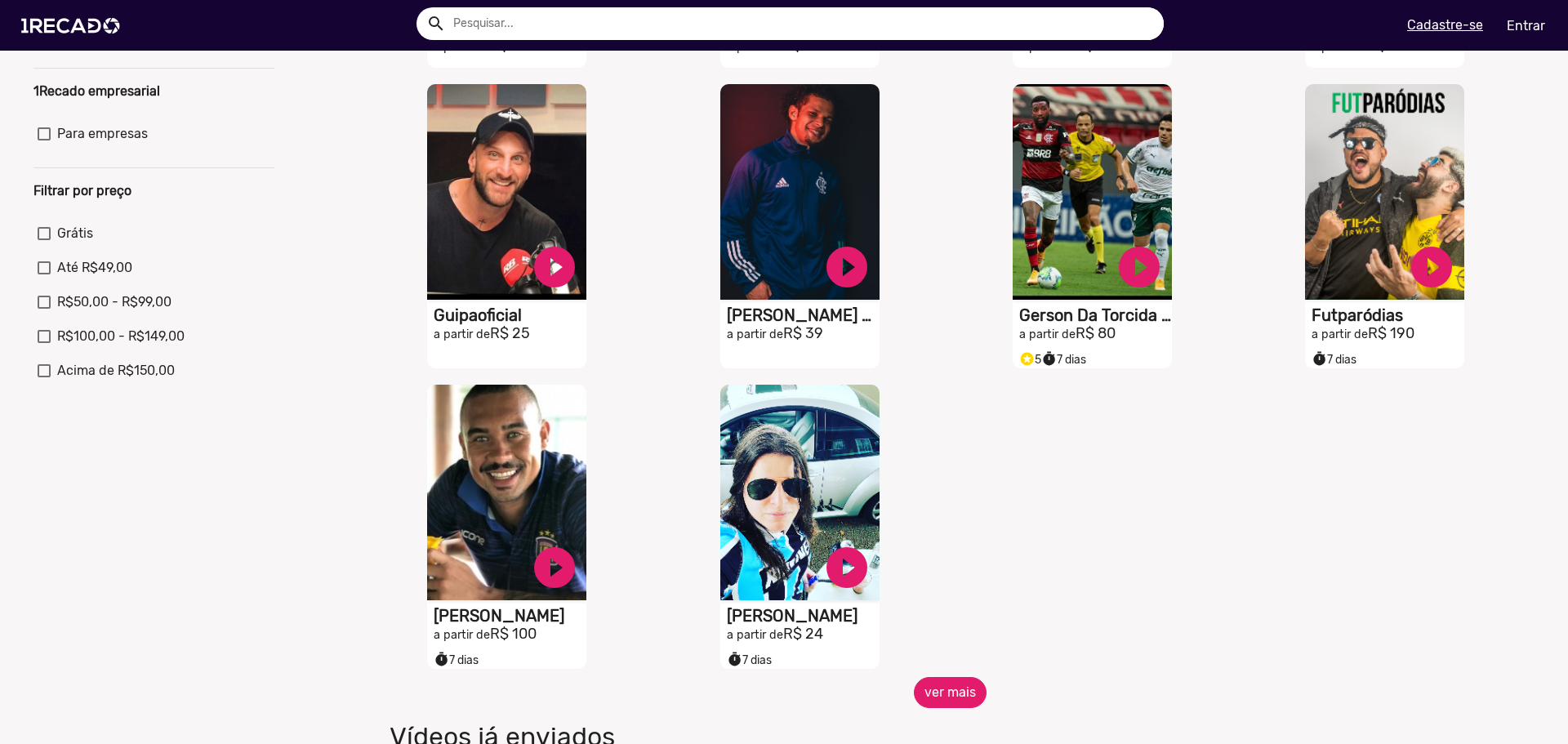
click at [937, 697] on button "ver mais" at bounding box center [950, 693] width 73 height 31
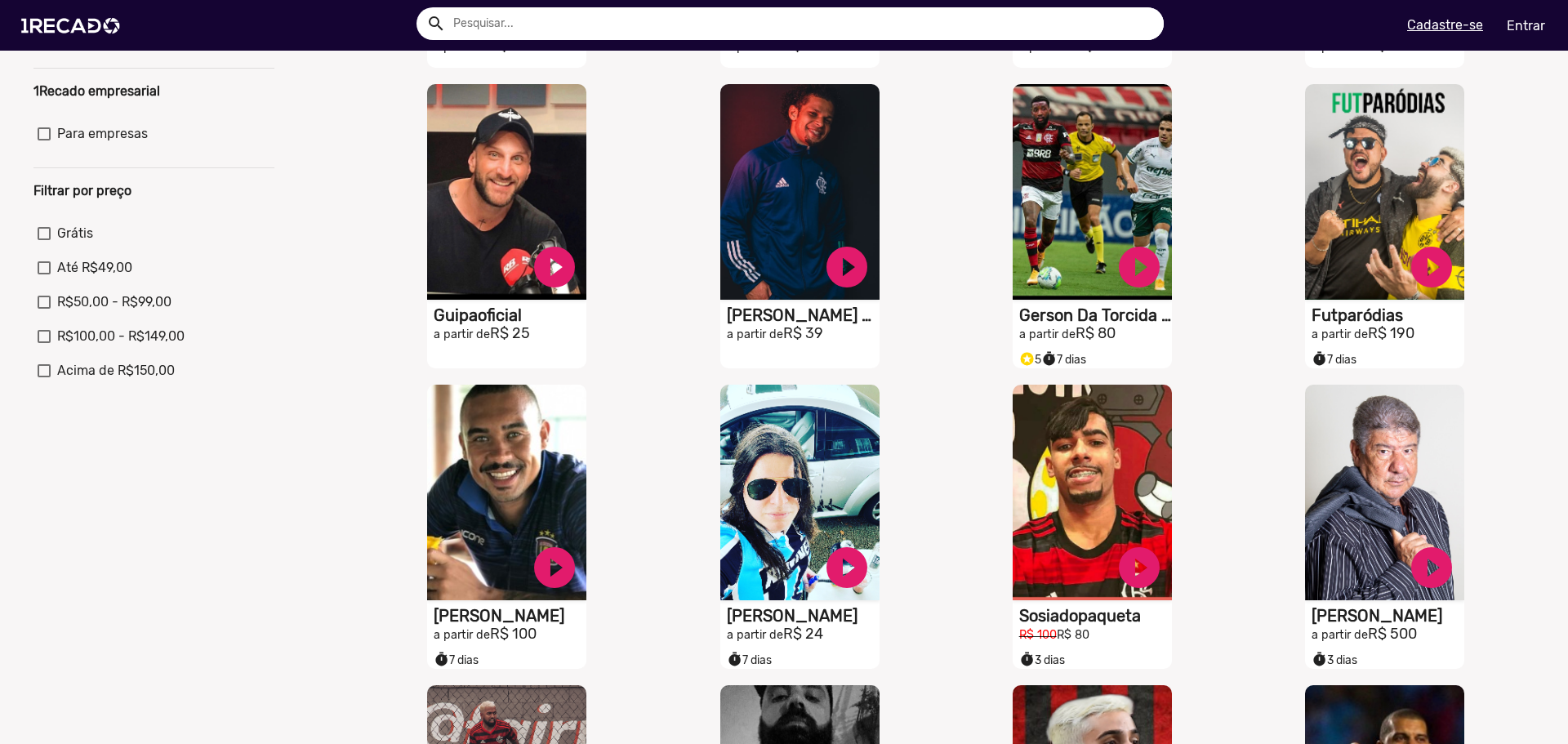
scroll to position [653, 0]
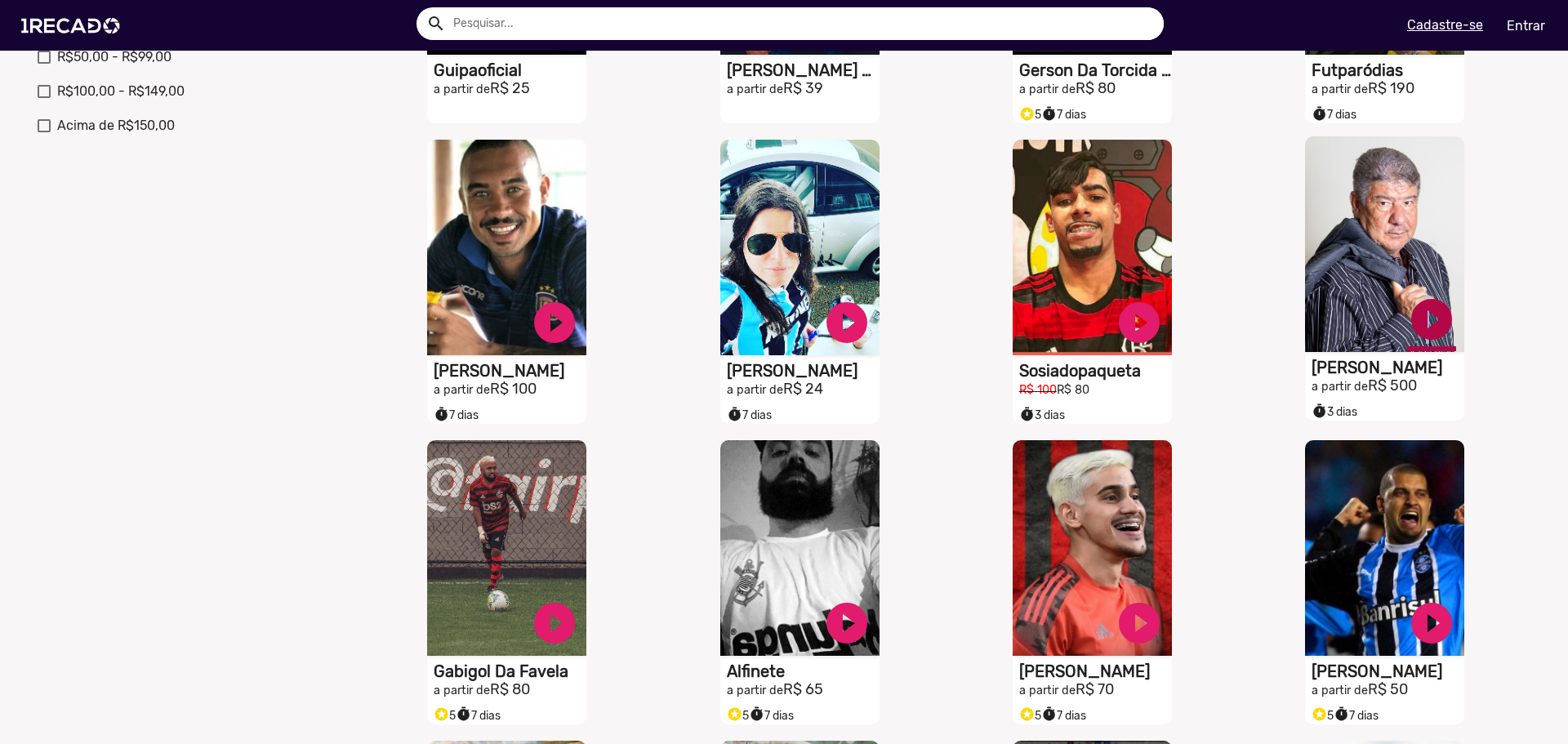
click at [1414, 326] on link "play_circle_filled" at bounding box center [1432, 319] width 49 height 49
click at [1426, 327] on link "pause_circle" at bounding box center [1432, 319] width 49 height 49
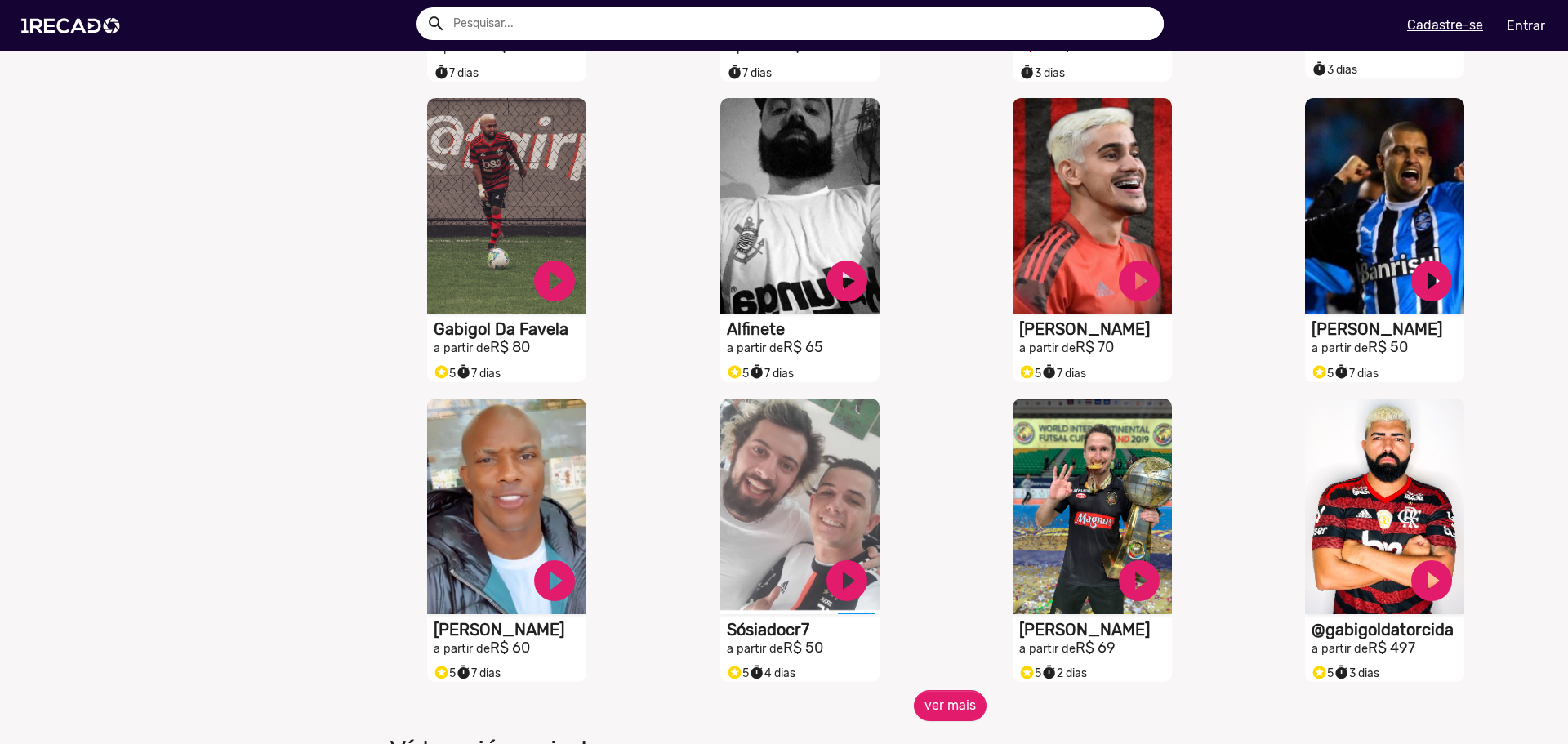
scroll to position [1225, 0]
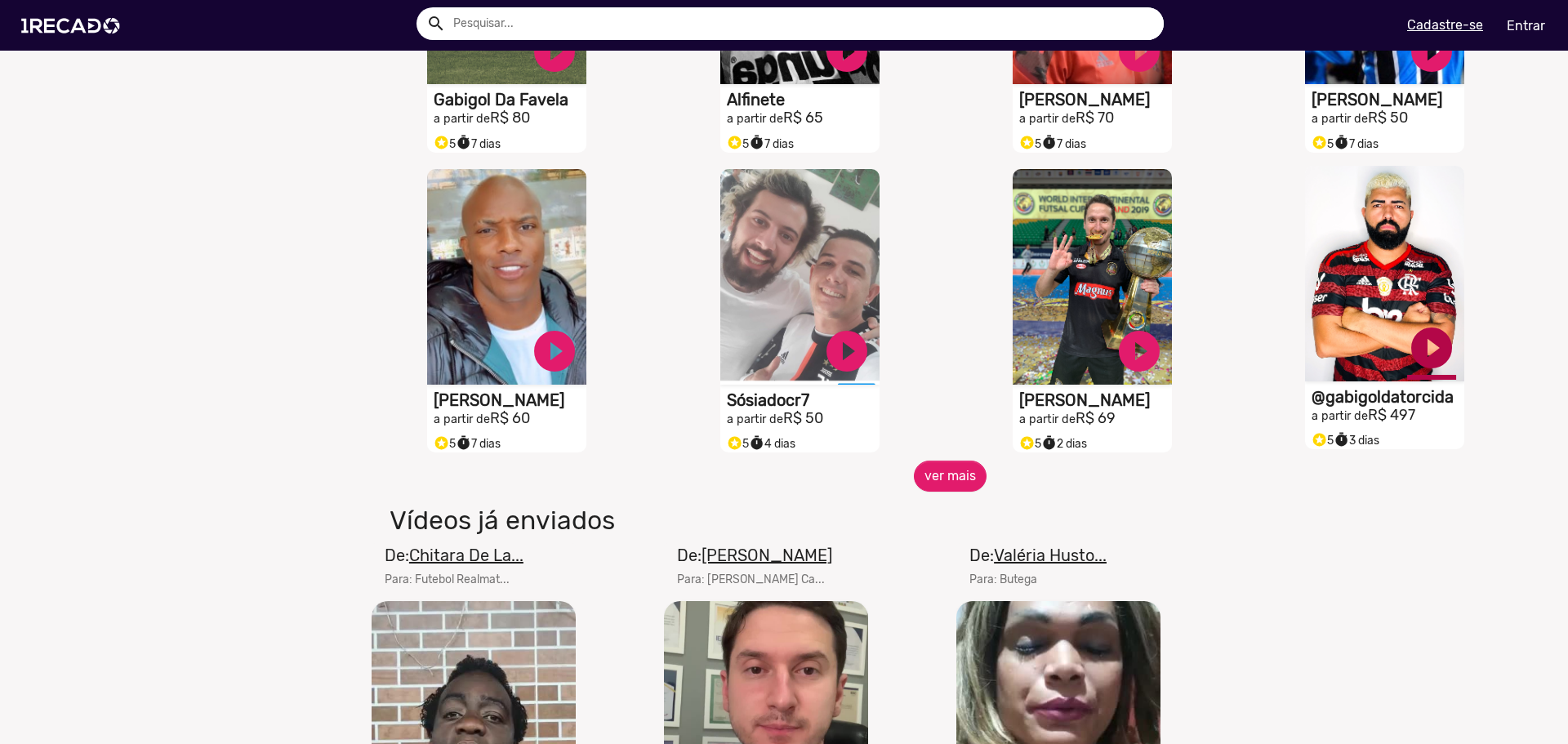
click at [1422, 372] on link "play_circle_filled" at bounding box center [1432, 348] width 49 height 49
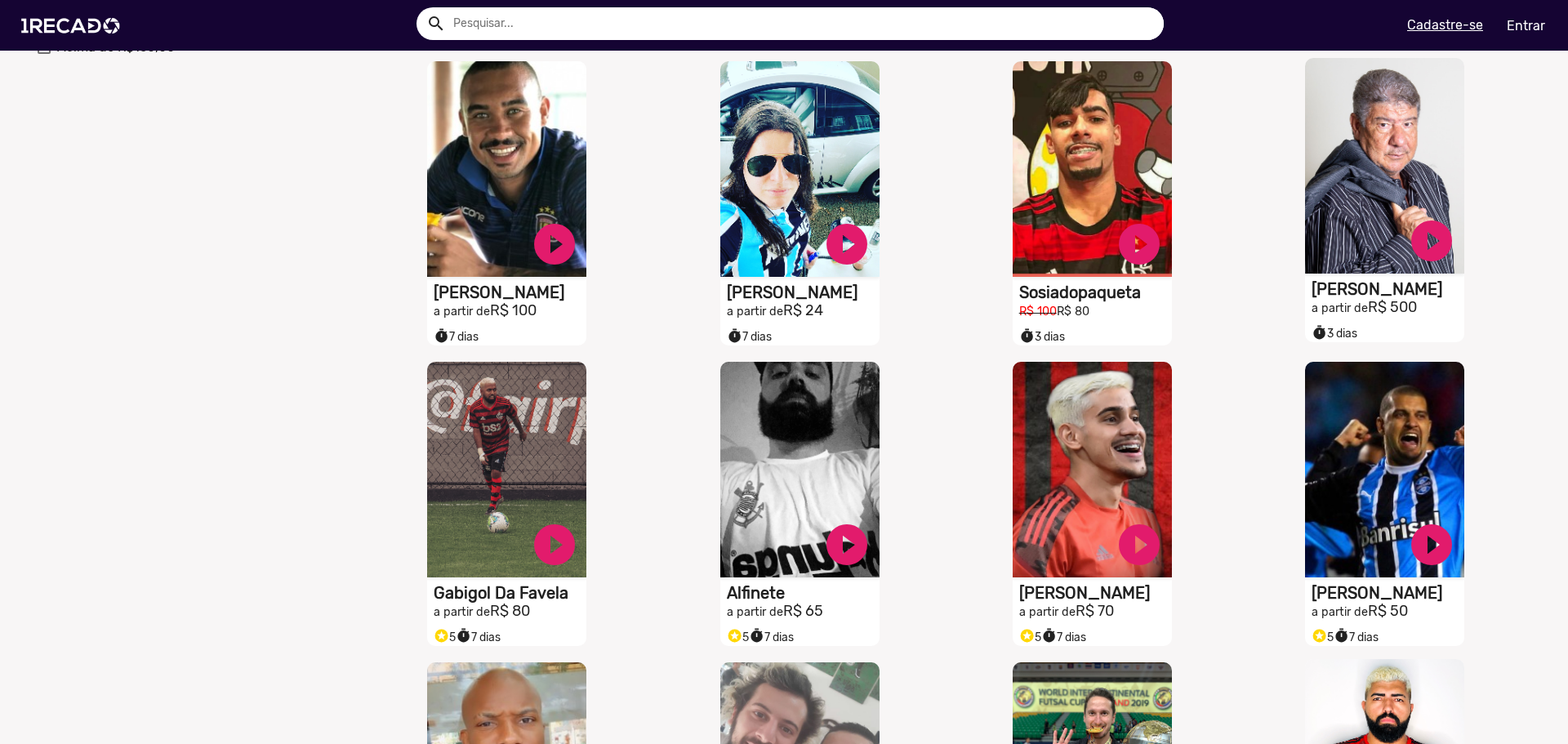
scroll to position [1062, 0]
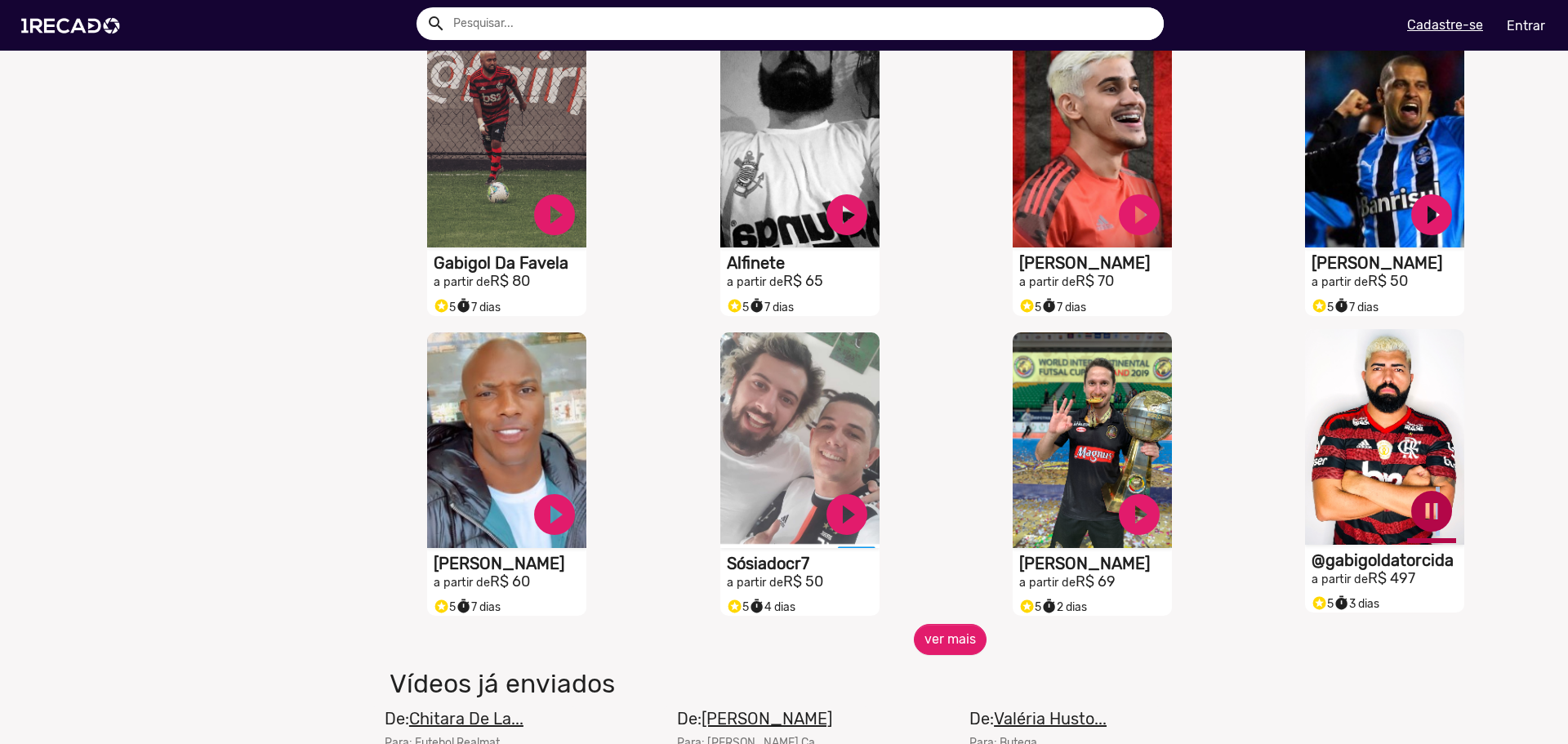
click at [1423, 530] on link "pause_circle" at bounding box center [1432, 511] width 49 height 49
click at [932, 655] on button "ver mais" at bounding box center [950, 639] width 73 height 31
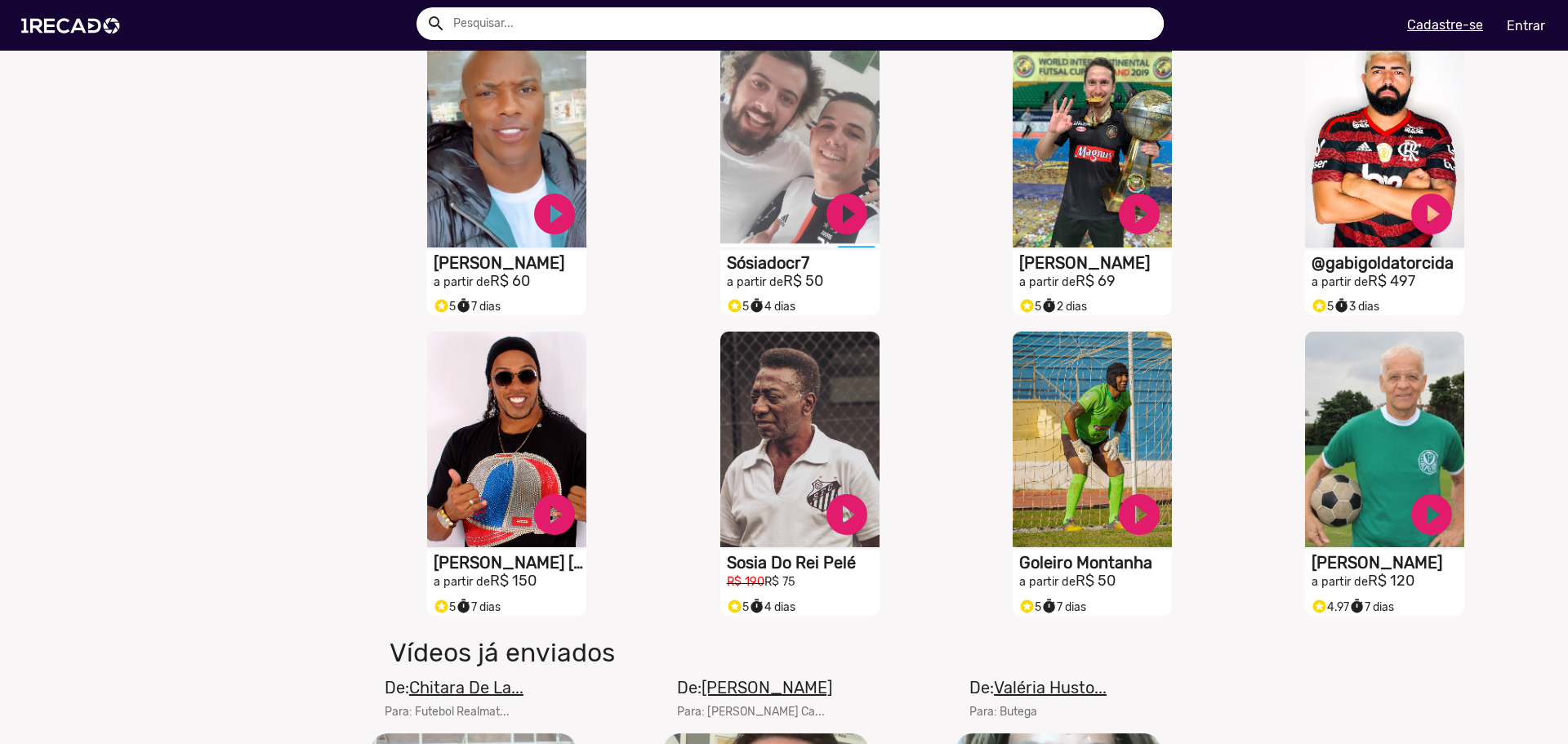
scroll to position [1470, 0]
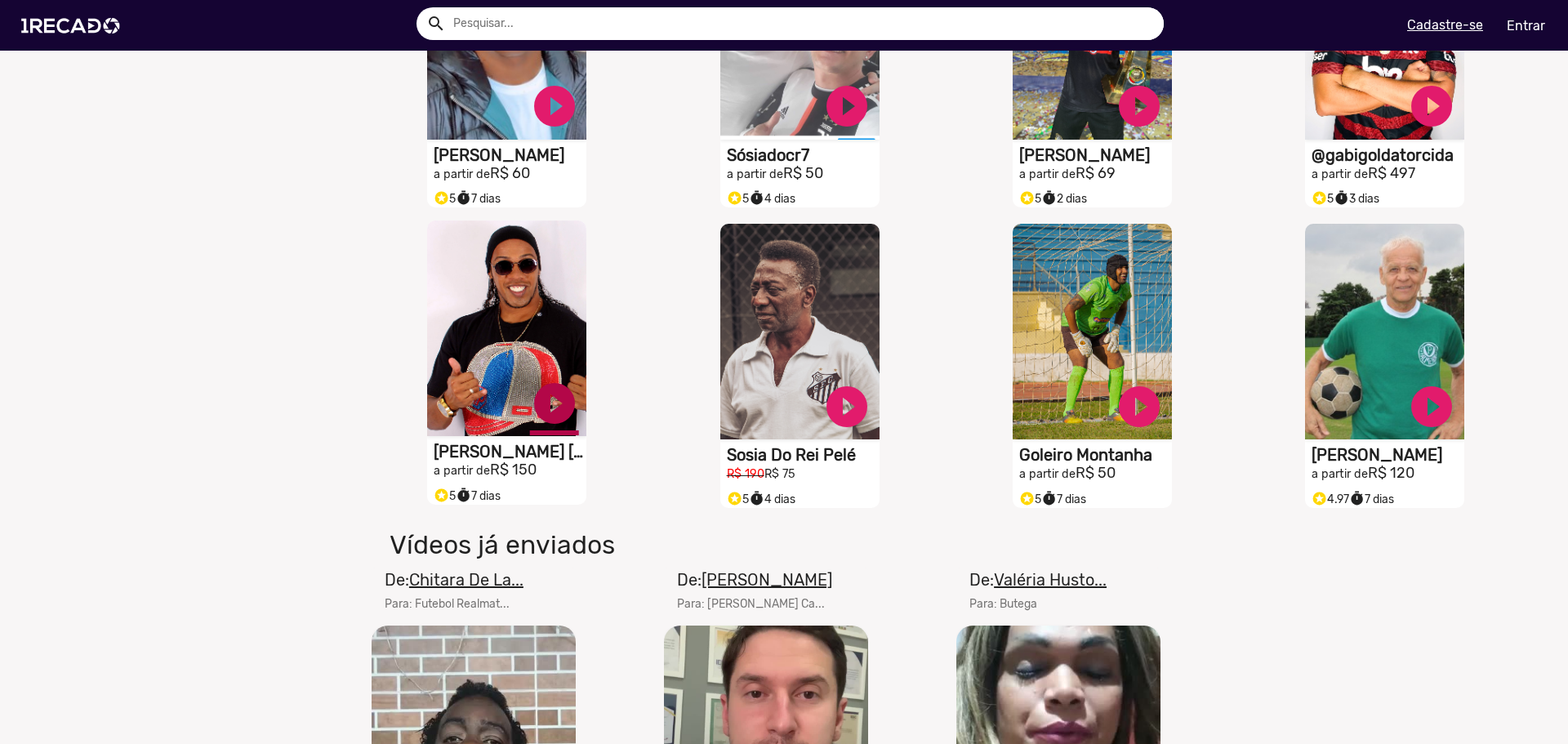
click at [553, 428] on link "play_circle_filled" at bounding box center [555, 403] width 49 height 49
click at [547, 420] on link "pause_circle" at bounding box center [555, 403] width 49 height 49
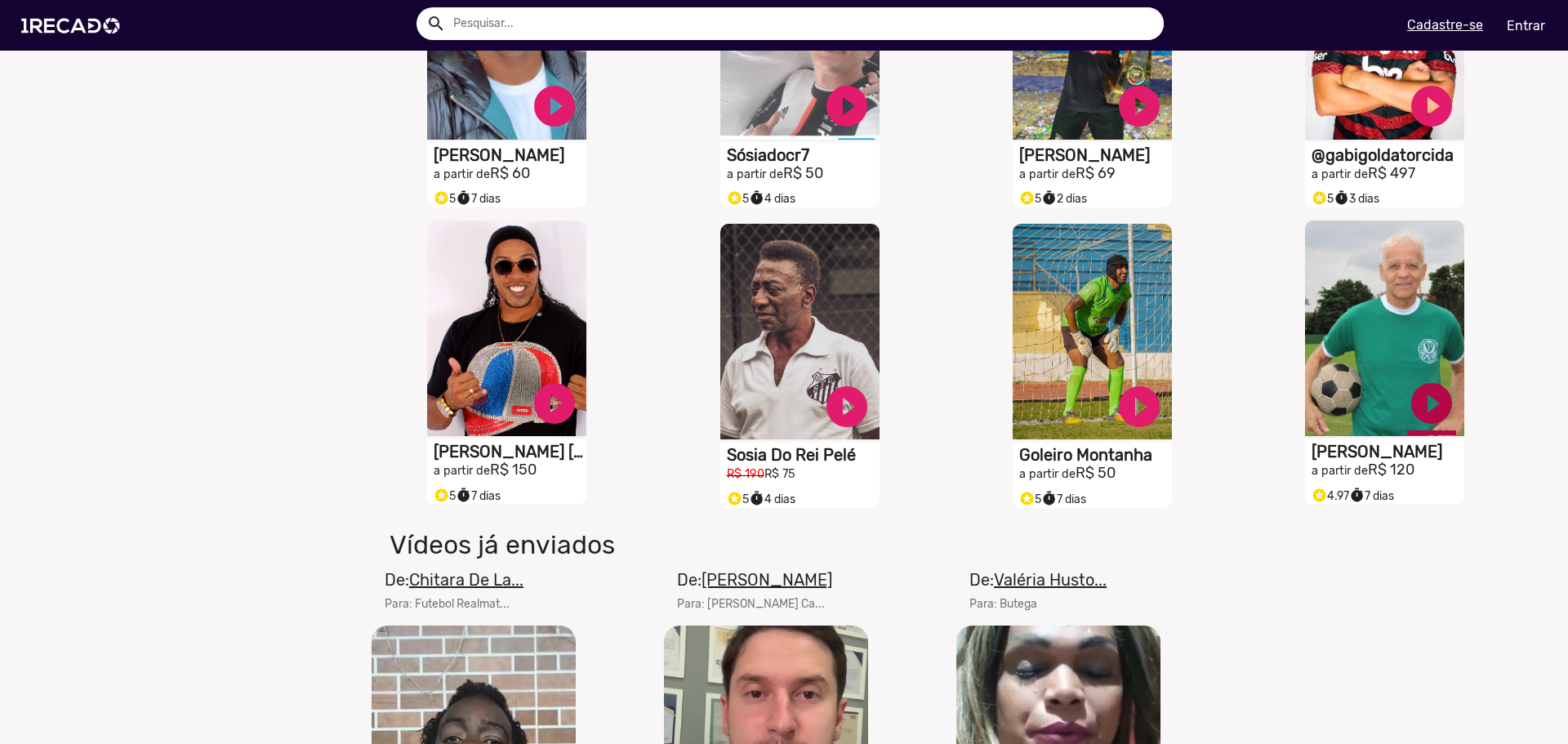
click at [1417, 415] on link "play_circle_filled" at bounding box center [1432, 403] width 49 height 49
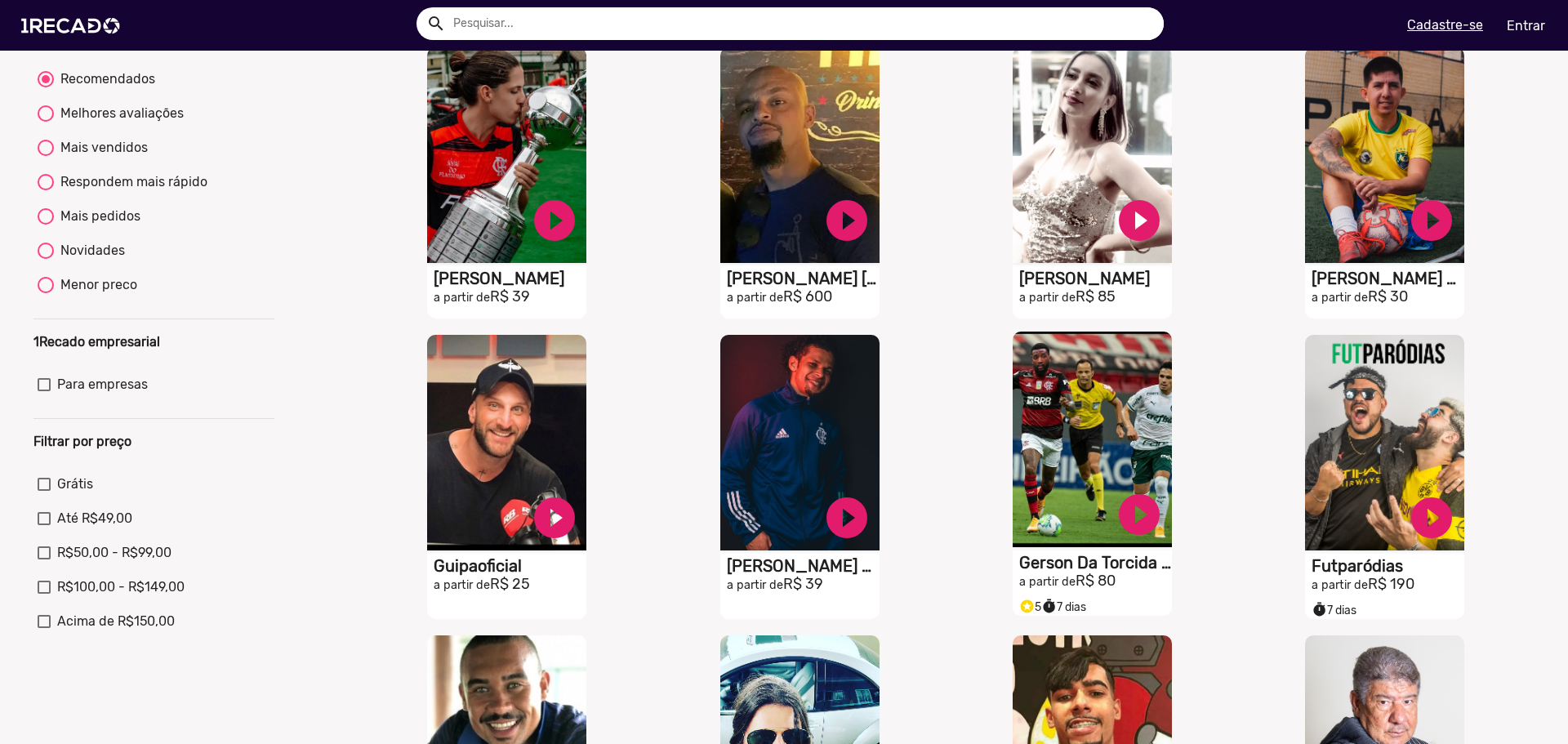
scroll to position [0, 0]
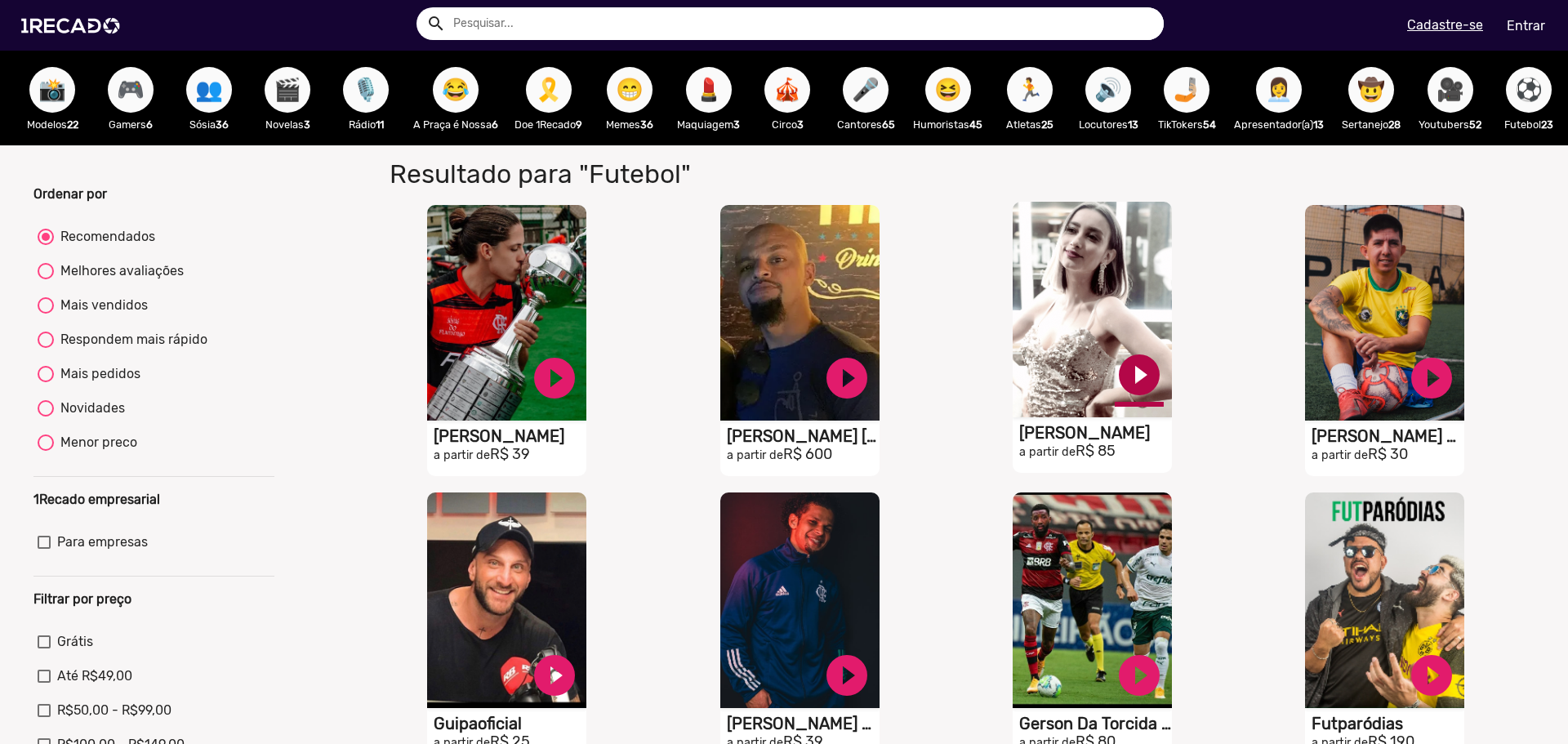
click at [1130, 383] on link "play_circle_filled" at bounding box center [1139, 375] width 49 height 49
click at [535, 100] on span "🎗️" at bounding box center [549, 90] width 28 height 46
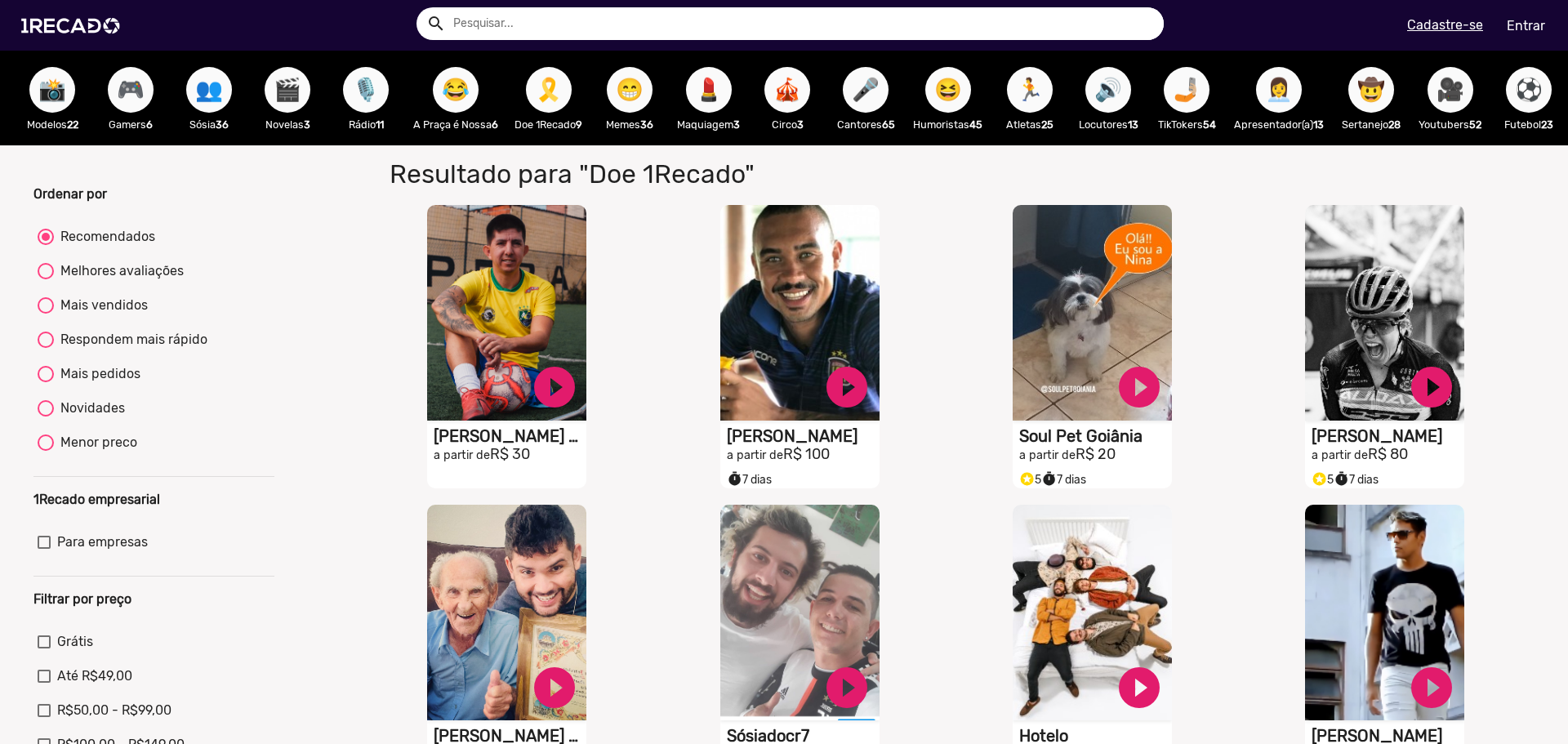
click at [1428, 91] on button "🎥" at bounding box center [1450, 90] width 46 height 46
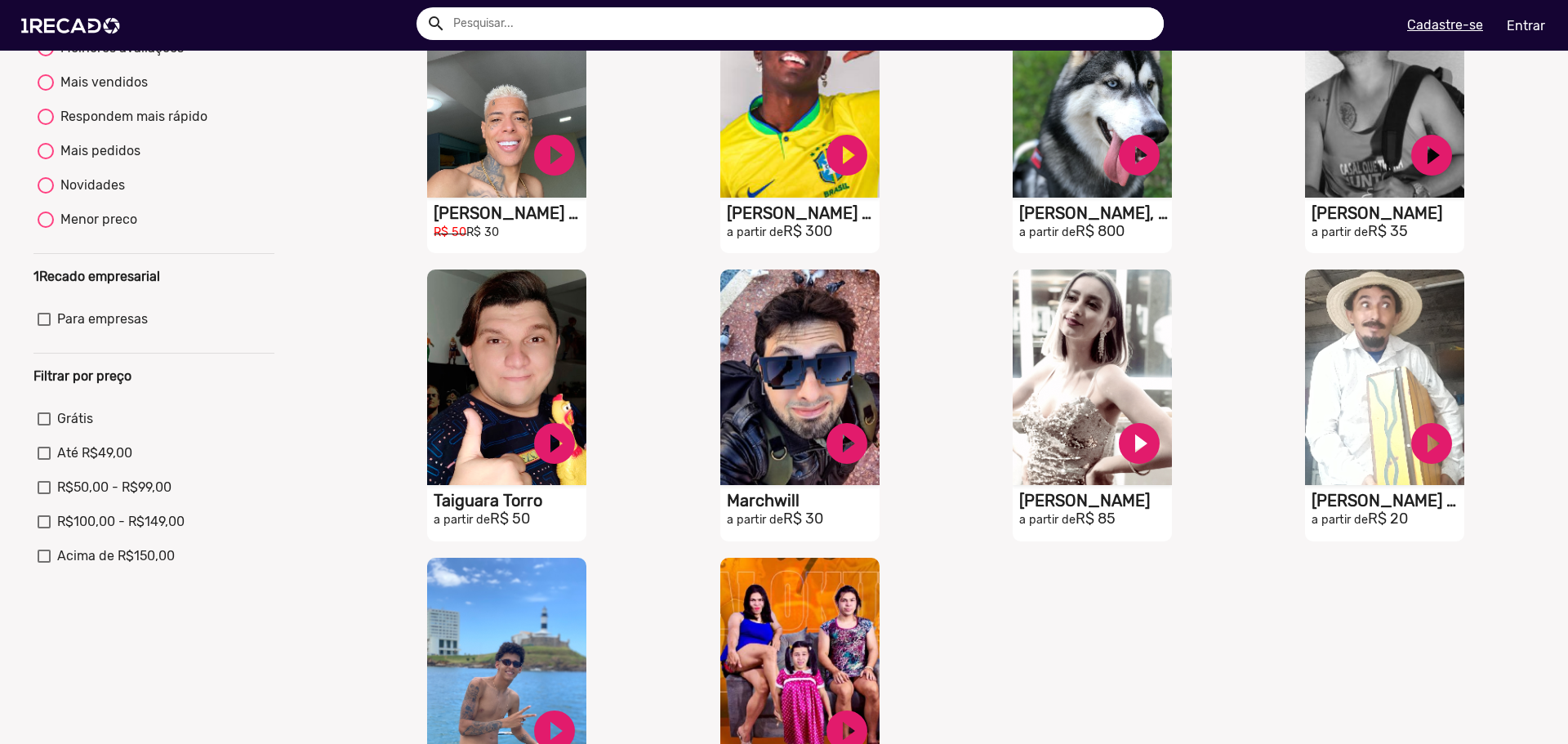
scroll to position [653, 0]
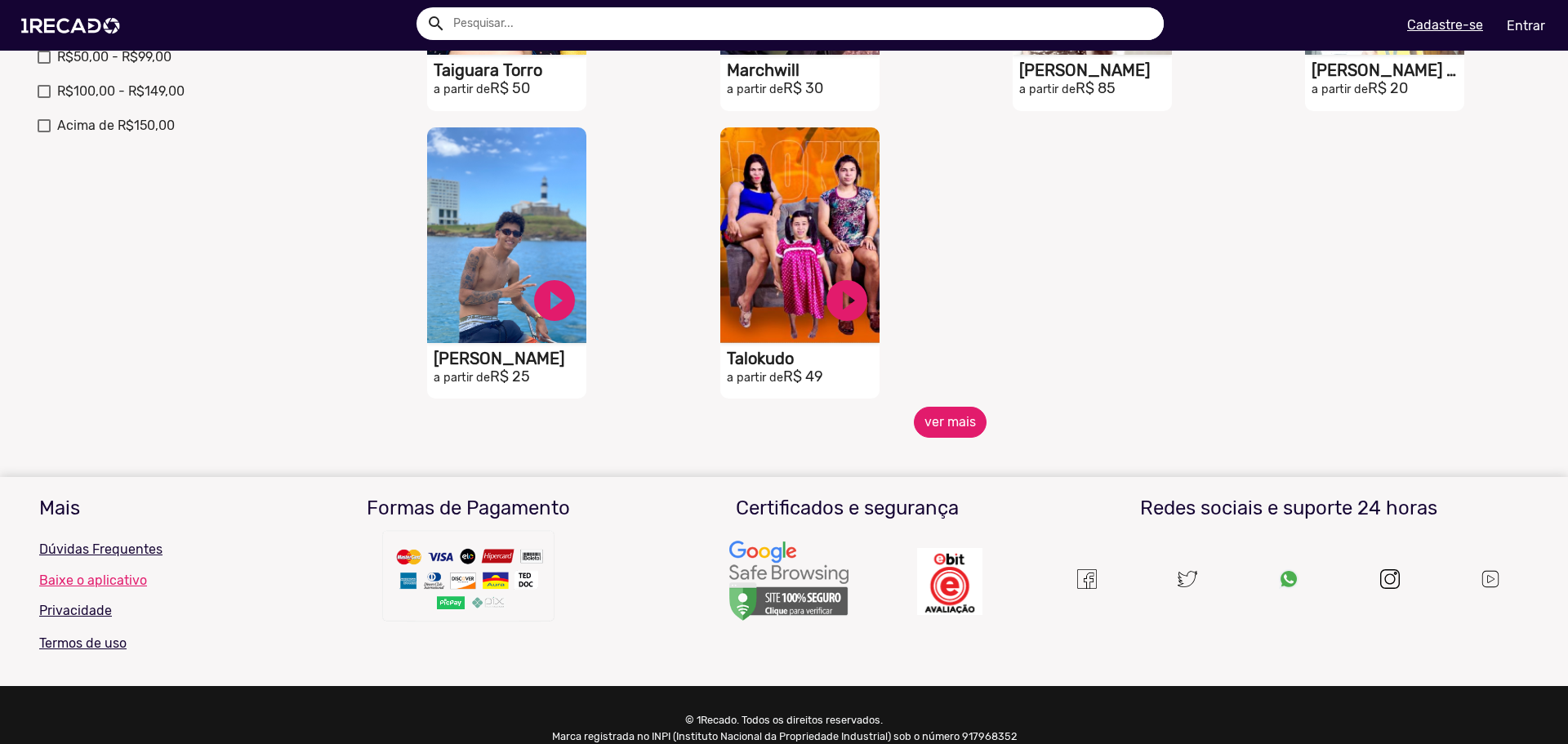
click at [957, 438] on button "ver mais" at bounding box center [950, 422] width 73 height 31
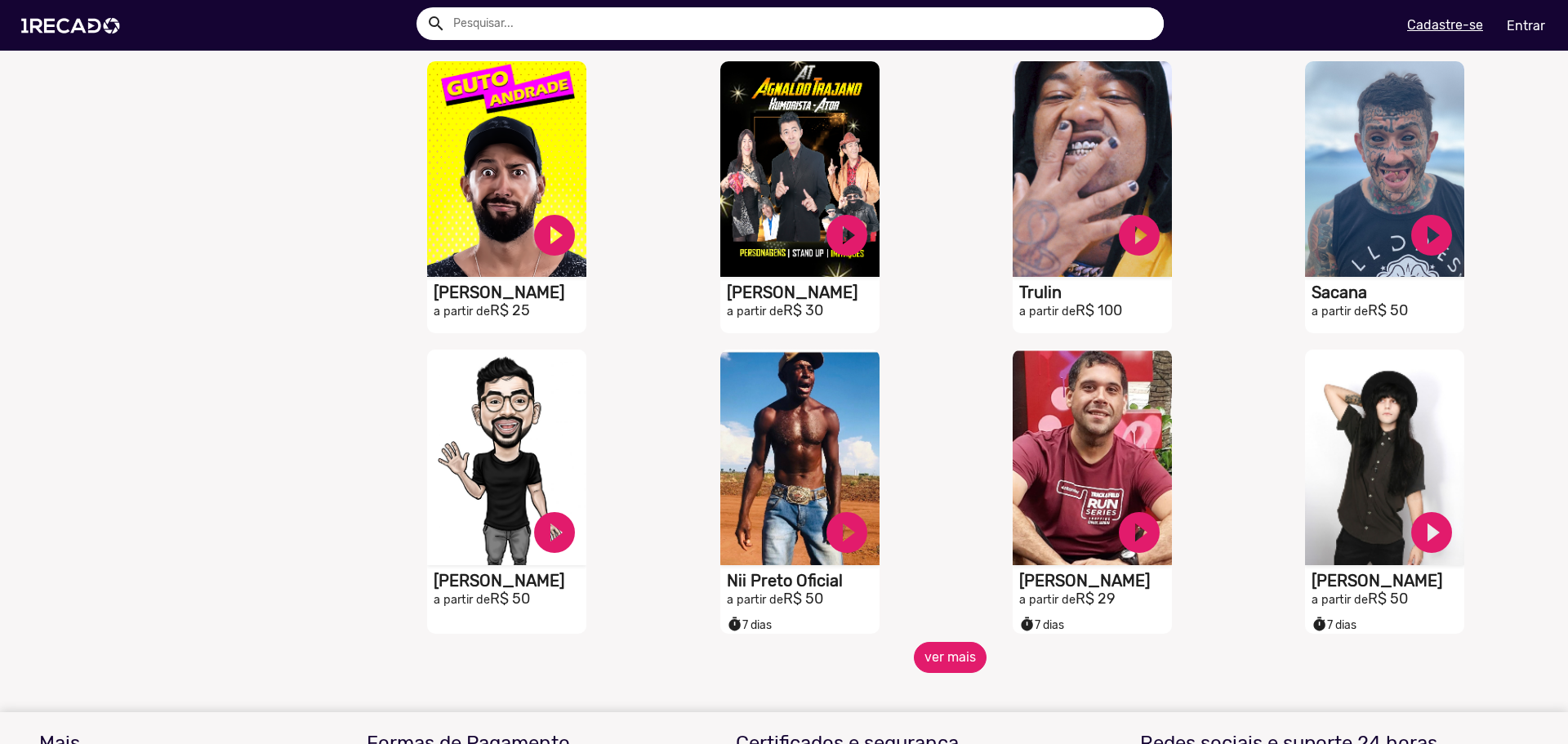
scroll to position [1143, 0]
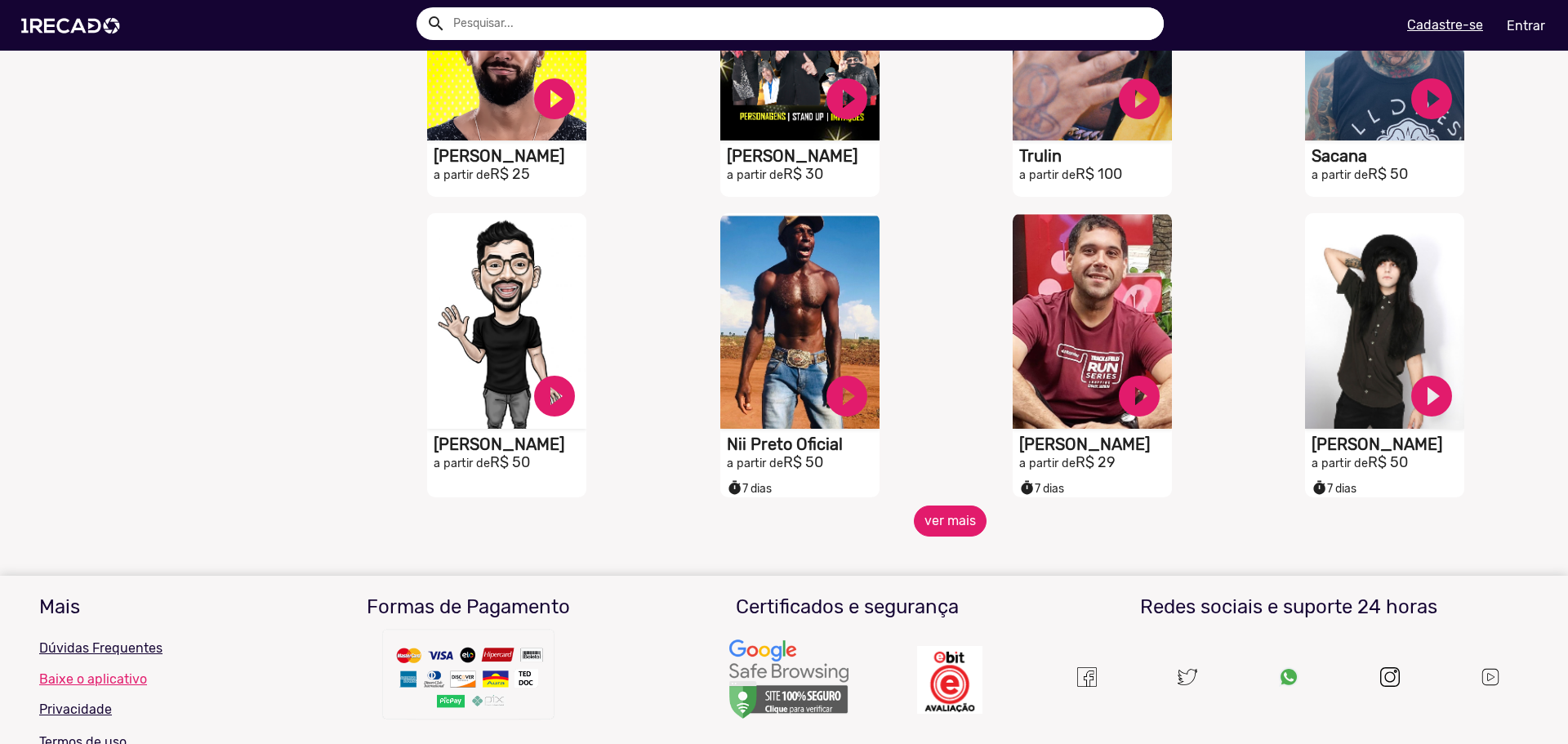
click at [945, 537] on button "ver mais" at bounding box center [950, 521] width 73 height 31
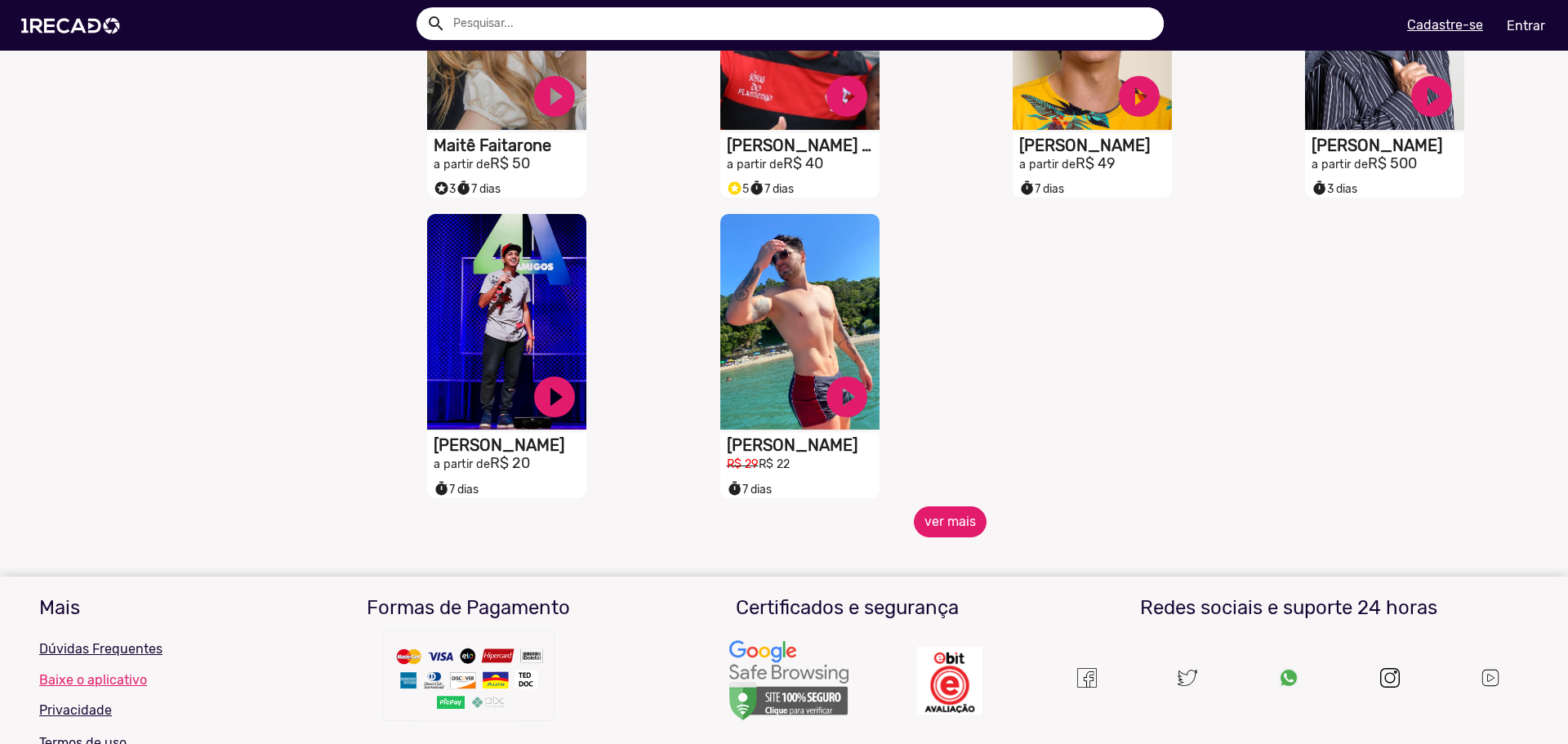
scroll to position [2049, 0]
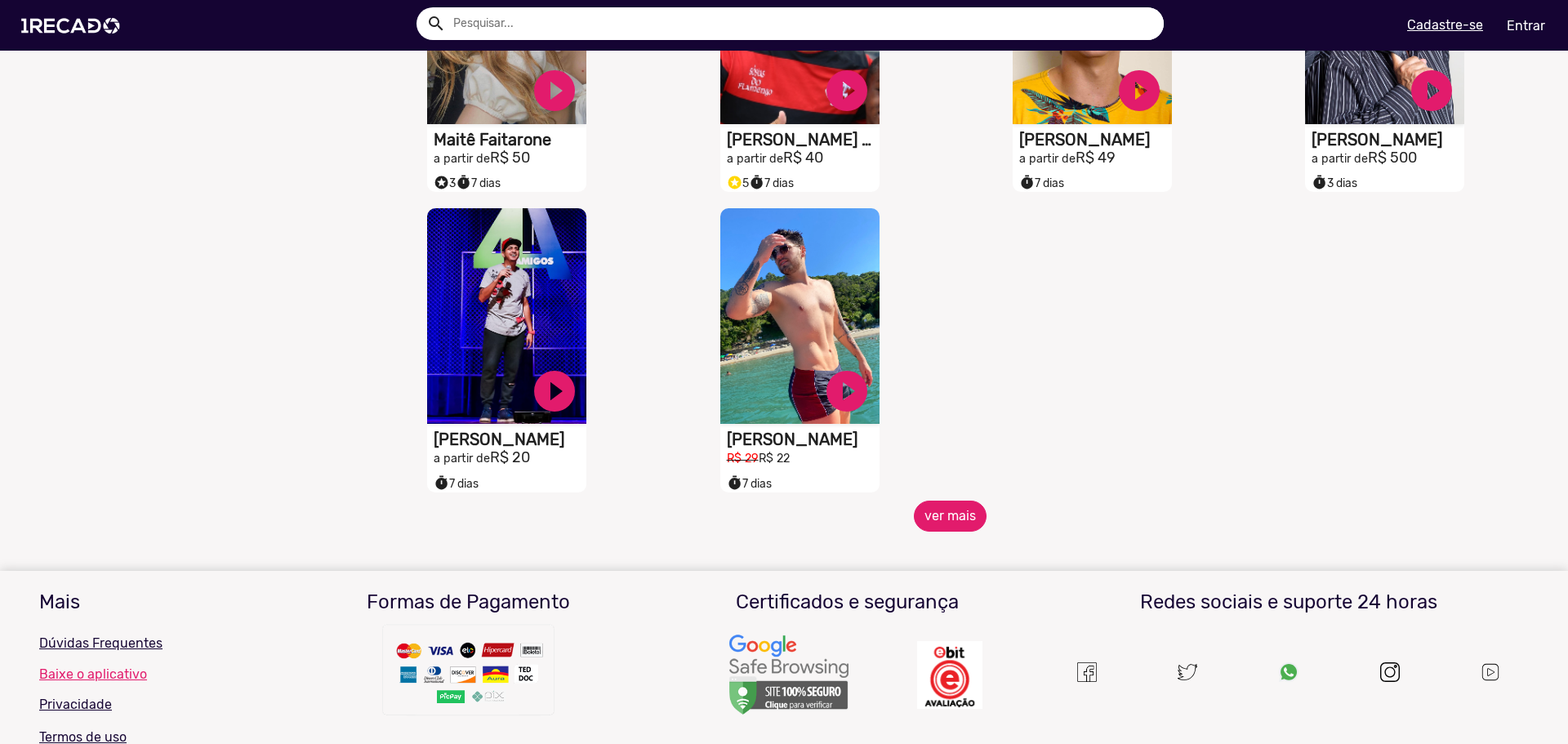
click at [937, 532] on button "ver mais" at bounding box center [950, 516] width 73 height 31
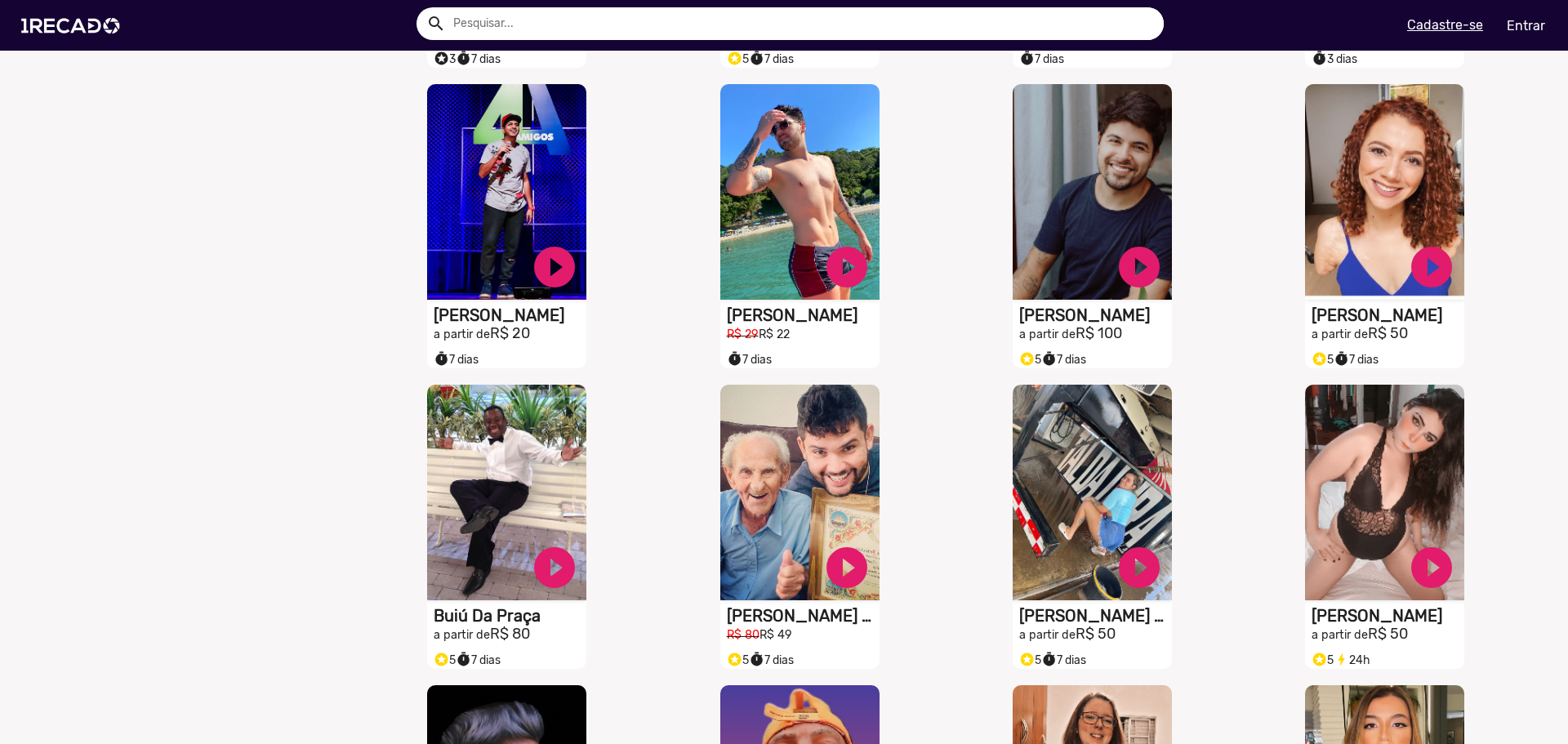
scroll to position [2294, 0]
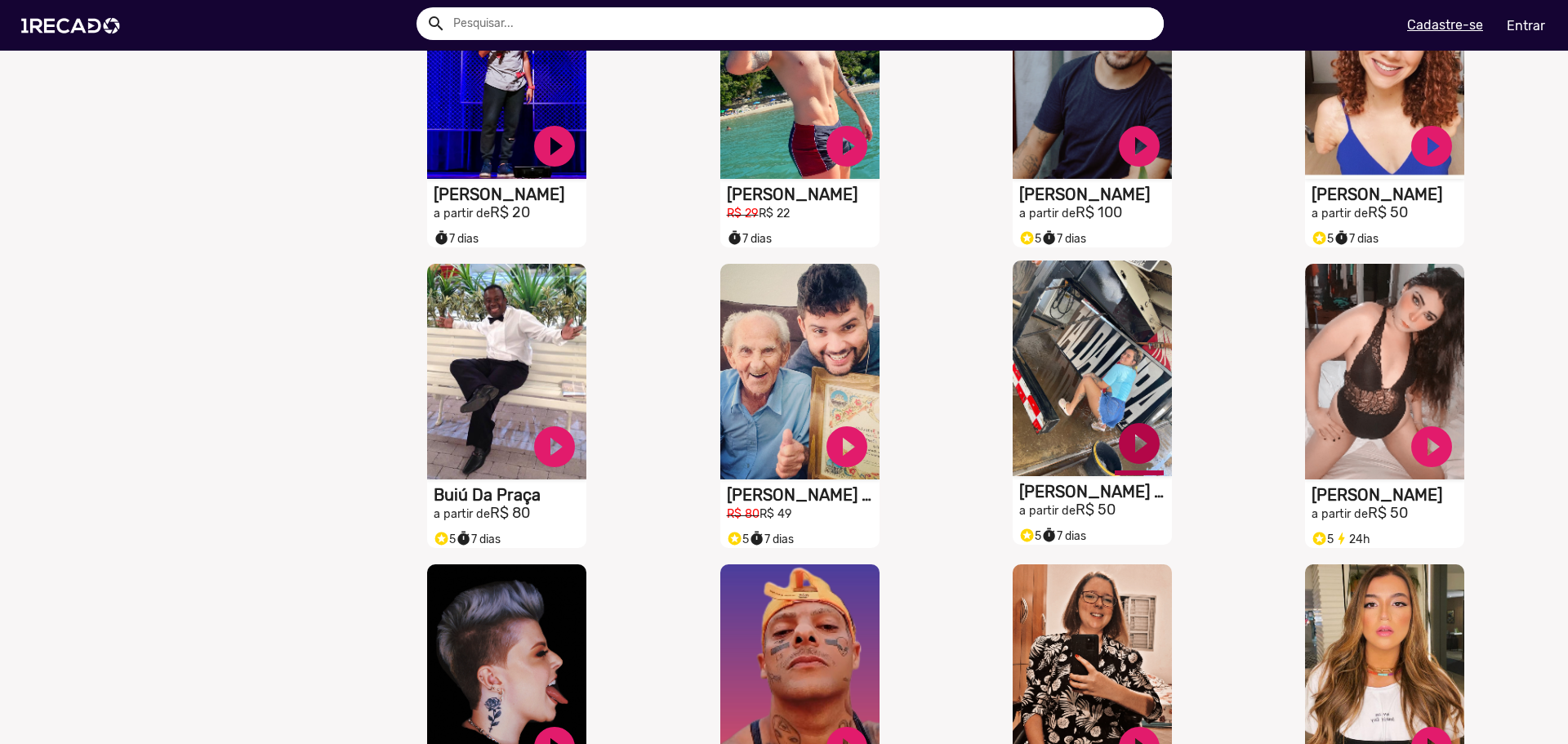
click at [1115, 468] on link "play_circle_filled" at bounding box center [1139, 443] width 49 height 49
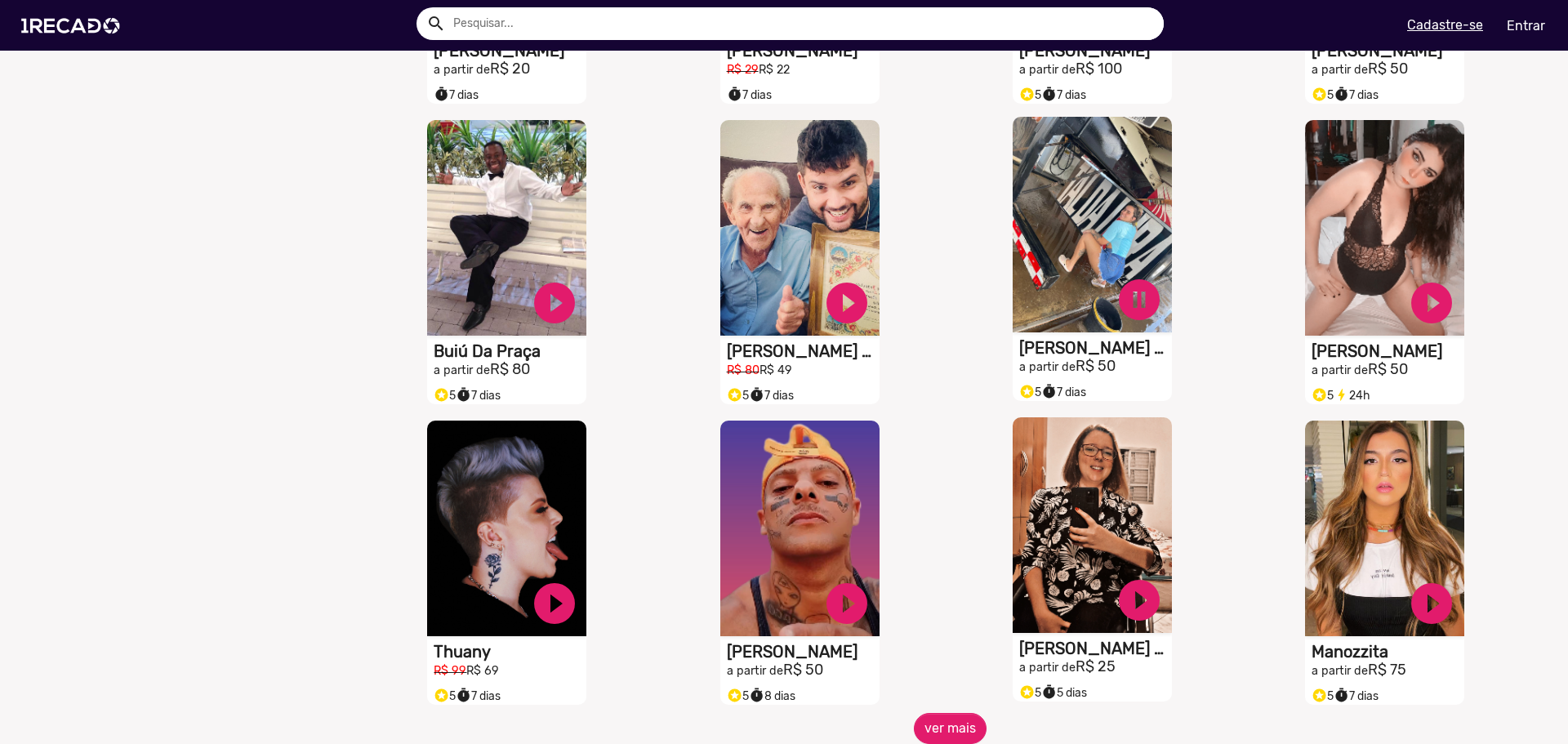
scroll to position [2621, 0]
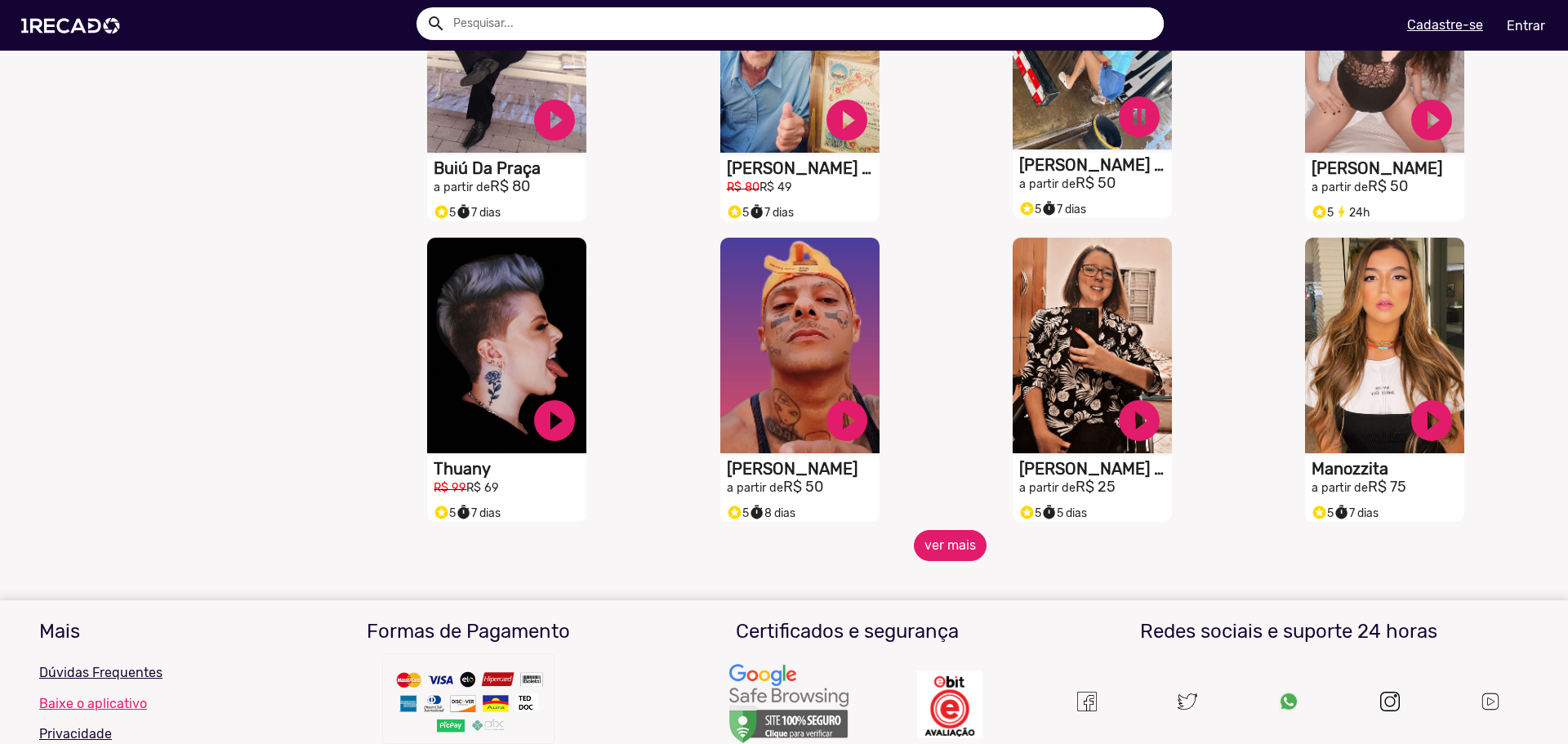
click at [950, 561] on button "ver mais" at bounding box center [950, 546] width 73 height 31
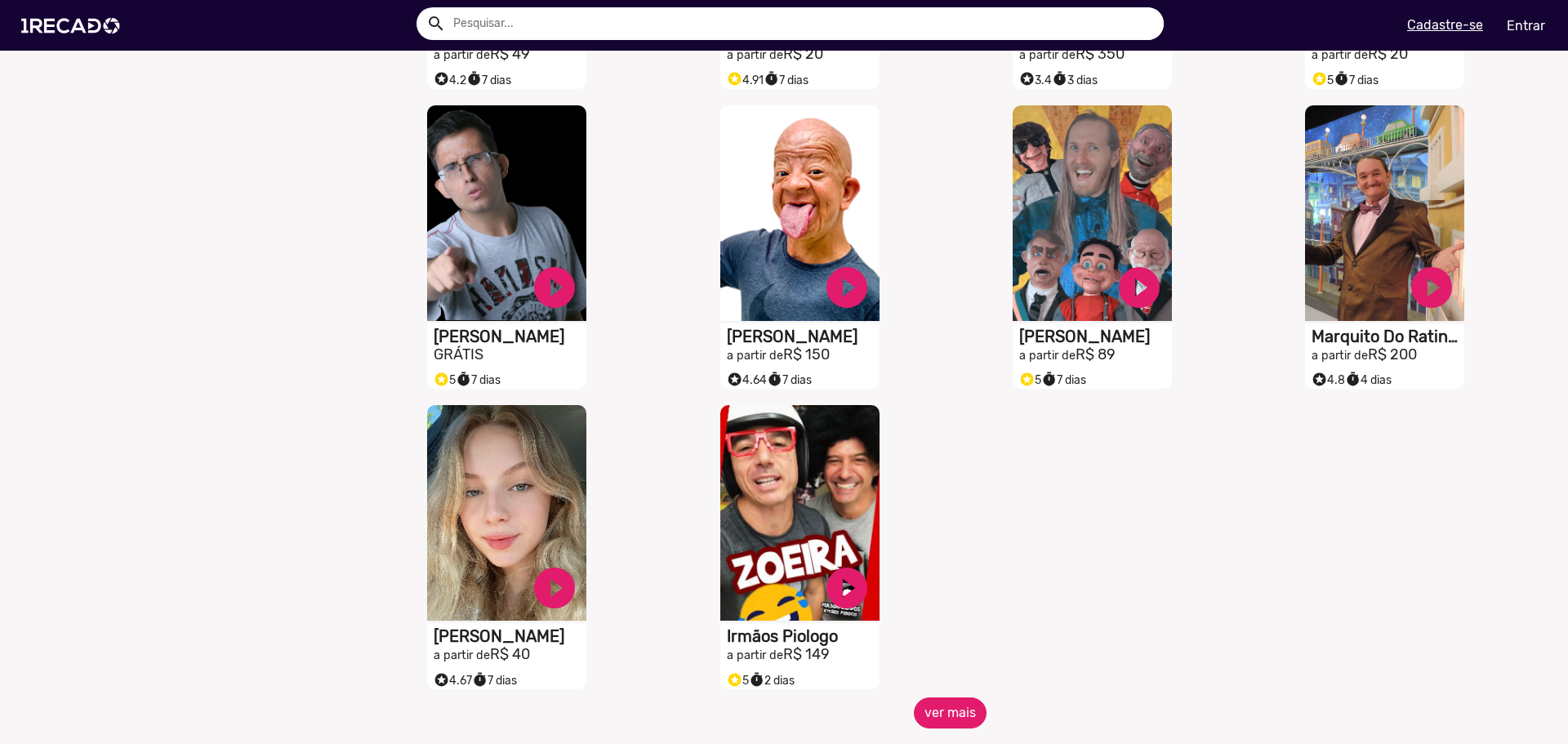
scroll to position [3356, 0]
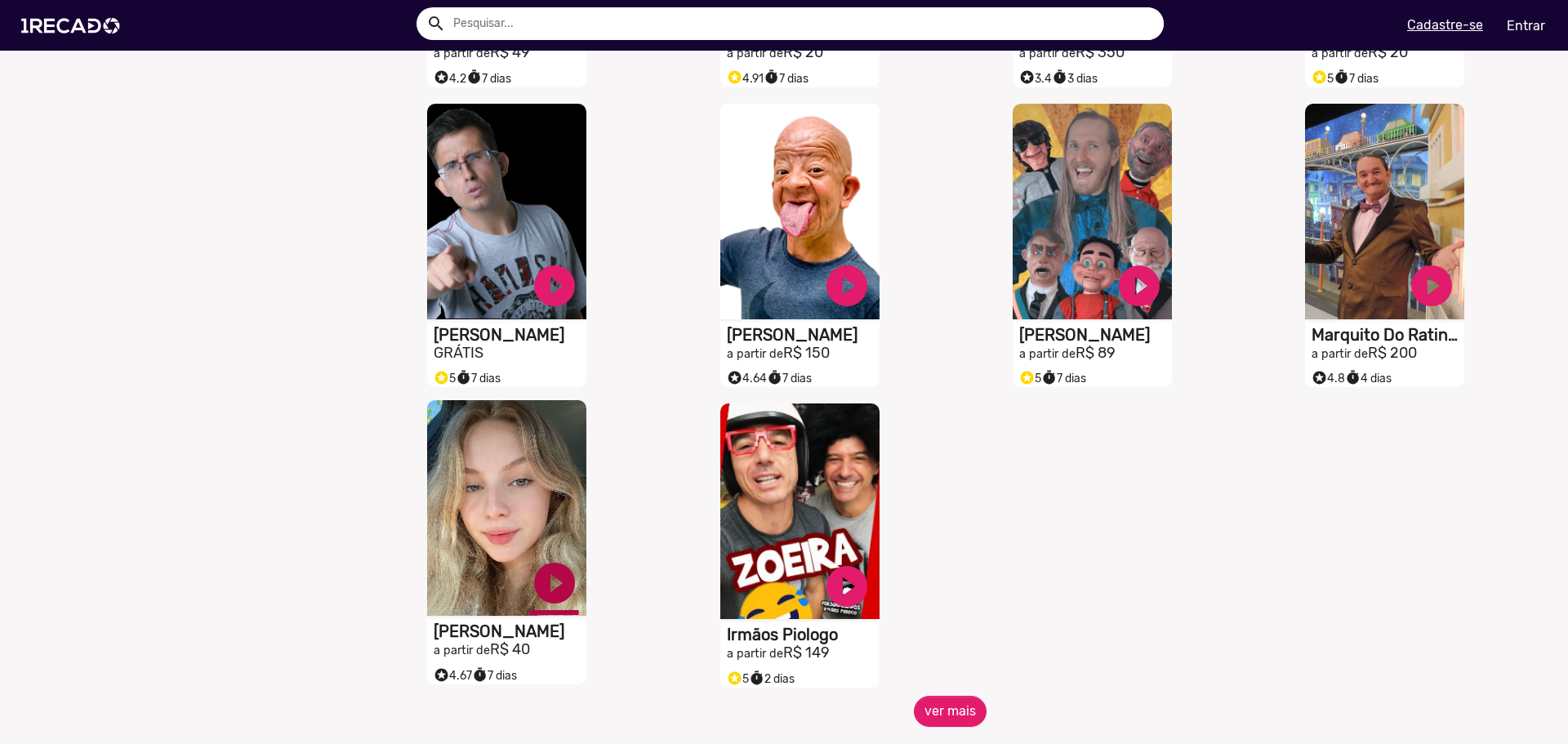
click at [549, 598] on link "play_circle_filled" at bounding box center [555, 583] width 49 height 49
click at [947, 725] on button "ver mais" at bounding box center [950, 711] width 73 height 31
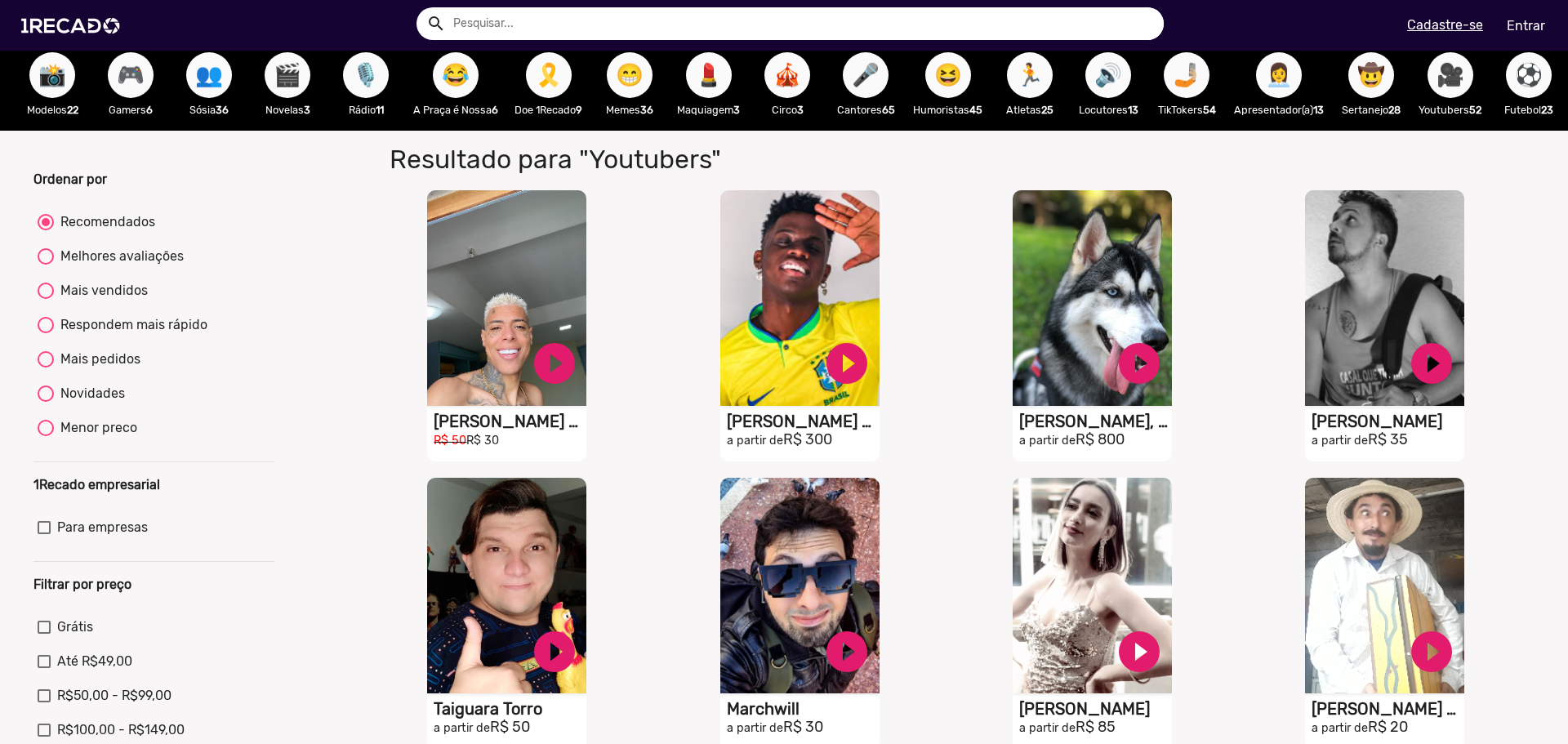
scroll to position [0, 0]
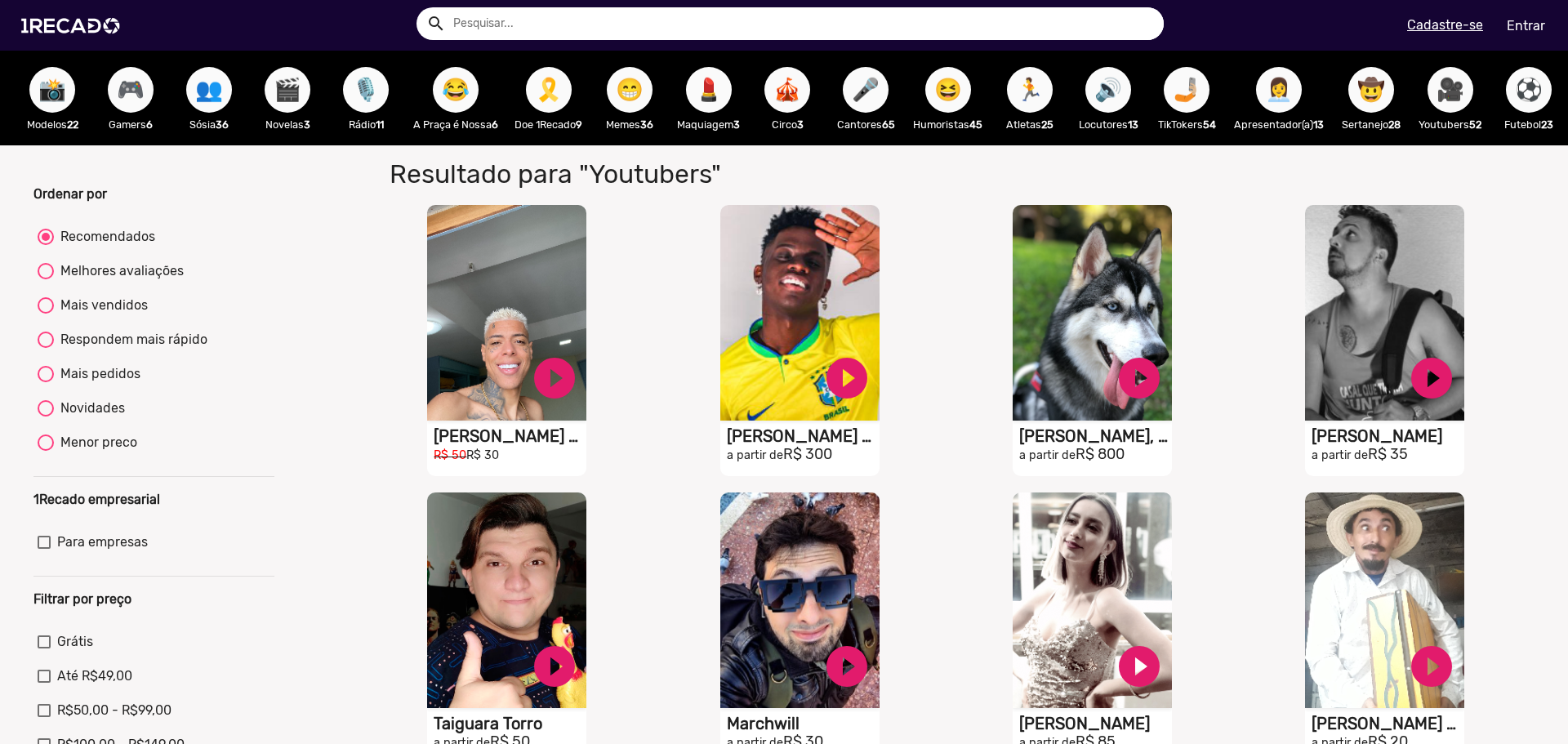
click at [1374, 87] on button "🤠" at bounding box center [1371, 90] width 46 height 46
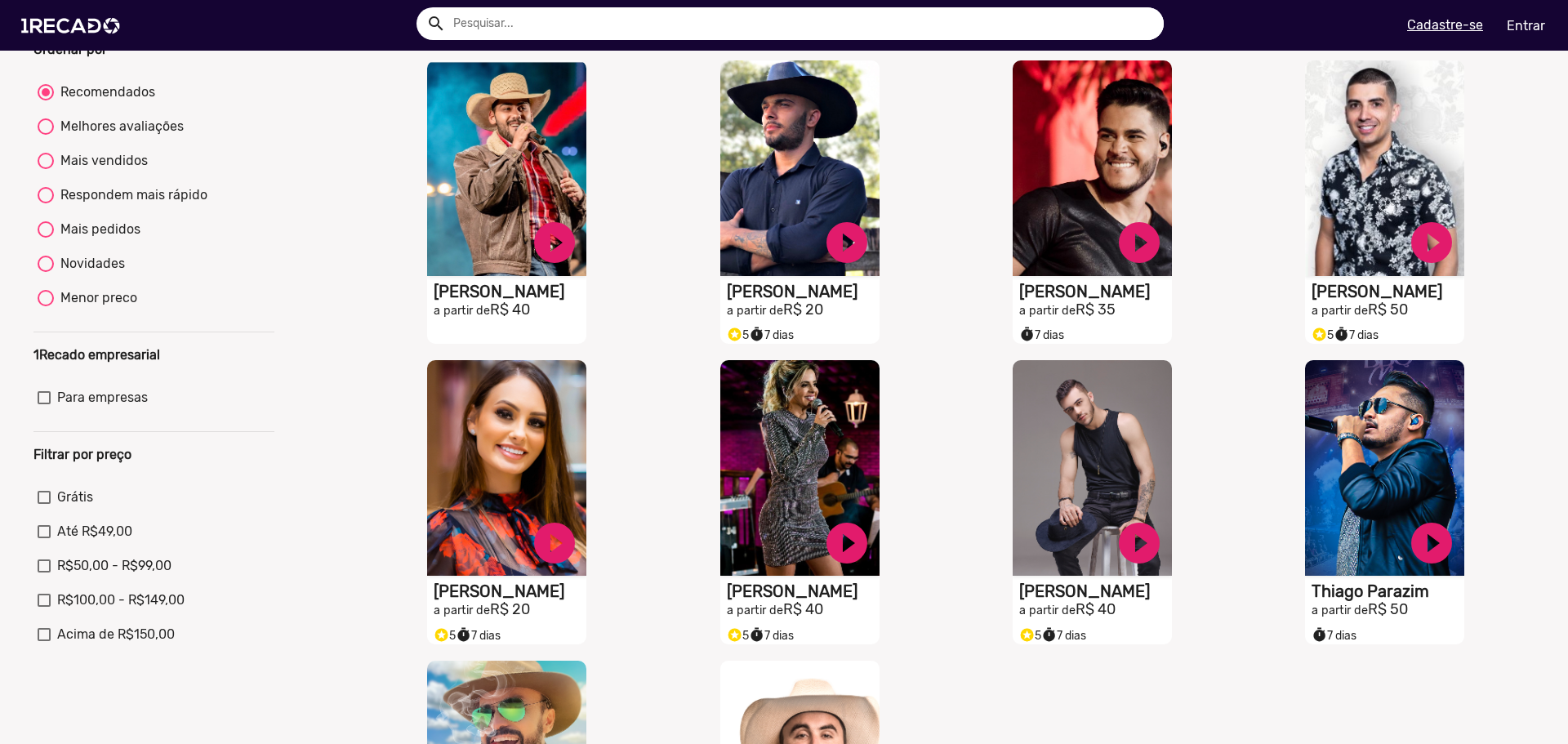
scroll to position [163, 0]
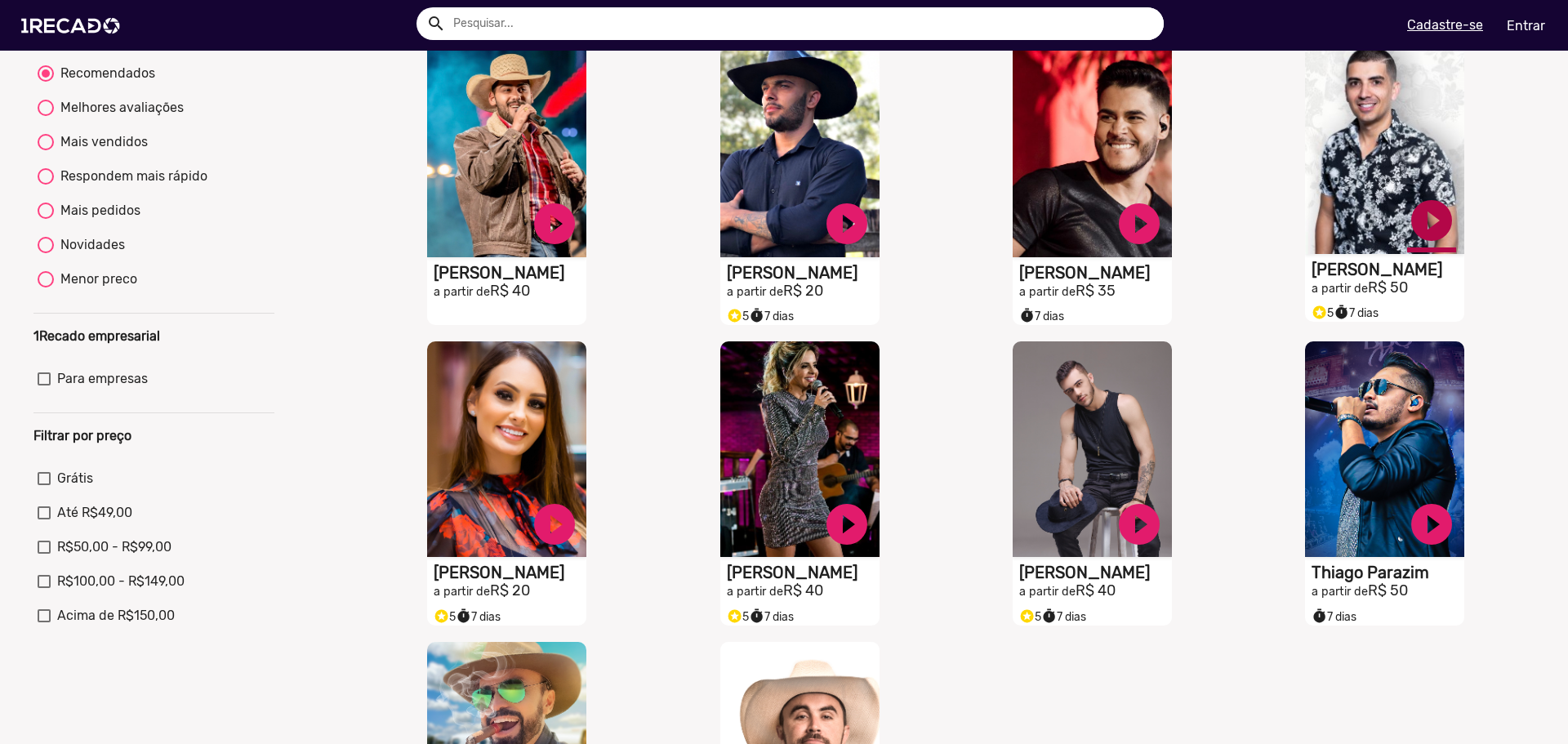
click at [1414, 236] on link "play_circle_filled" at bounding box center [1432, 221] width 49 height 49
click at [1410, 234] on link "pause_circle" at bounding box center [1432, 221] width 49 height 49
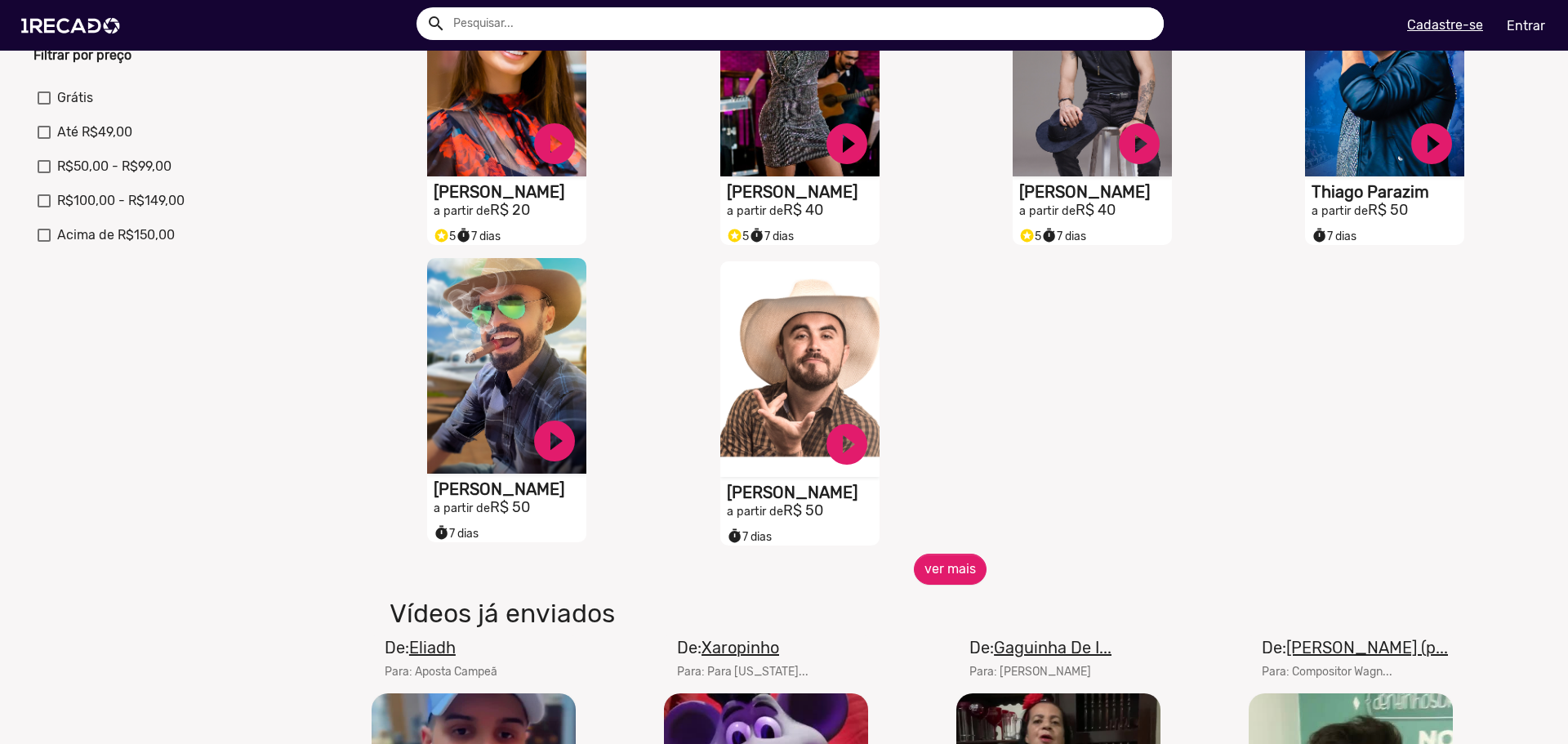
scroll to position [572, 0]
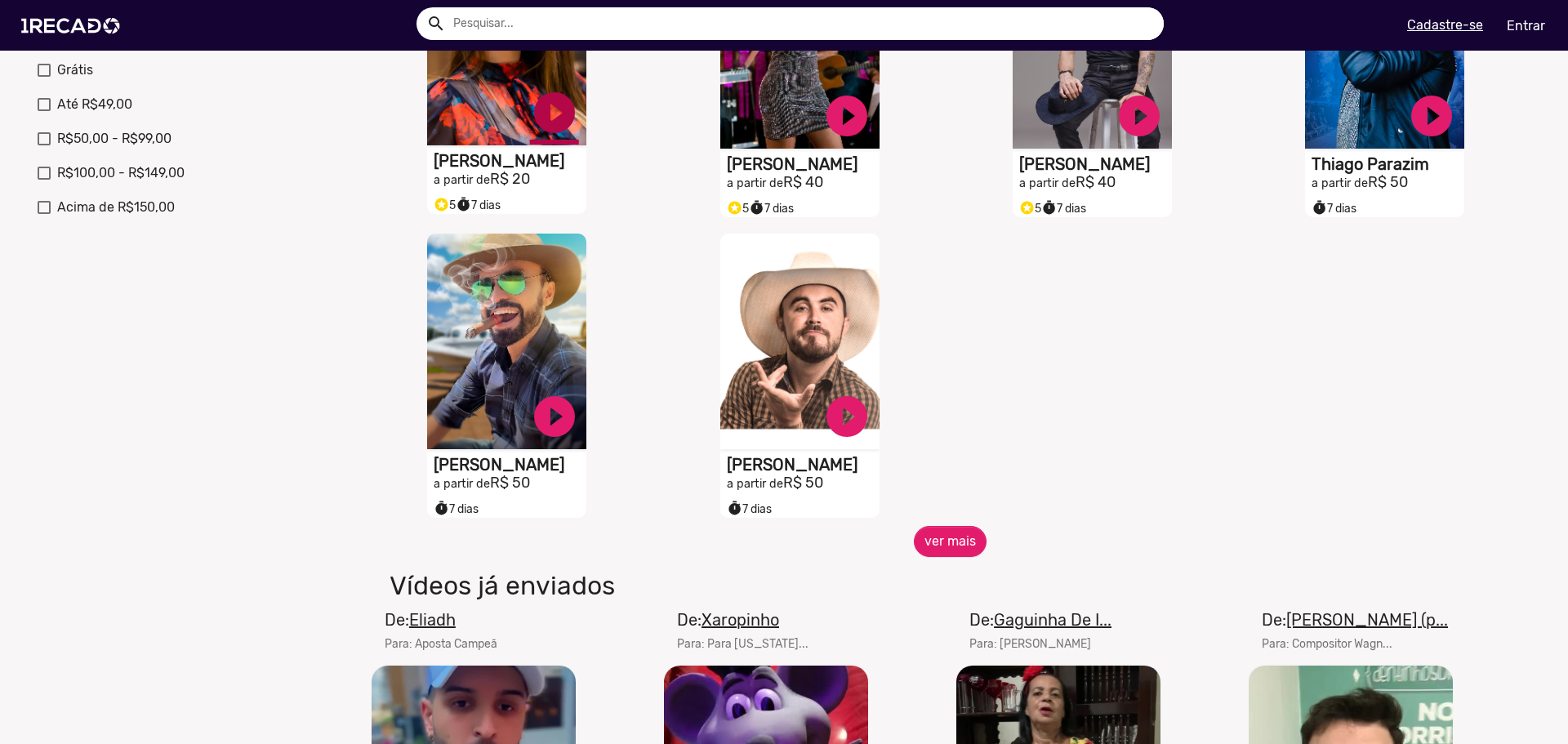
click at [537, 137] on link "play_circle_filled" at bounding box center [555, 113] width 49 height 49
click at [923, 541] on button "ver mais" at bounding box center [950, 541] width 73 height 31
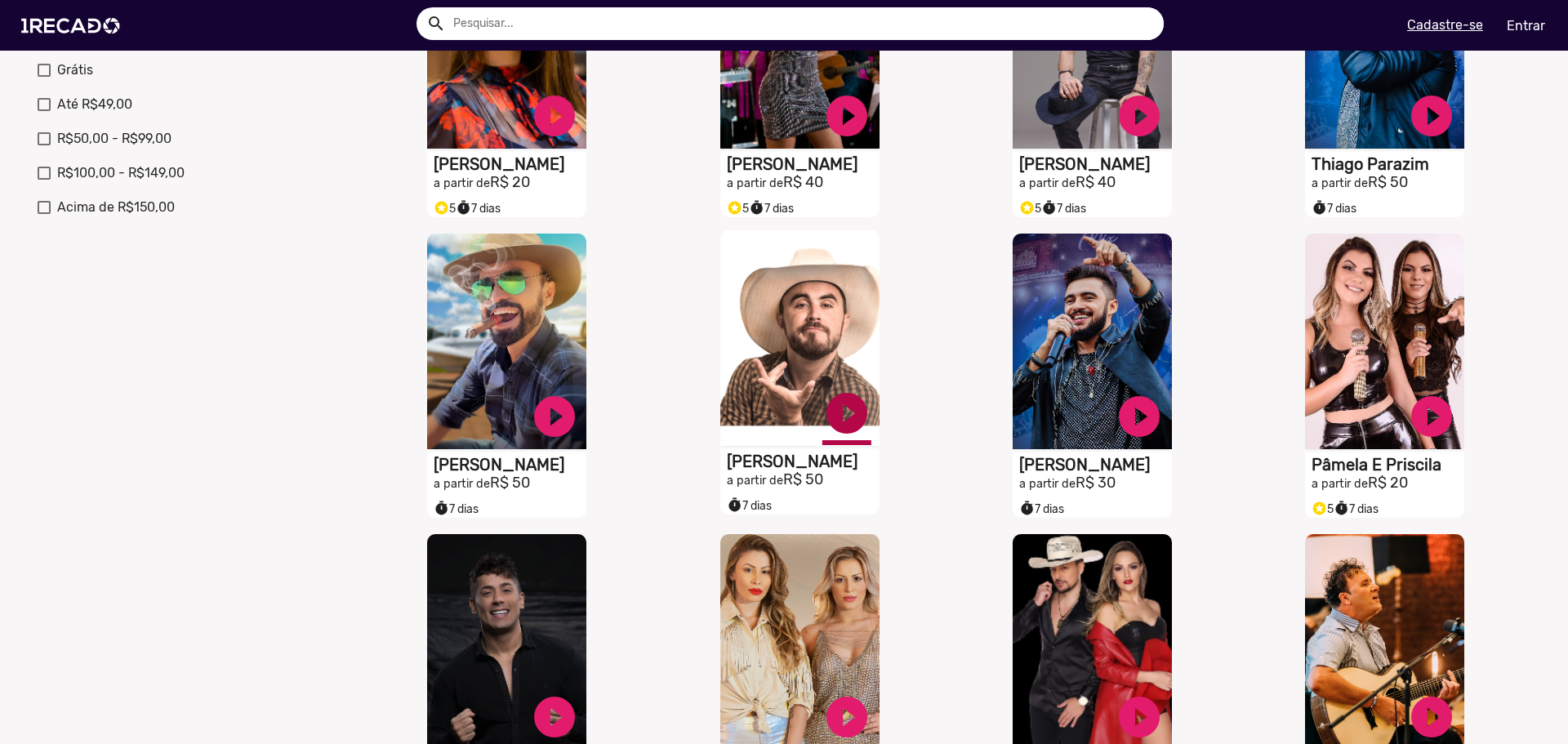
click at [837, 426] on link "play_circle_filled" at bounding box center [847, 413] width 49 height 49
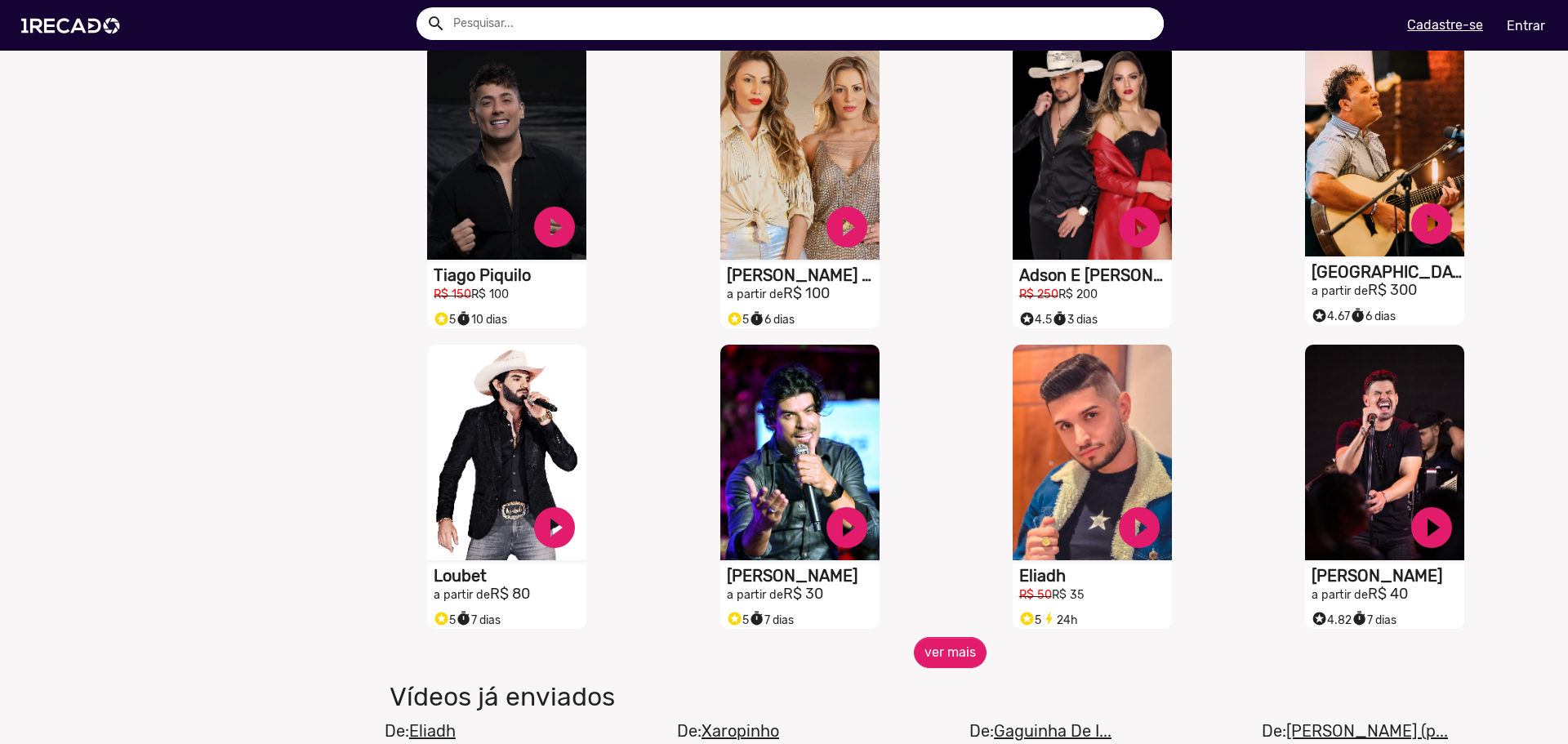
scroll to position [1143, 0]
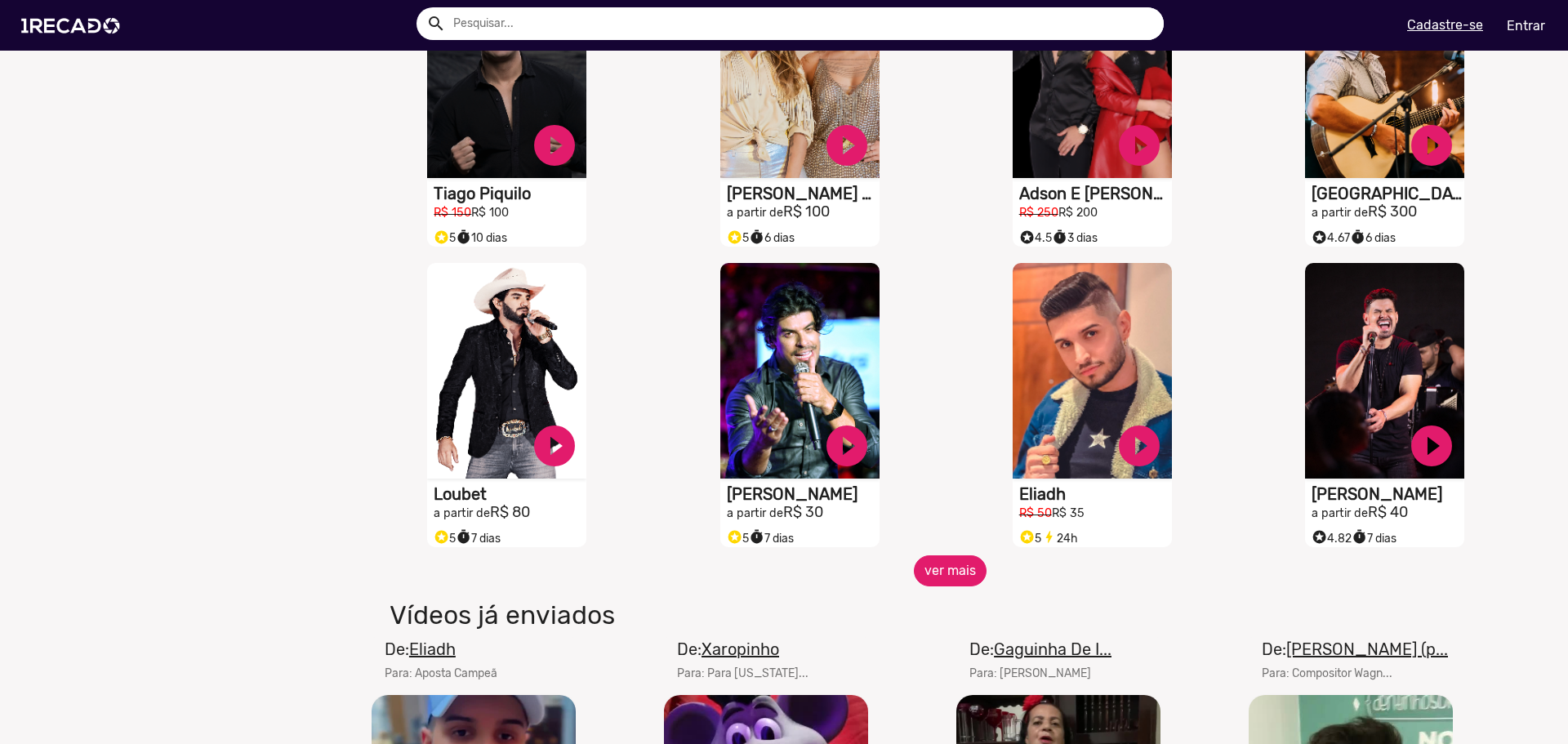
click at [942, 586] on button "ver mais" at bounding box center [950, 571] width 73 height 31
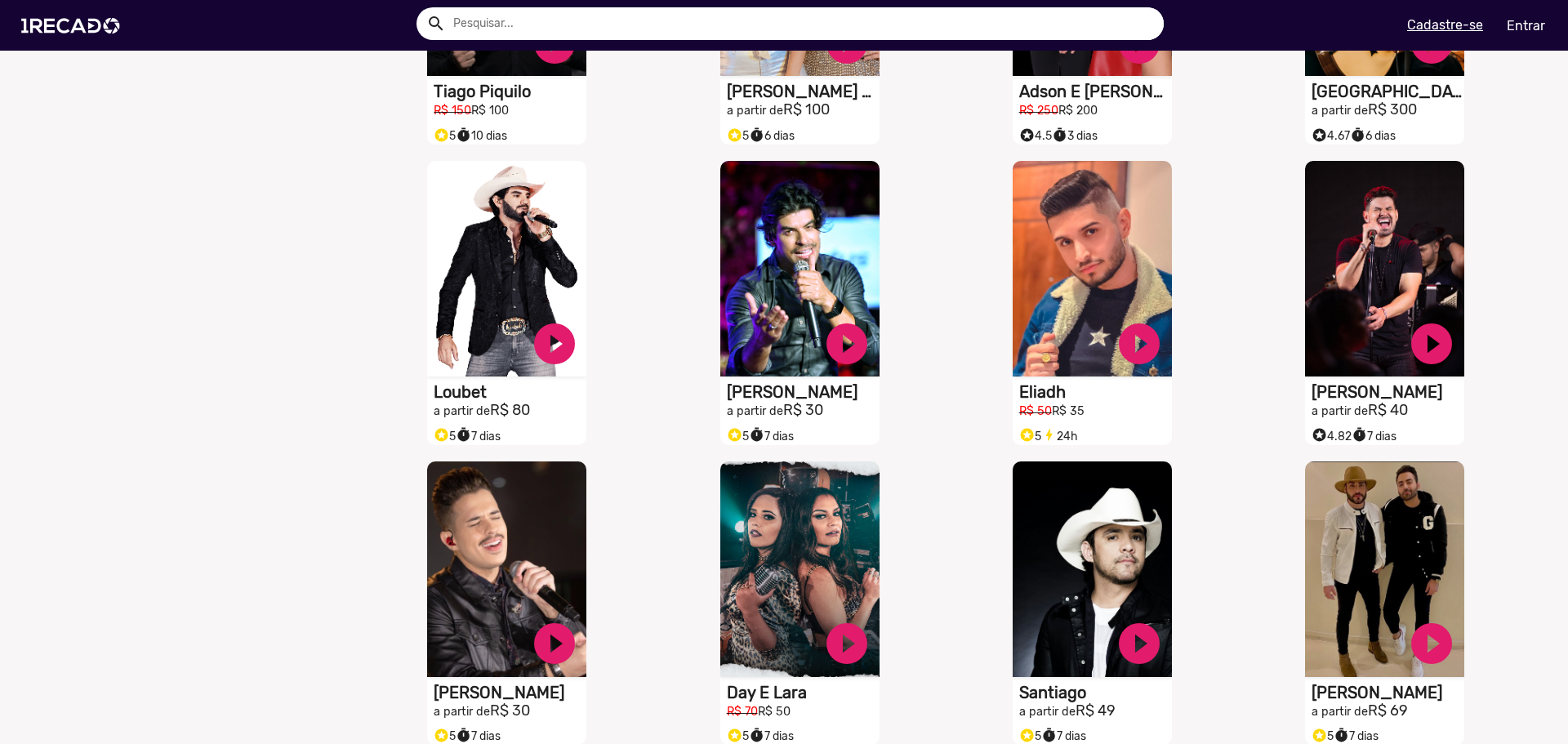
scroll to position [1388, 0]
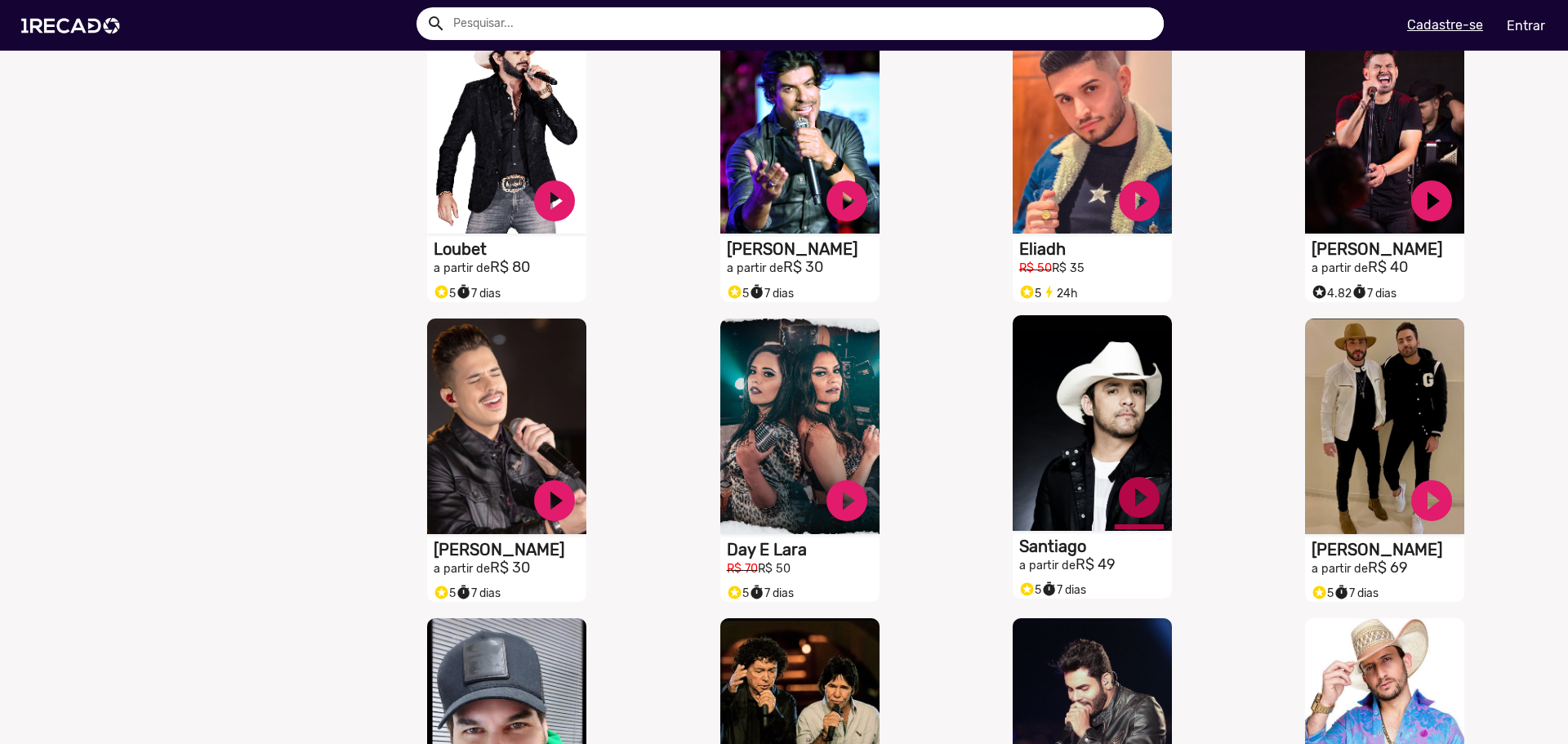
click at [1135, 505] on link "play_circle_filled" at bounding box center [1139, 497] width 49 height 49
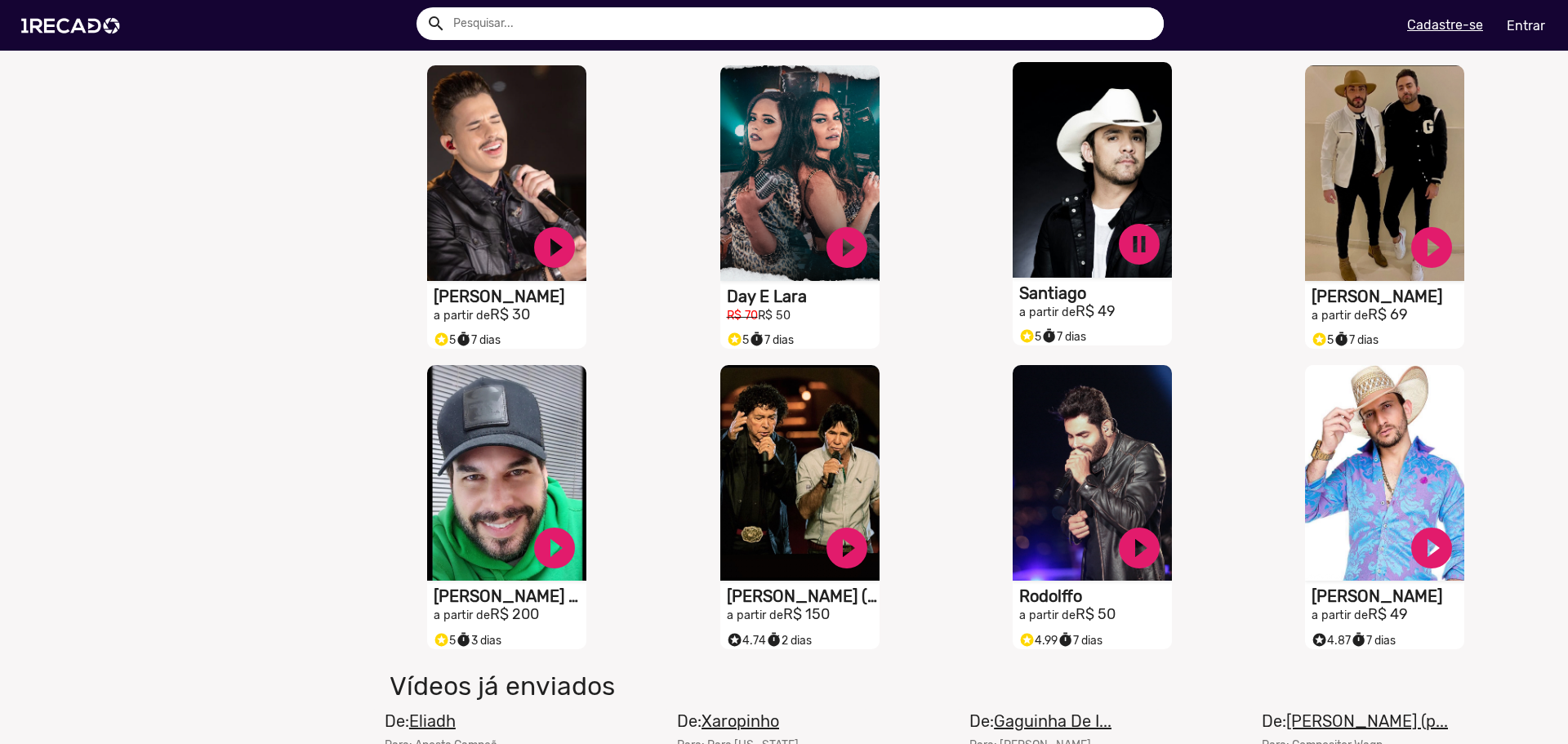
scroll to position [1715, 0]
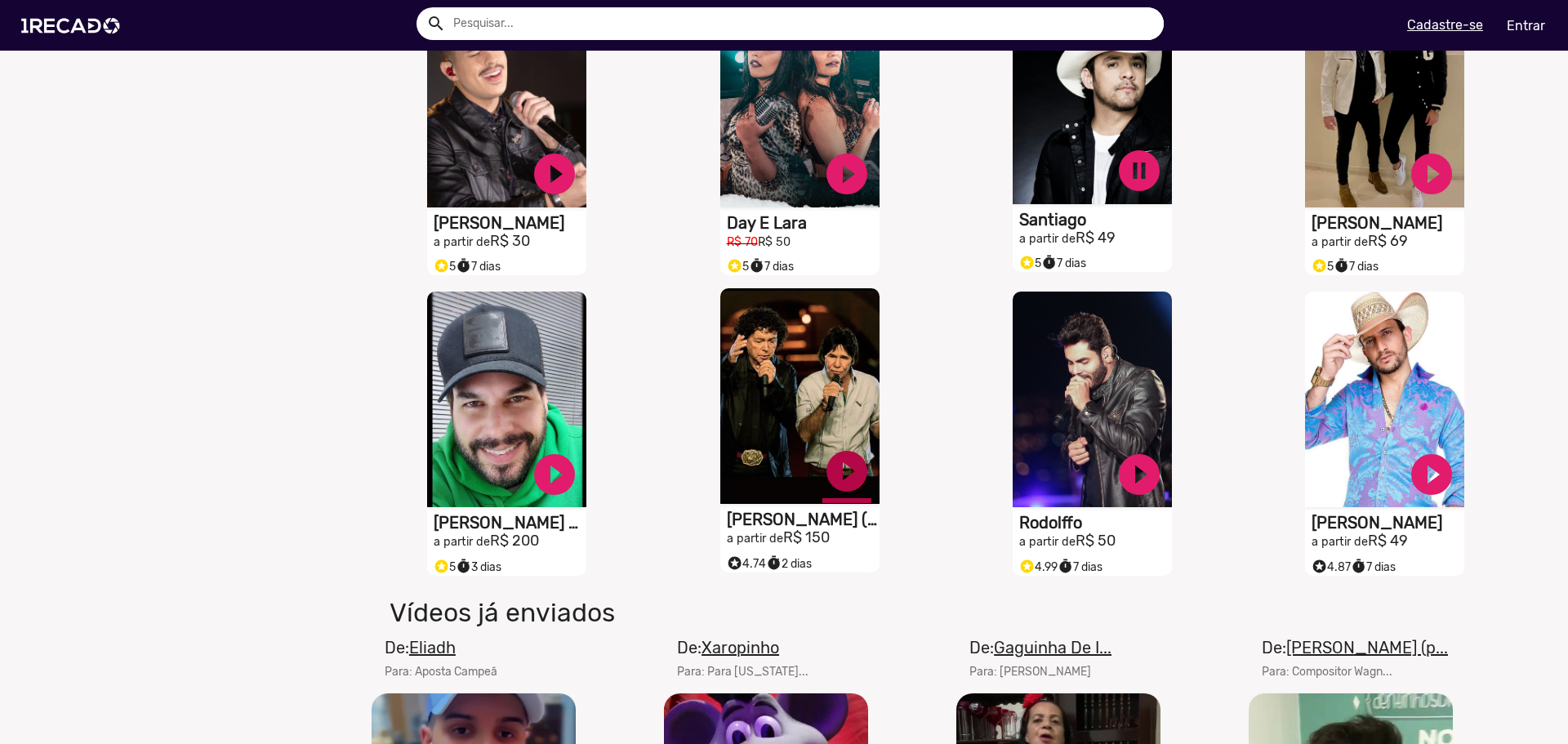
click at [842, 489] on link "play_circle_filled" at bounding box center [847, 471] width 49 height 49
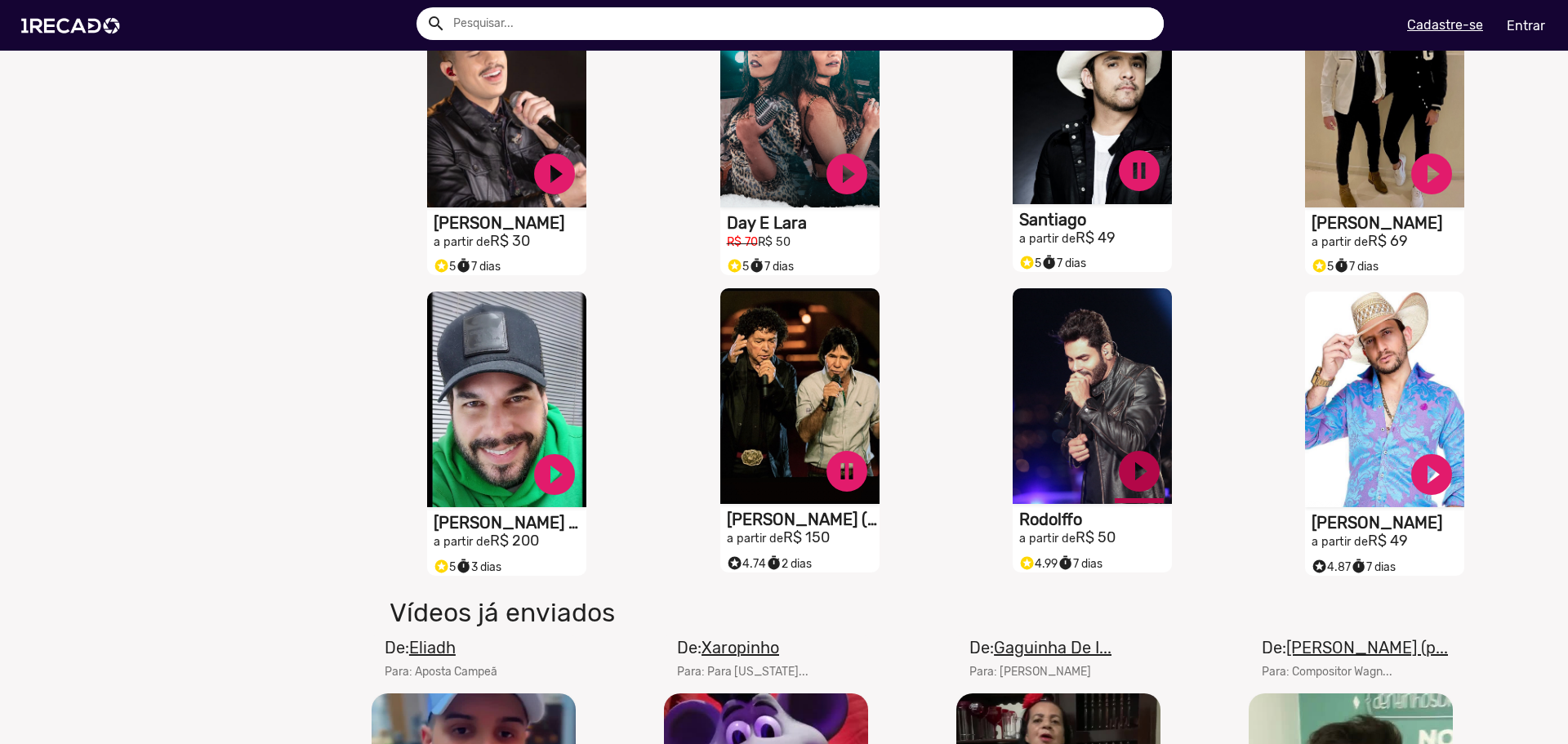
click at [1130, 488] on link "play_circle_filled" at bounding box center [1139, 471] width 49 height 49
click at [1062, 445] on video "S1RECADO vídeos dedicados para fãs e empresas" at bounding box center [1092, 396] width 159 height 216
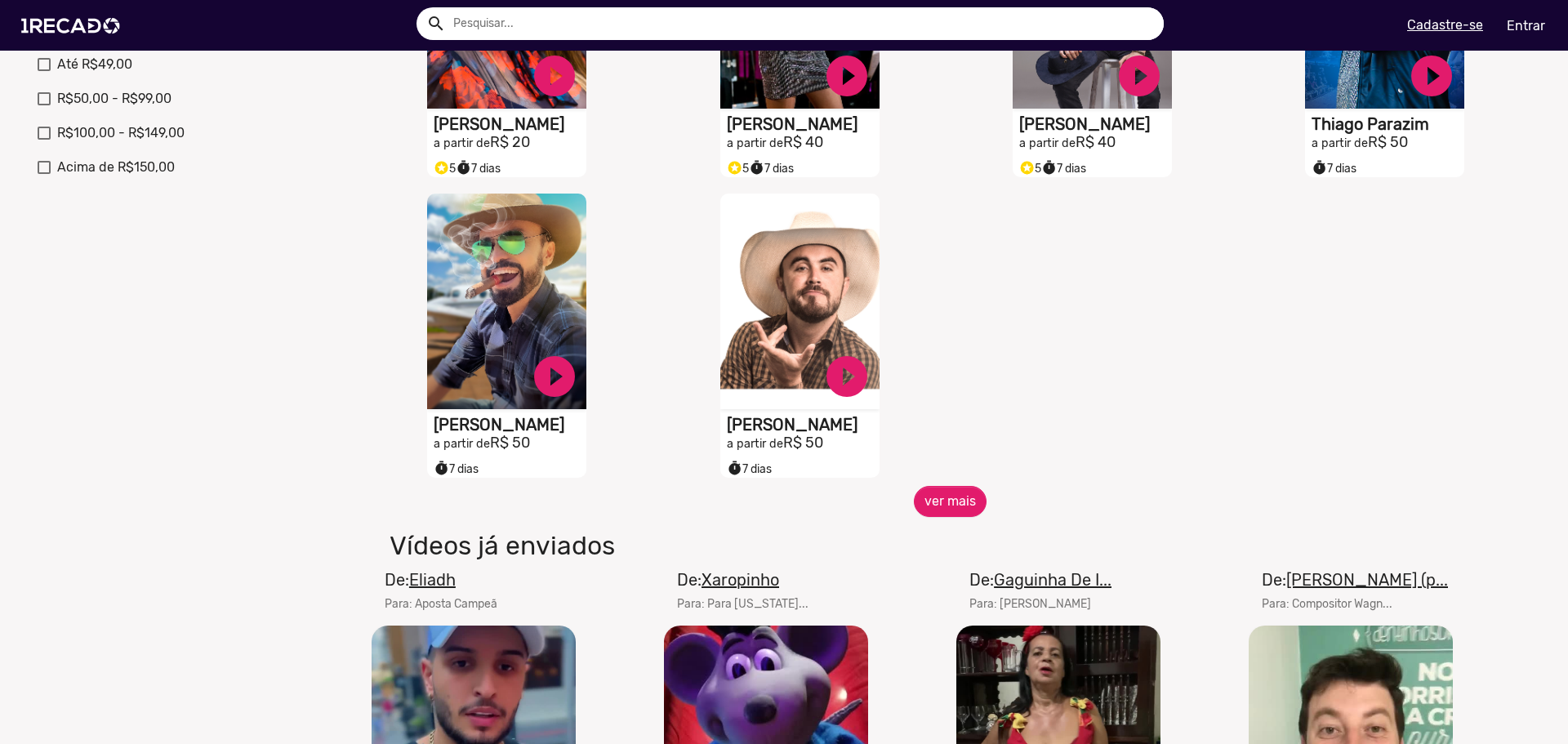
scroll to position [582, 0]
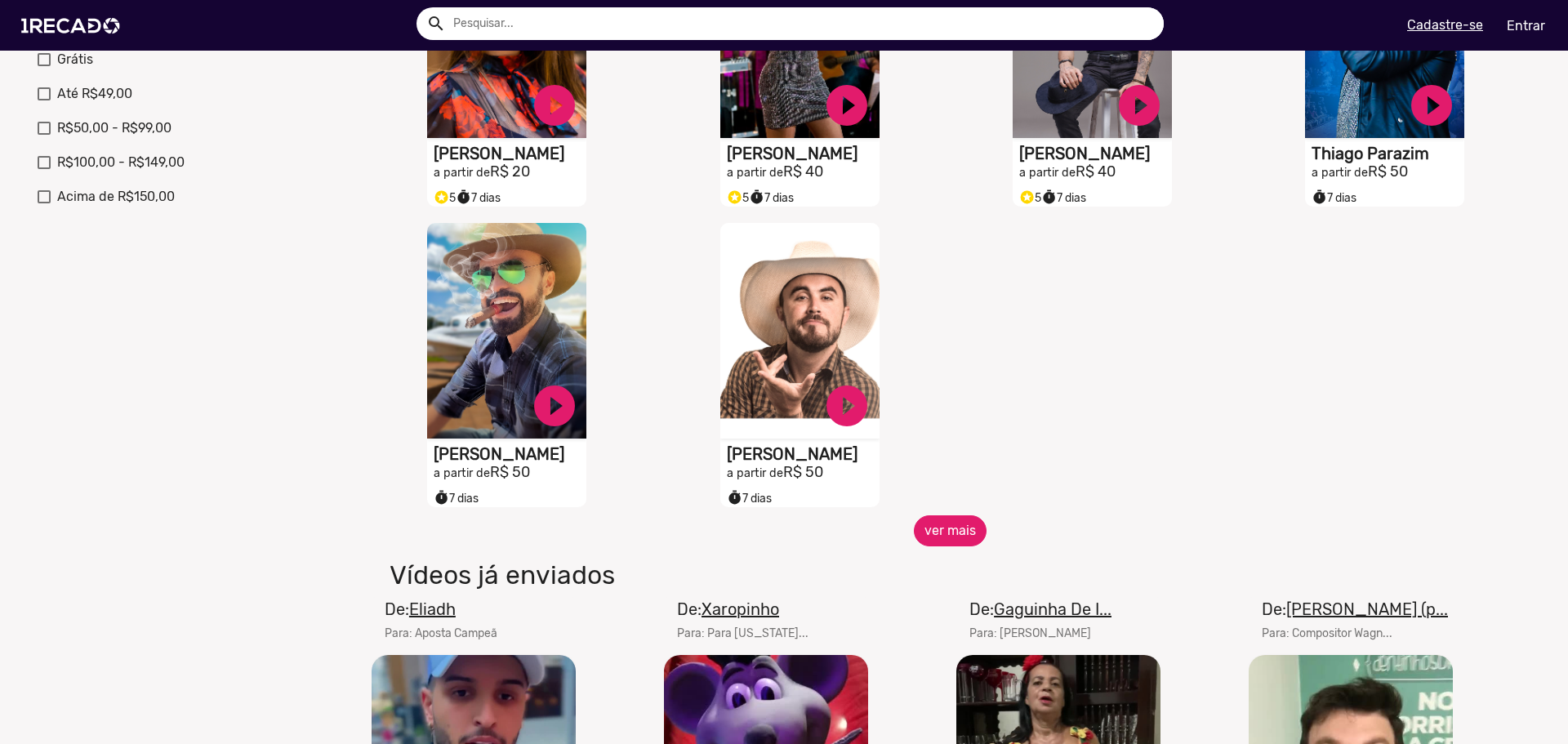
click at [948, 546] on button "ver mais" at bounding box center [950, 531] width 73 height 31
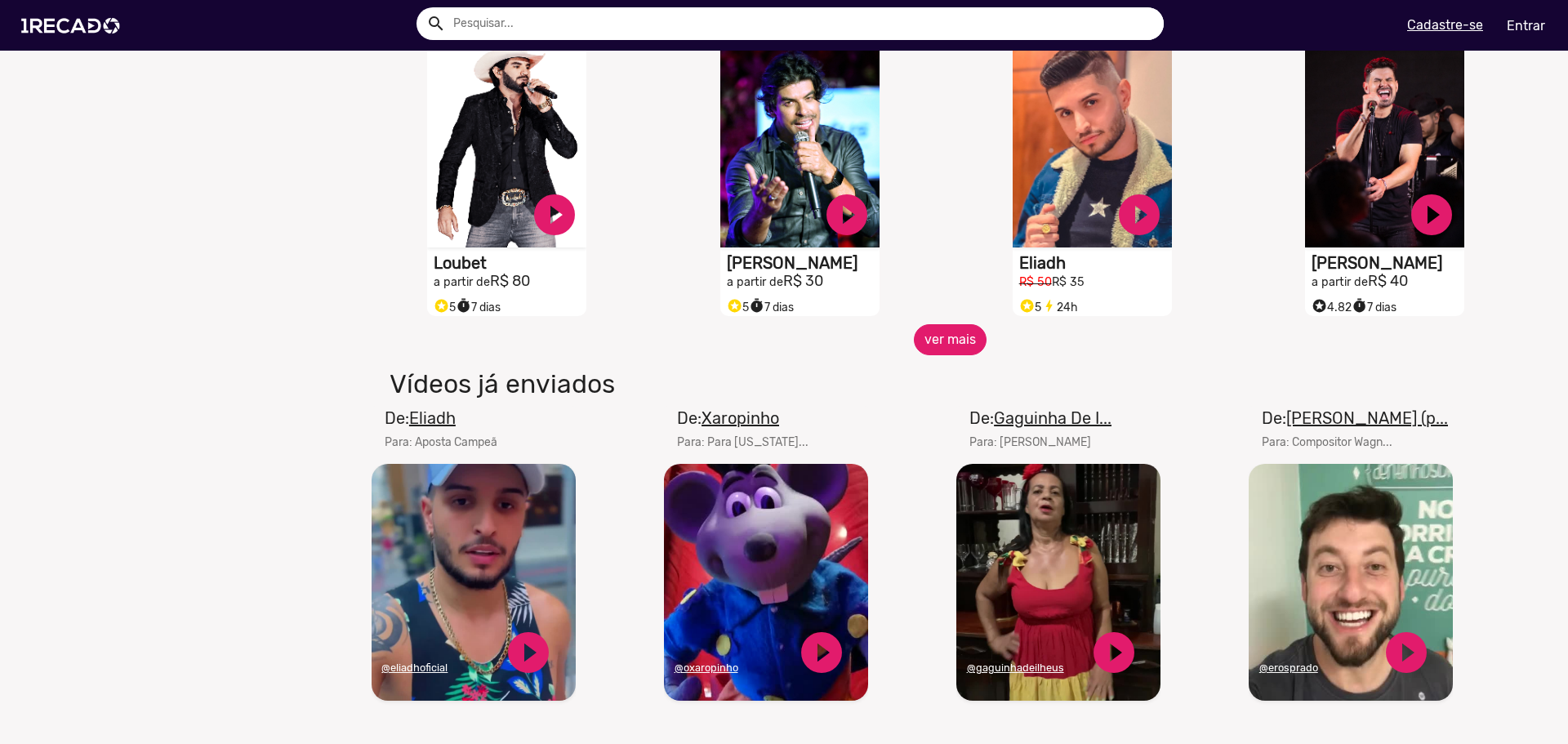
scroll to position [1317, 0]
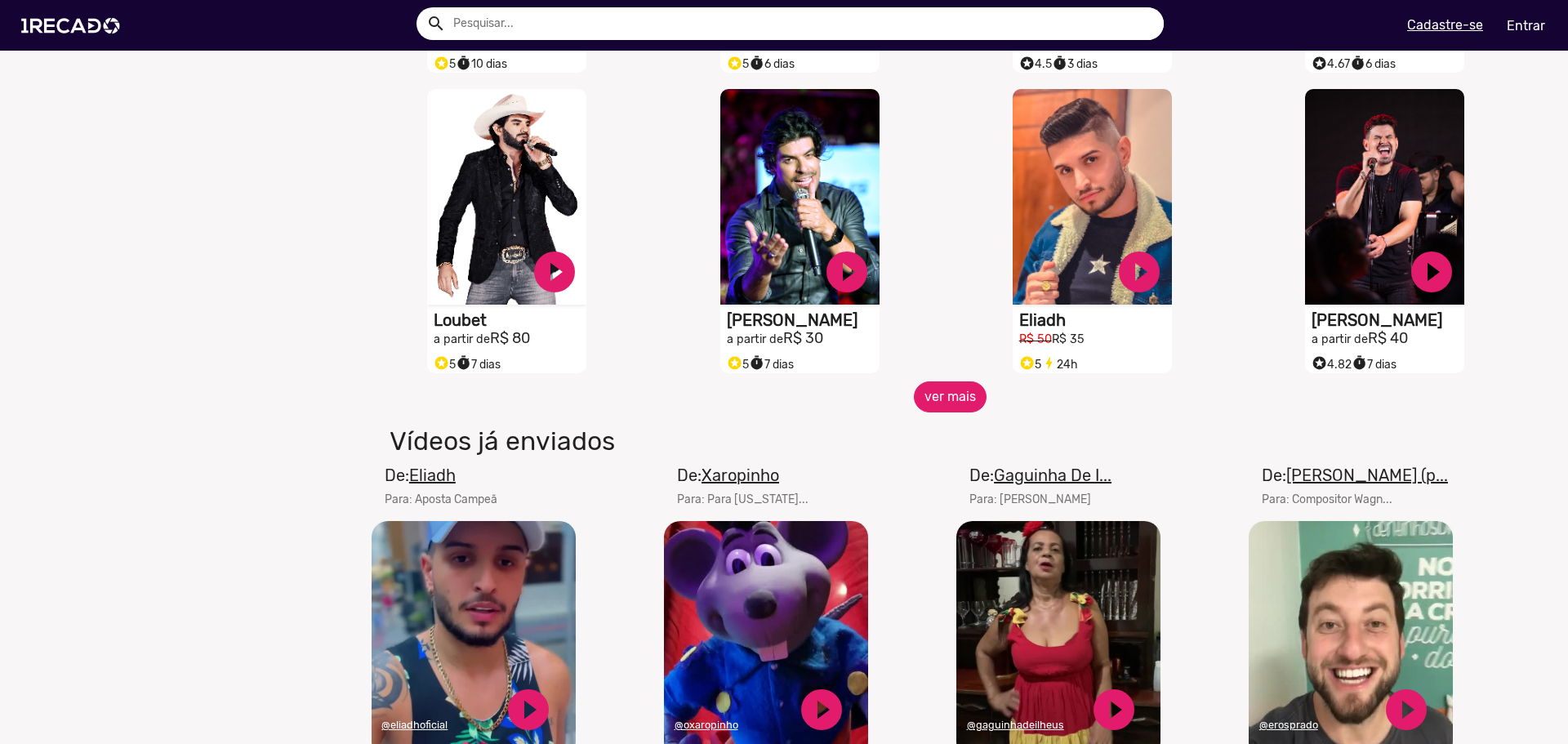
click at [941, 412] on button "ver mais" at bounding box center [950, 397] width 73 height 31
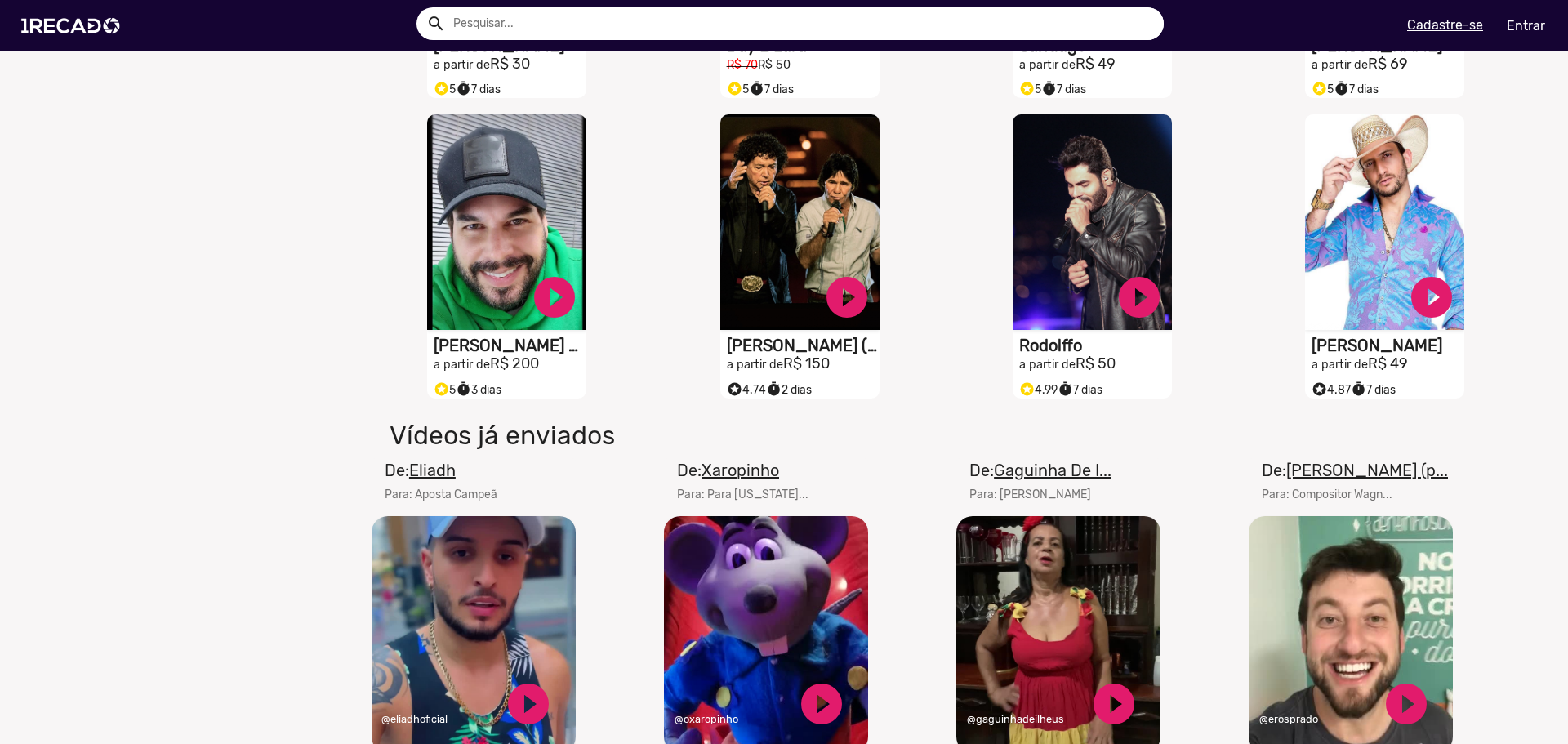
scroll to position [1889, 0]
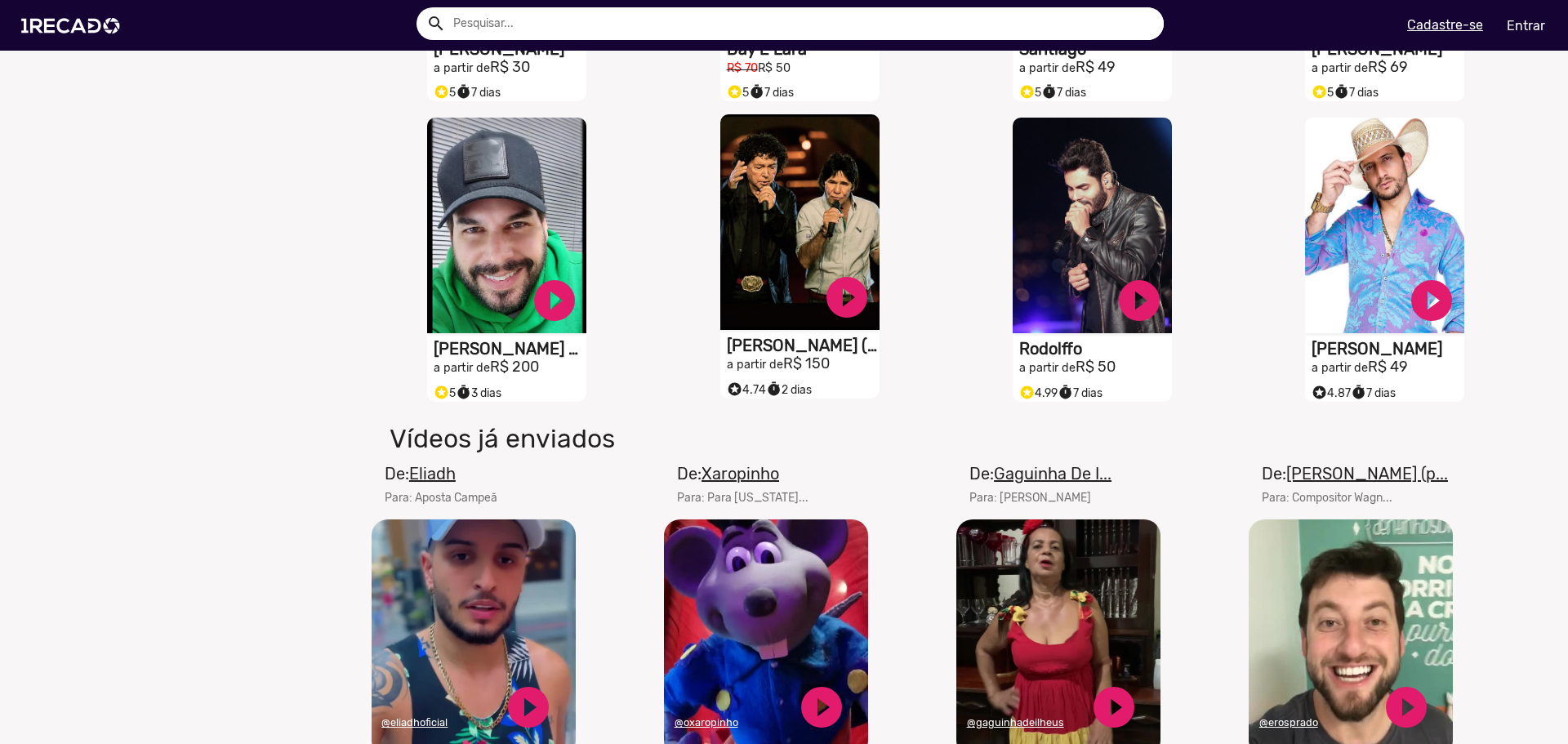
click at [783, 233] on video "S1RECADO vídeos dedicados para fãs e empresas" at bounding box center [800, 222] width 159 height 216
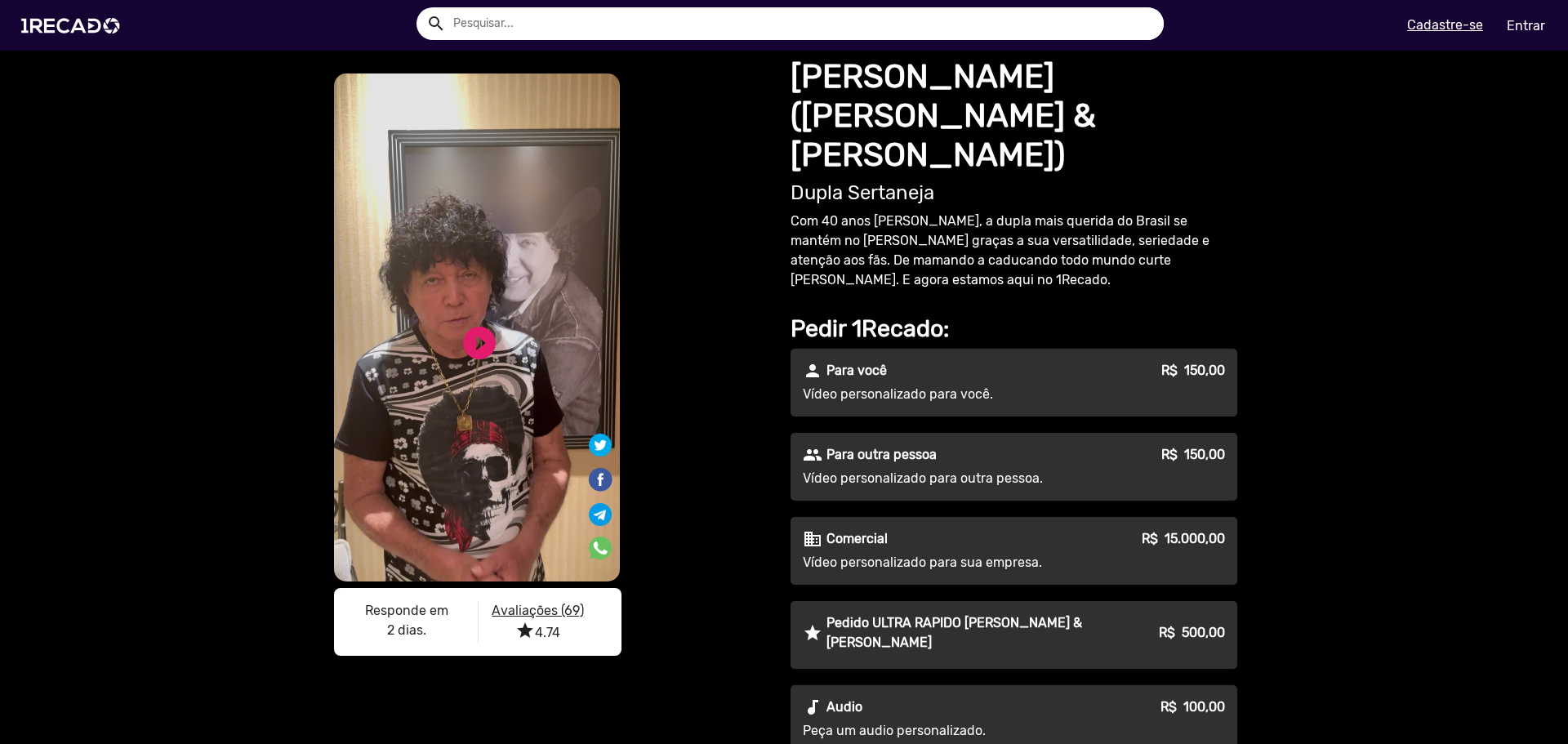
click at [907, 445] on p "Para outra pessoa" at bounding box center [881, 455] width 110 height 20
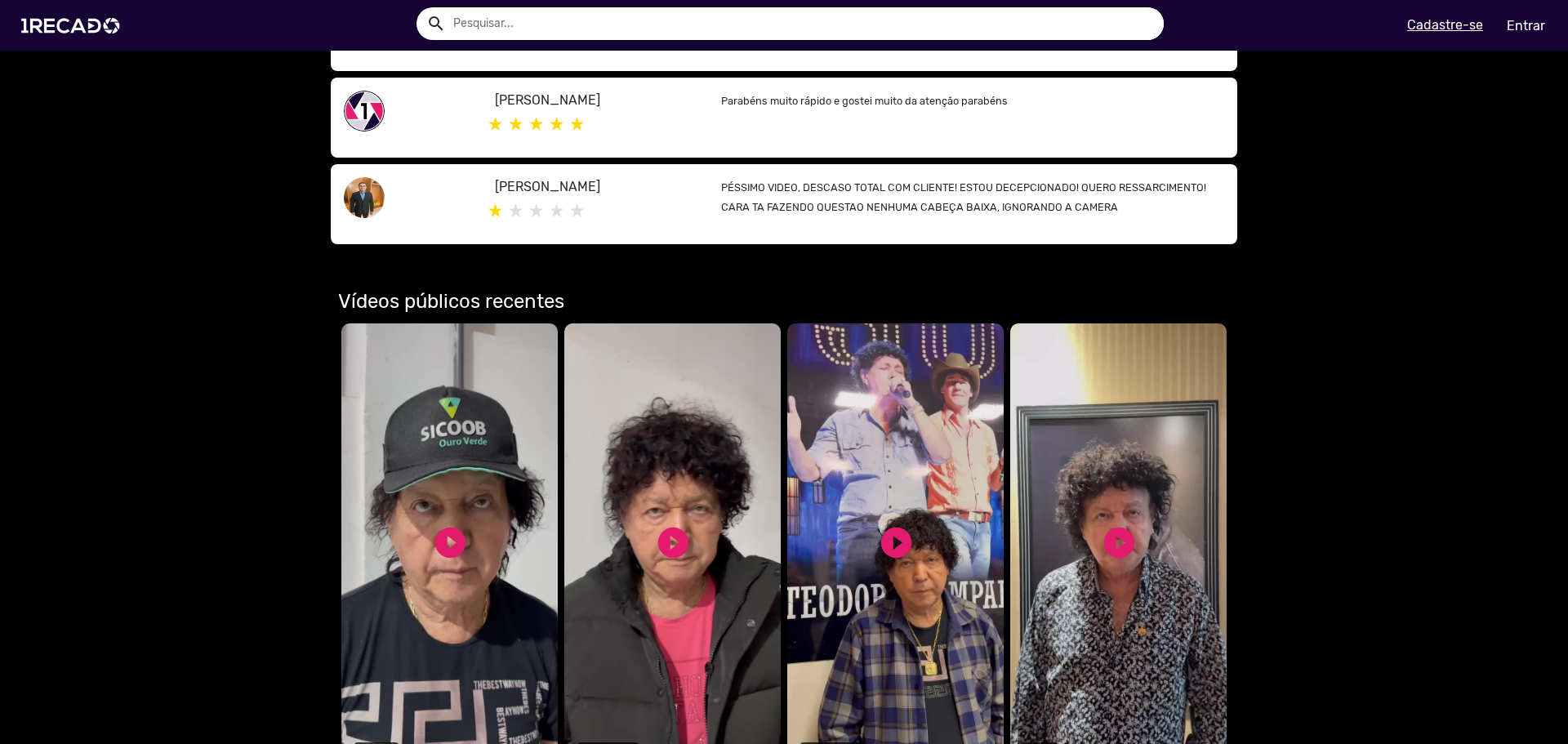
scroll to position [1143, 0]
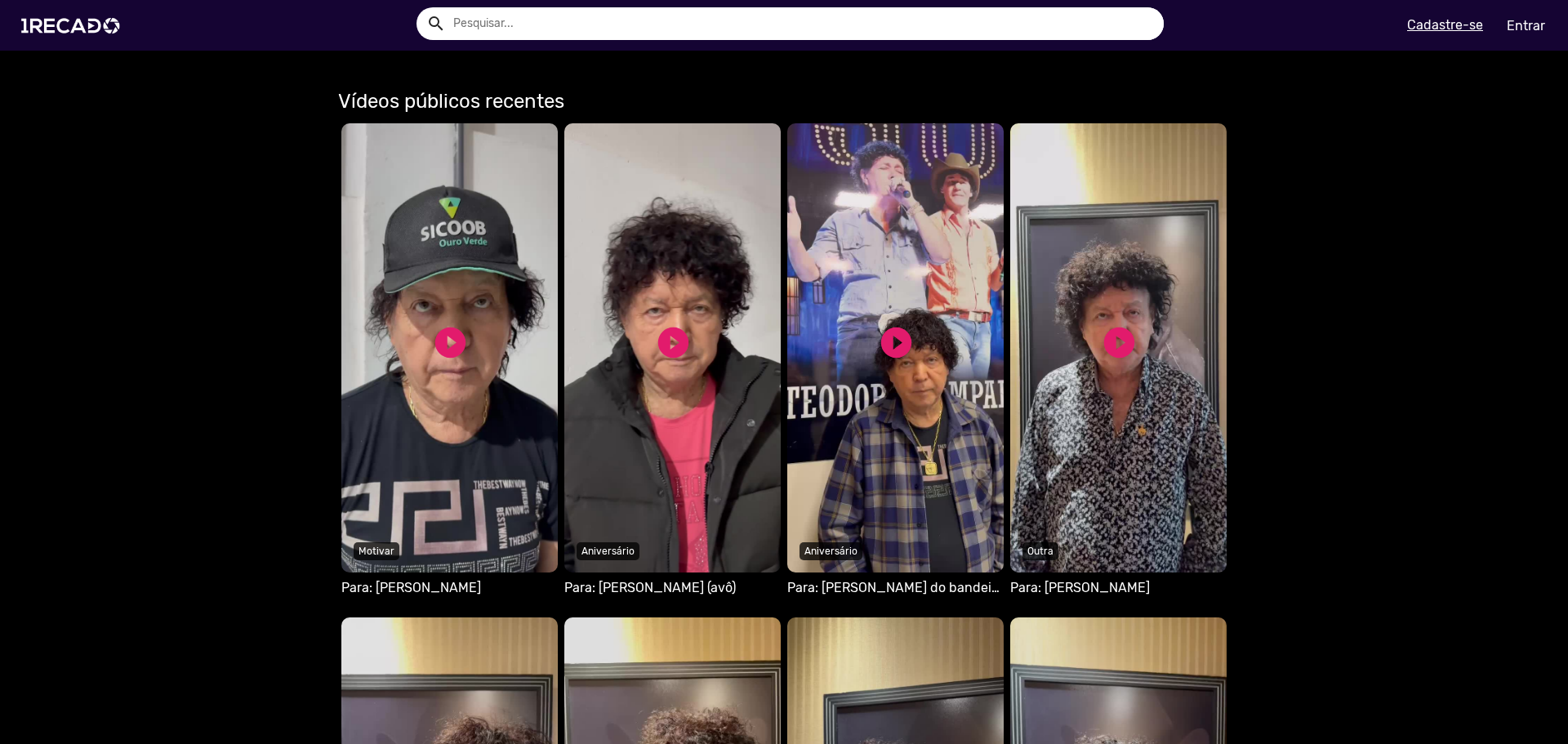
click at [678, 382] on video "Seu navegador não reproduz vídeo em HTML5" at bounding box center [672, 348] width 216 height 449
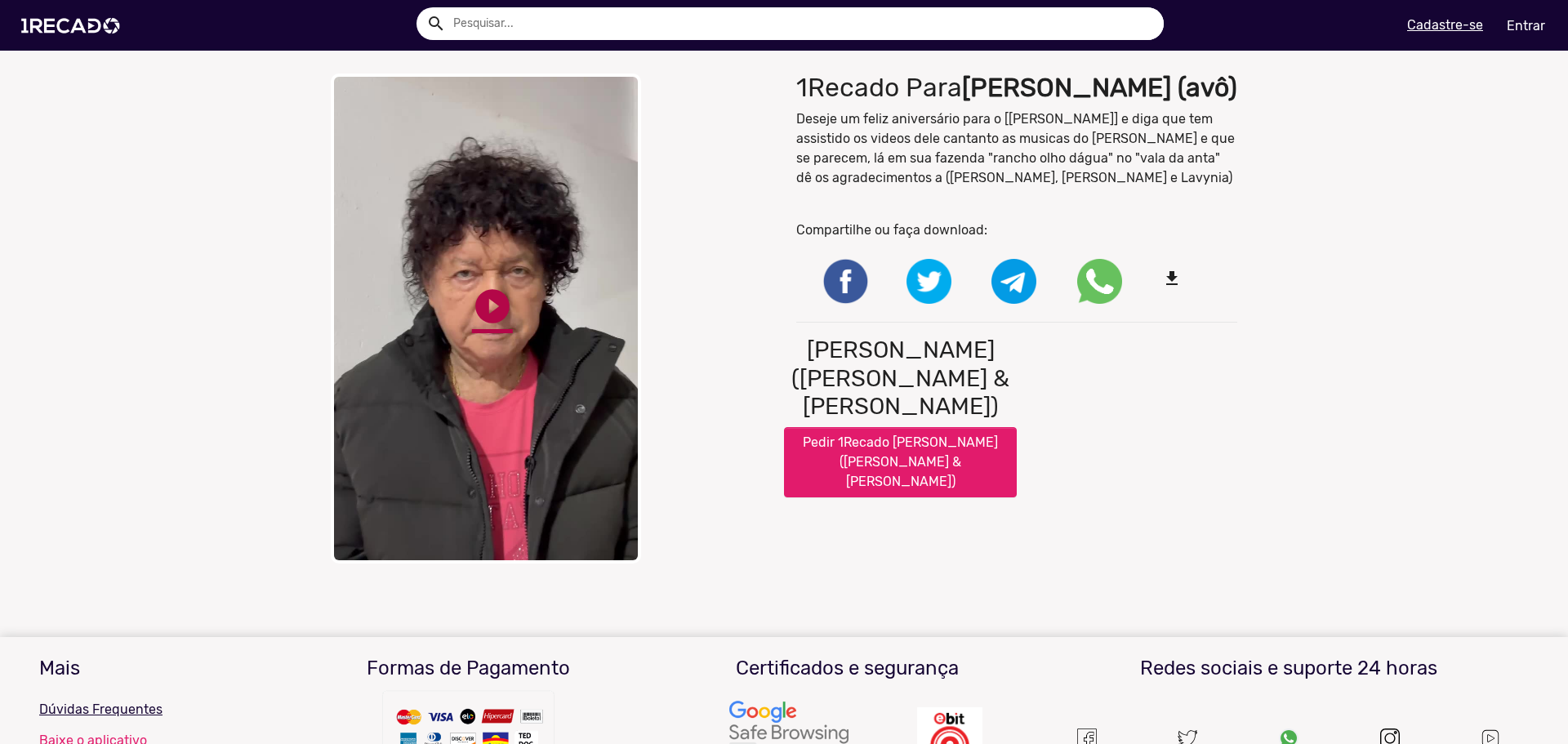
click at [474, 305] on link "play_circle_filled" at bounding box center [492, 306] width 41 height 41
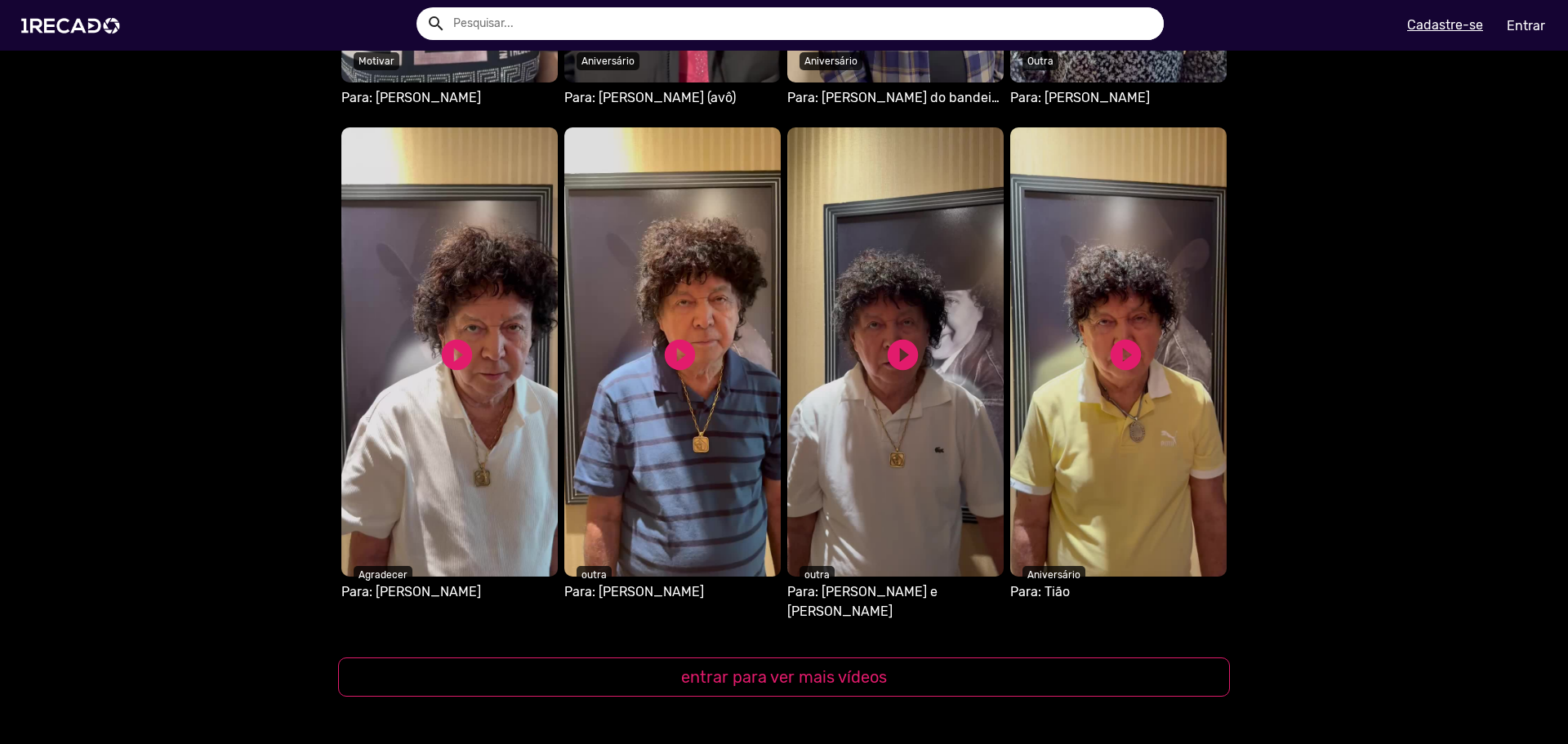
scroll to position [1633, 0]
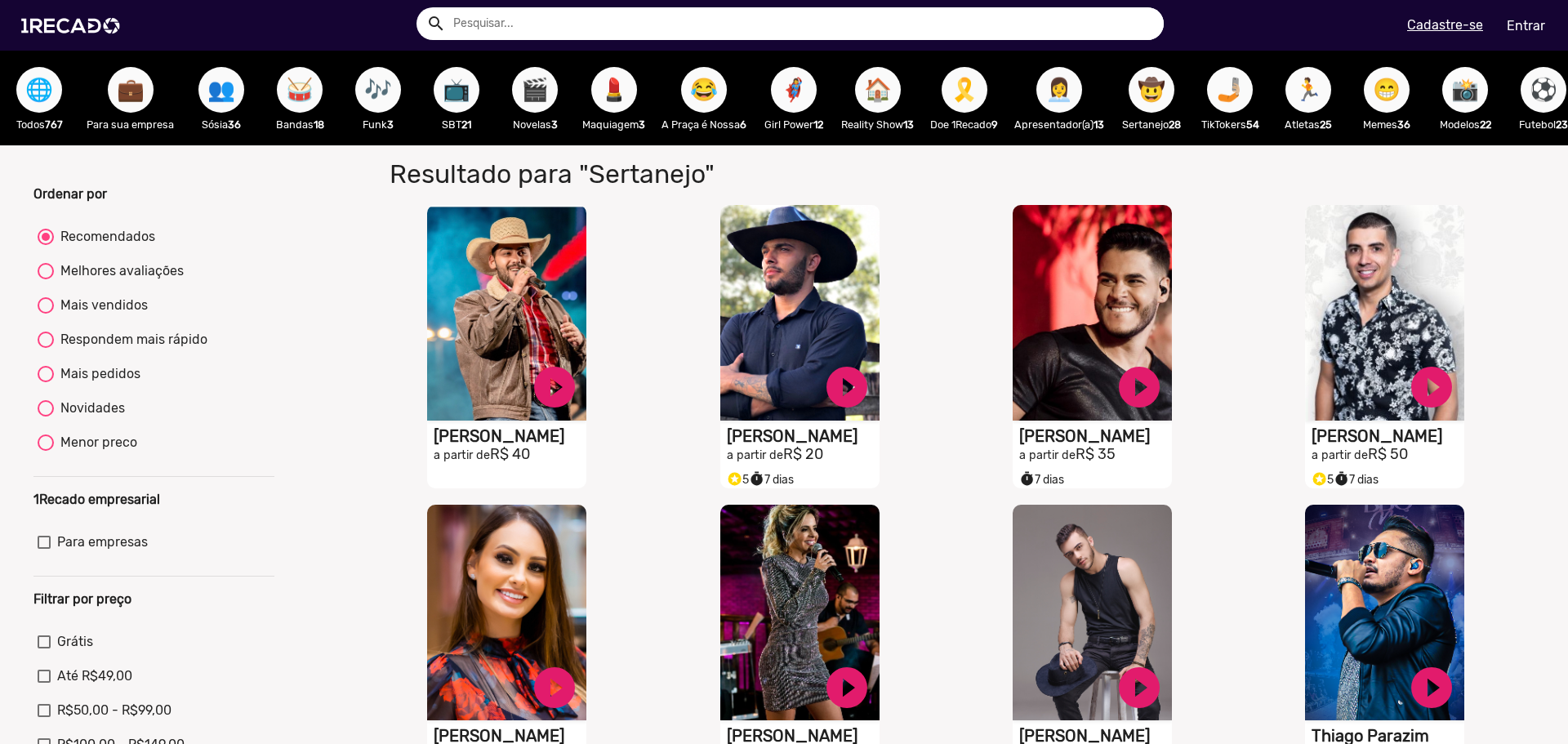
click at [1465, 101] on span "📸" at bounding box center [1465, 90] width 28 height 46
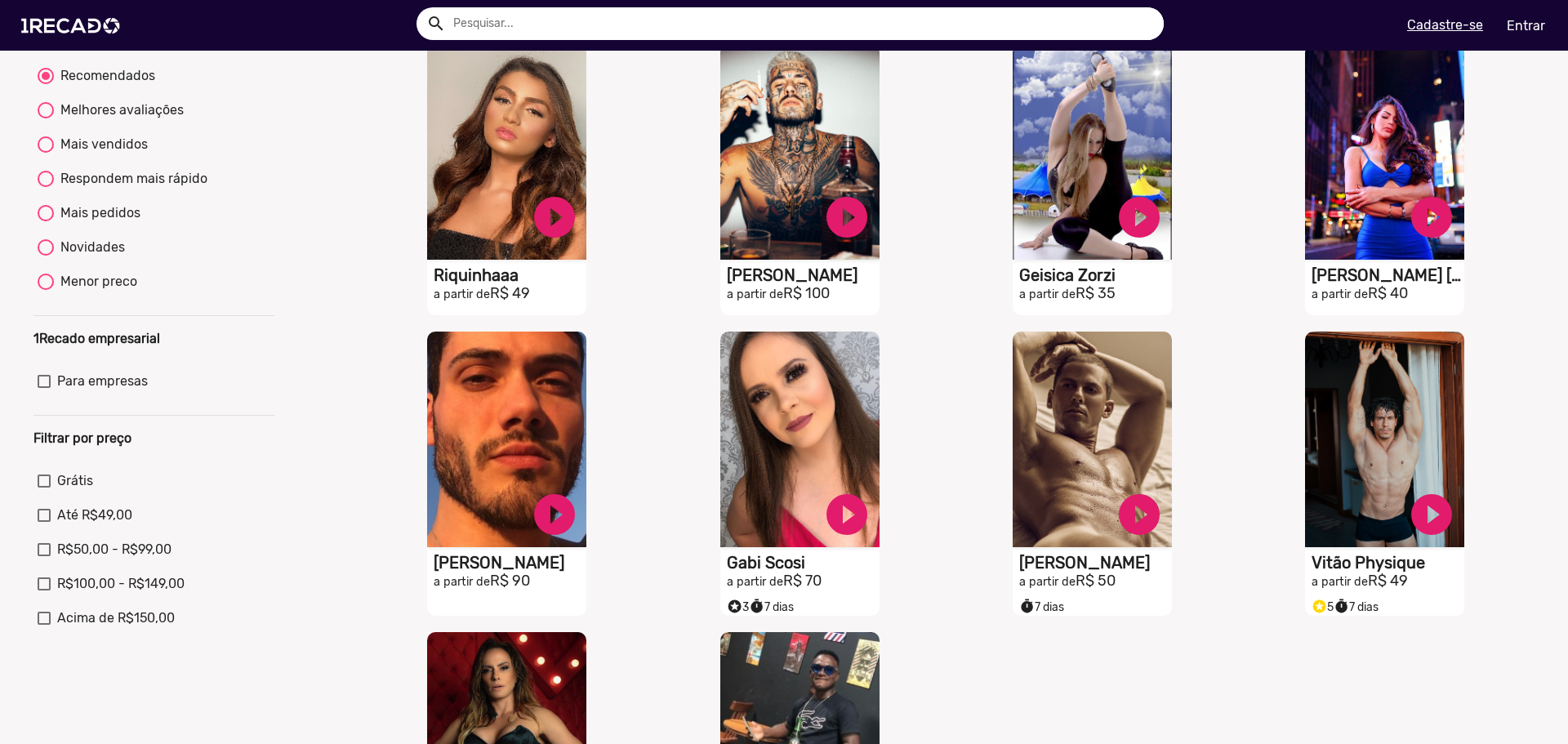
scroll to position [163, 0]
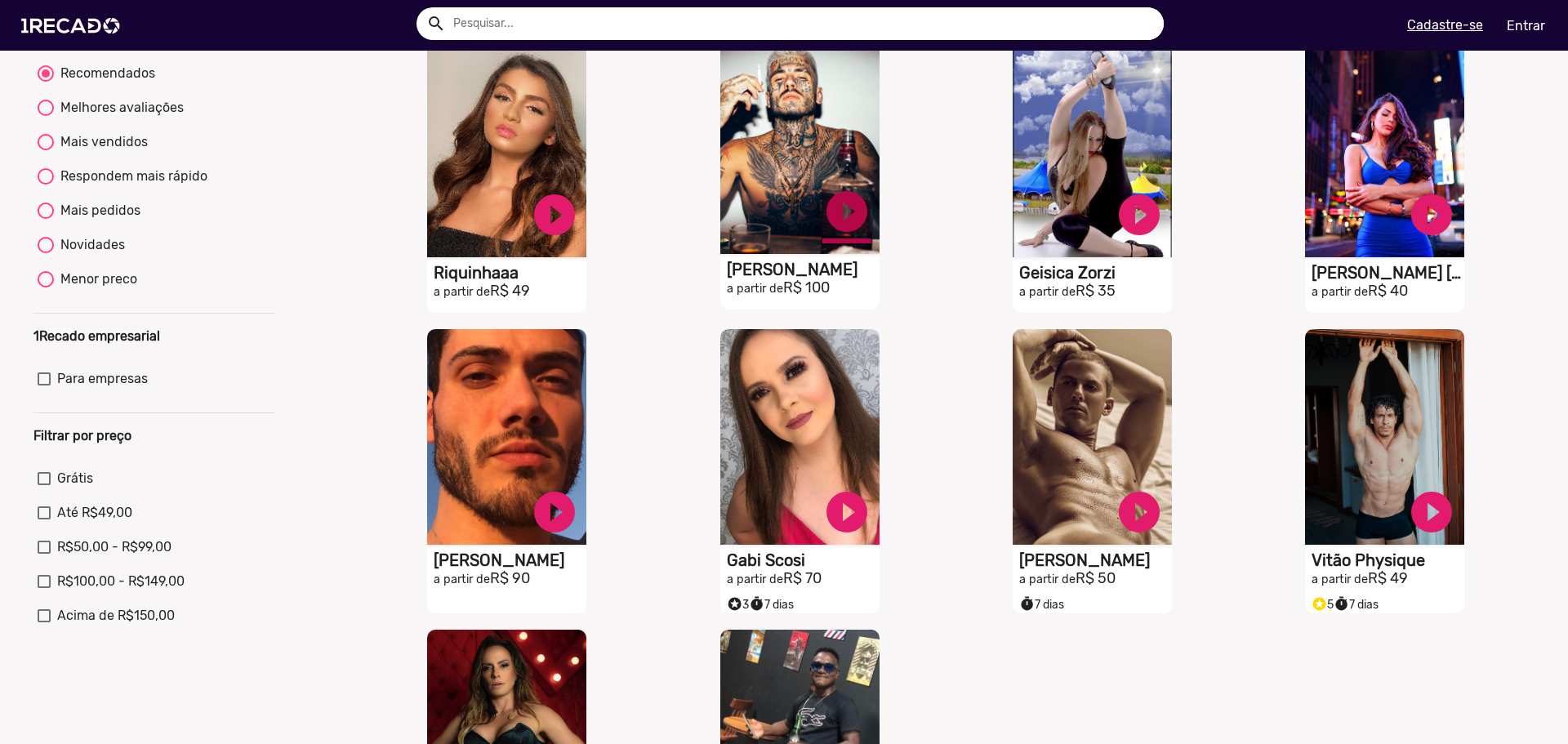
click at [822, 223] on link "play_circle_filled" at bounding box center [847, 212] width 49 height 49
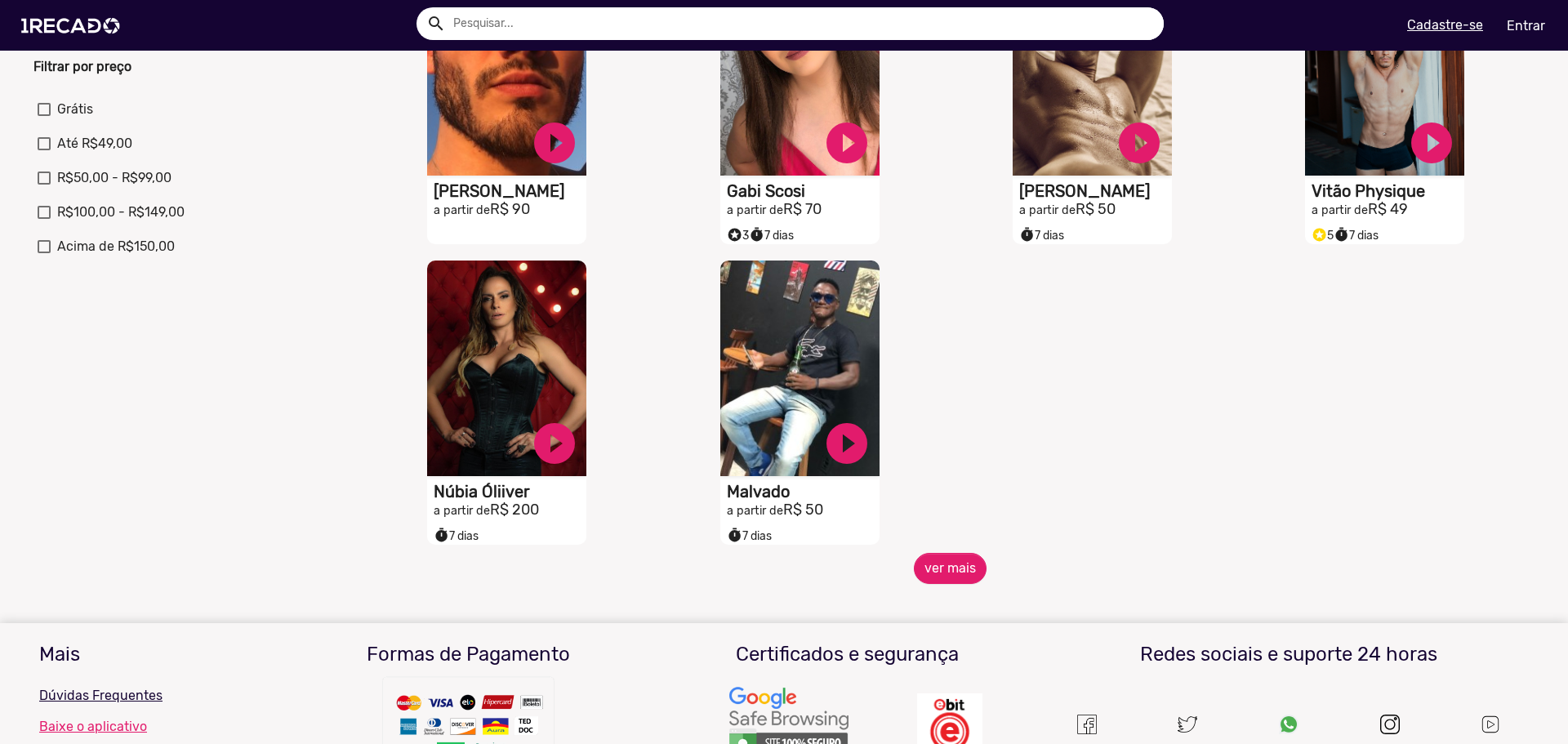
scroll to position [572, 0]
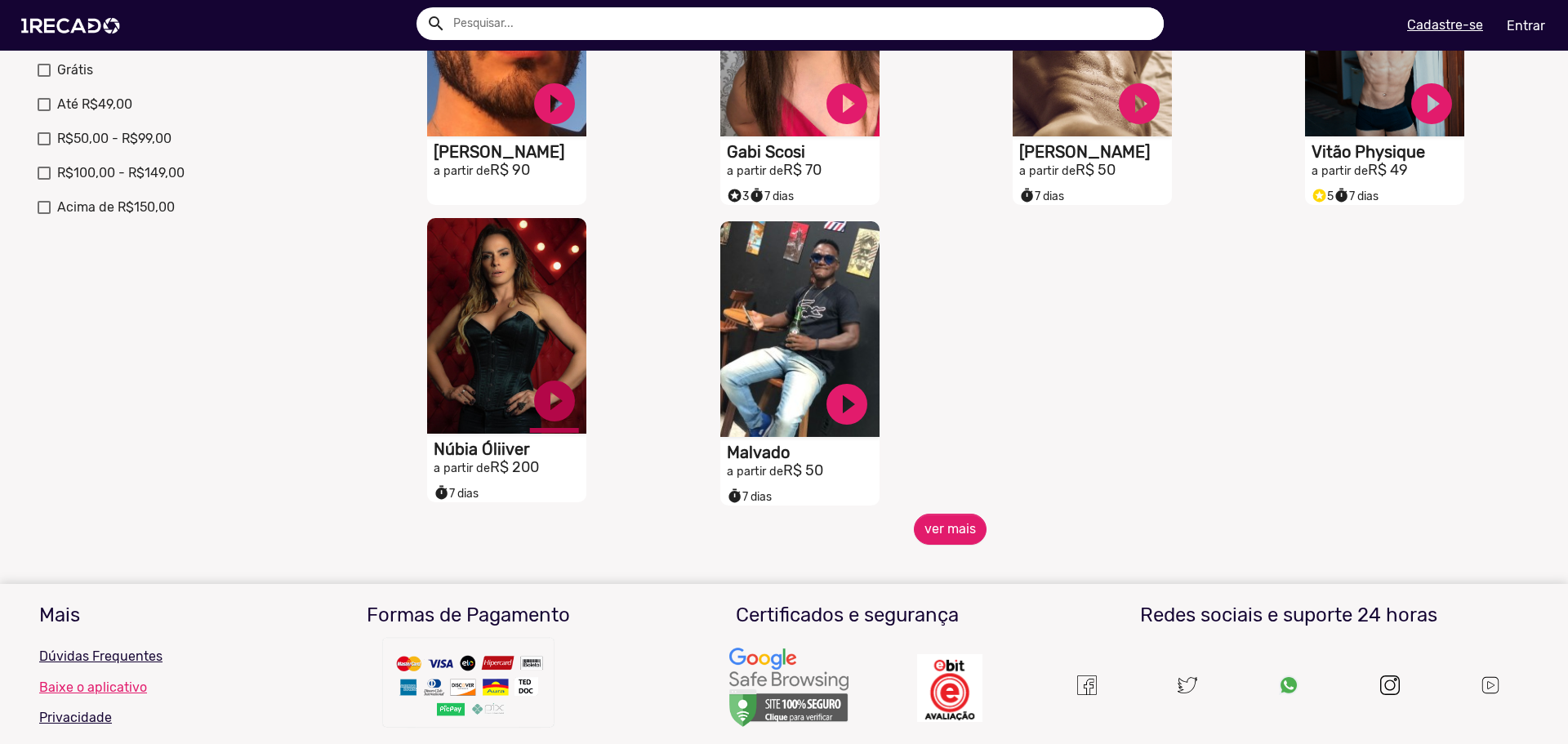
click at [545, 418] on link "play_circle_filled" at bounding box center [555, 401] width 49 height 49
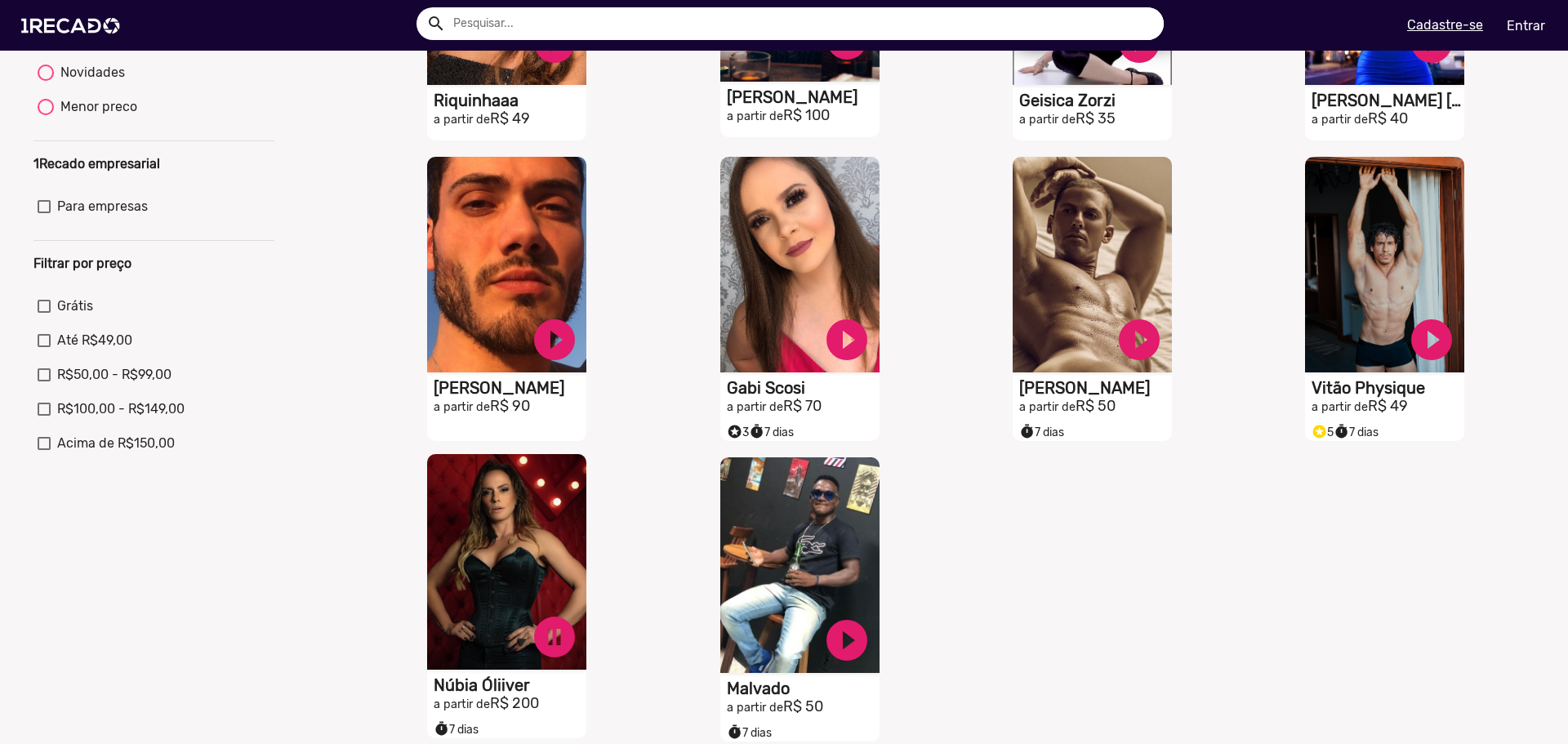
scroll to position [408, 0]
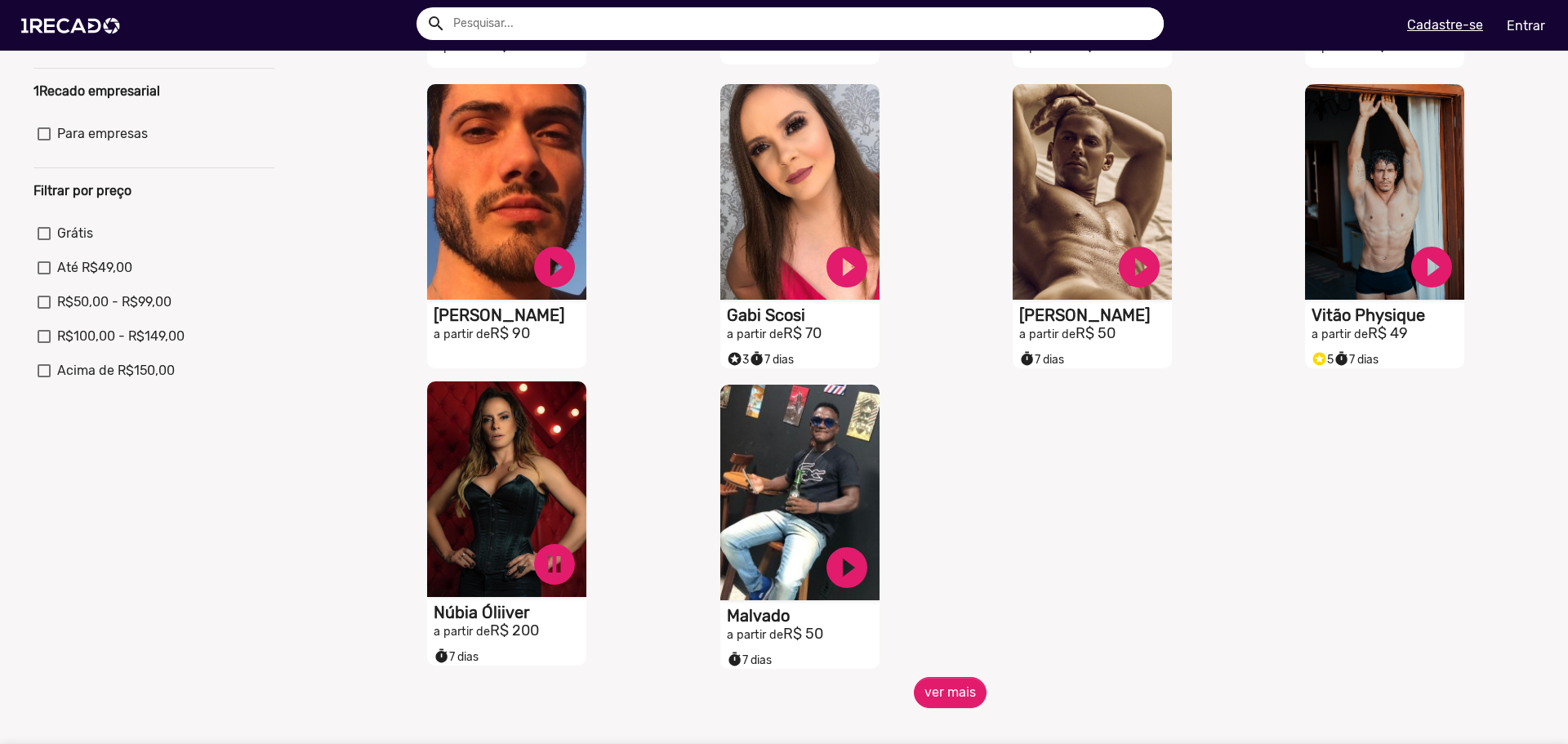
click at [489, 439] on video "S1RECADO vídeos dedicados para fãs e empresas" at bounding box center [506, 489] width 159 height 216
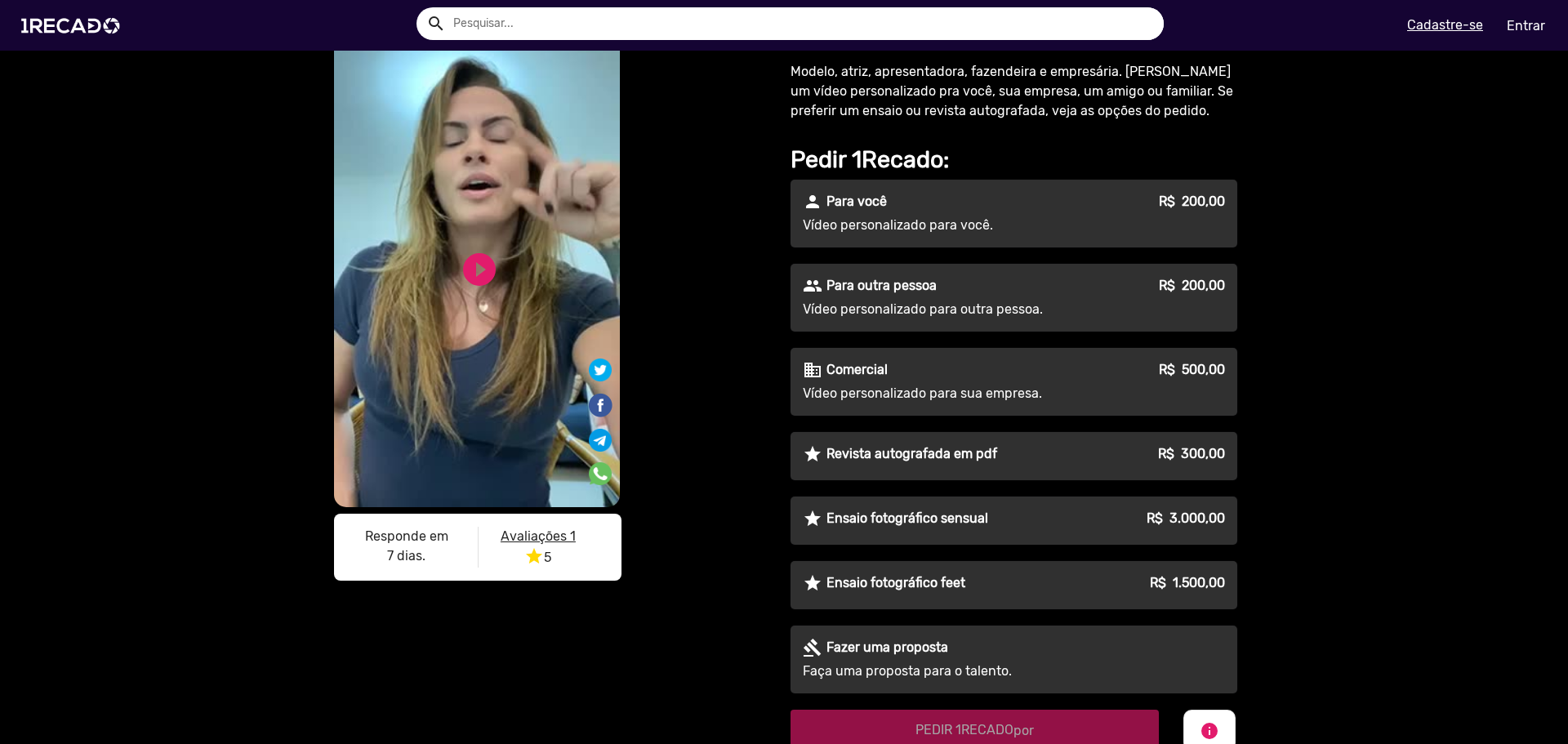
scroll to position [61, 0]
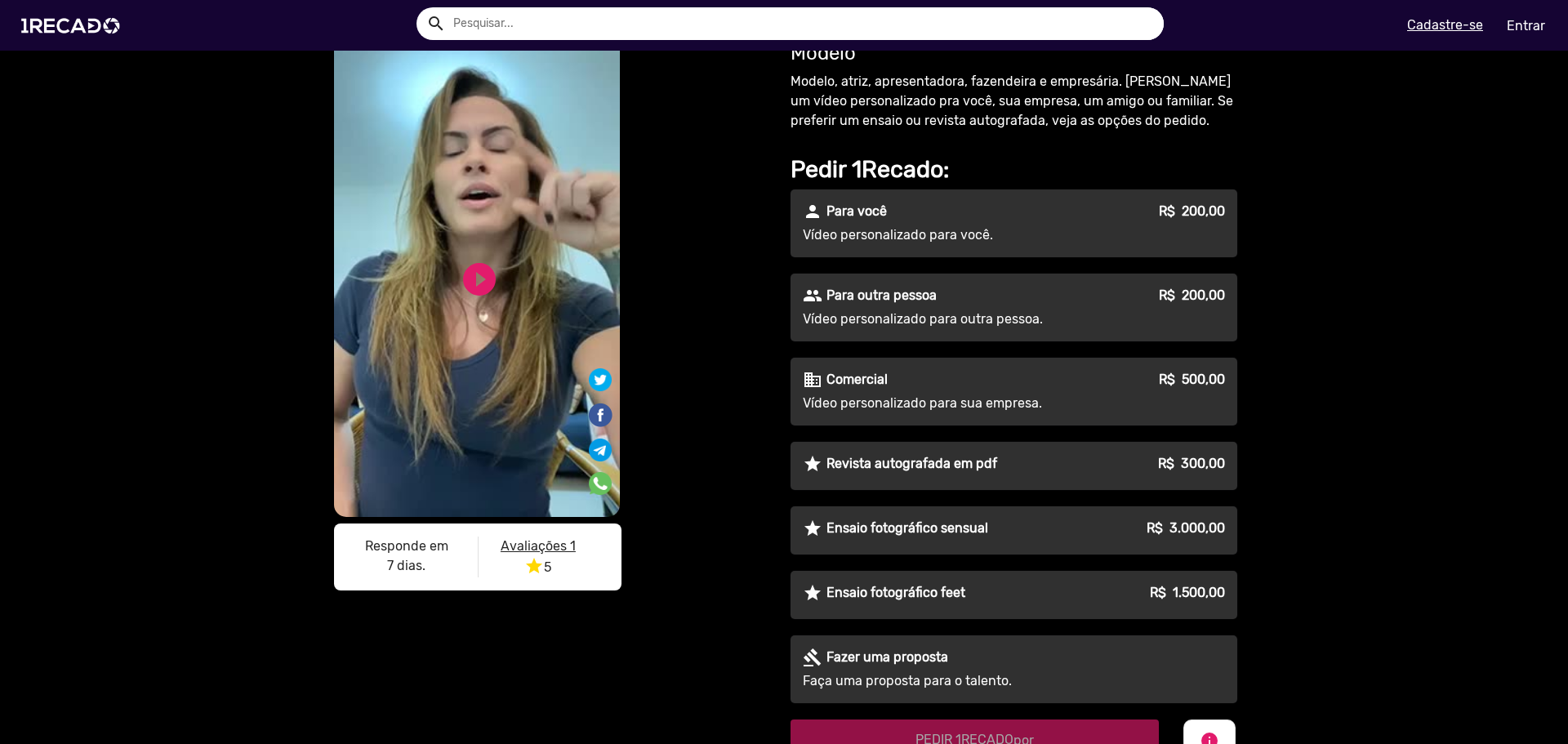
click at [922, 290] on p "Para outra pessoa" at bounding box center [881, 296] width 110 height 20
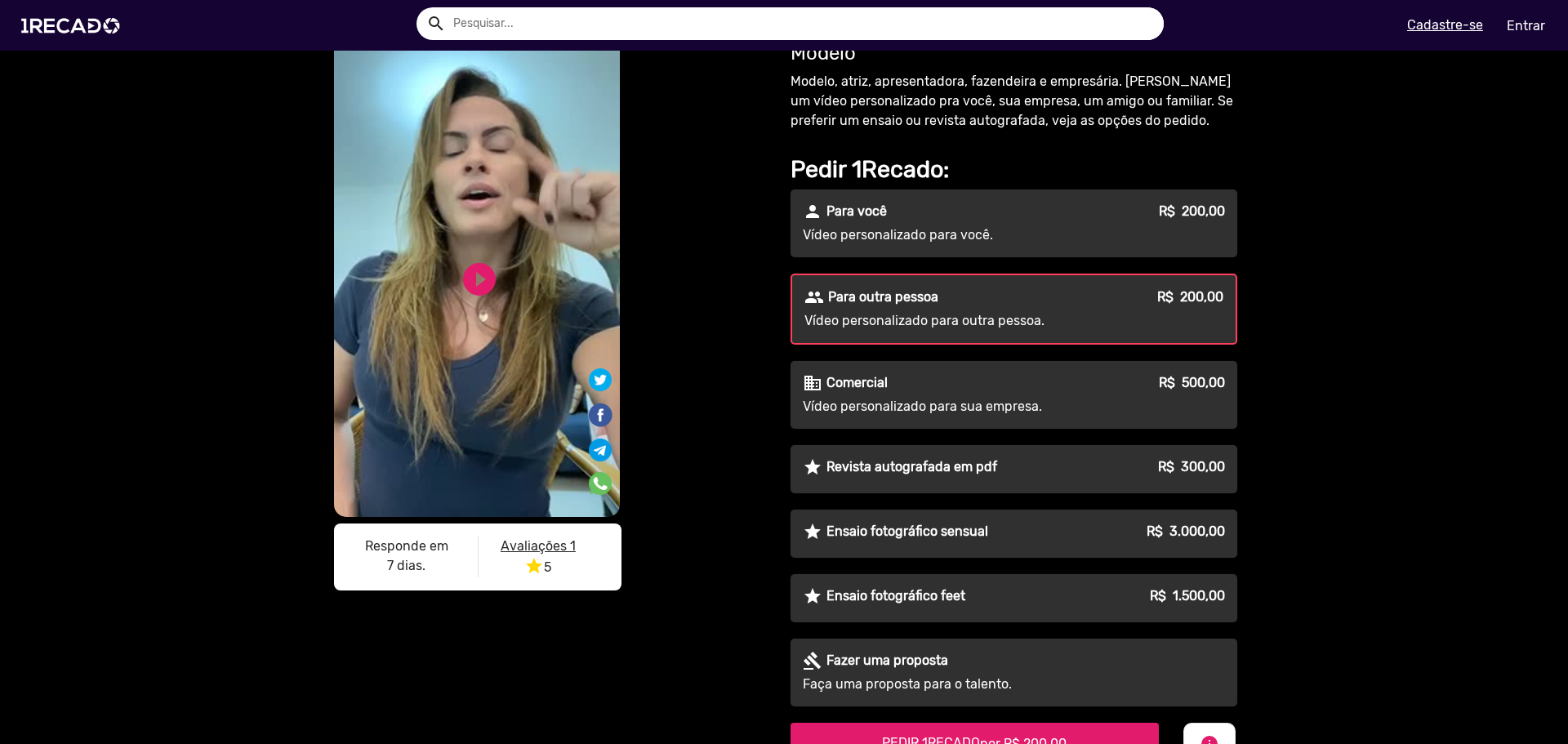
click at [1071, 482] on div "star Revista autografada em pdf R$ 300,00" at bounding box center [1013, 469] width 447 height 48
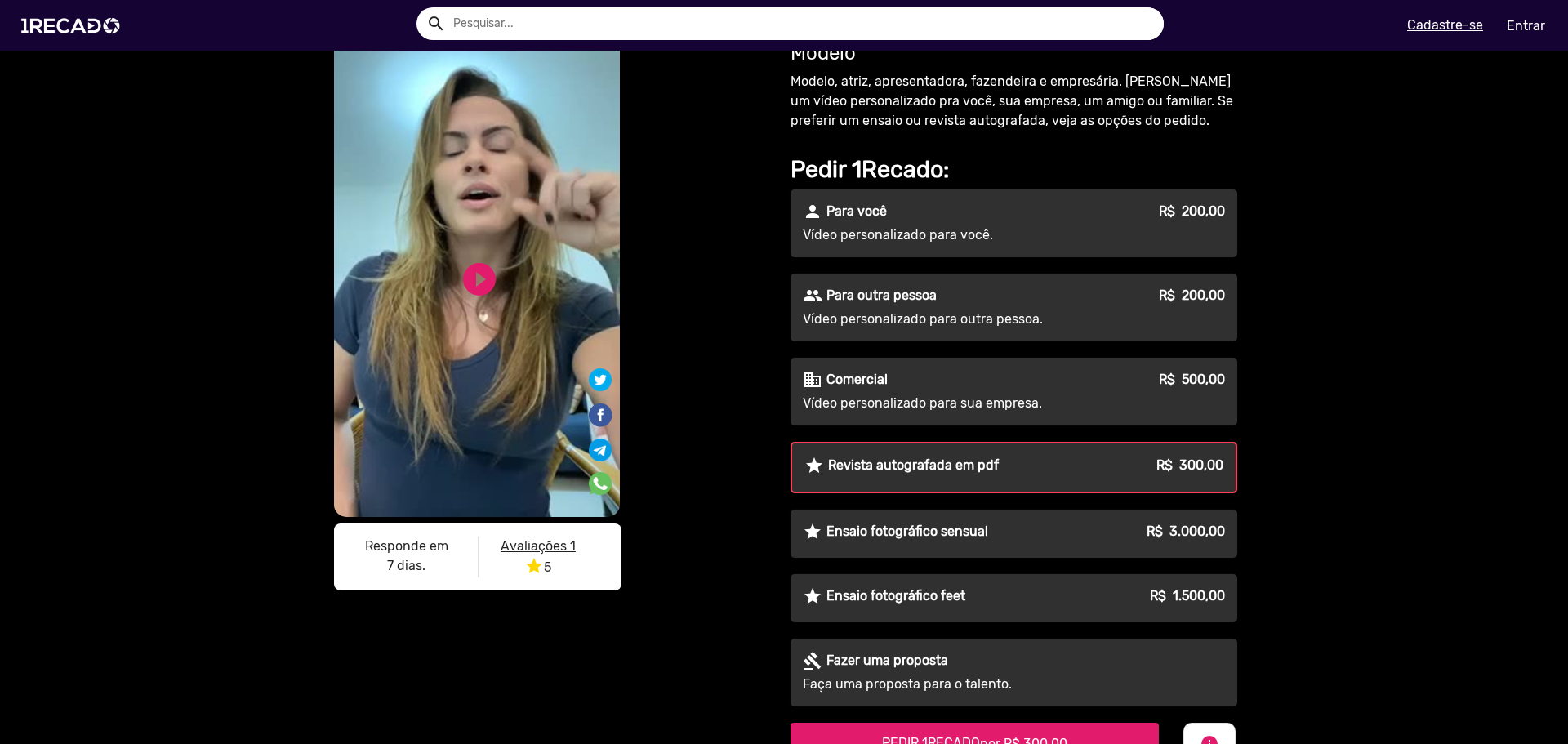
click at [1035, 536] on div "star Ensaio fotográfico sensual R$ 3.000,00" at bounding box center [1013, 532] width 422 height 20
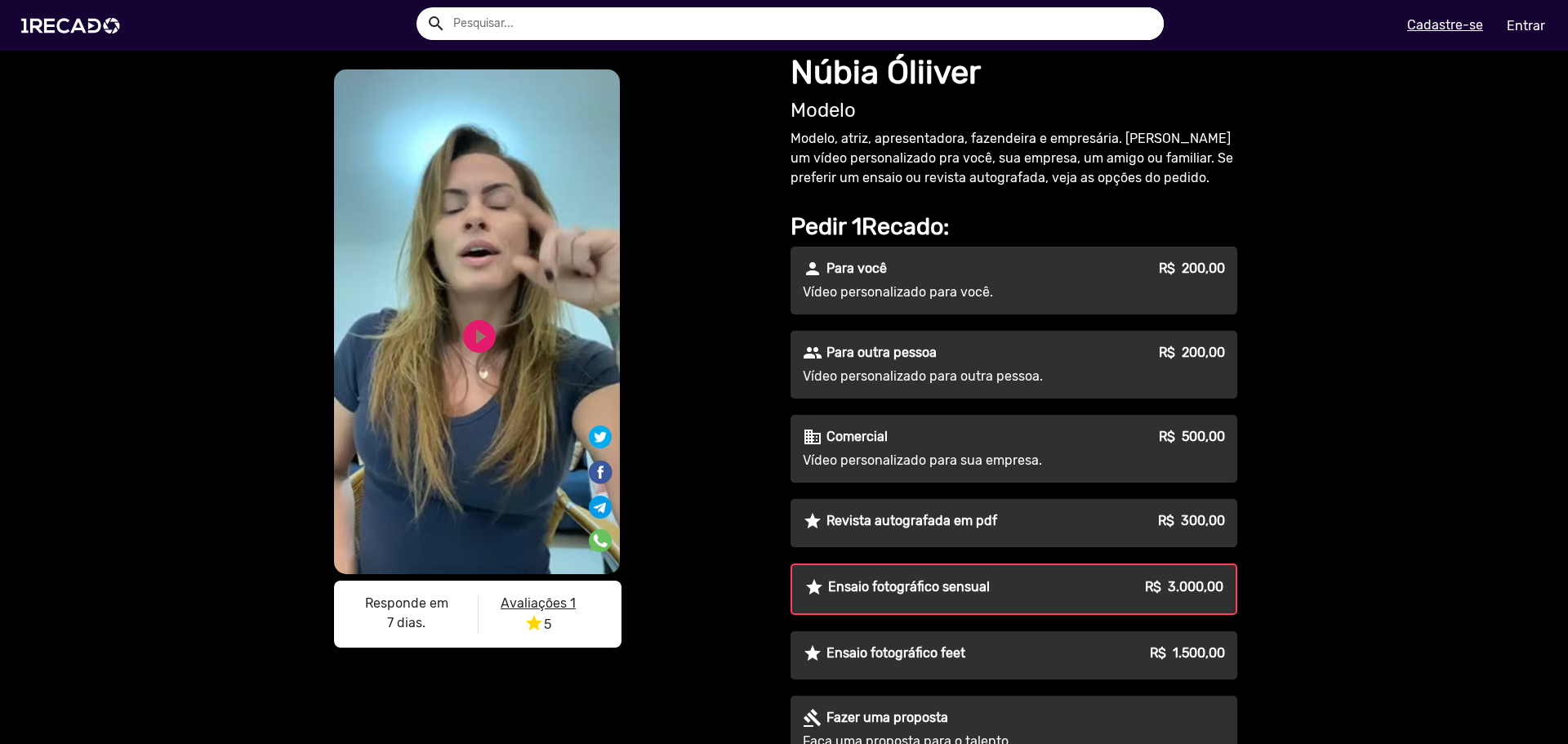
scroll to position [0, 0]
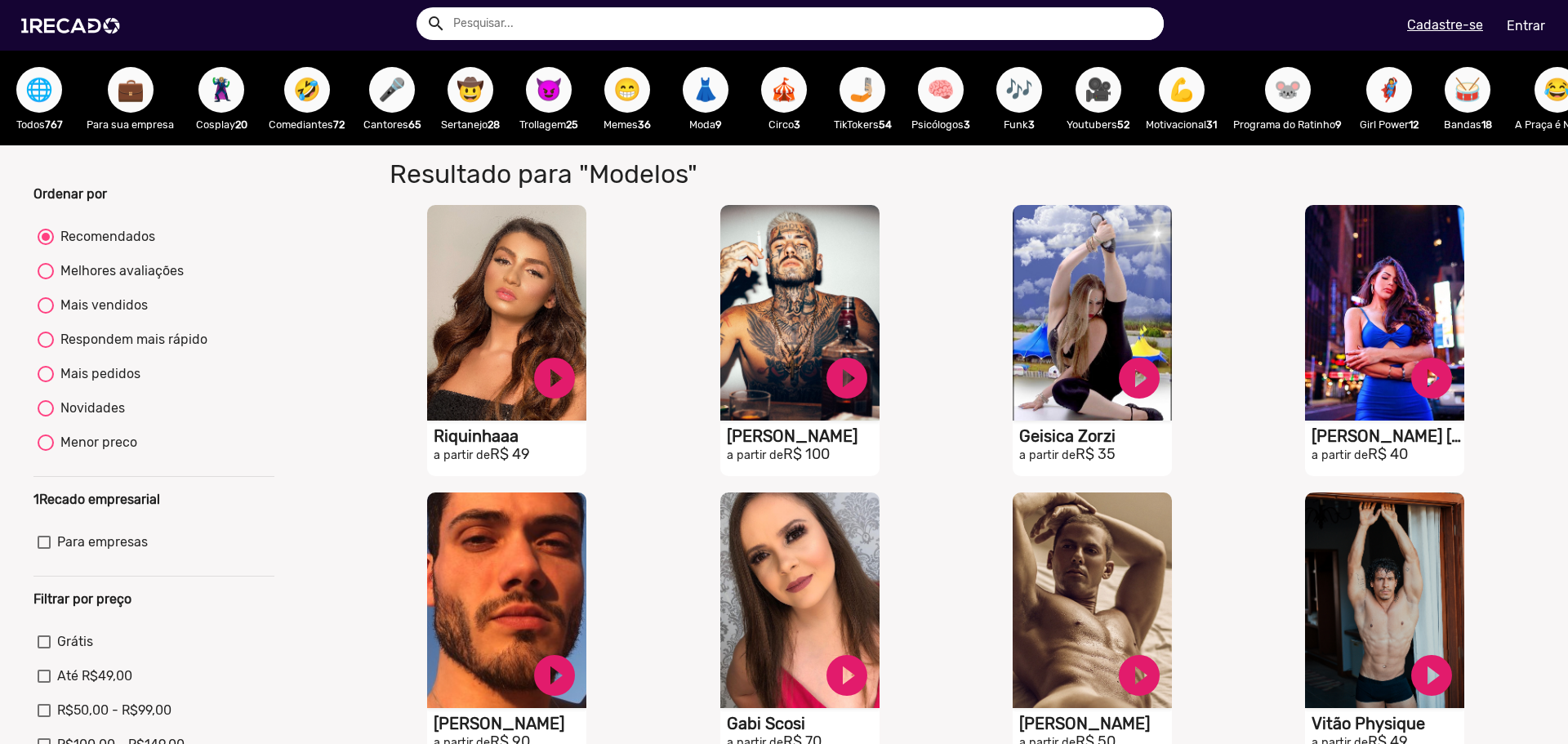
click at [1468, 115] on div "🥁 Bandas 18" at bounding box center [1468, 98] width 78 height 95
click at [1478, 96] on span "🥁" at bounding box center [1468, 90] width 28 height 46
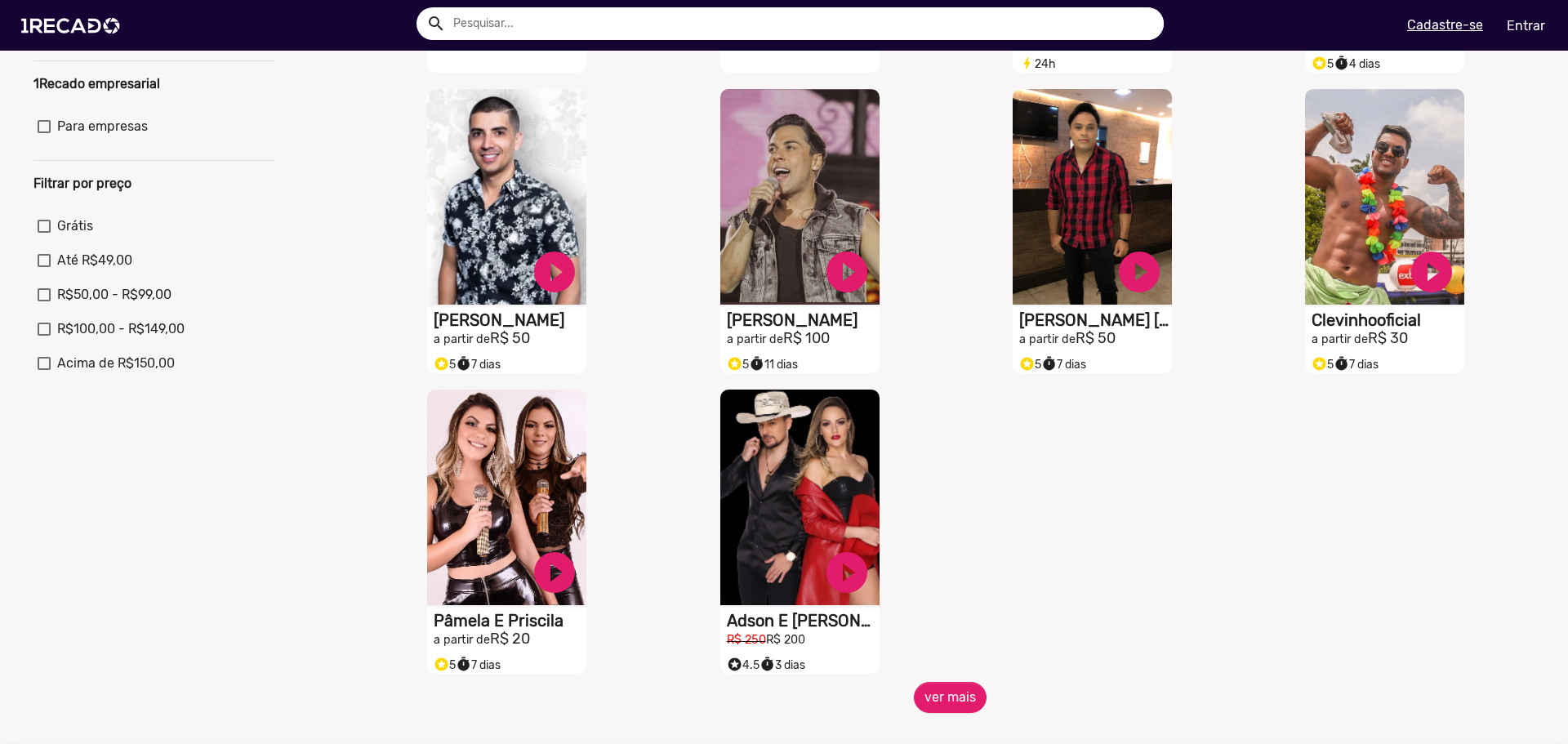
scroll to position [490, 0]
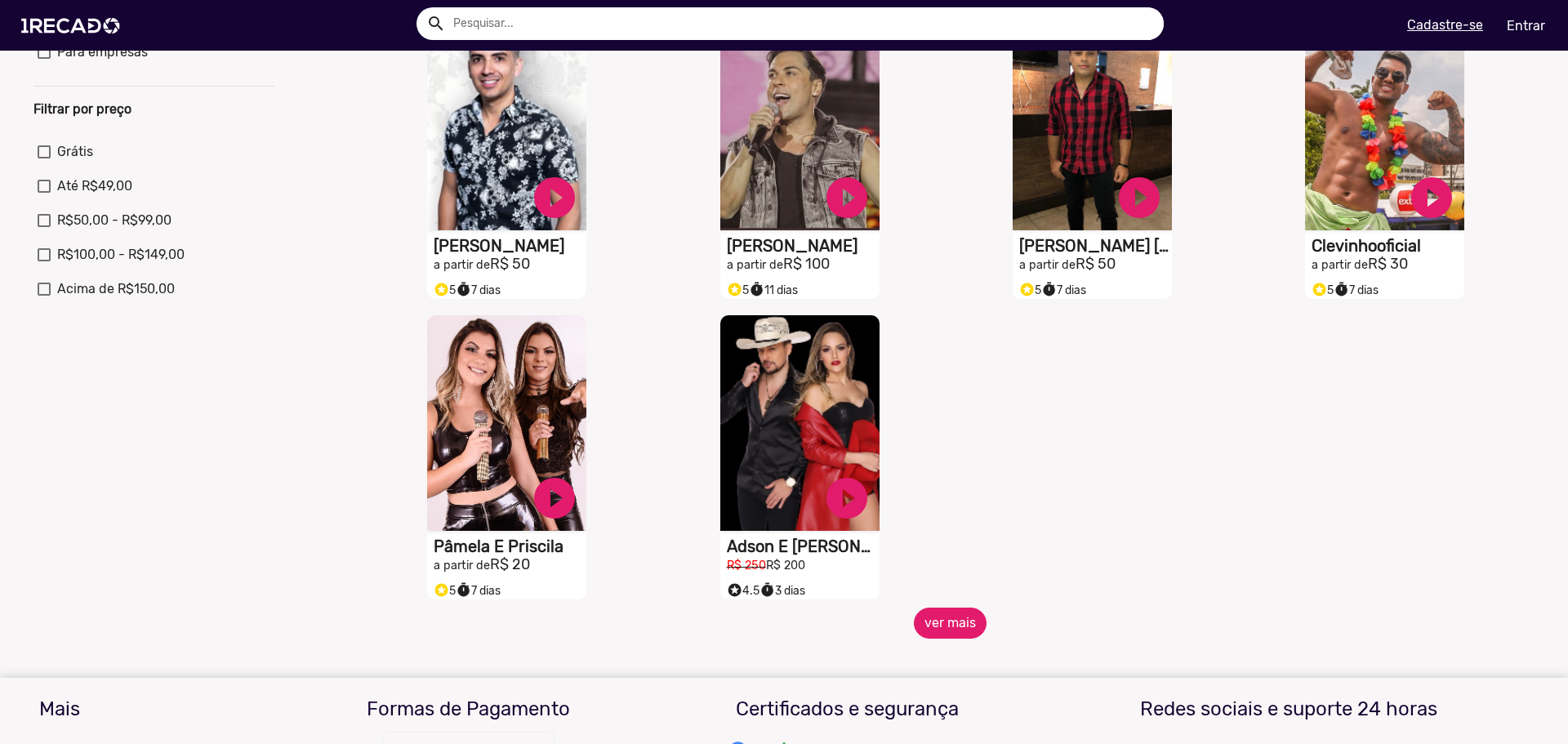
click at [954, 639] on button "ver mais" at bounding box center [950, 623] width 73 height 31
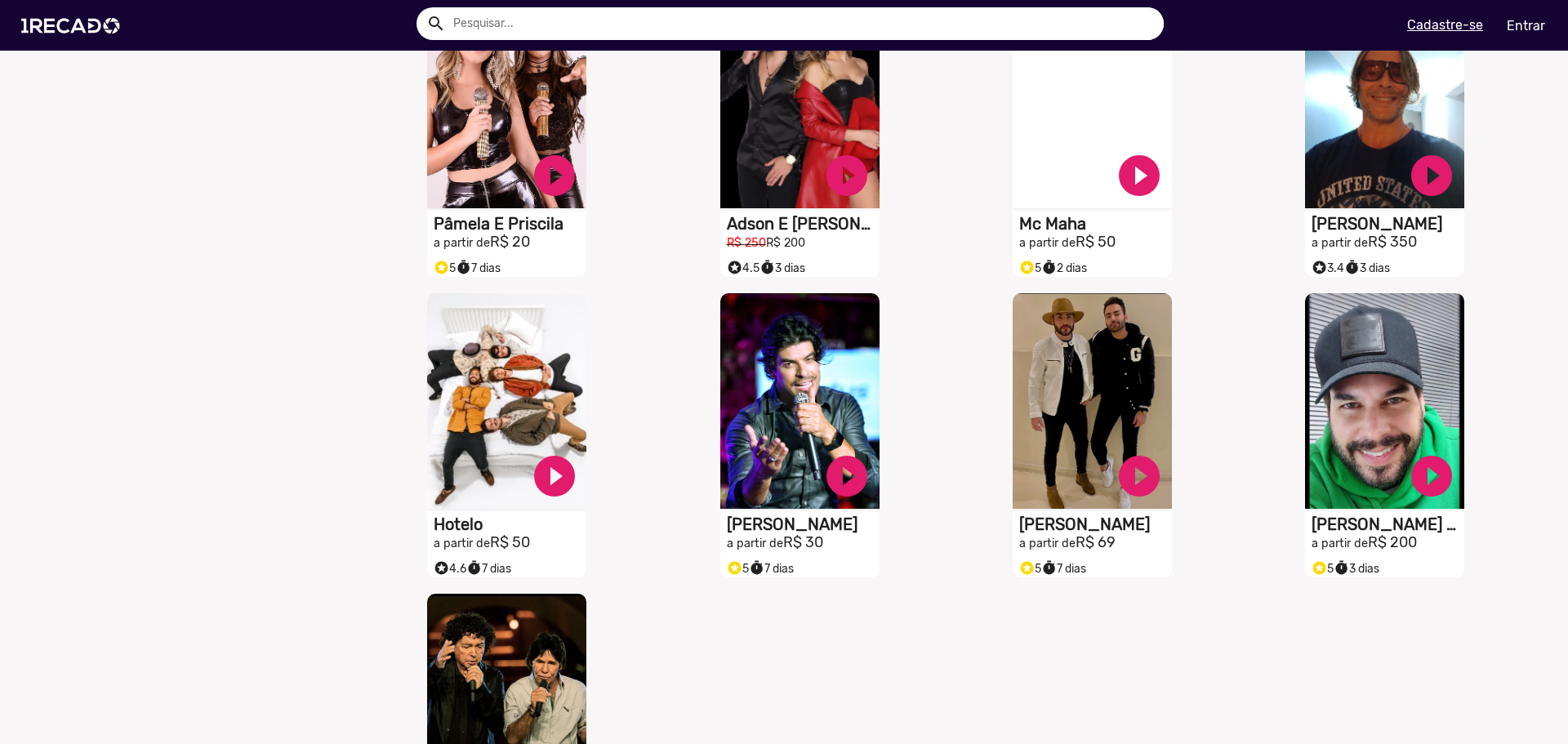
scroll to position [817, 0]
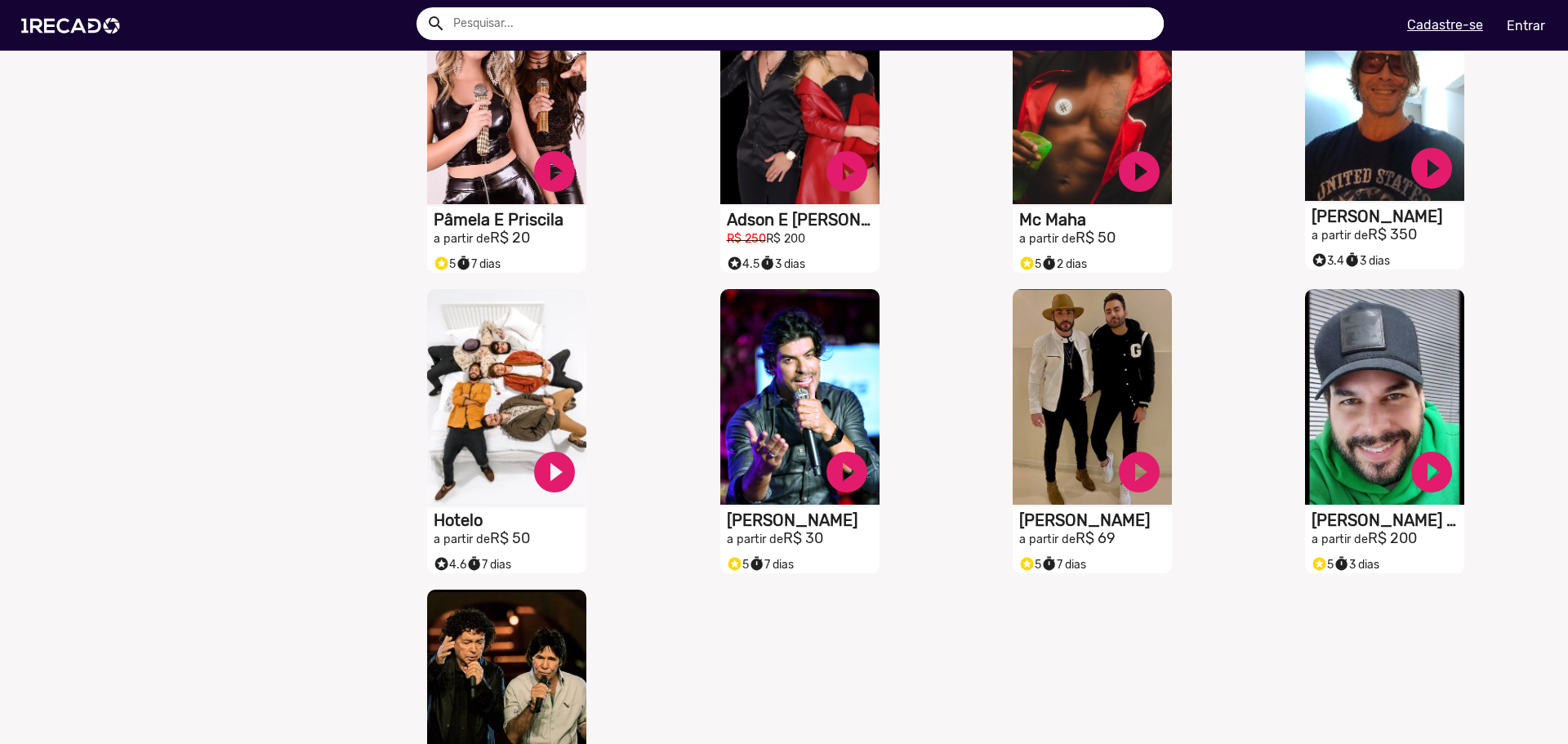
click at [1347, 147] on video "S1RECADO vídeos dedicados para fãs e empresas" at bounding box center [1384, 93] width 159 height 216
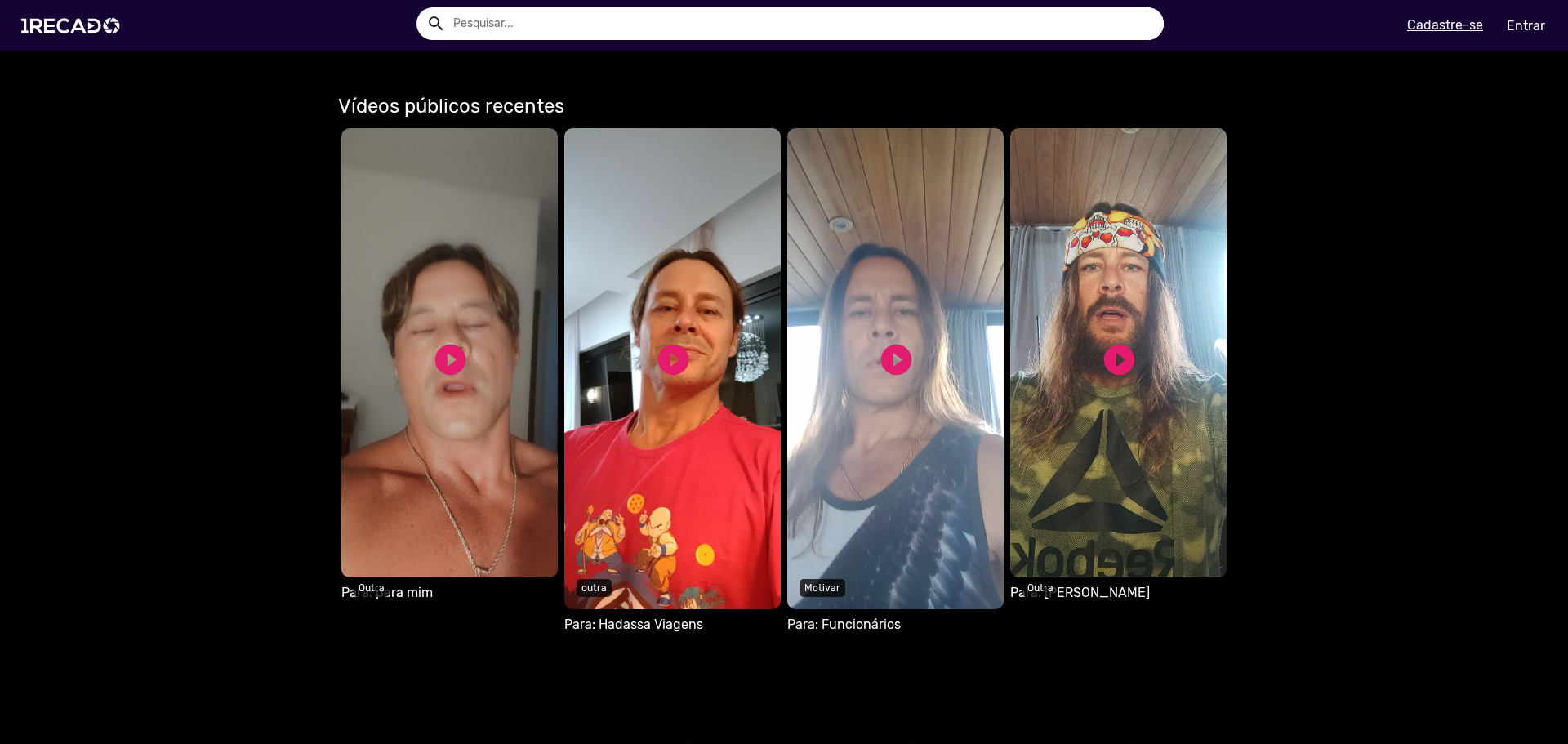
scroll to position [898, 0]
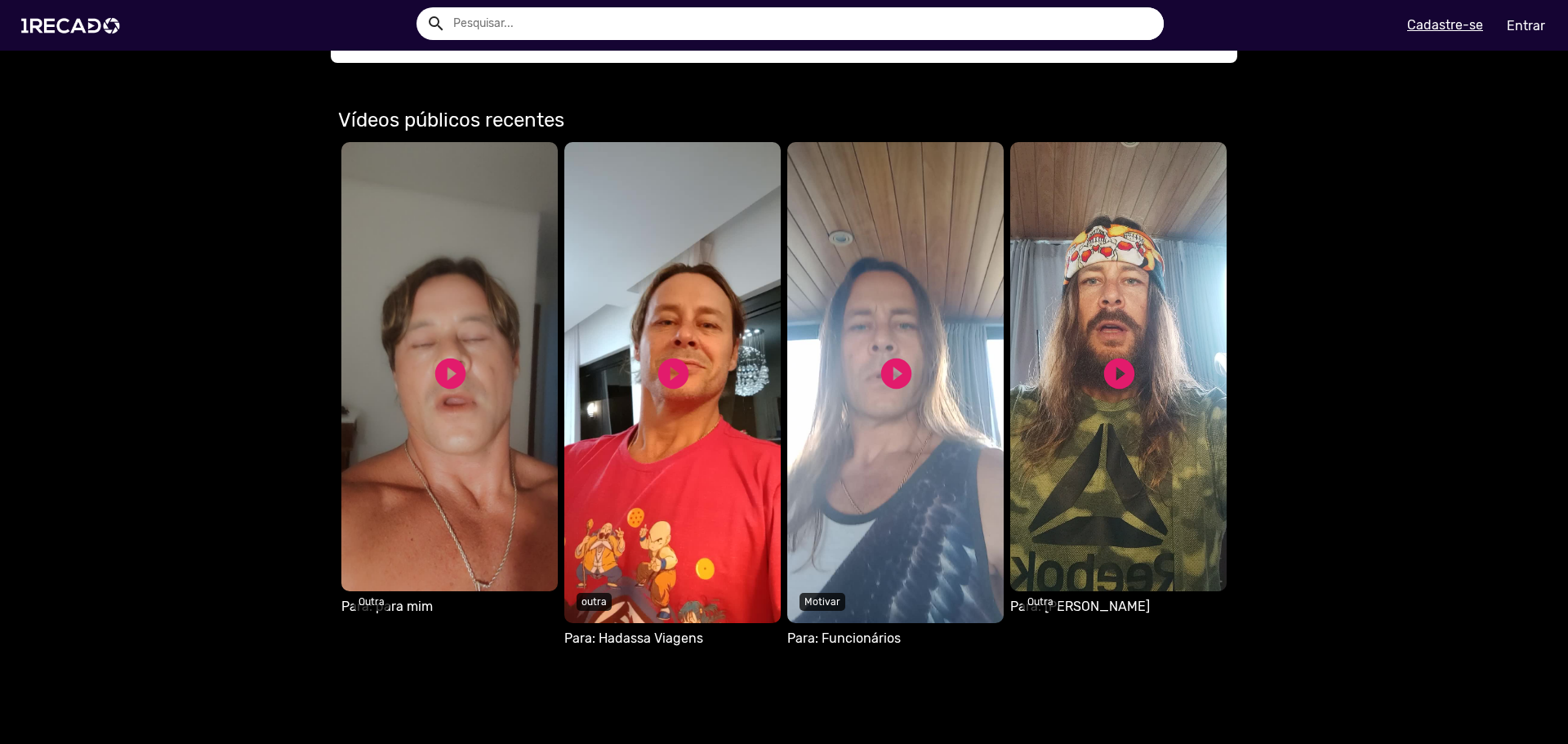
click at [484, 378] on video "Seu navegador não reproduz vídeo em HTML5" at bounding box center [449, 367] width 216 height 449
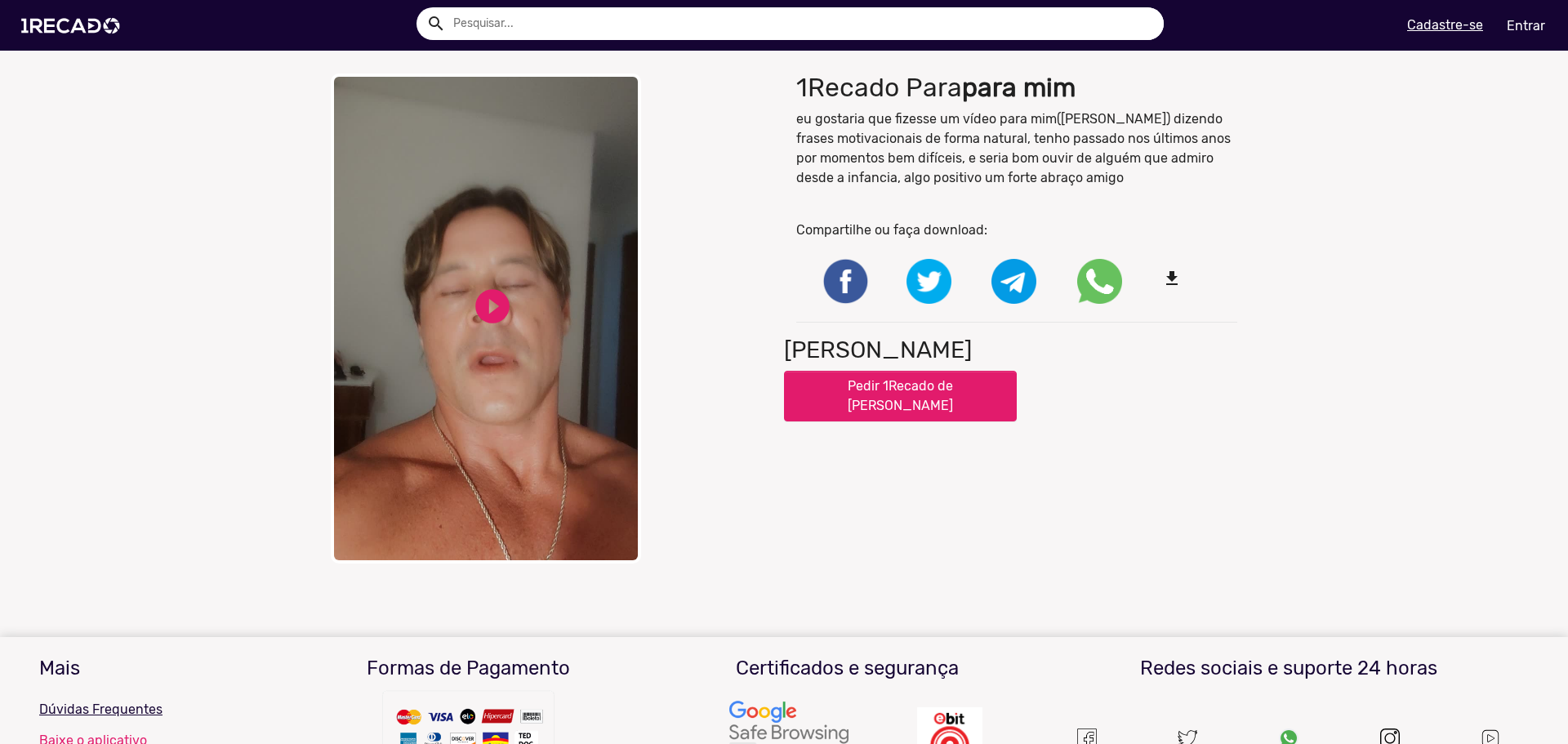
click at [485, 335] on video "Your browser does not support HTML5 video." at bounding box center [486, 319] width 310 height 490
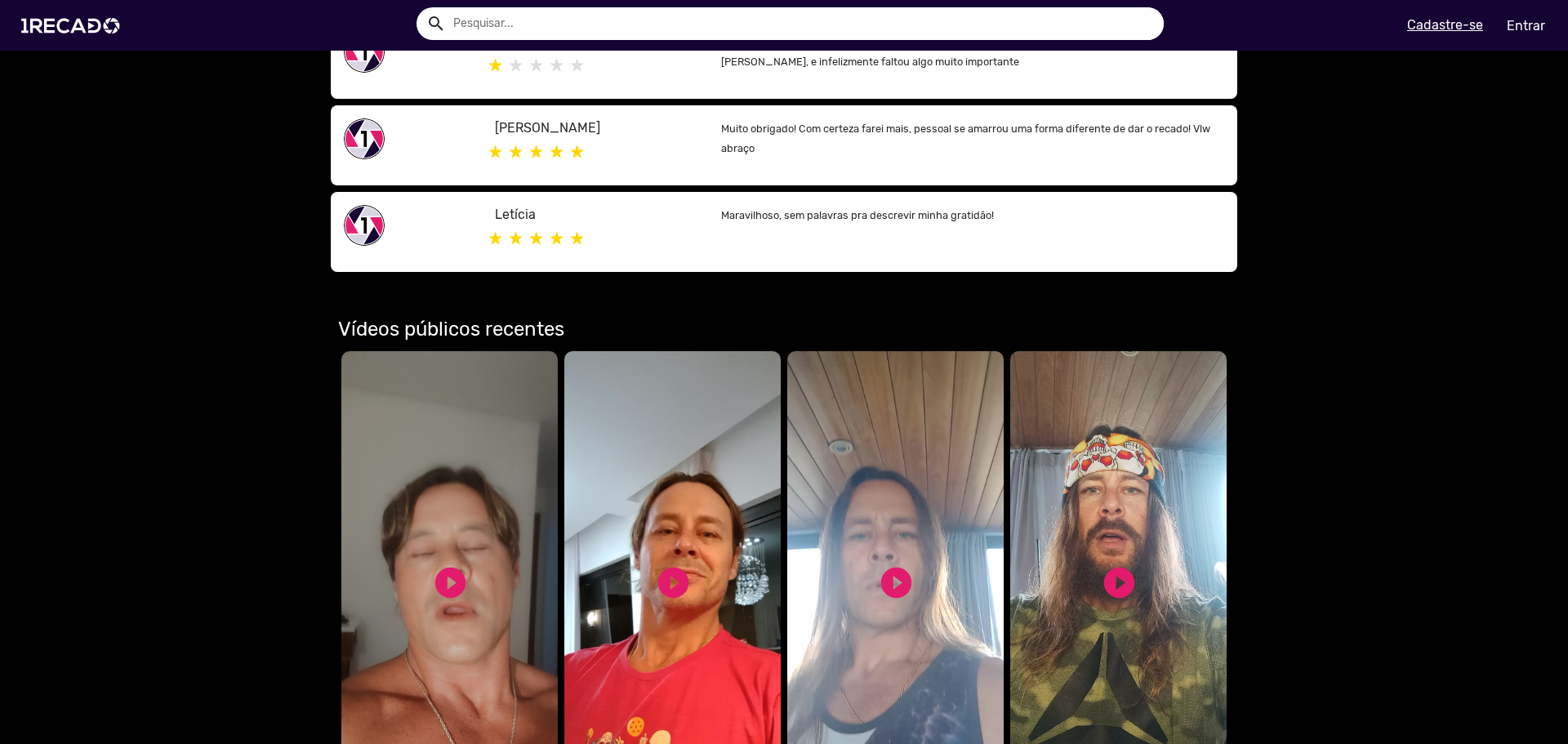
scroll to position [898, 0]
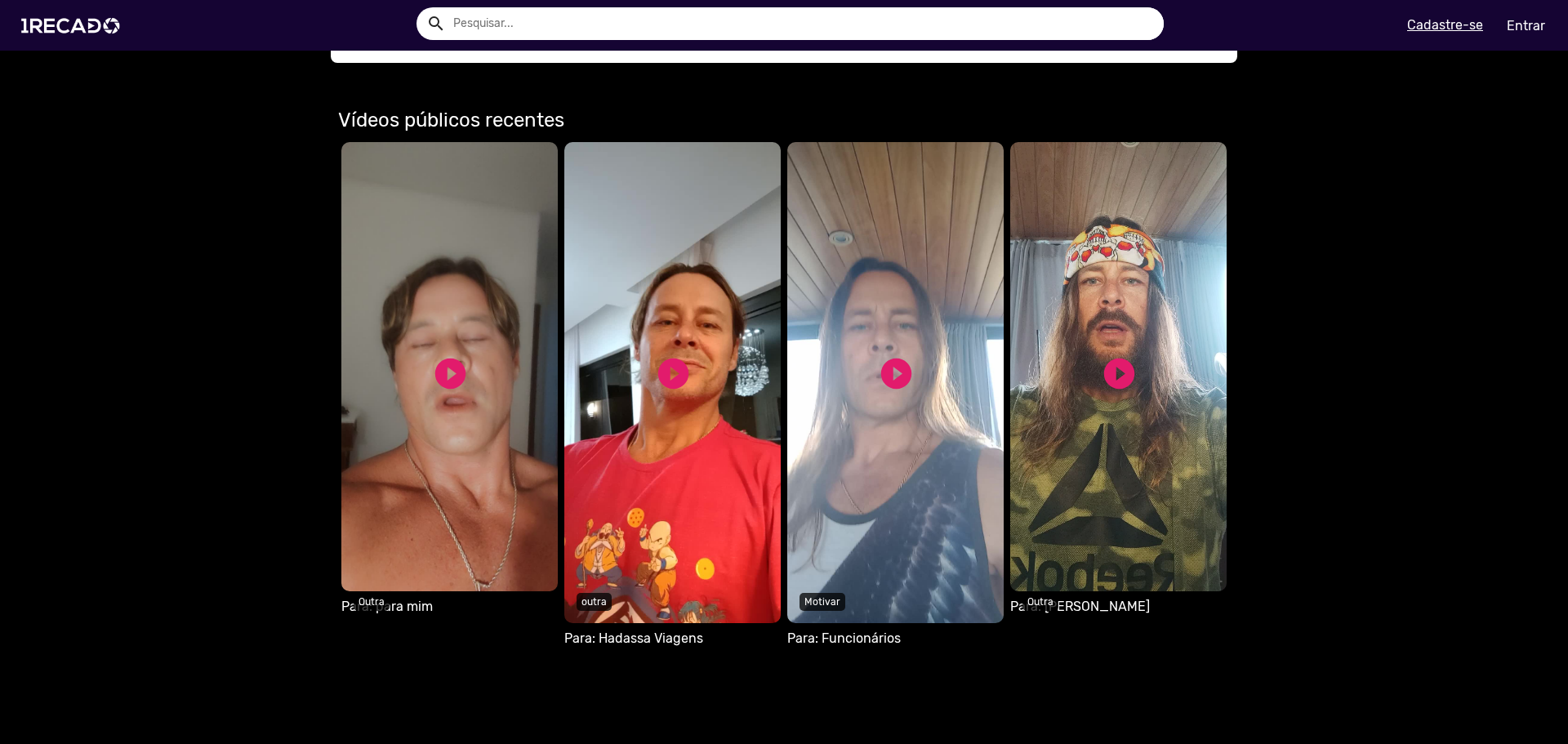
click at [702, 342] on video "Seu navegador não reproduz vídeo em HTML5" at bounding box center [672, 382] width 216 height 481
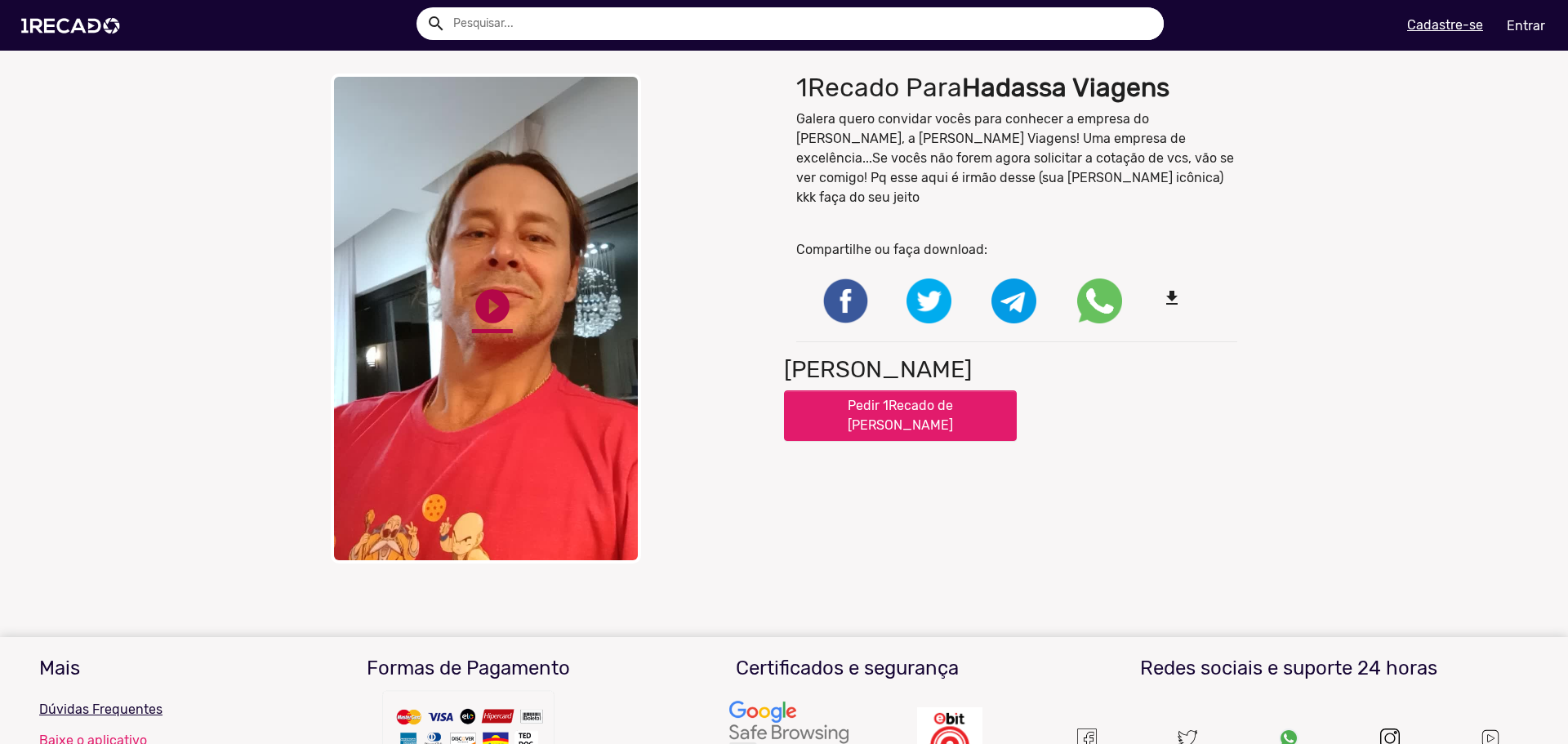
click at [488, 297] on link "play_circle_filled" at bounding box center [492, 306] width 41 height 41
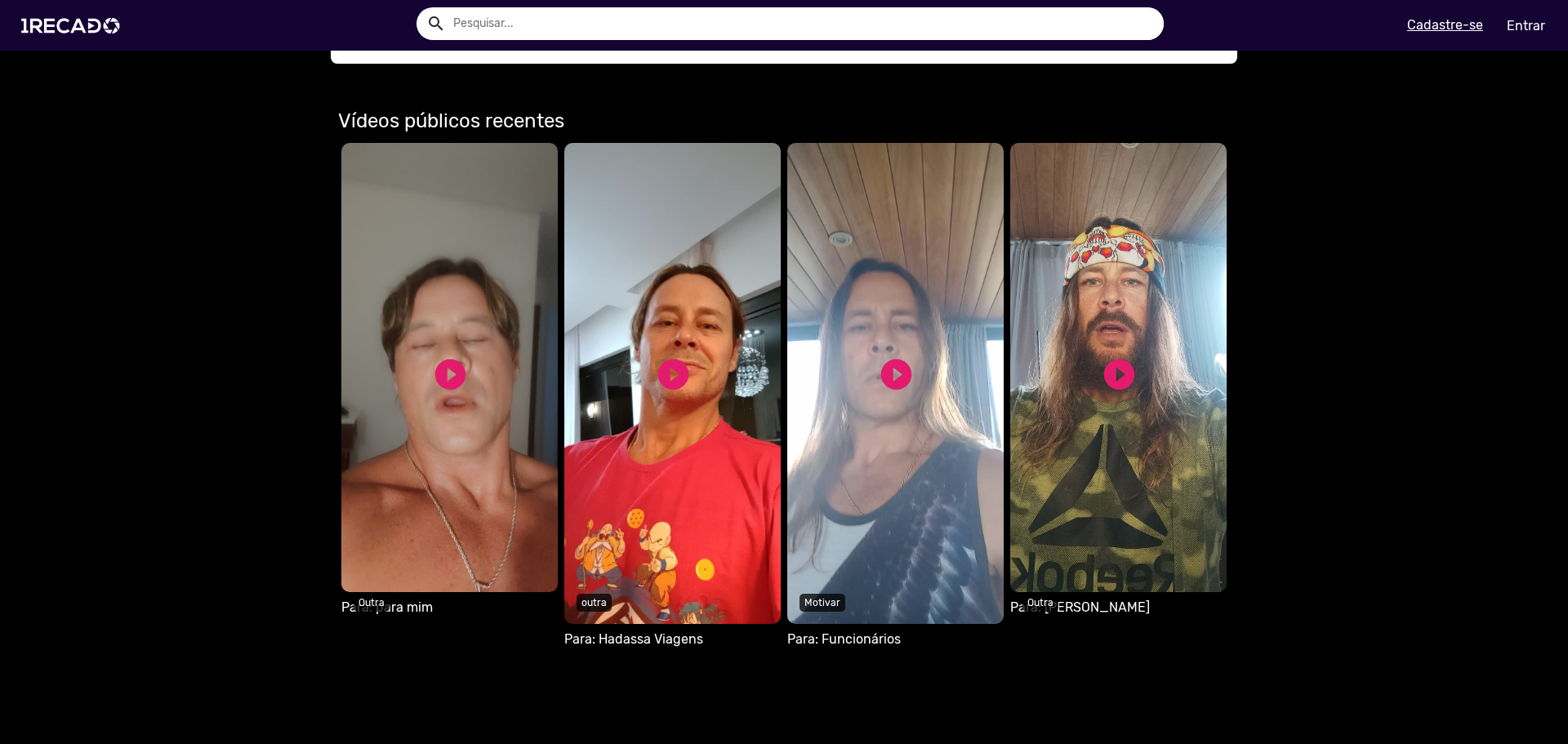
scroll to position [898, 0]
click at [909, 365] on video "Seu navegador não reproduz vídeo em HTML5" at bounding box center [895, 382] width 216 height 481
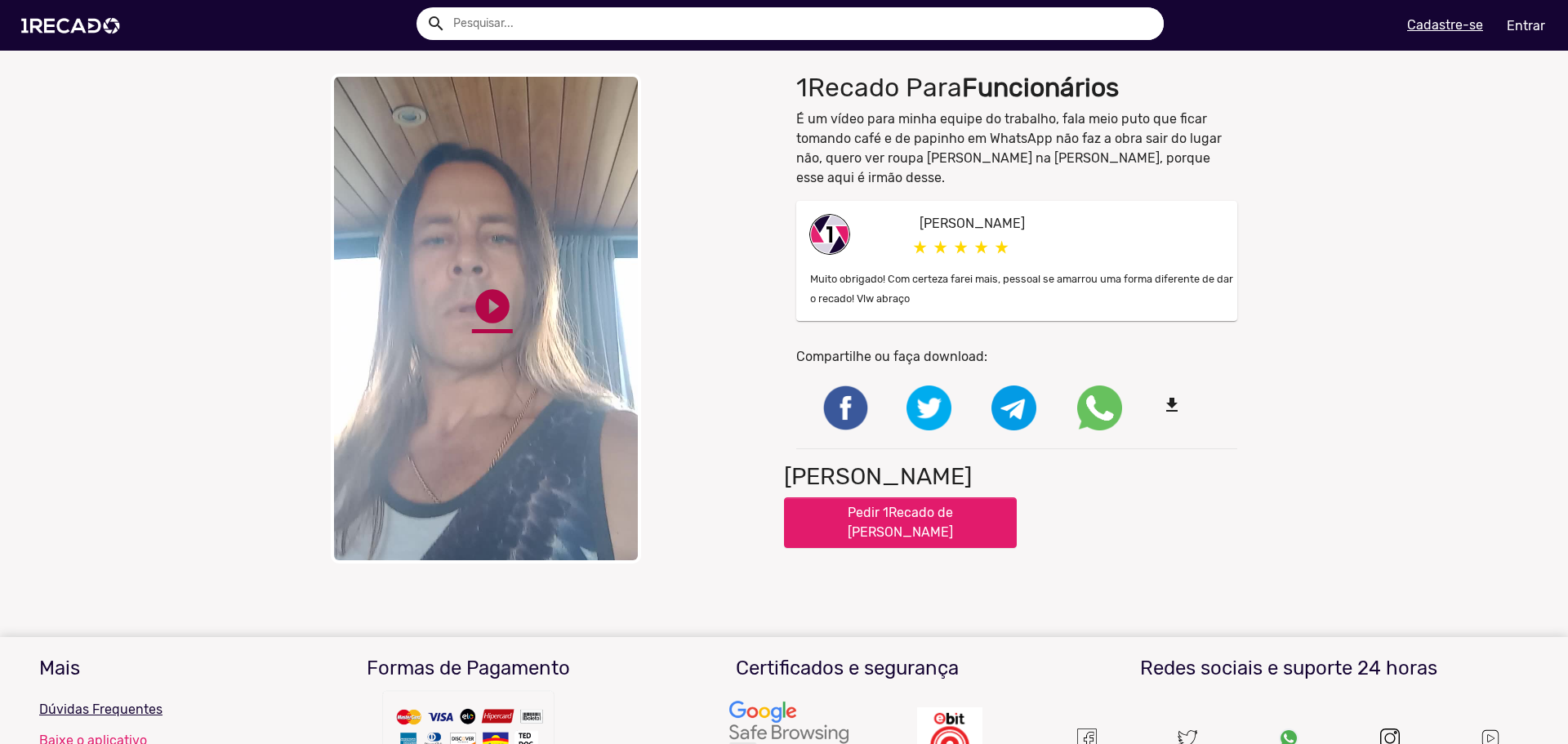
click at [479, 292] on link "play_circle_filled" at bounding box center [492, 306] width 41 height 41
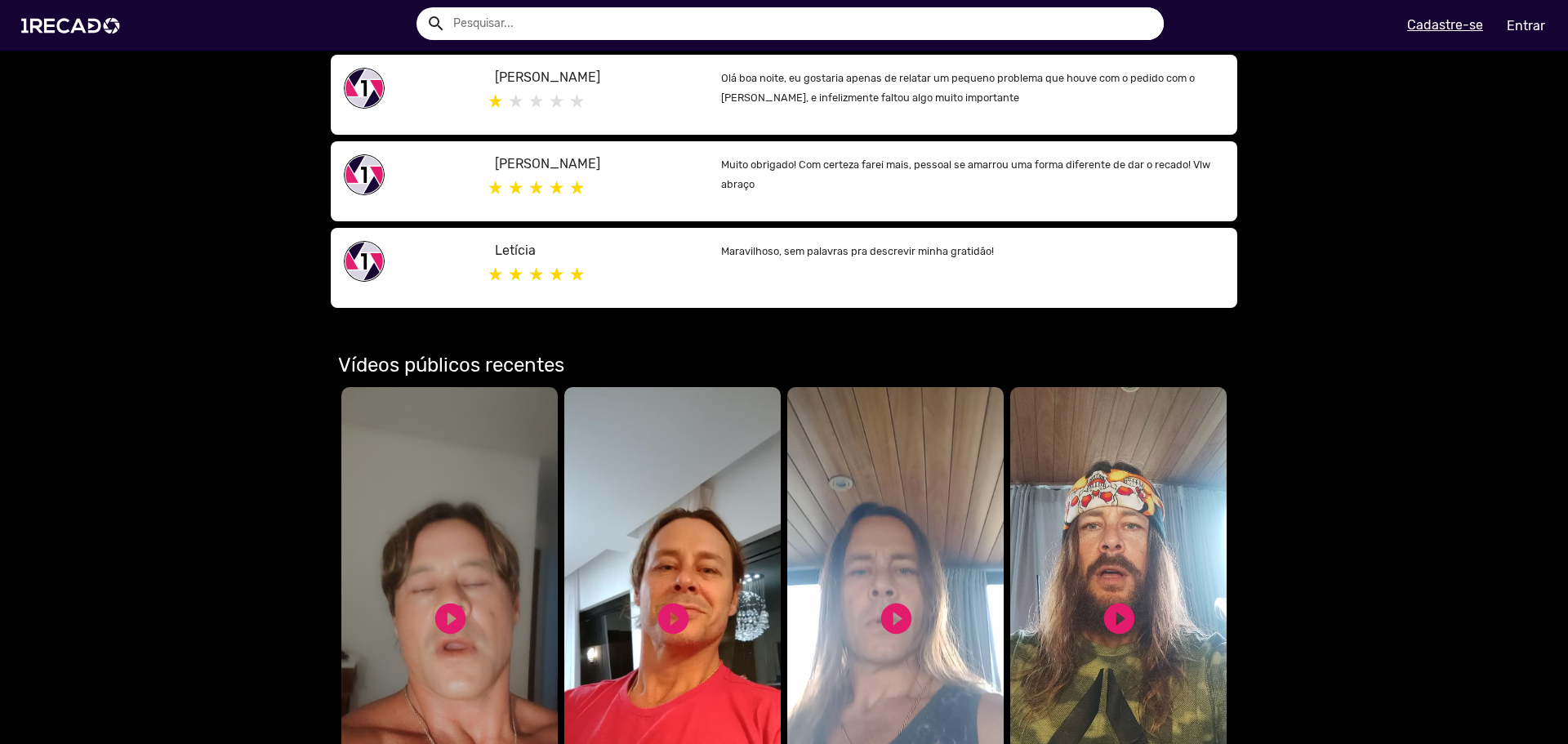
scroll to position [1062, 0]
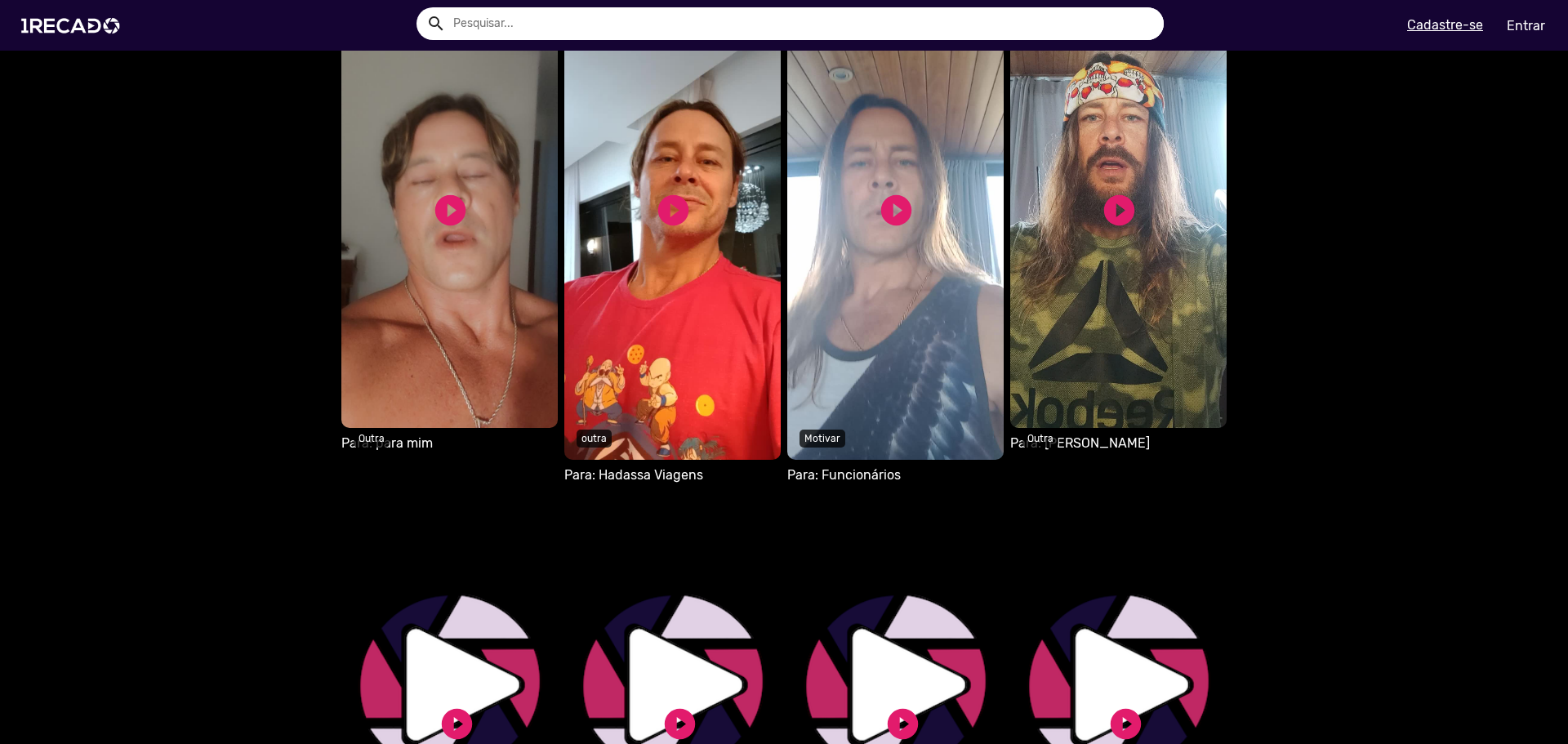
click at [1092, 220] on video "Seu navegador não reproduz vídeo em HTML5" at bounding box center [1118, 203] width 216 height 449
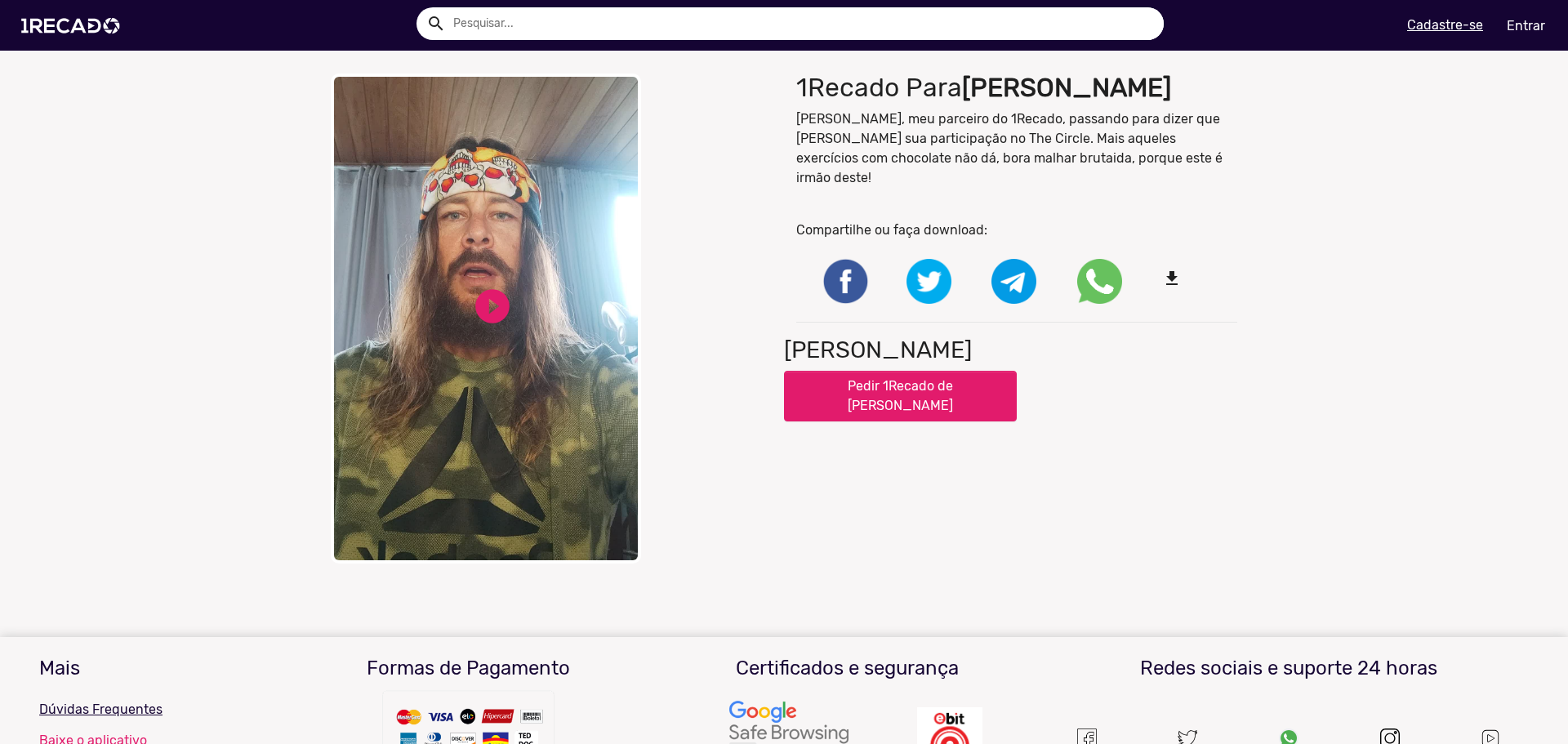
click at [347, 338] on video "Your browser does not support HTML5 video." at bounding box center [486, 319] width 310 height 490
click at [472, 322] on link "pause_circle" at bounding box center [492, 306] width 41 height 41
click at [472, 322] on link "play_circle_filled" at bounding box center [492, 306] width 41 height 41
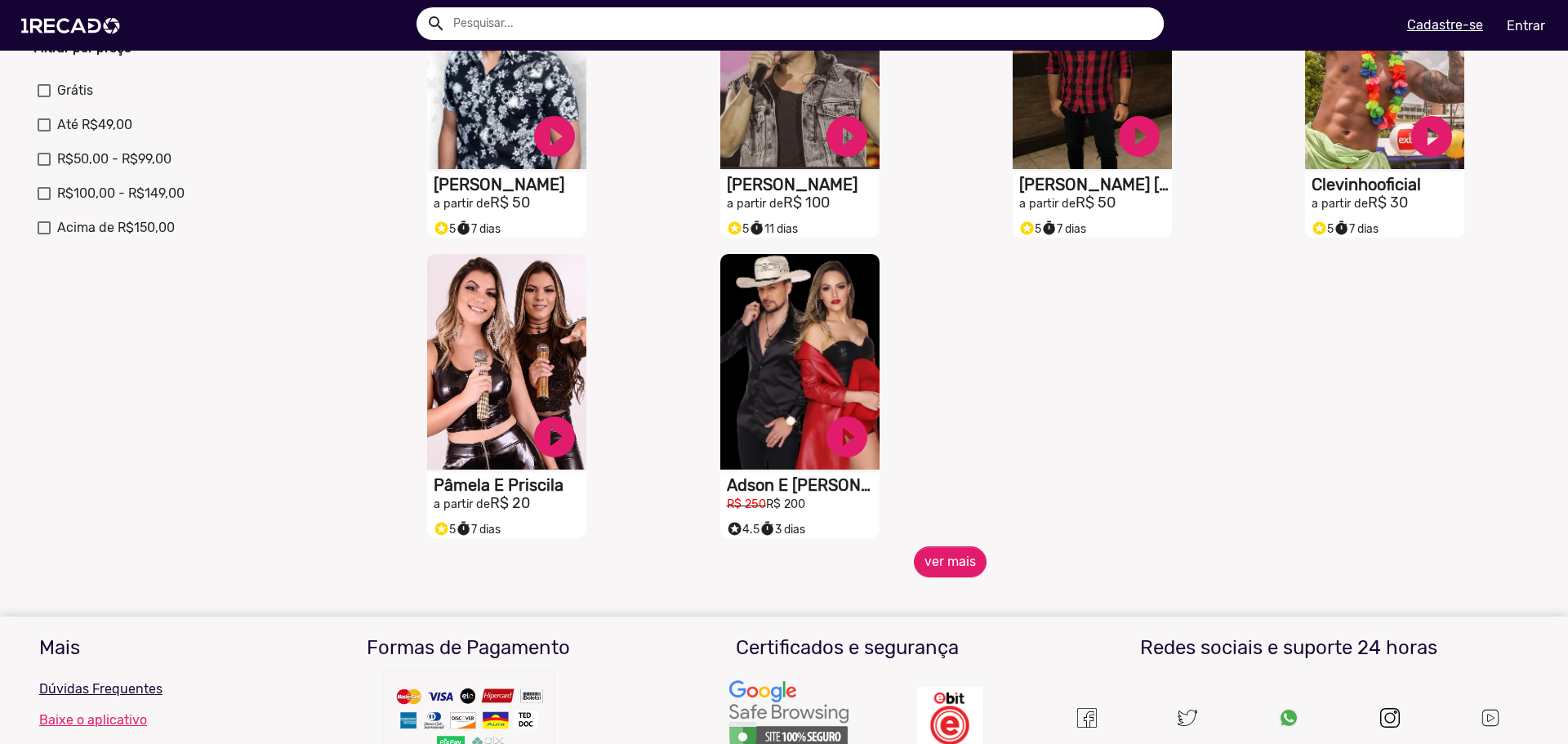
scroll to position [572, 0]
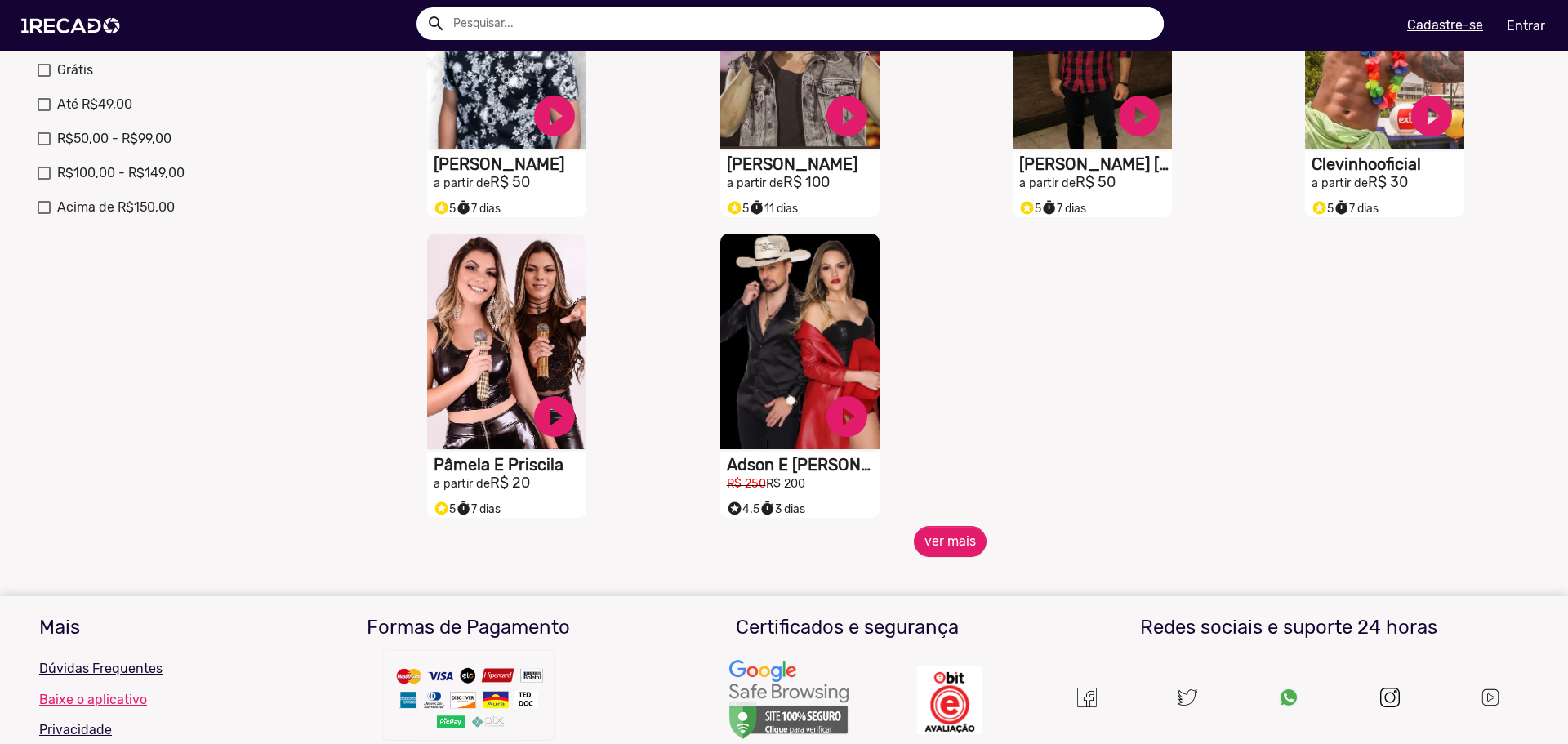
drag, startPoint x: 944, startPoint y: 521, endPoint x: 945, endPoint y: 545, distance: 24.0
click at [945, 526] on div "S1RECADO vídeos dedicados para fãs e empresas play_circle_filled [PERSON_NAME] …" at bounding box center [950, 75] width 1170 height 901
click at [945, 545] on button "ver mais" at bounding box center [950, 541] width 73 height 31
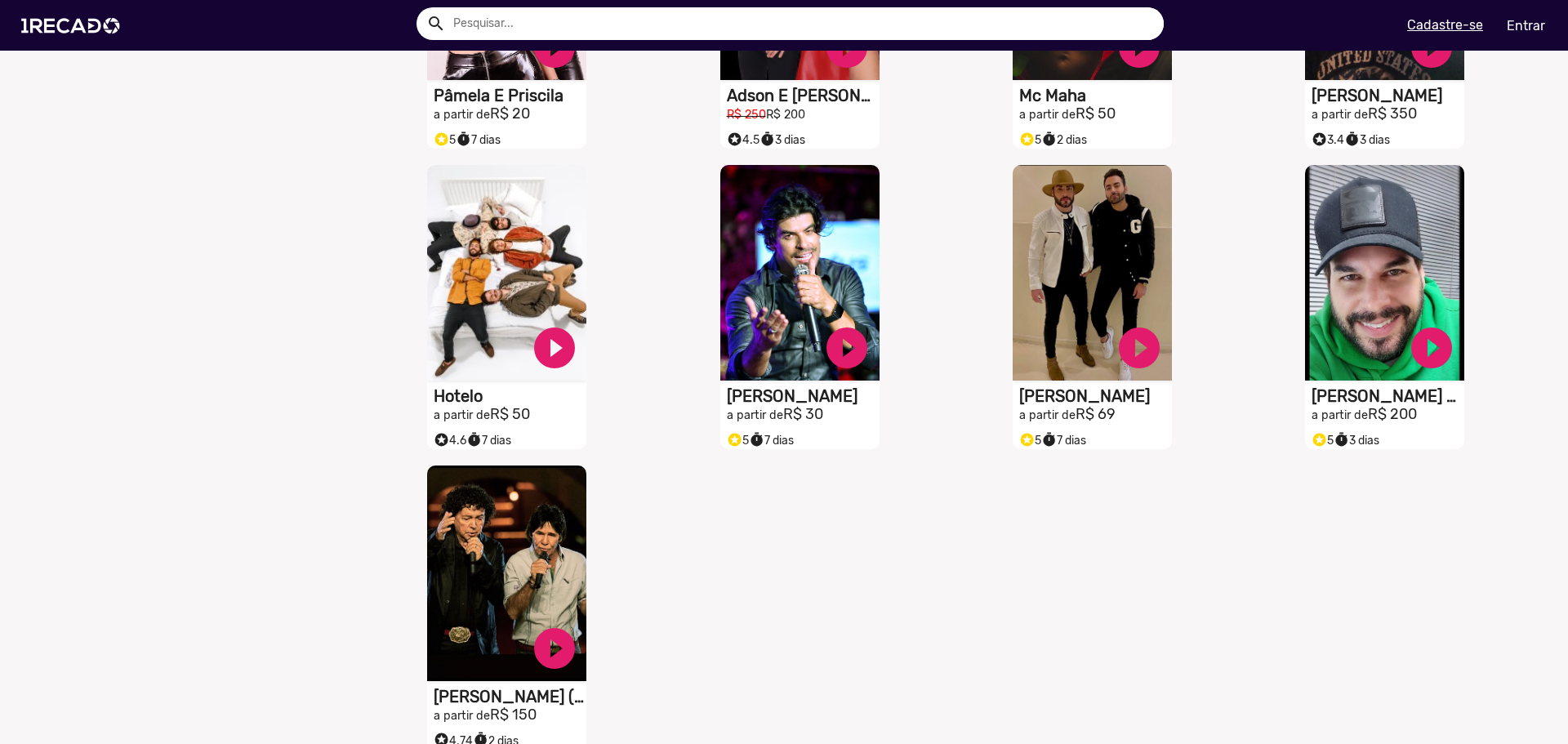
scroll to position [921, 0]
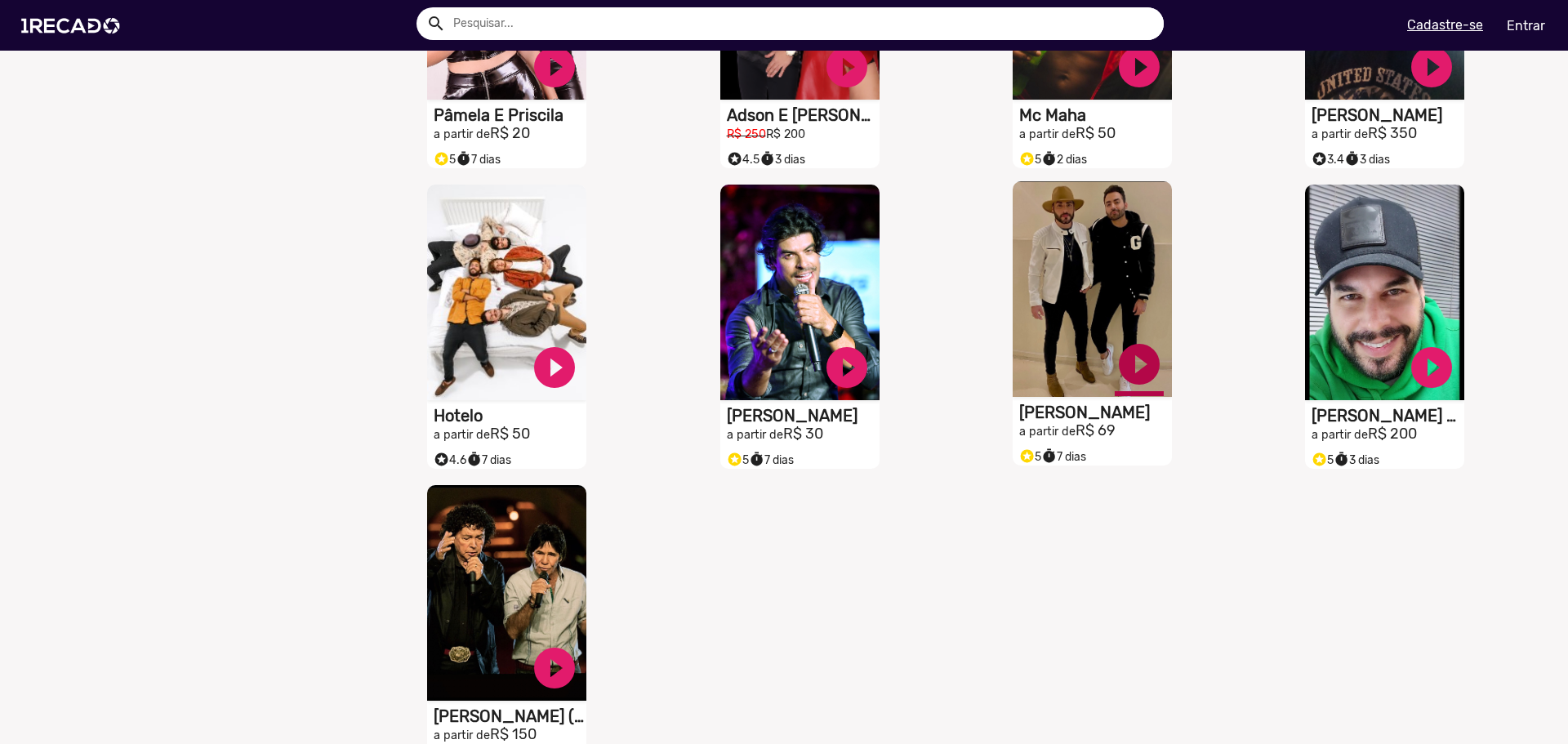
click at [1120, 374] on link "play_circle_filled" at bounding box center [1139, 364] width 49 height 49
click at [1057, 345] on video "S1RECADO vídeos dedicados para fãs e empresas" at bounding box center [1092, 289] width 159 height 216
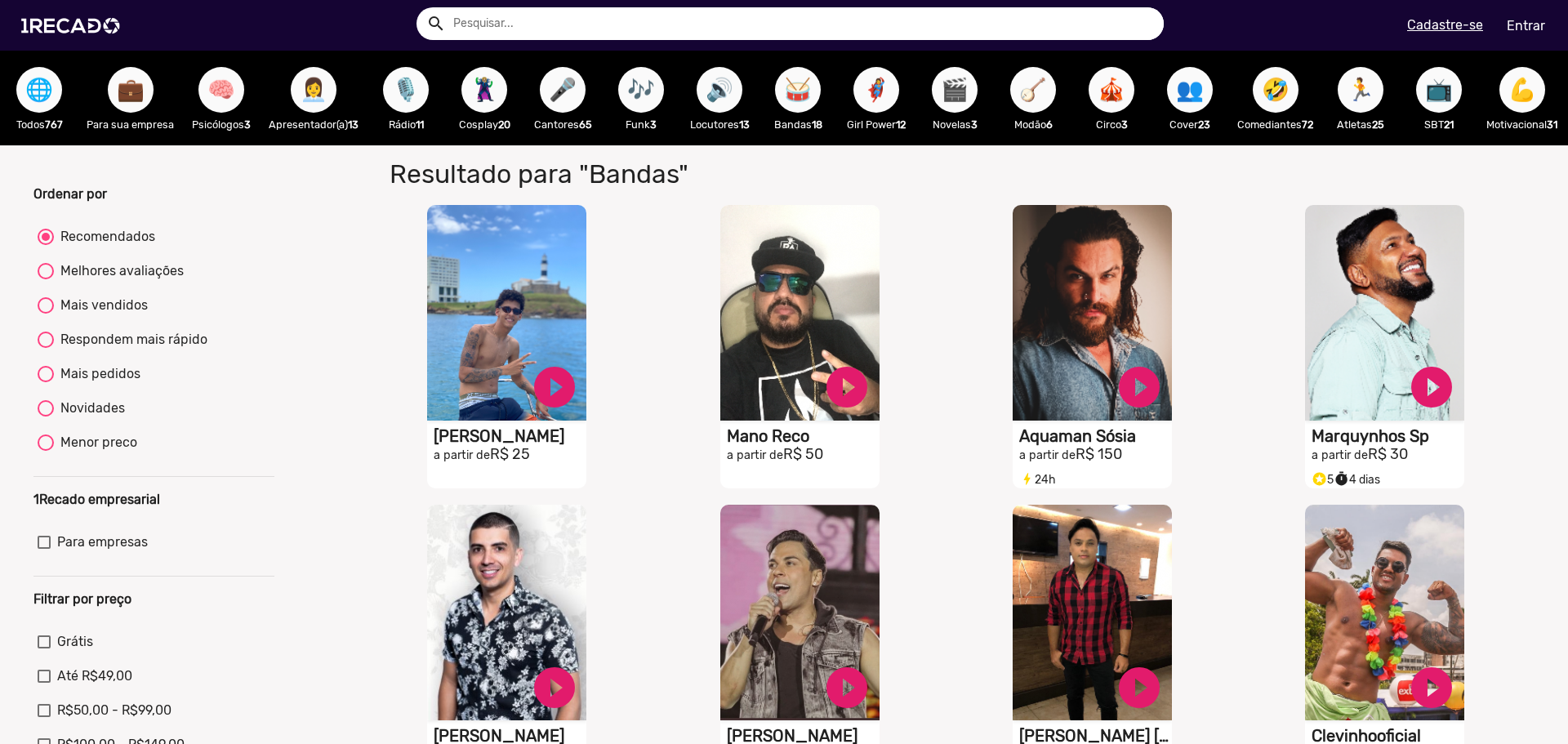
click at [948, 80] on span "🎬" at bounding box center [955, 90] width 28 height 46
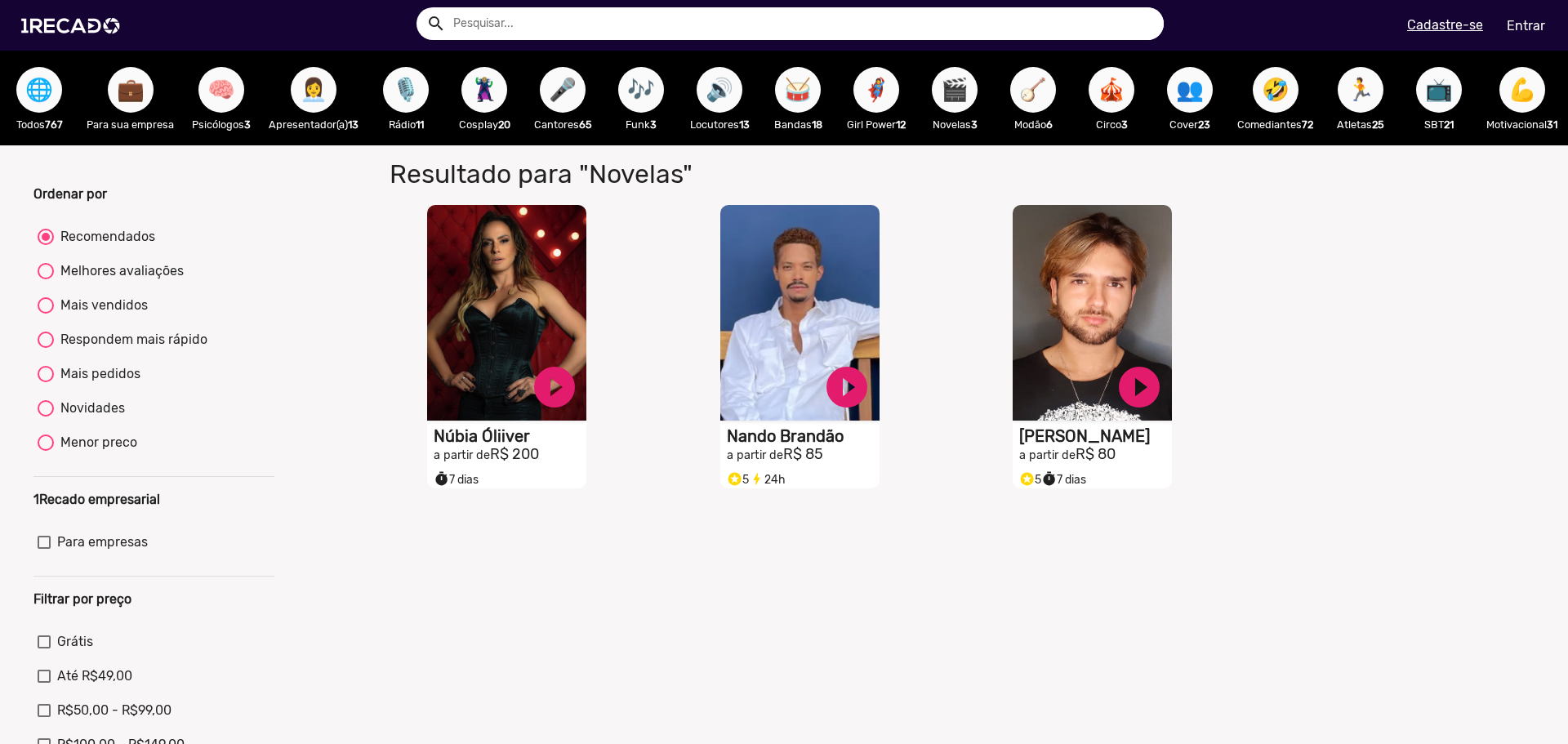
click at [932, 67] on button "🎬" at bounding box center [955, 90] width 46 height 46
click at [669, 76] on div "🎶 Funk 3" at bounding box center [641, 98] width 78 height 95
click at [655, 76] on span "🎶" at bounding box center [641, 90] width 28 height 46
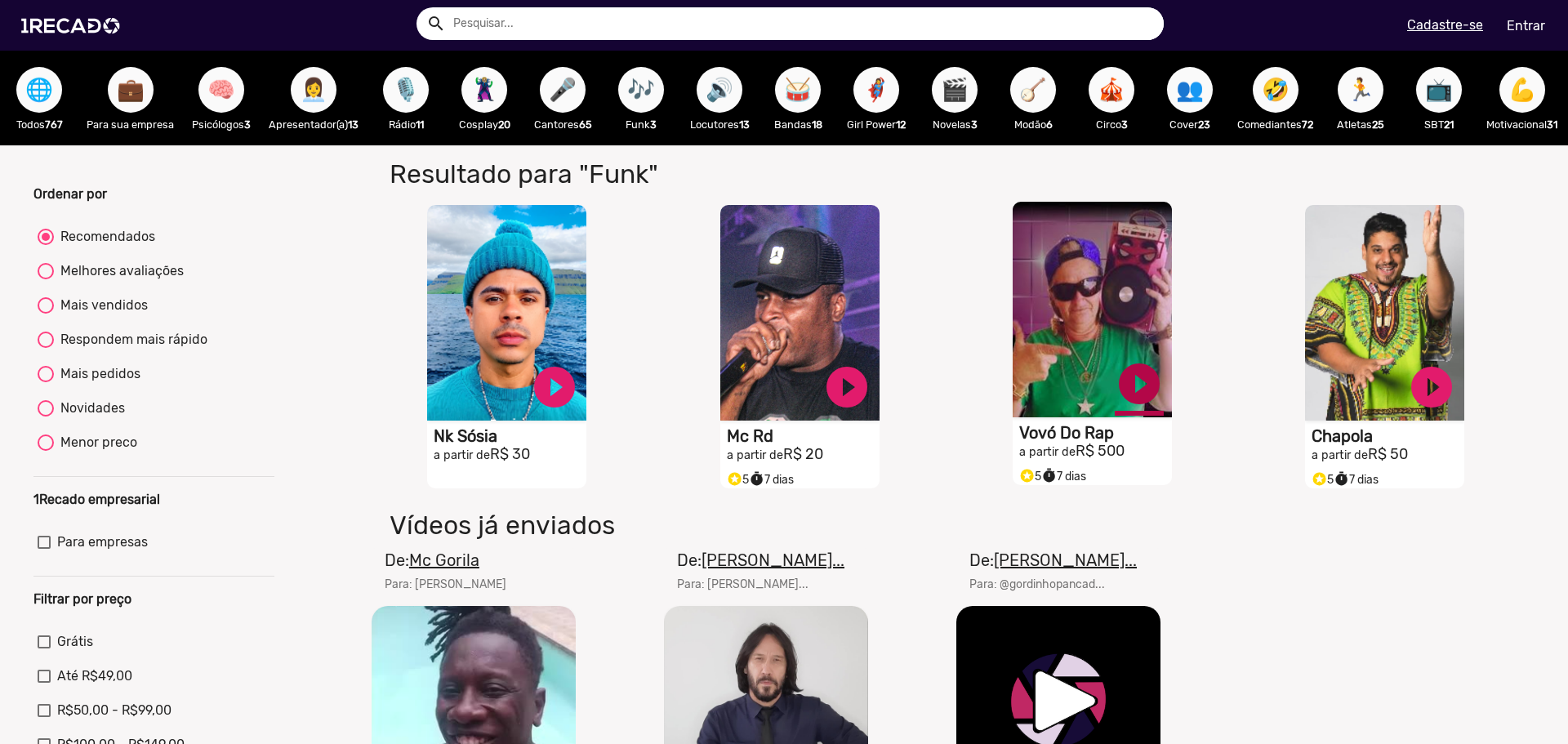
click at [1117, 394] on link "play_circle_filled" at bounding box center [1139, 384] width 49 height 49
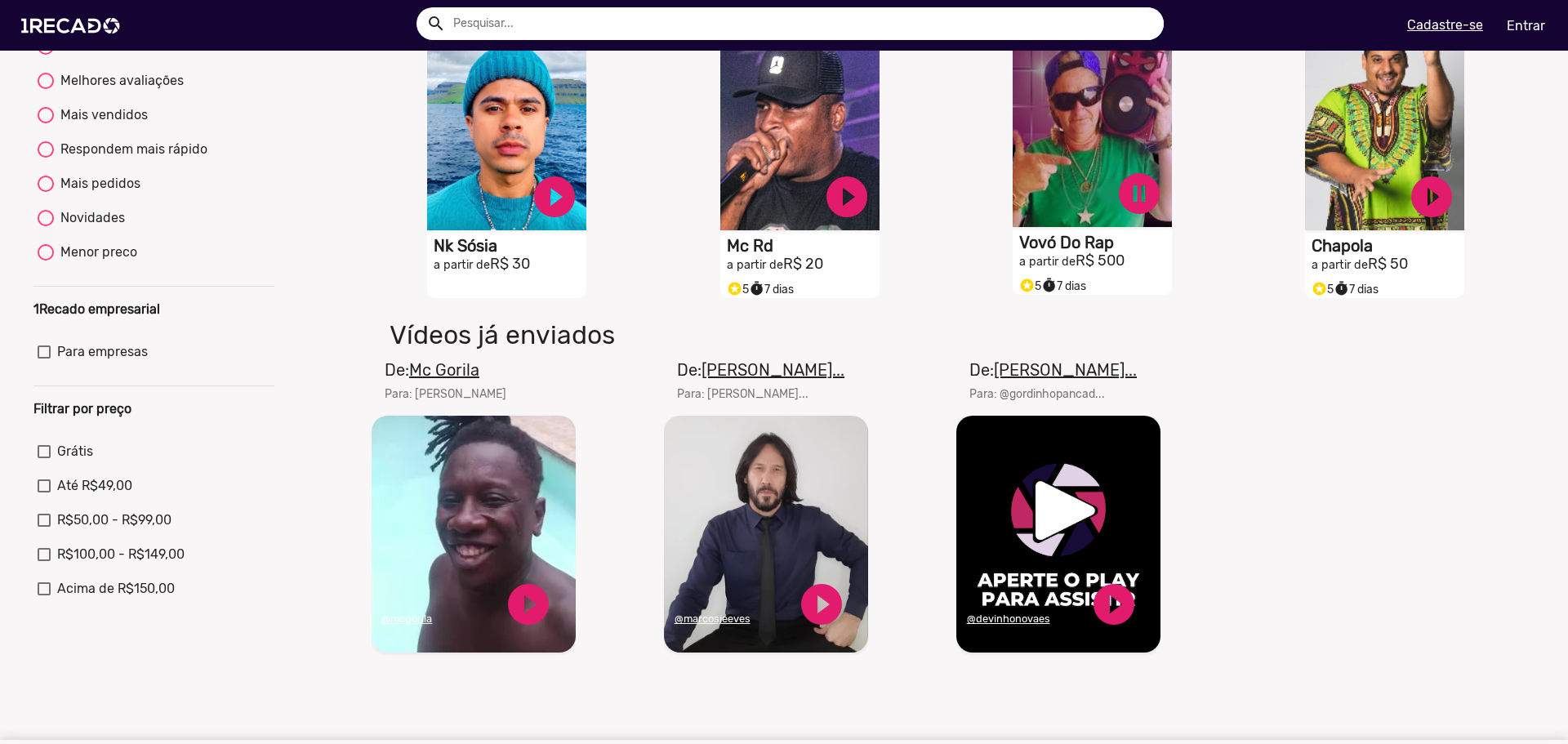
scroll to position [245, 0]
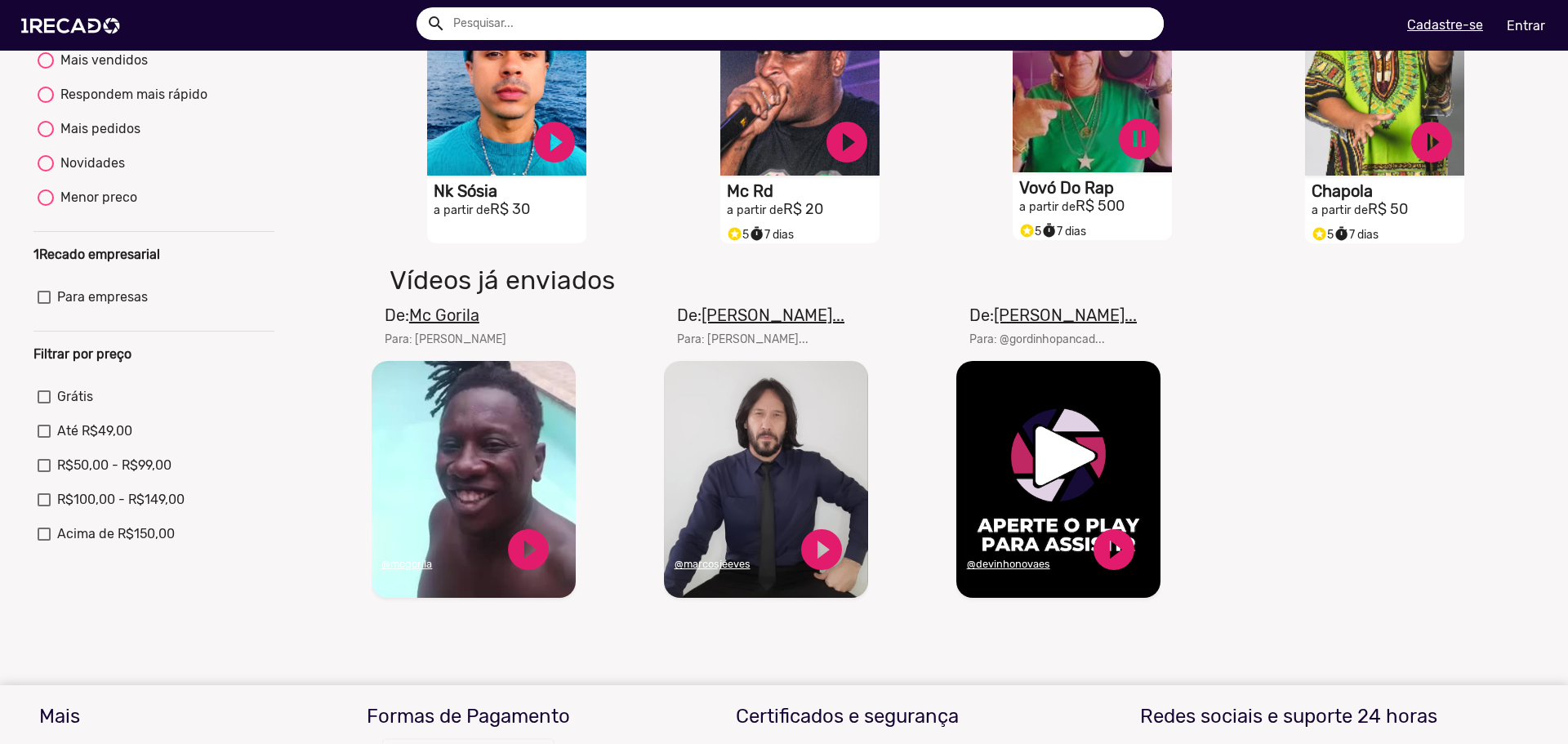
click at [466, 546] on video "Seu navegador não reproduz vídeo em HTML5" at bounding box center [474, 479] width 204 height 237
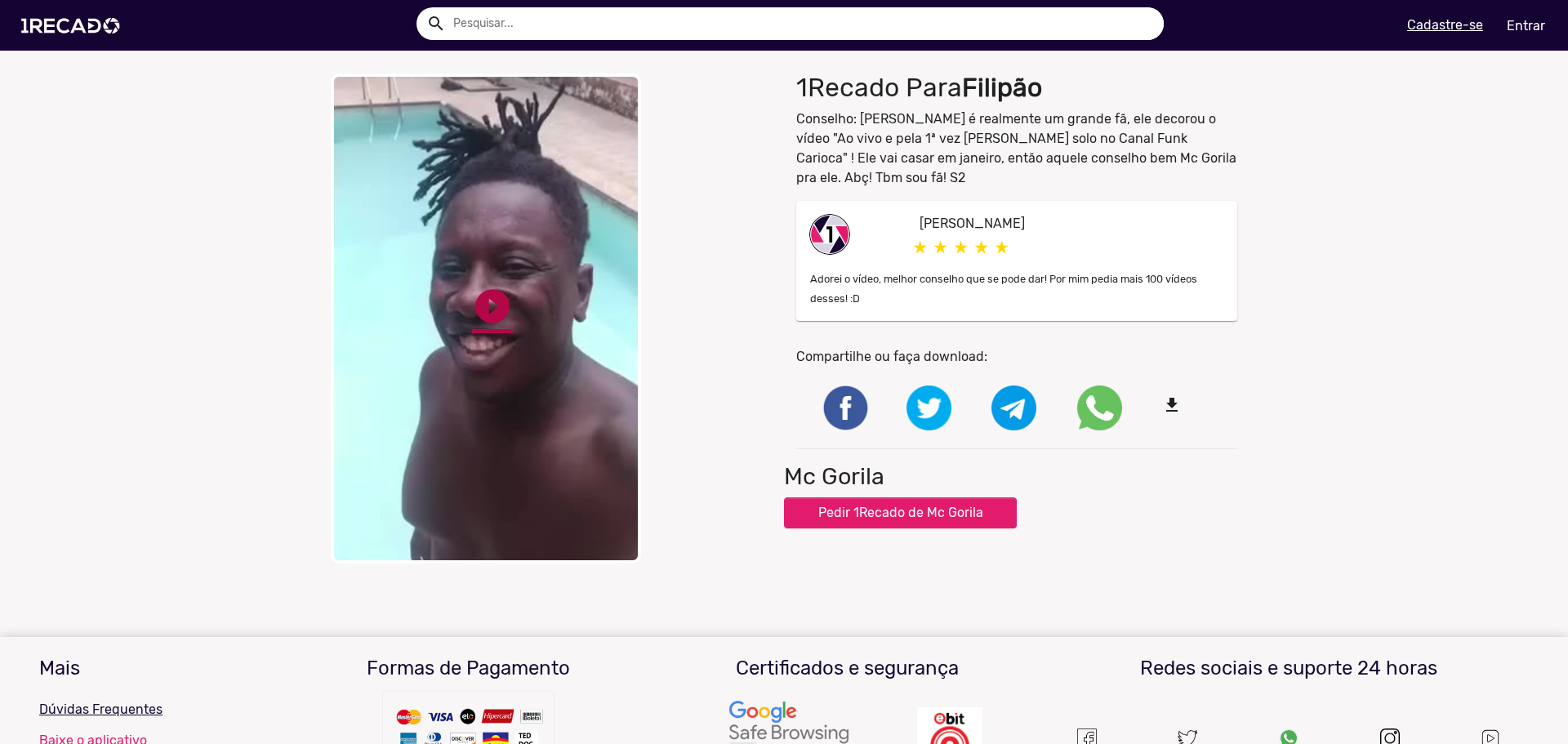
click at [492, 314] on link "play_circle_filled" at bounding box center [492, 306] width 41 height 41
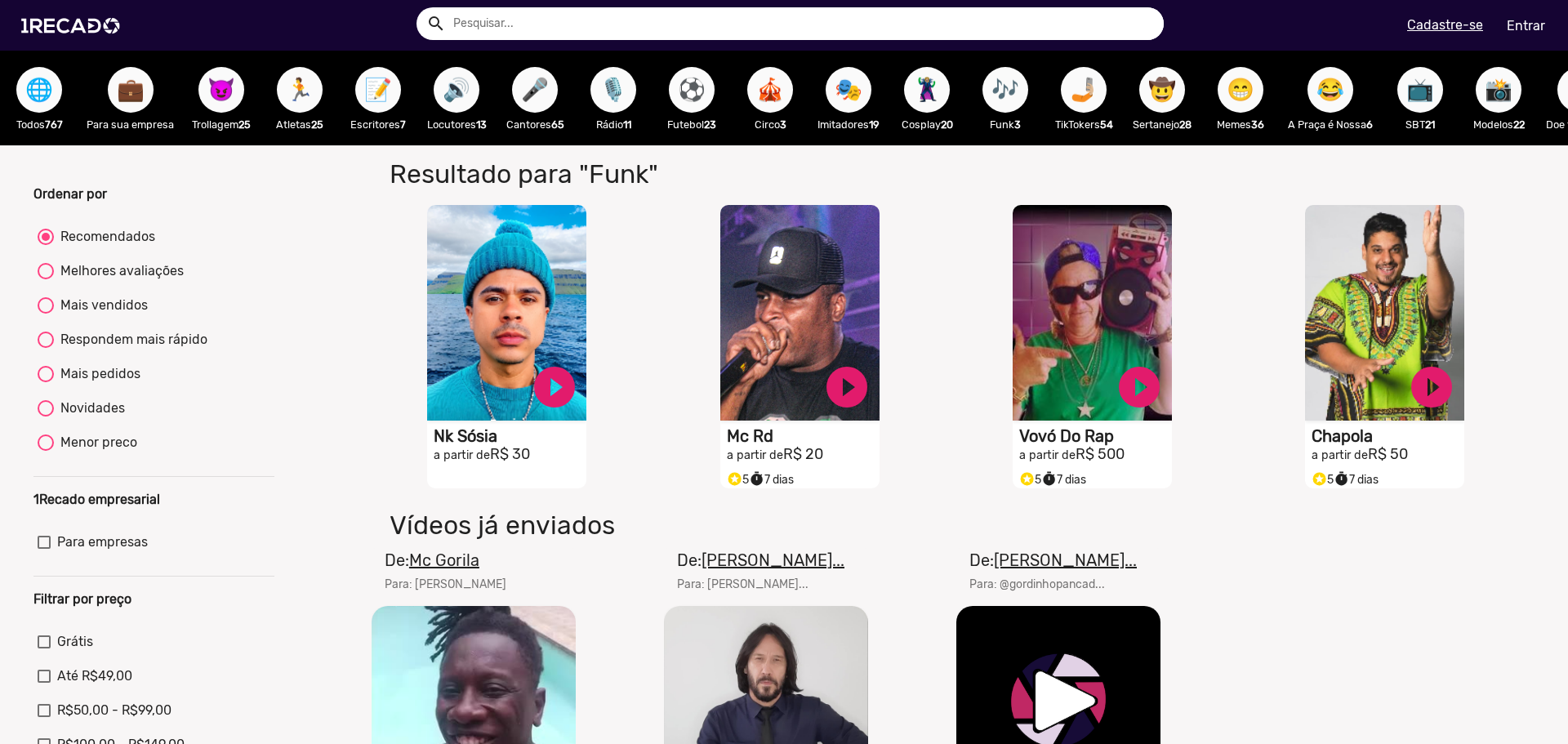
click at [686, 92] on span "⚽" at bounding box center [692, 90] width 28 height 46
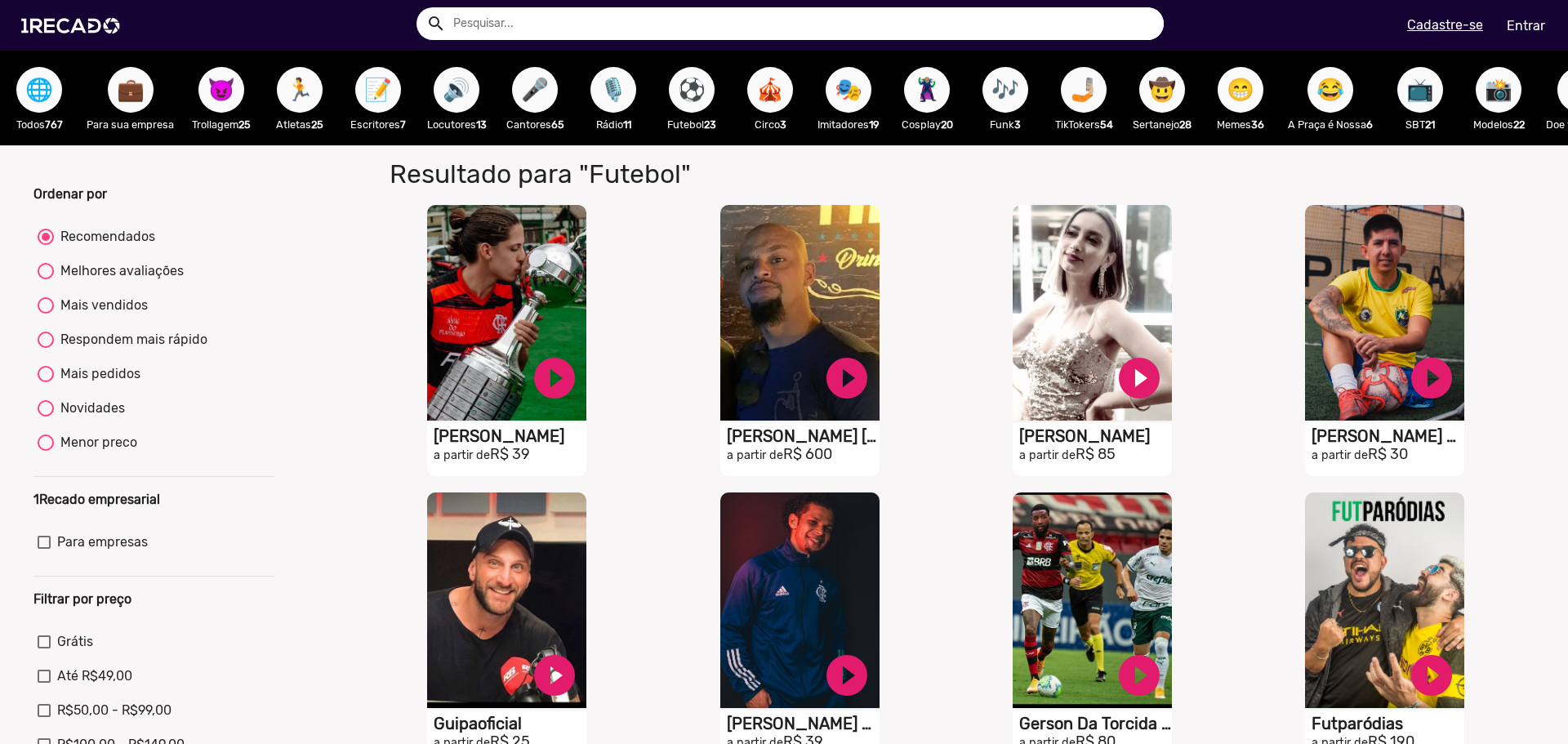
drag, startPoint x: 696, startPoint y: 142, endPoint x: 703, endPoint y: 150, distance: 10.6
click at [703, 145] on div "🌐 Todos 767 💼 Para sua empresa 😈 Trollagem 25 🏃 Atletas 25 📝 Escritores 7 🔊 Loc…" at bounding box center [784, 98] width 1568 height 95
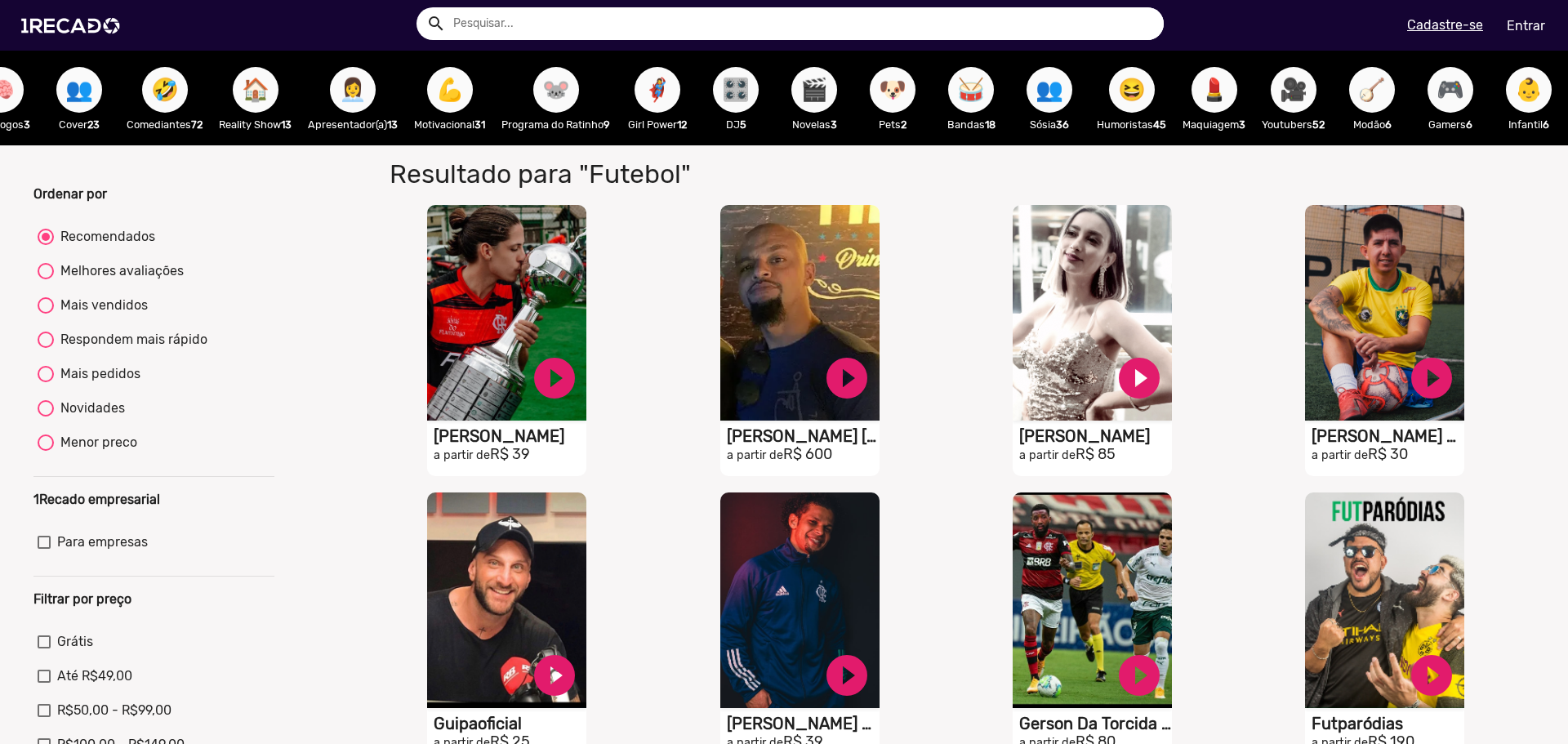
scroll to position [0, 1775]
click at [339, 101] on span "👩‍💼" at bounding box center [353, 90] width 28 height 46
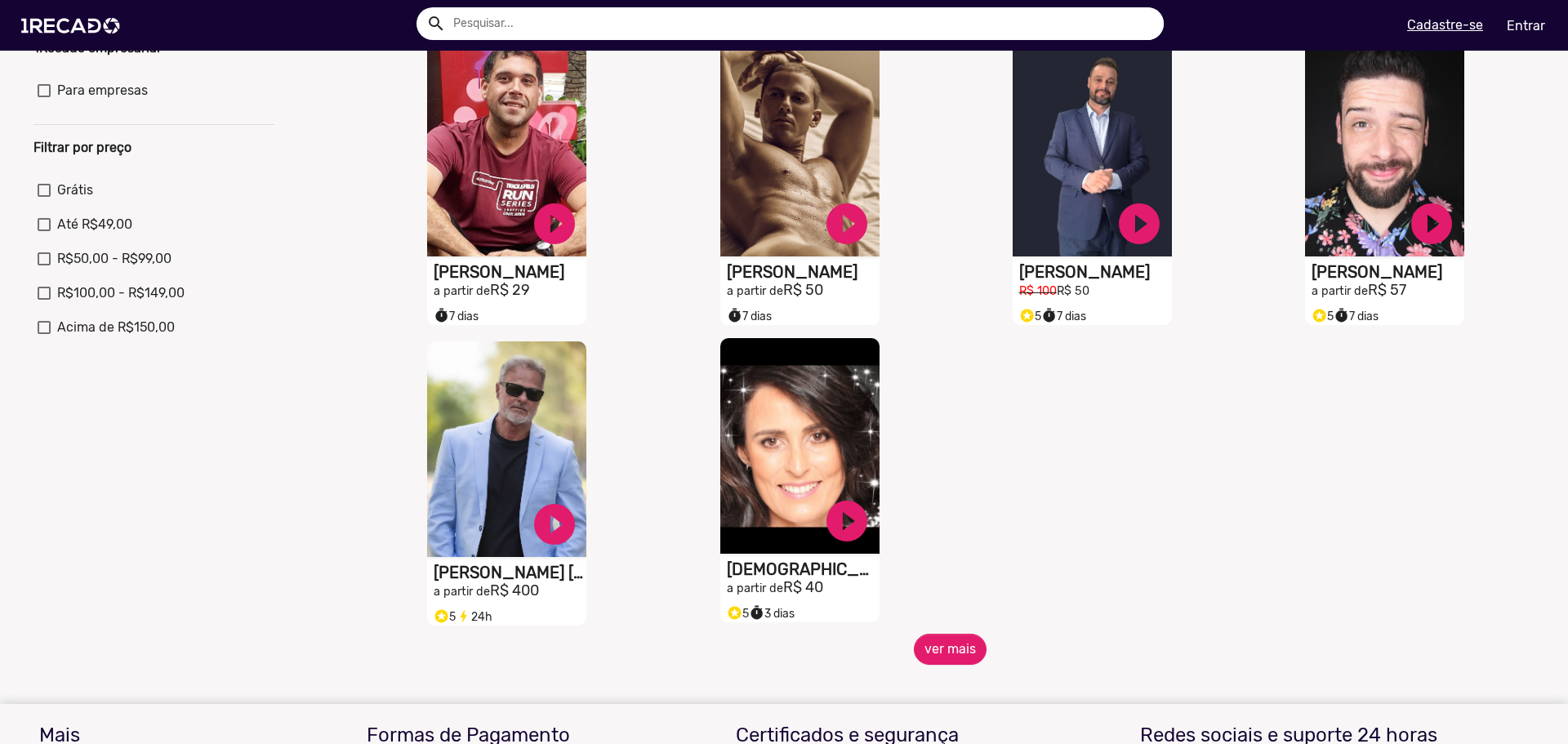
scroll to position [490, 0]
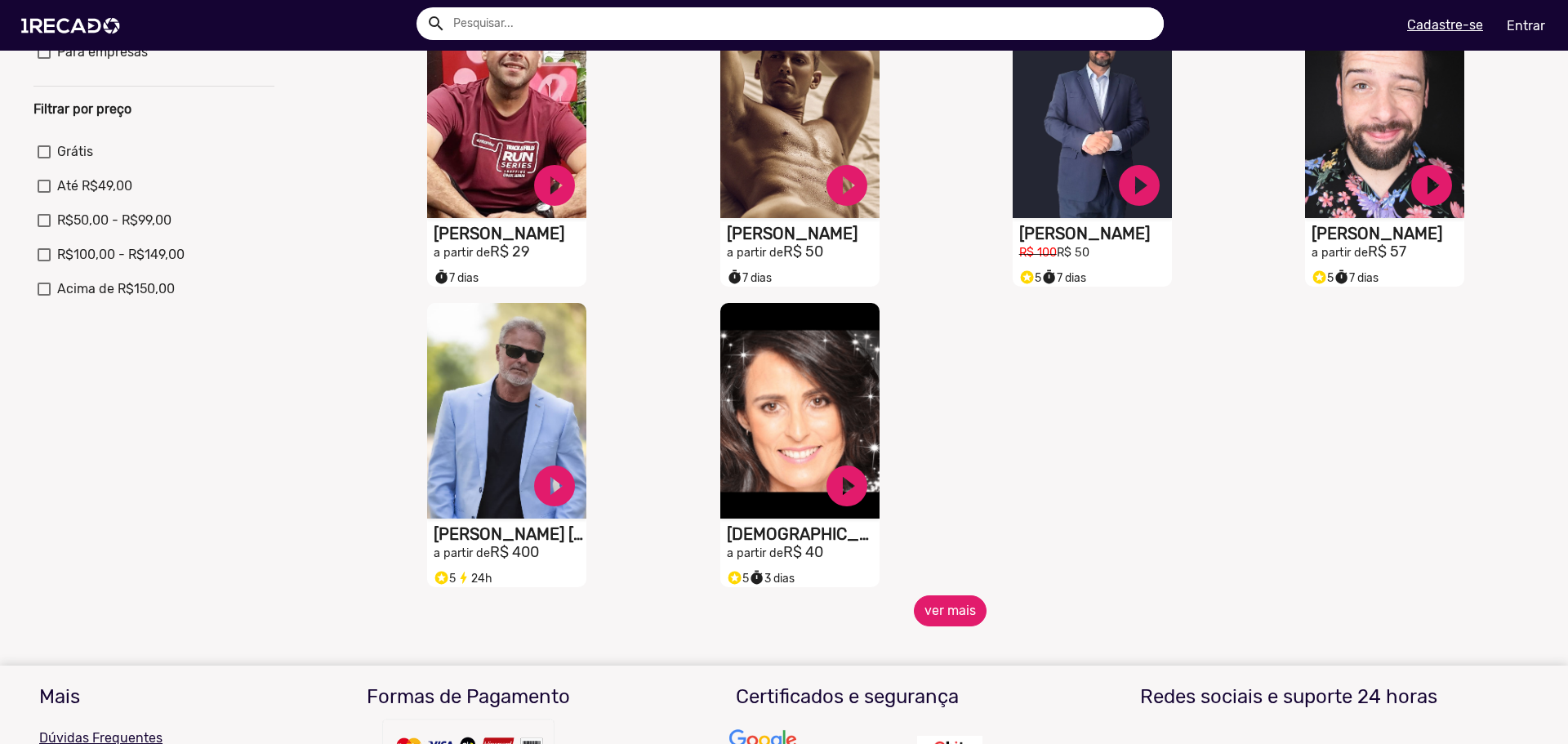
click at [920, 616] on button "ver mais" at bounding box center [950, 611] width 73 height 31
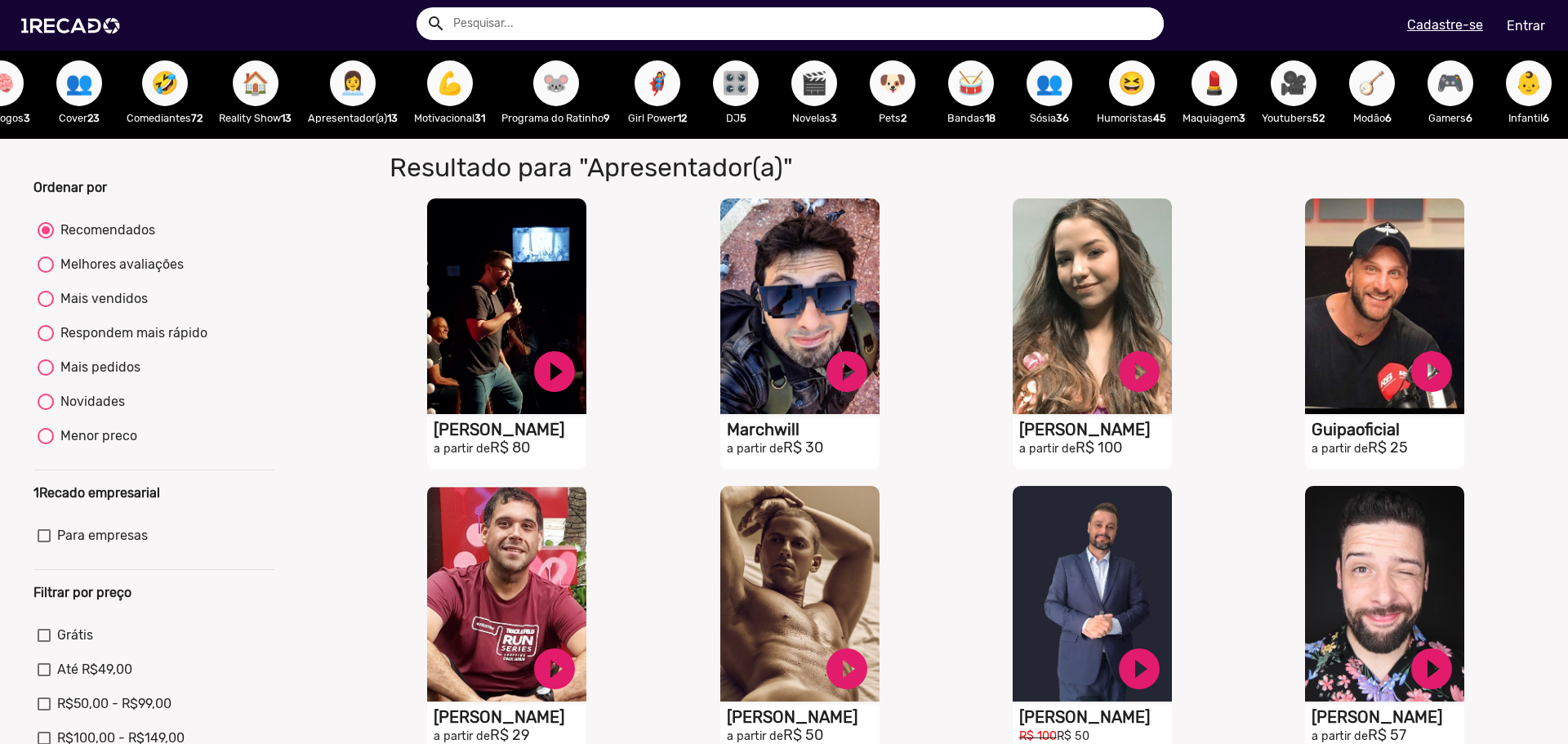
scroll to position [0, 0]
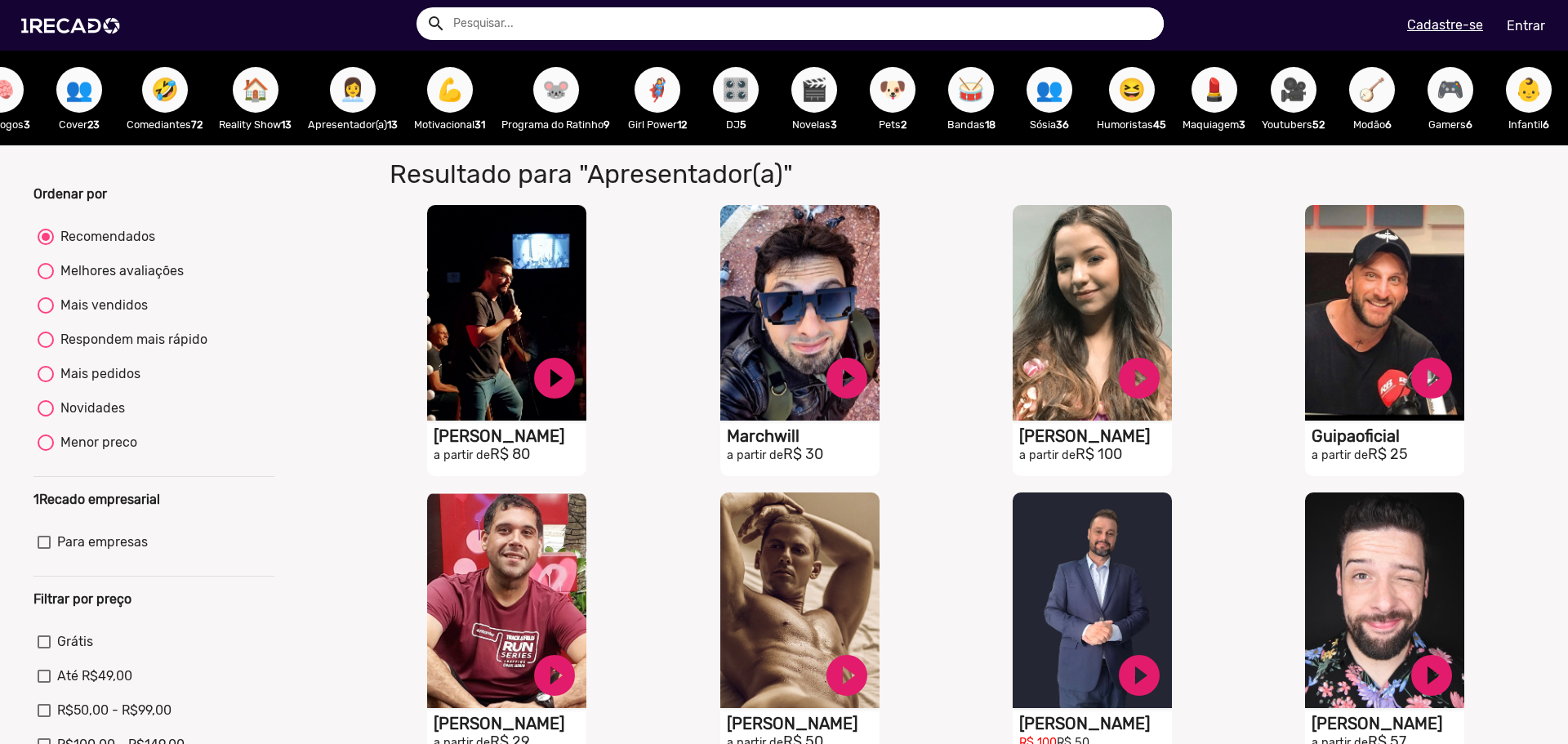
click at [649, 86] on span "🦸‍♀️" at bounding box center [657, 90] width 28 height 46
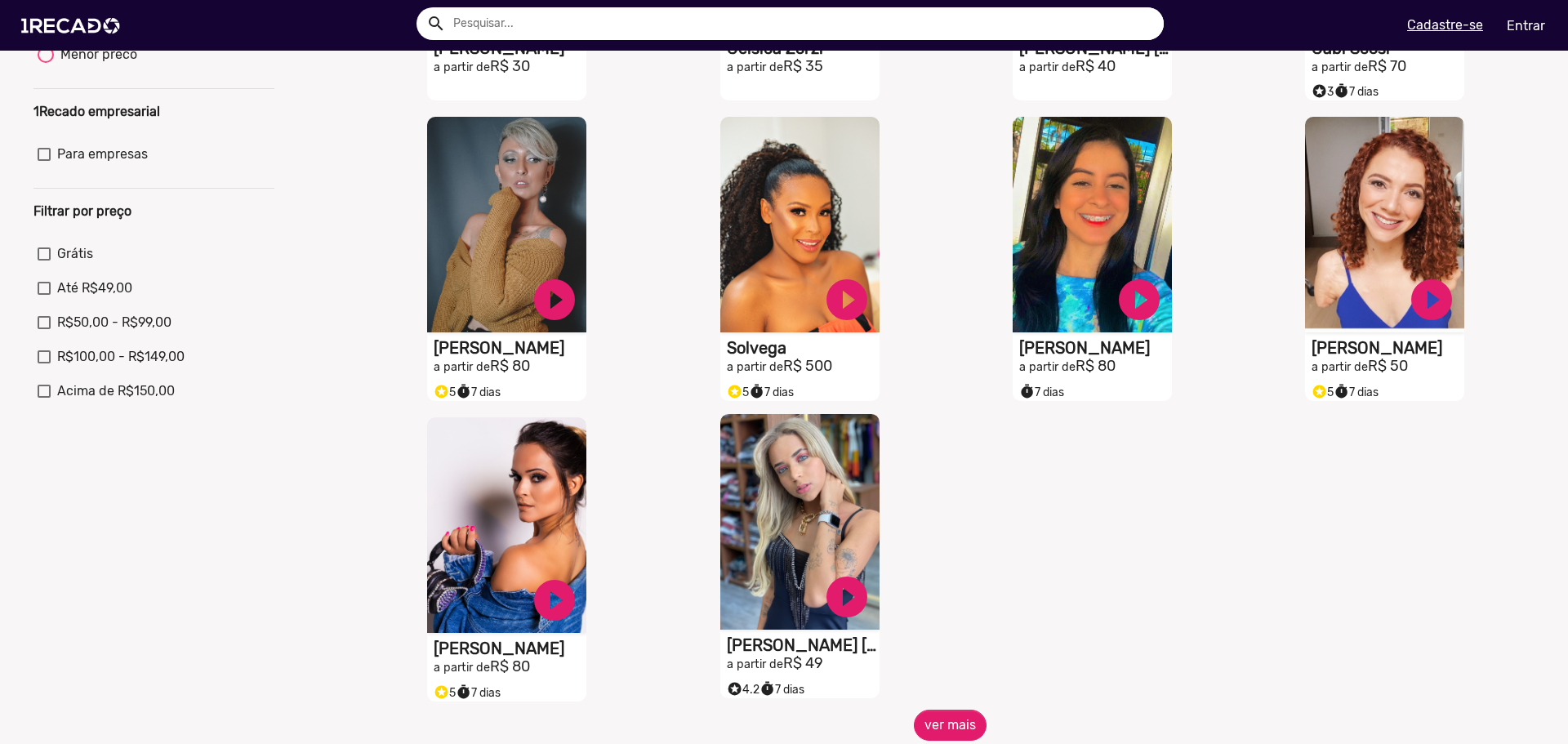
scroll to position [408, 0]
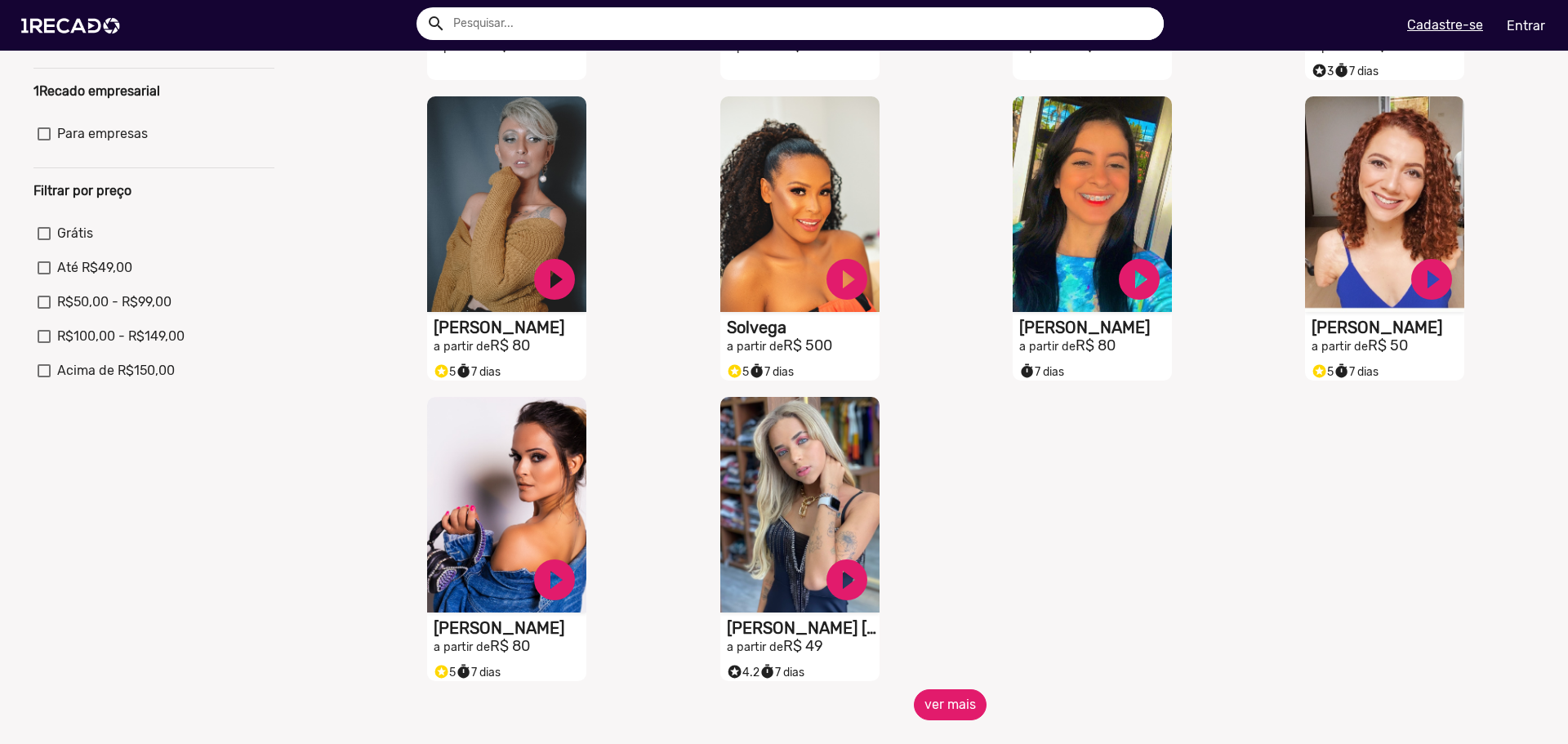
click at [927, 709] on button "ver mais" at bounding box center [950, 705] width 73 height 31
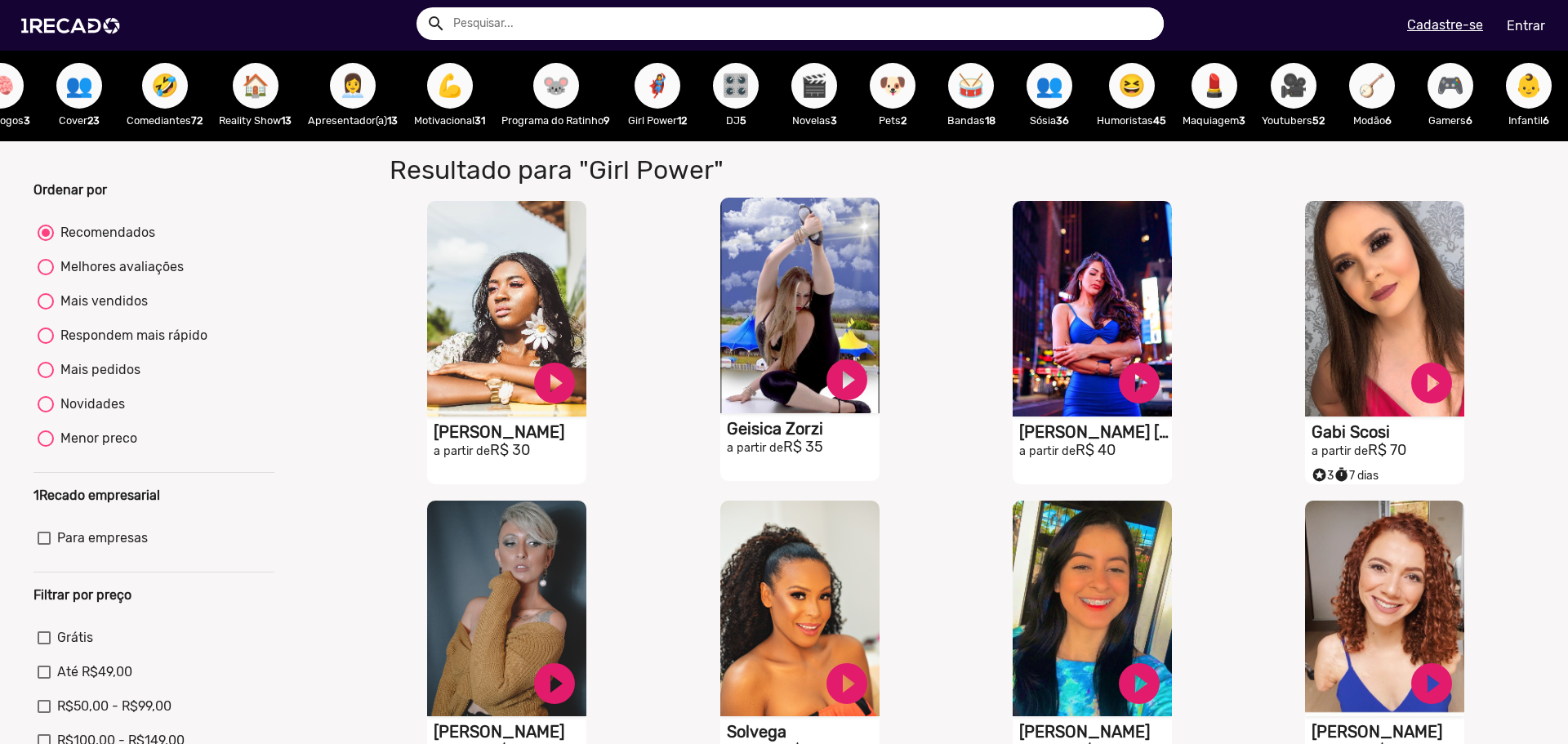
scroll to position [0, 0]
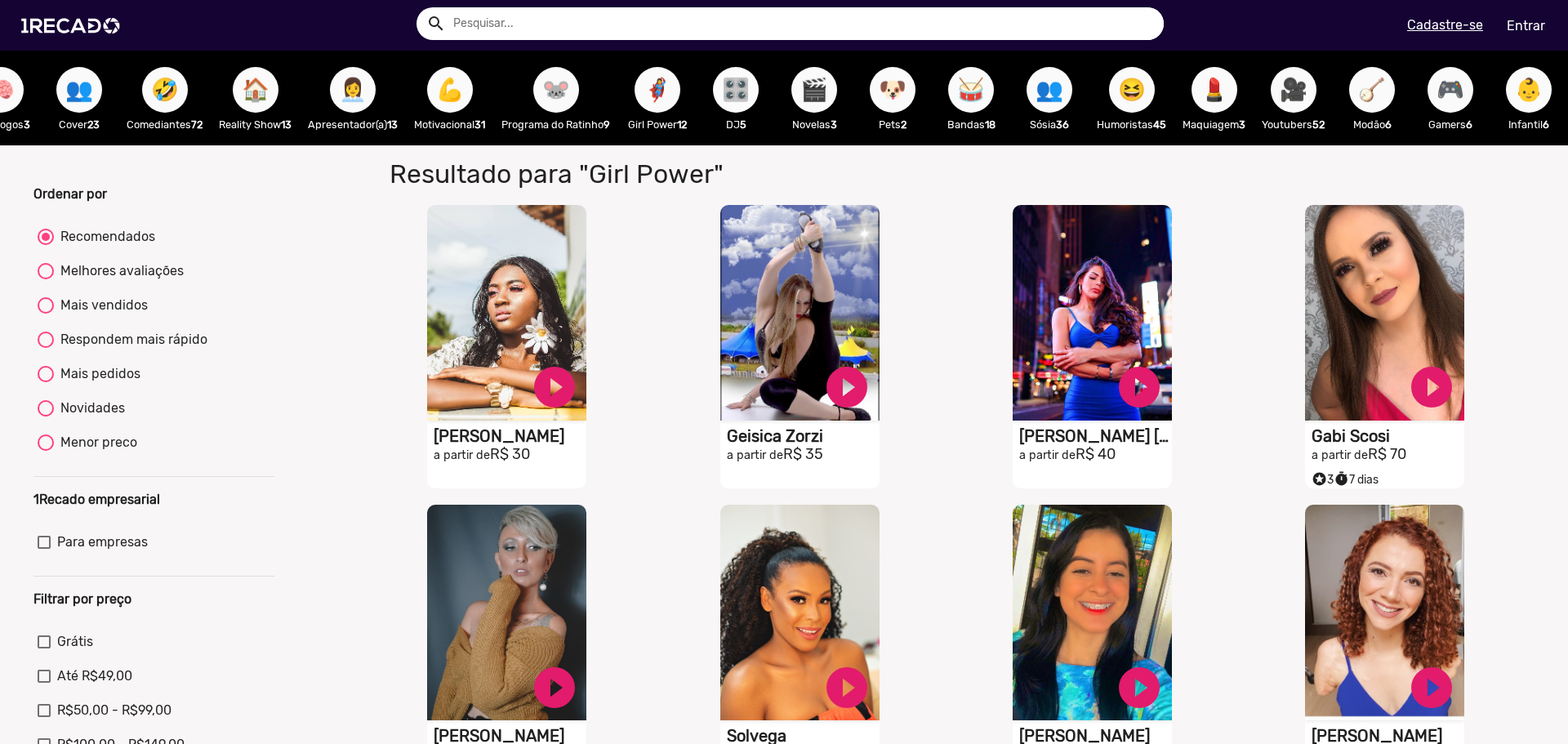
click at [722, 87] on span "🎛️" at bounding box center [736, 90] width 28 height 46
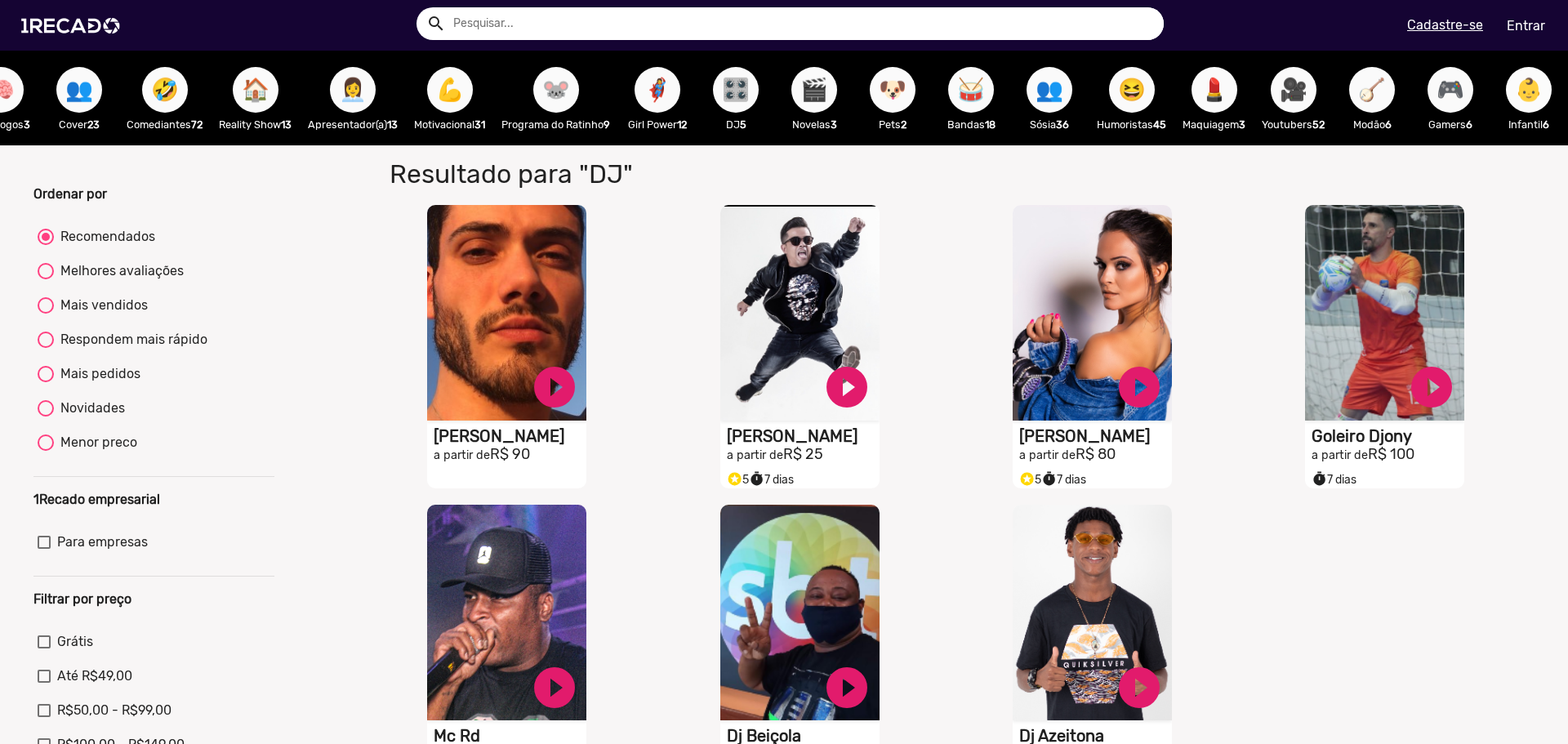
click at [1520, 83] on span "👶" at bounding box center [1529, 90] width 28 height 46
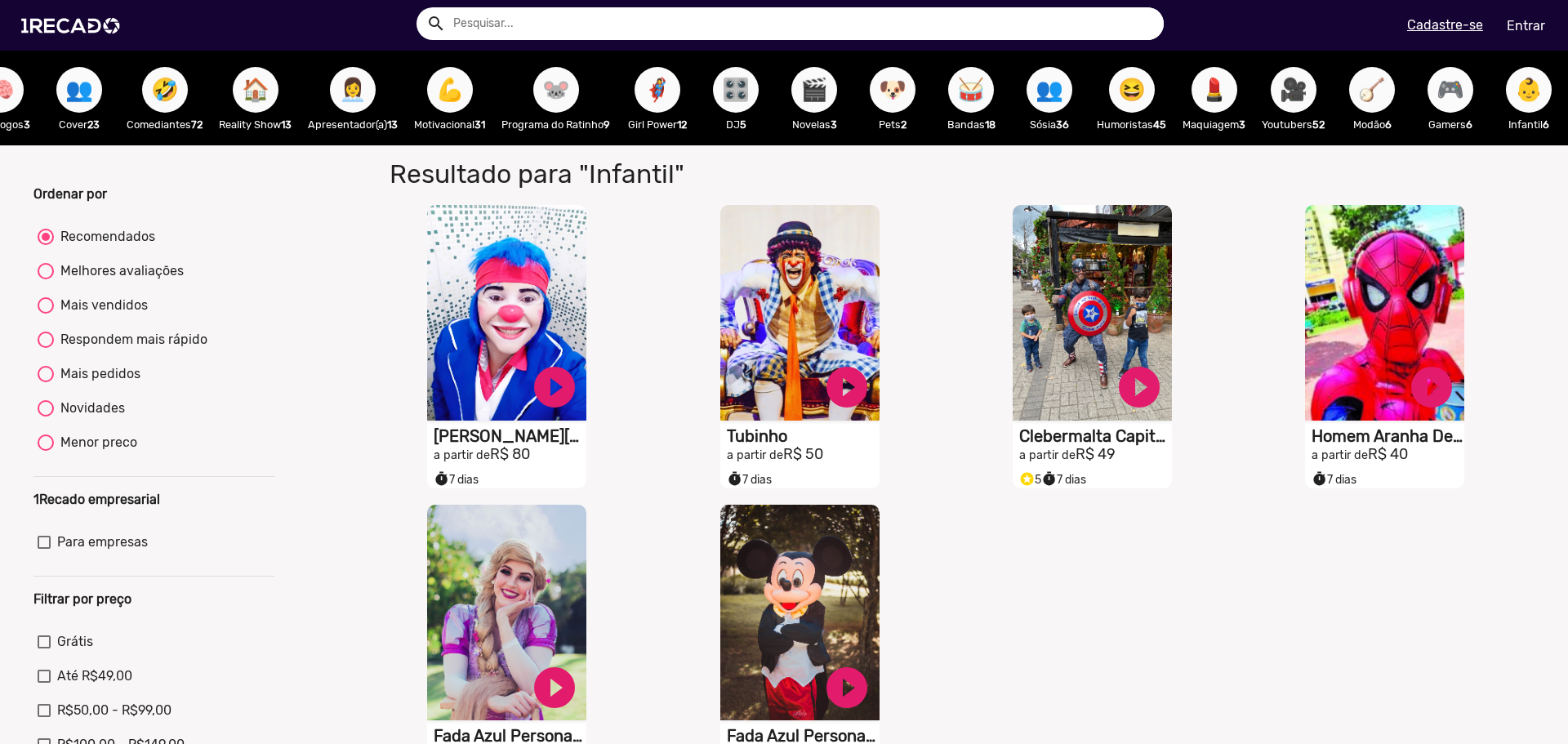
click at [1437, 98] on span "🎮" at bounding box center [1450, 90] width 28 height 46
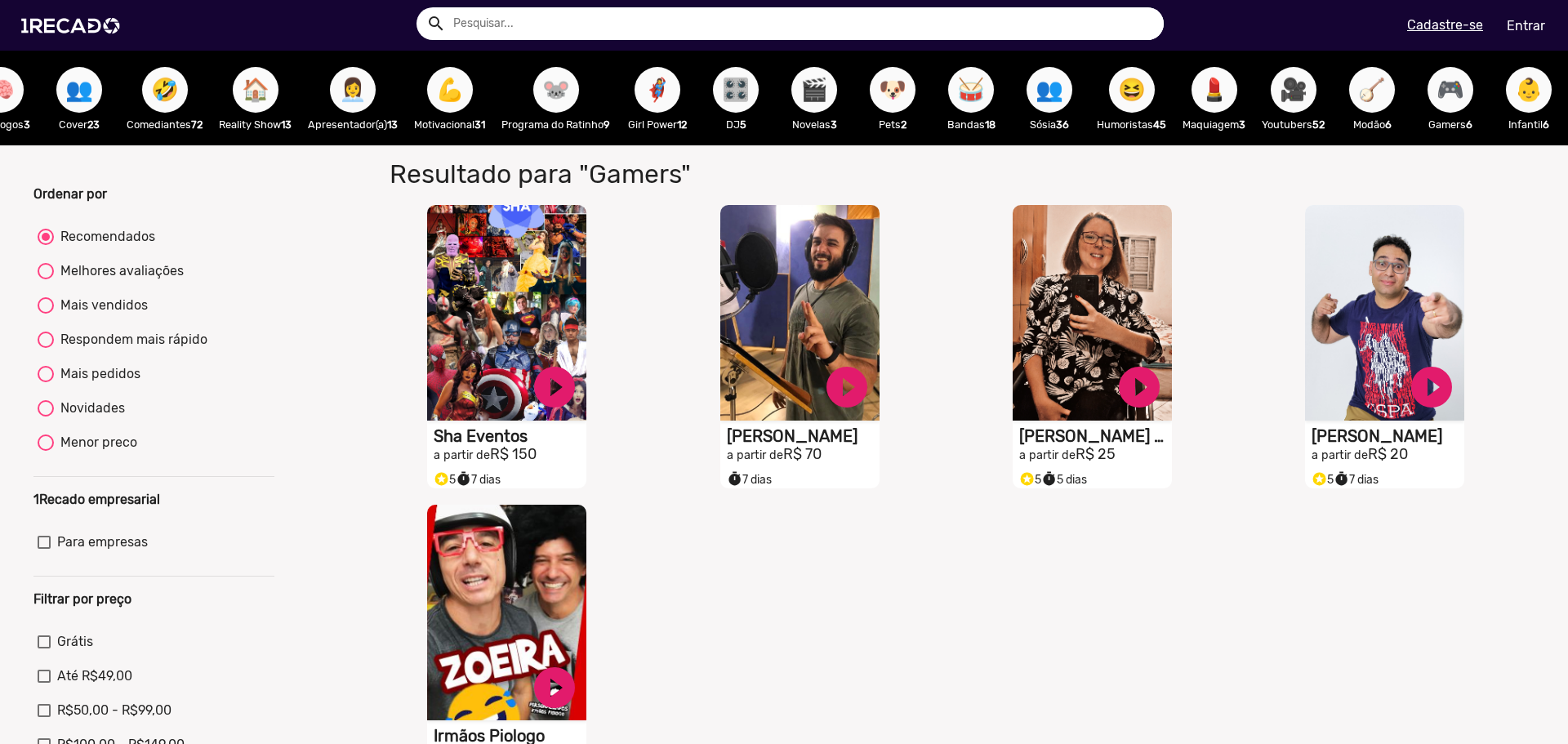
click at [242, 86] on span "🏠" at bounding box center [256, 90] width 28 height 46
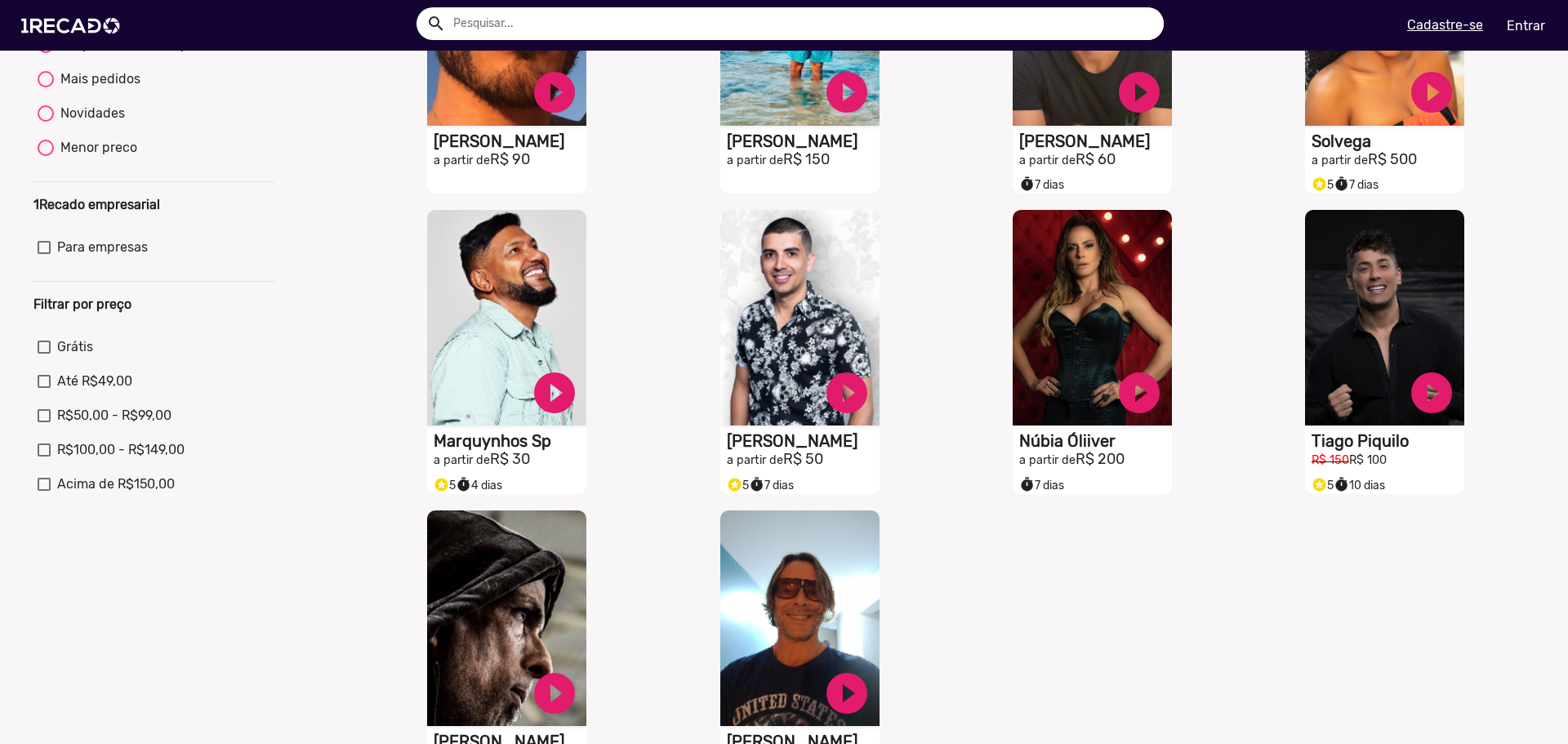
scroll to position [490, 0]
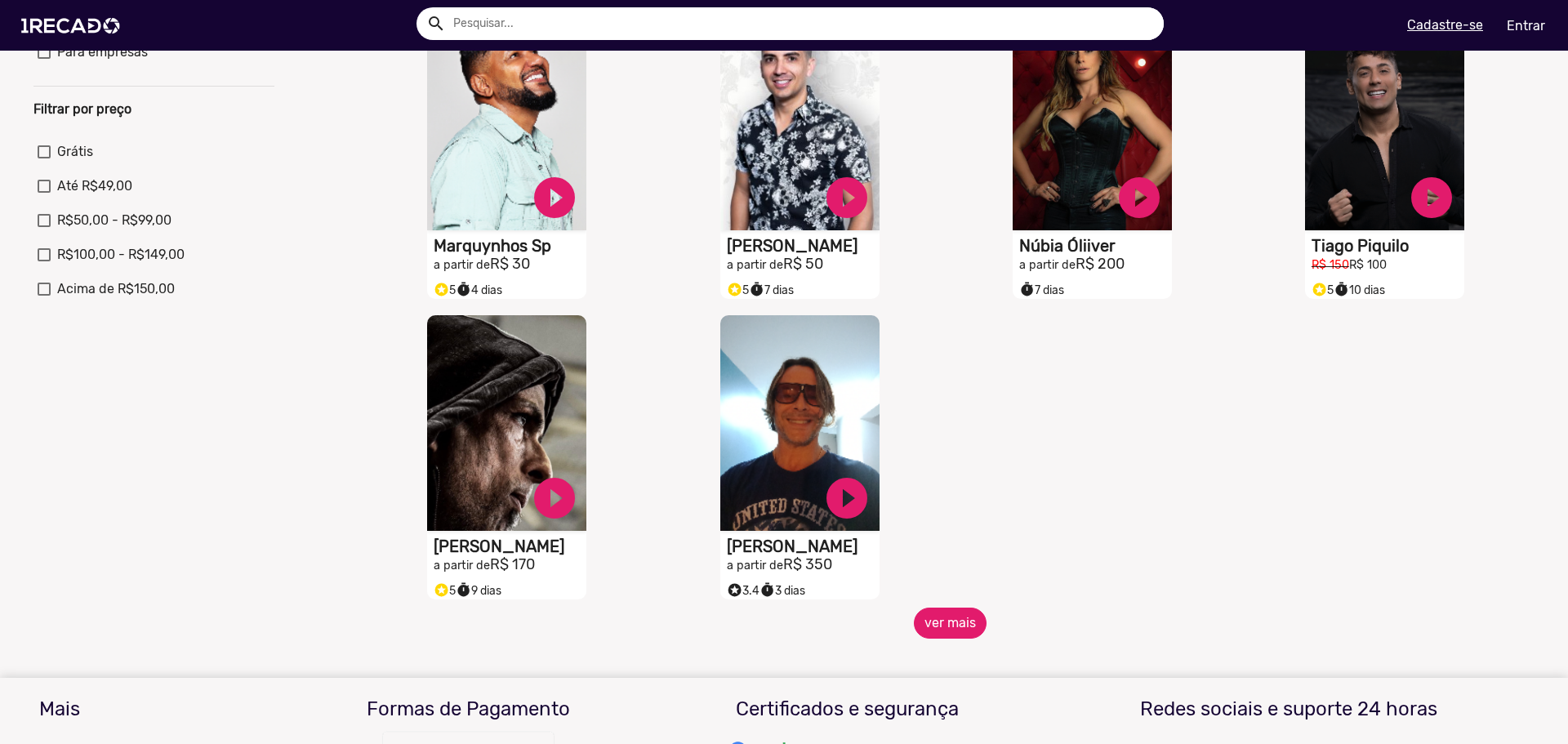
click at [946, 633] on button "ver mais" at bounding box center [950, 623] width 73 height 31
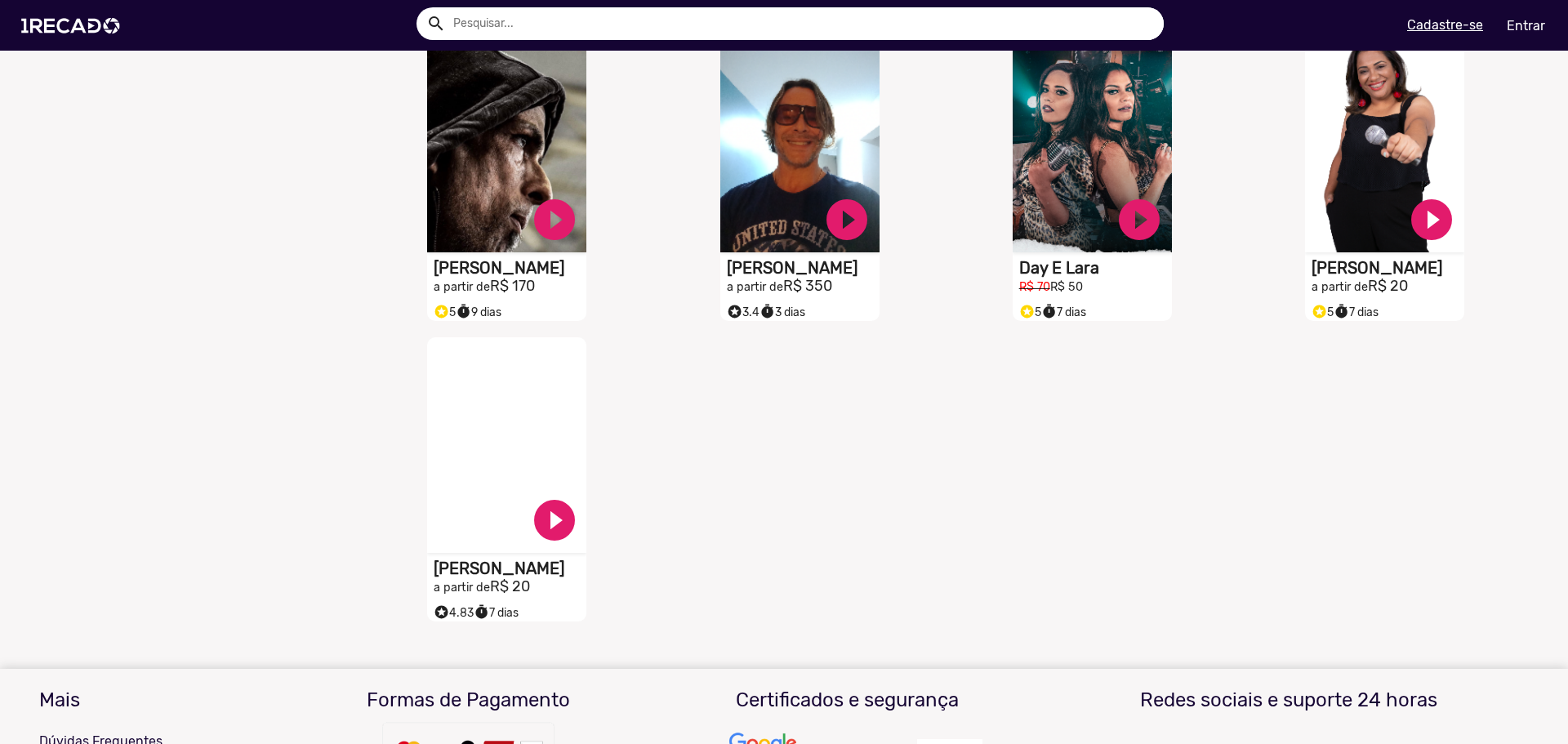
scroll to position [817, 0]
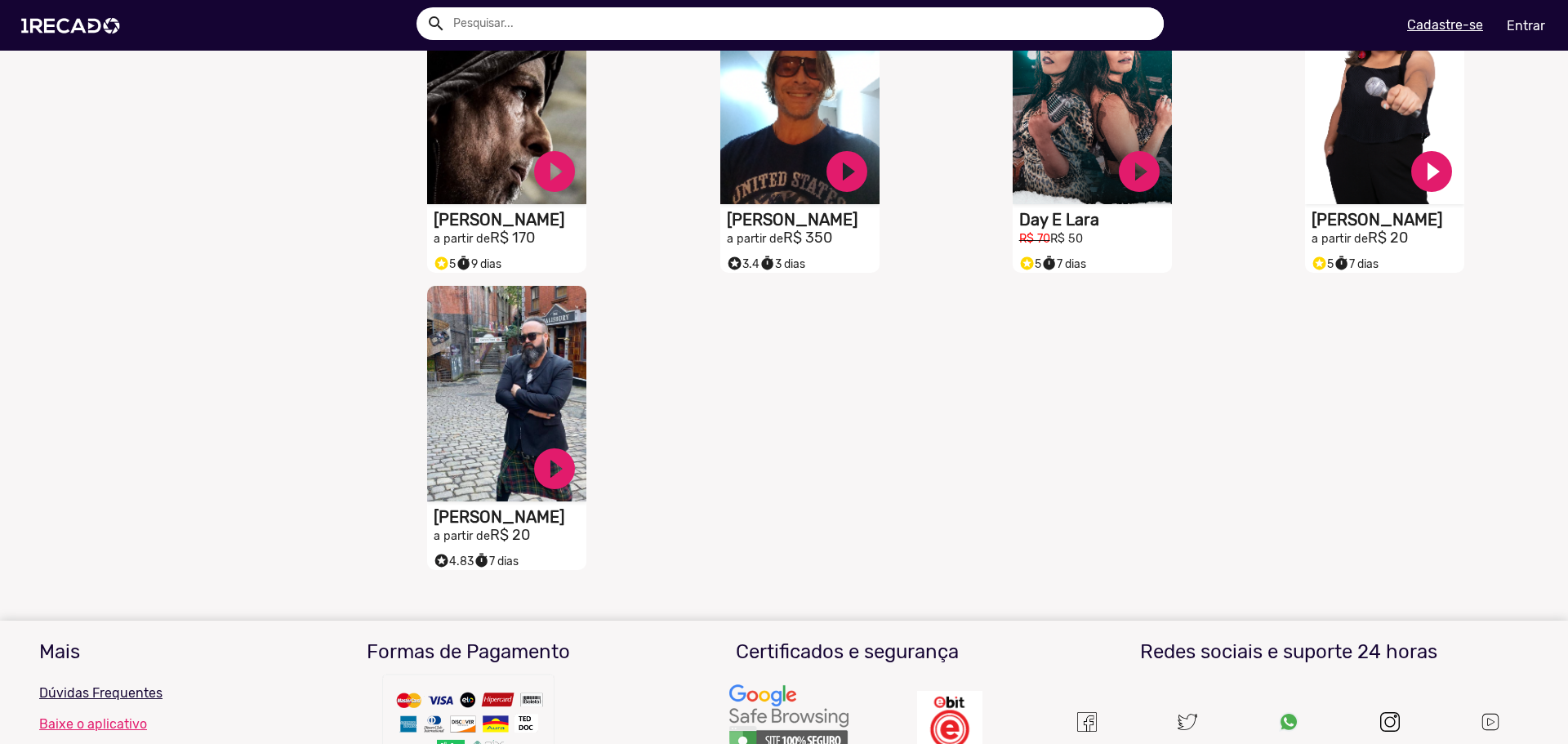
click at [523, 385] on video "S1RECADO vídeos dedicados para fãs e empresas" at bounding box center [506, 394] width 159 height 216
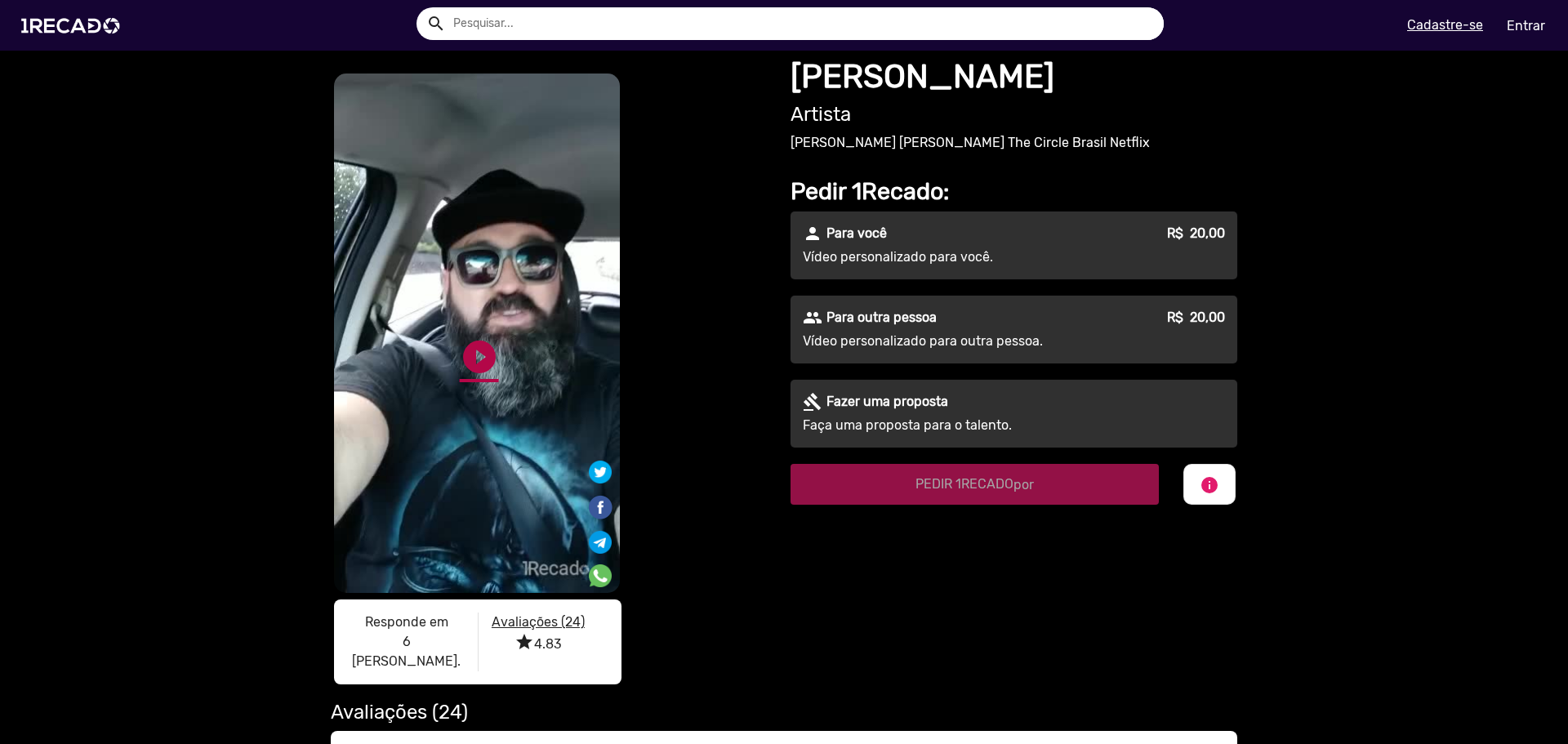
click at [461, 349] on link "play_circle_filled" at bounding box center [479, 357] width 39 height 39
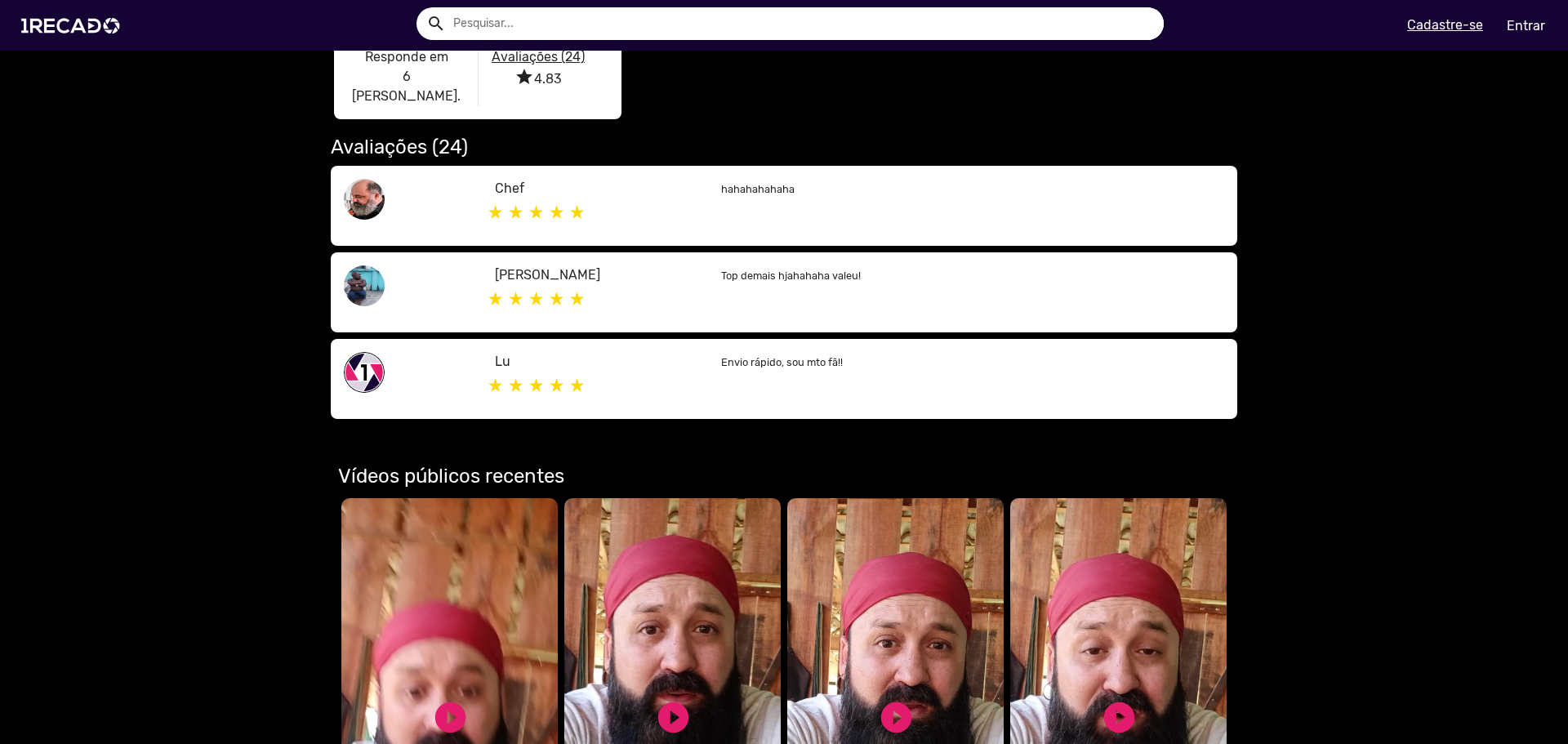
scroll to position [540, 0]
